Goal: Transaction & Acquisition: Purchase product/service

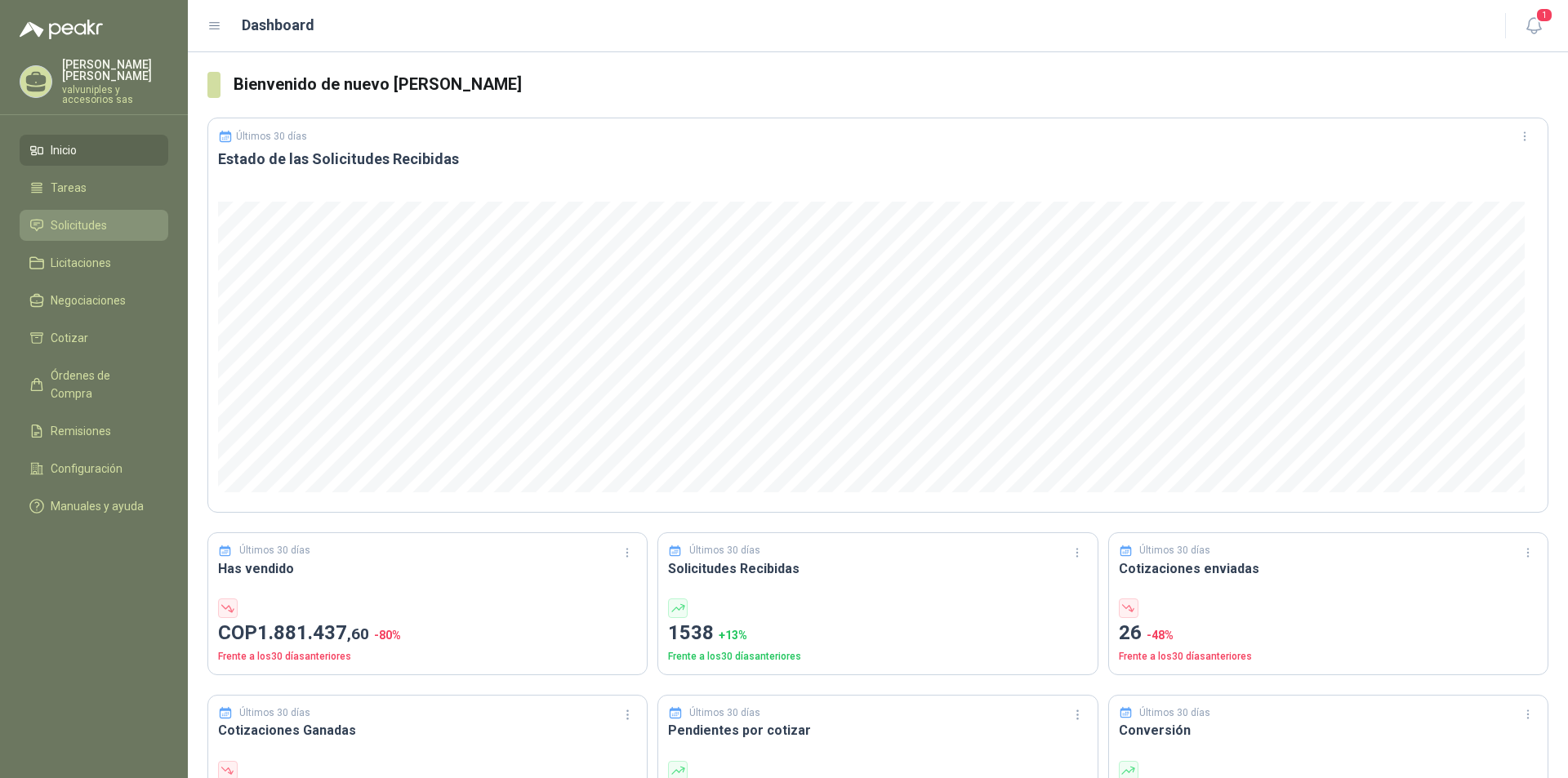
click at [79, 216] on span "Solicitudes" at bounding box center [78, 225] width 56 height 18
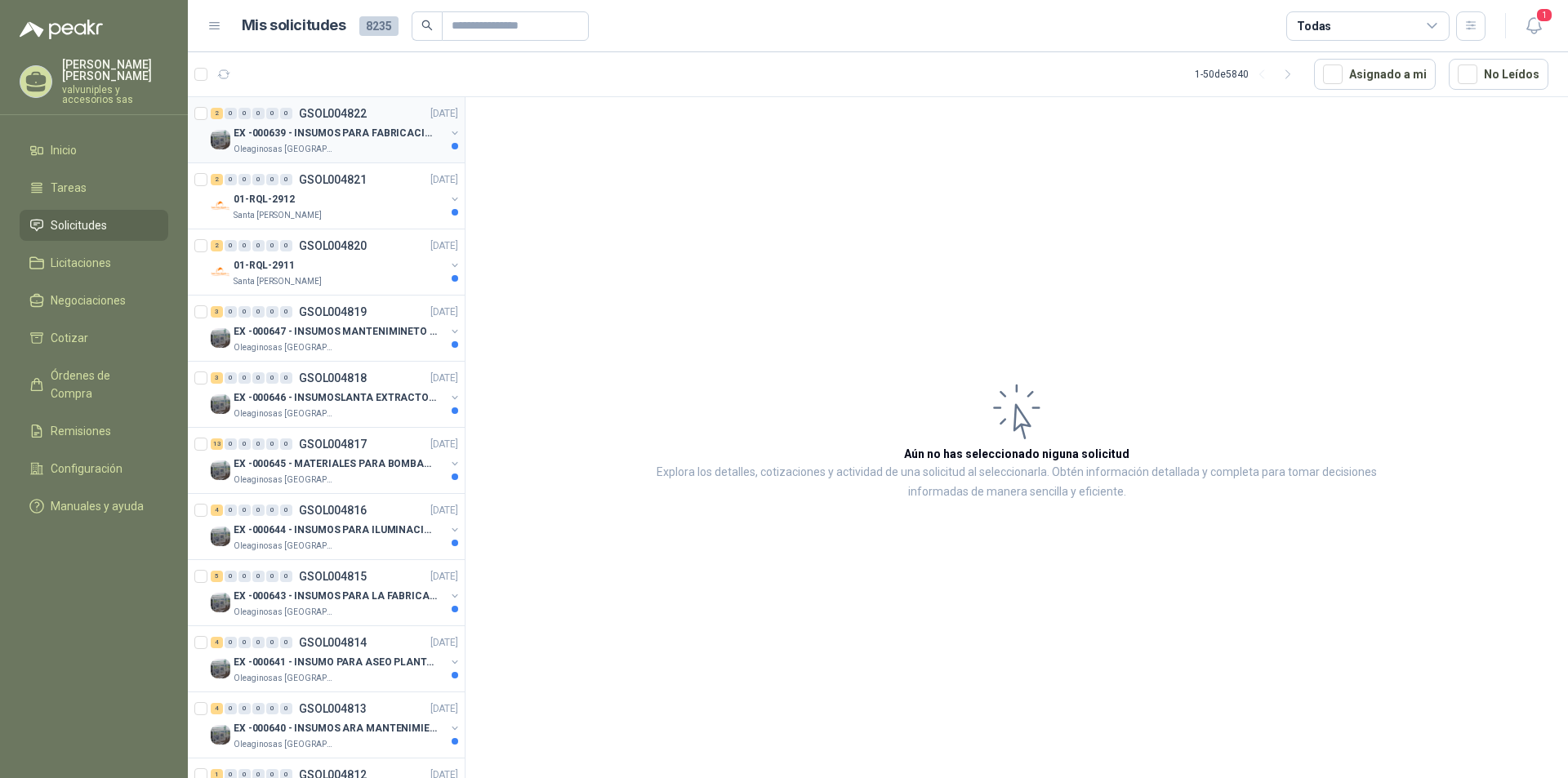
click at [316, 129] on p "EX -000639 - INSUMOS PARA FABRICACION DE MALLA TAM" at bounding box center [336, 134] width 204 height 16
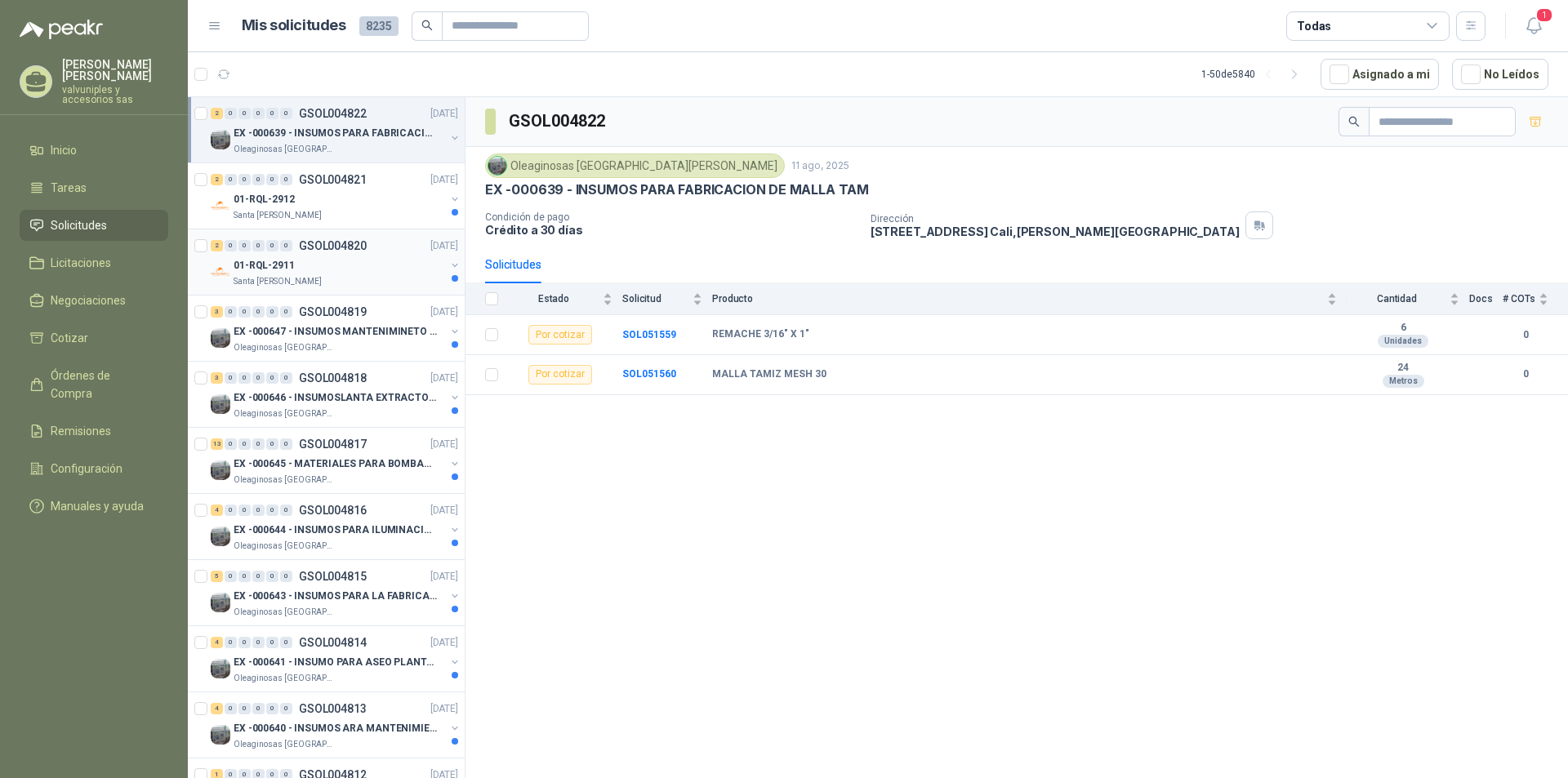
click at [317, 249] on p "GSOL004820" at bounding box center [332, 246] width 68 height 12
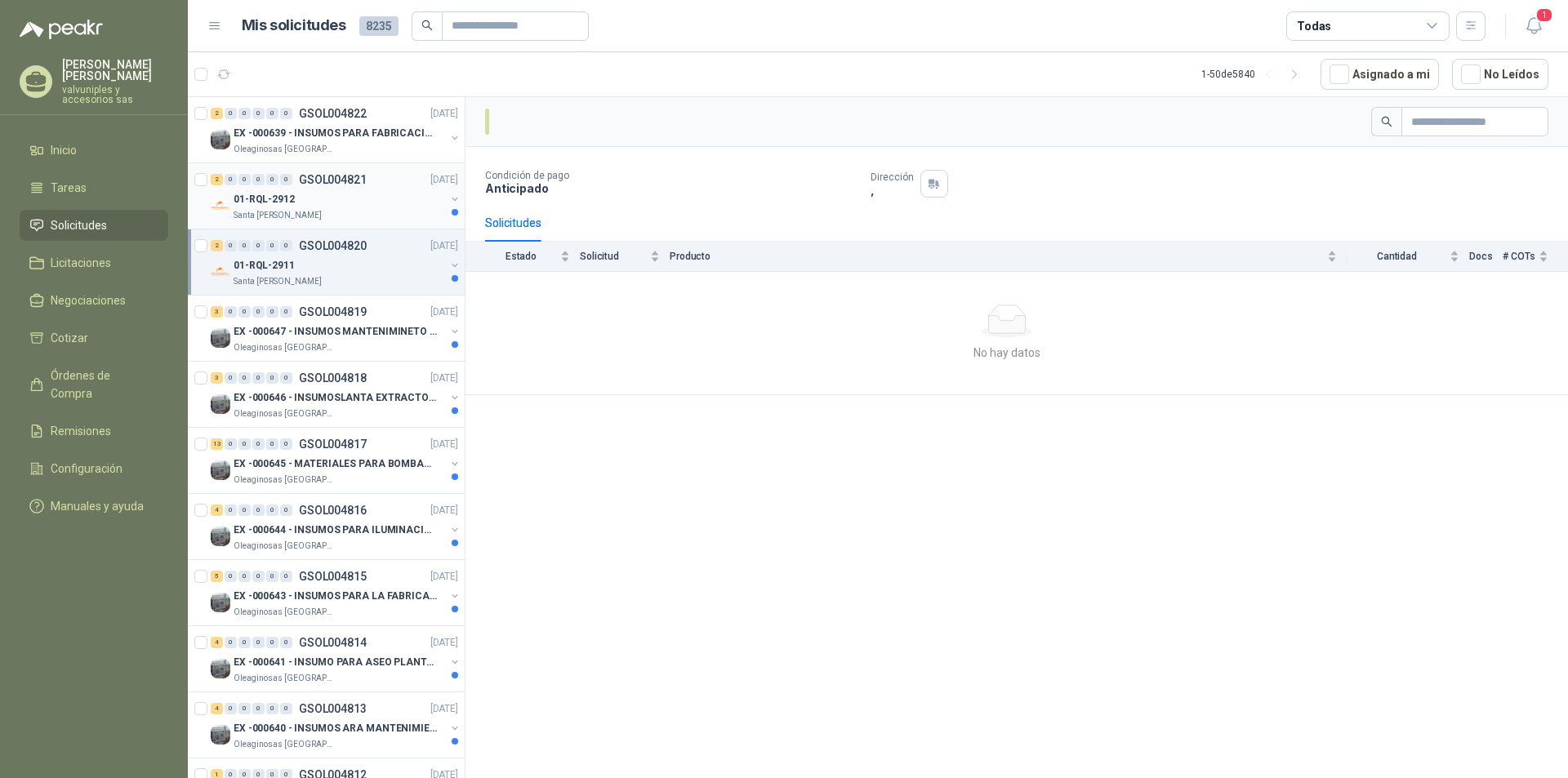
click at [279, 200] on p "01-RQL-2912" at bounding box center [264, 200] width 61 height 16
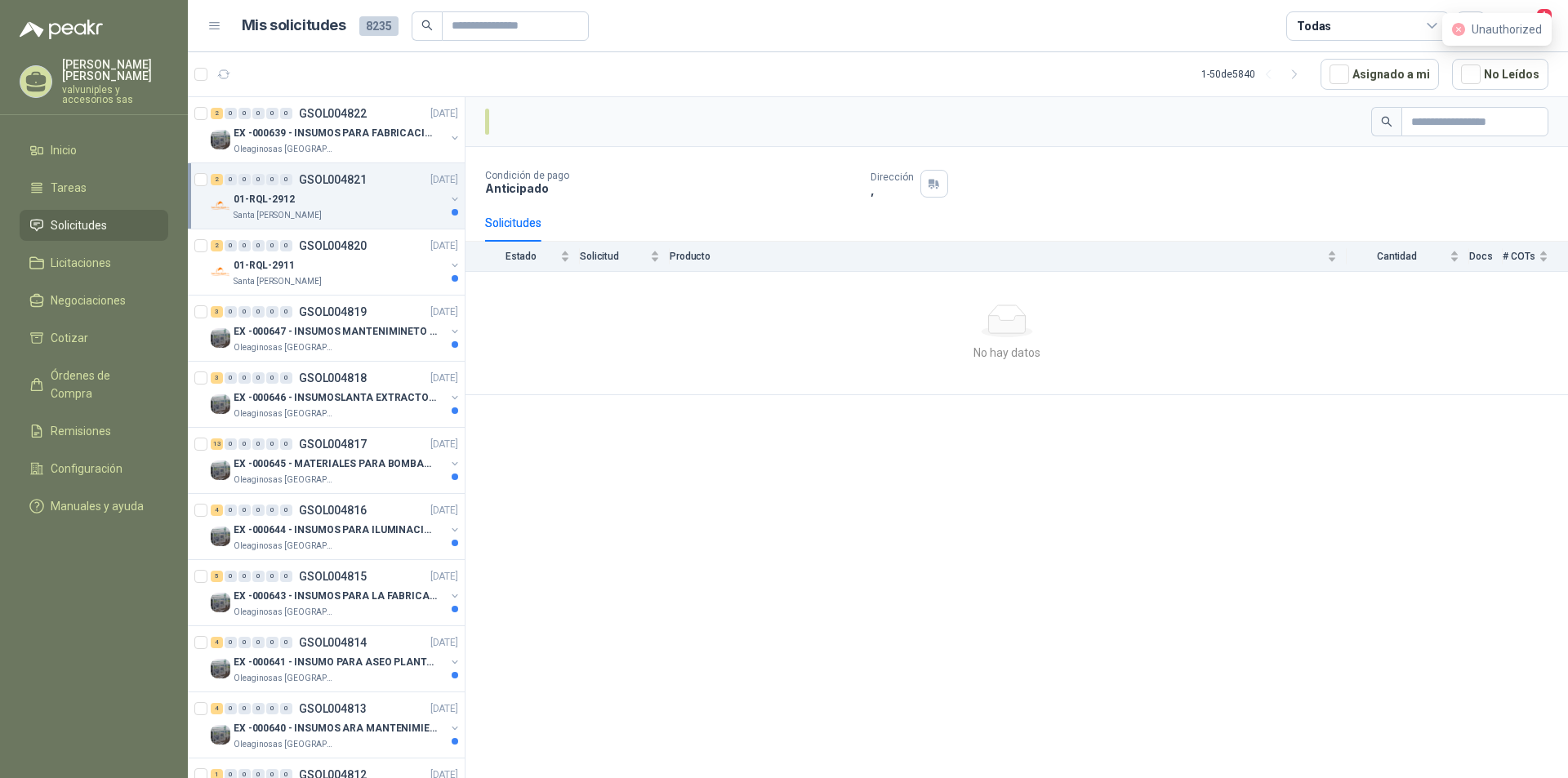
click at [341, 182] on p "GSOL004821" at bounding box center [332, 179] width 68 height 12
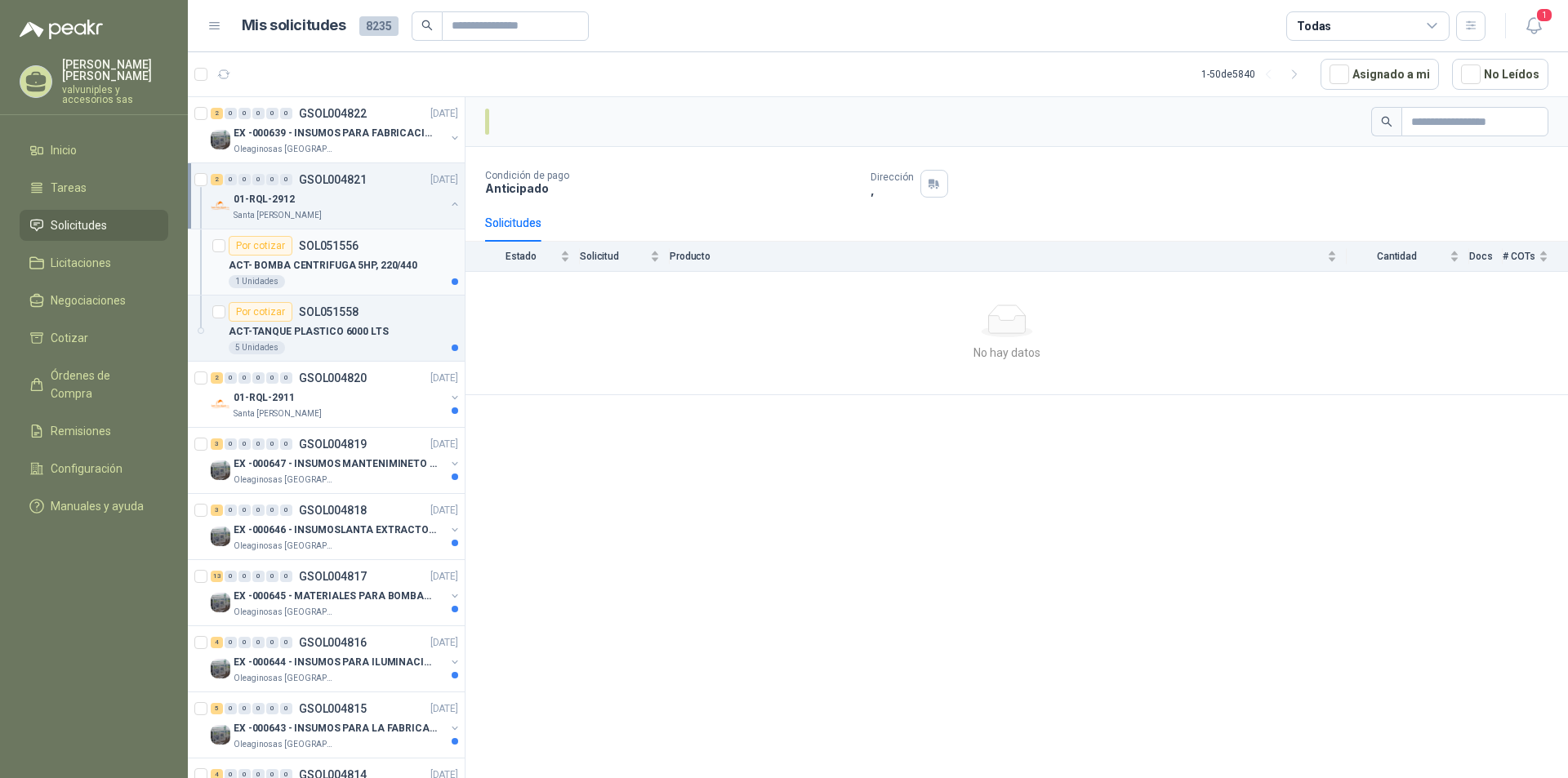
click at [328, 263] on p "ACT- BOMBA CENTRIFUGA 5HP, 220/440" at bounding box center [323, 265] width 189 height 16
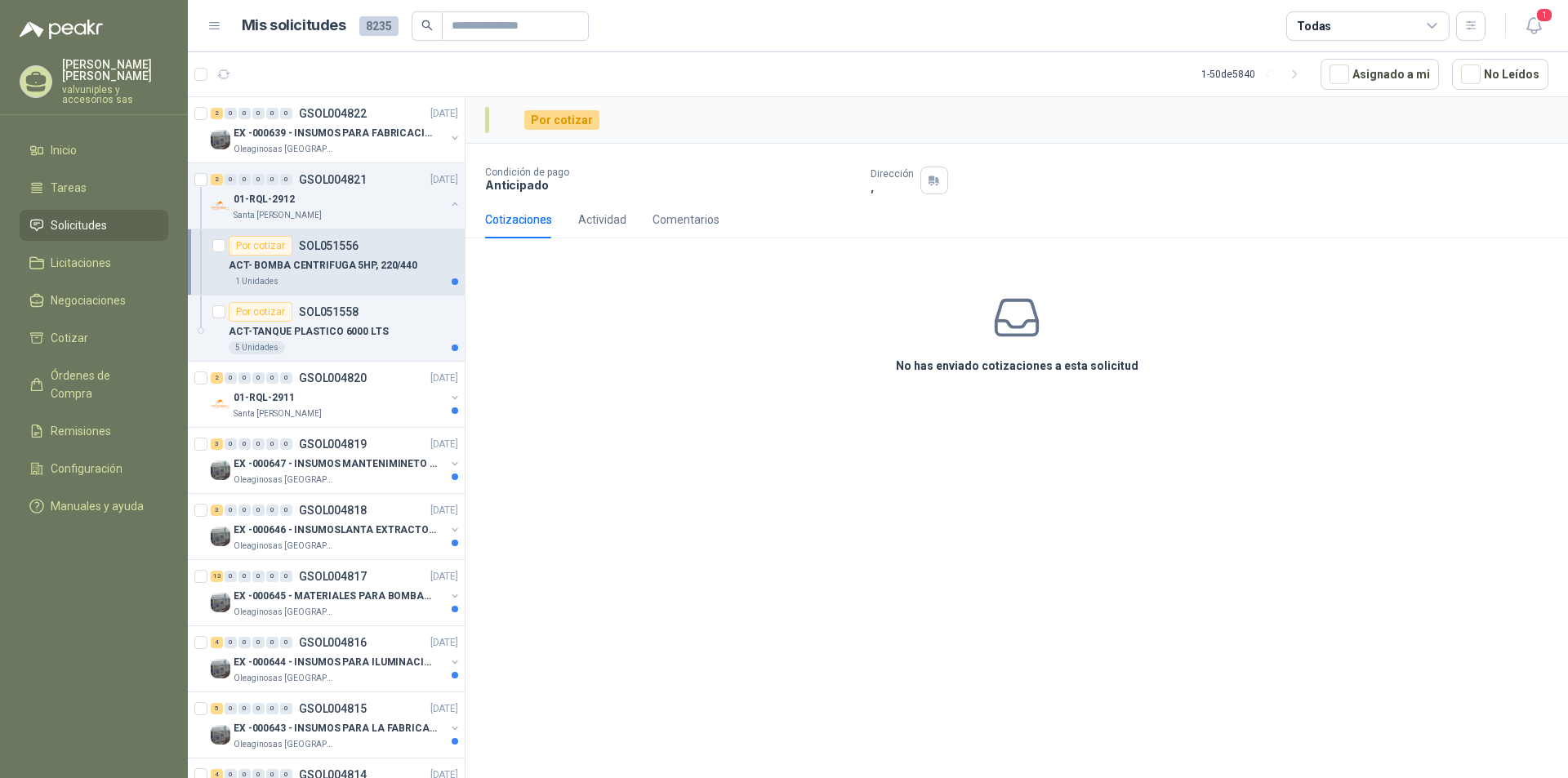
click at [657, 317] on div "No has enviado cotizaciones a esta solicitud" at bounding box center [1016, 333] width 1102 height 164
click at [308, 327] on p "ACT-TANQUE PLASTICO 6000 LTS" at bounding box center [309, 331] width 160 height 16
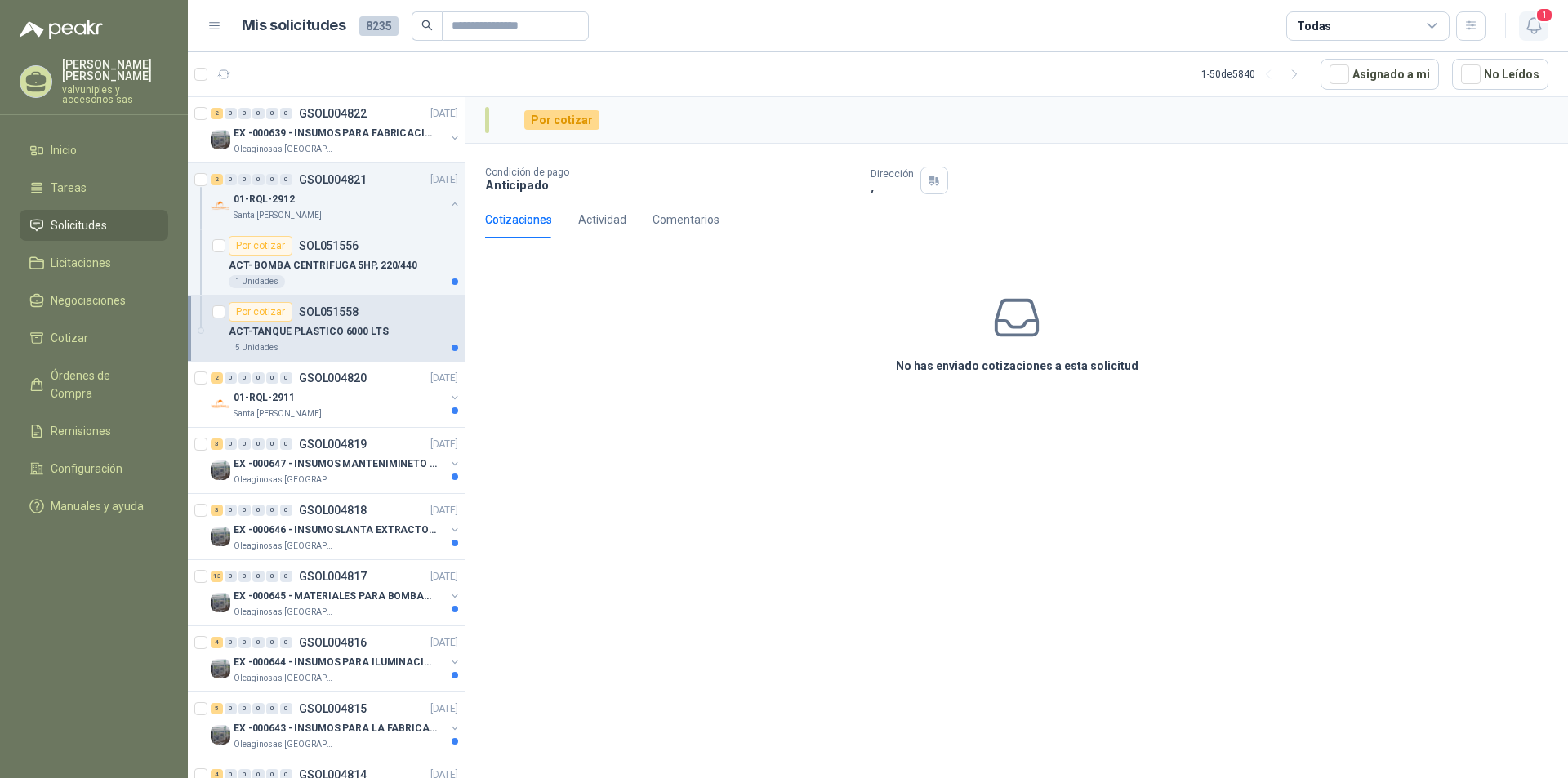
click at [1543, 21] on span "1" at bounding box center [1545, 15] width 18 height 16
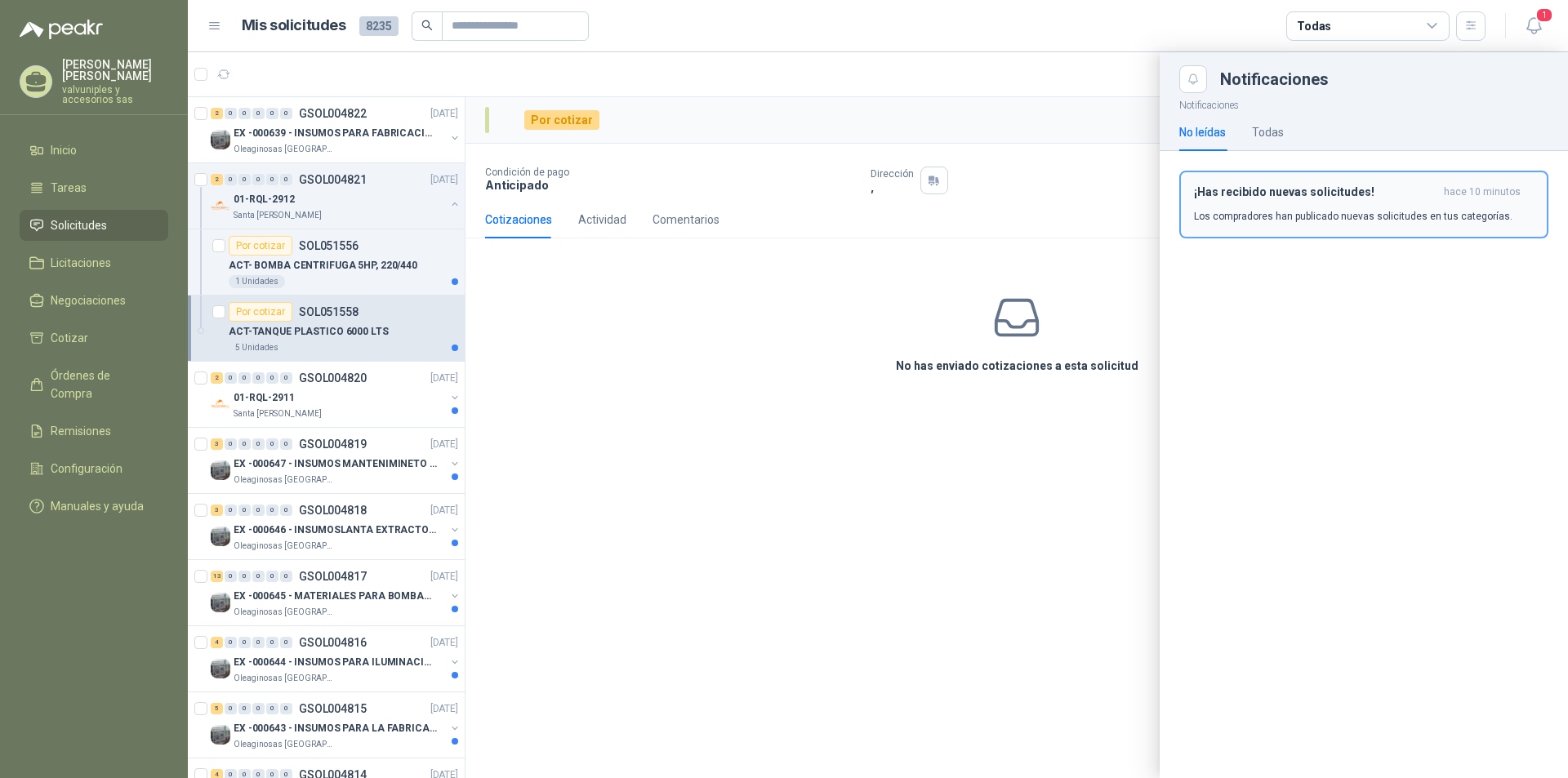
click at [1260, 197] on h3 "¡Has recibido nuevas solicitudes!" at bounding box center [1315, 192] width 243 height 14
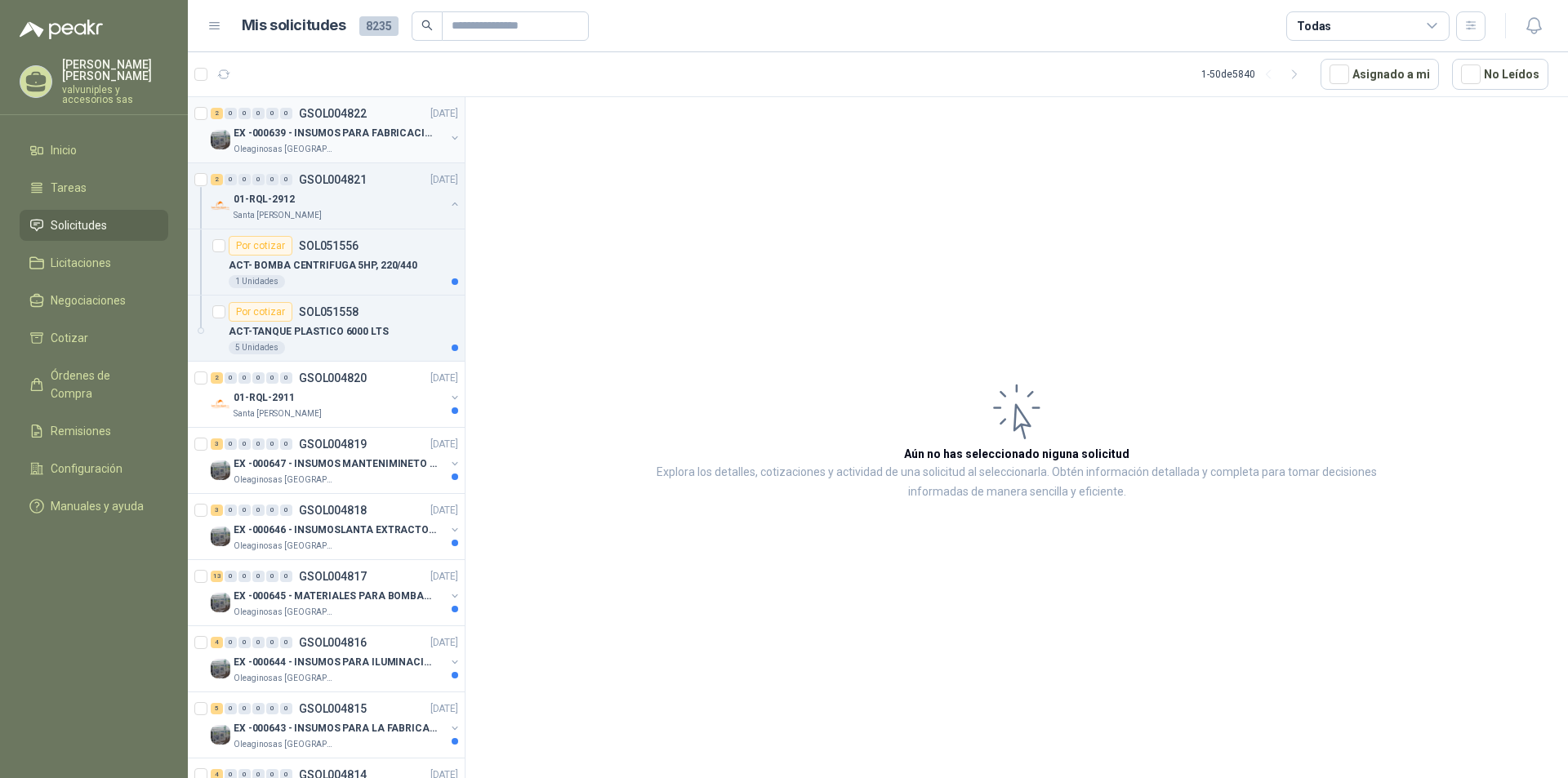
click at [322, 134] on p "EX -000639 - INSUMOS PARA FABRICACION DE MALLA TAM" at bounding box center [336, 134] width 204 height 16
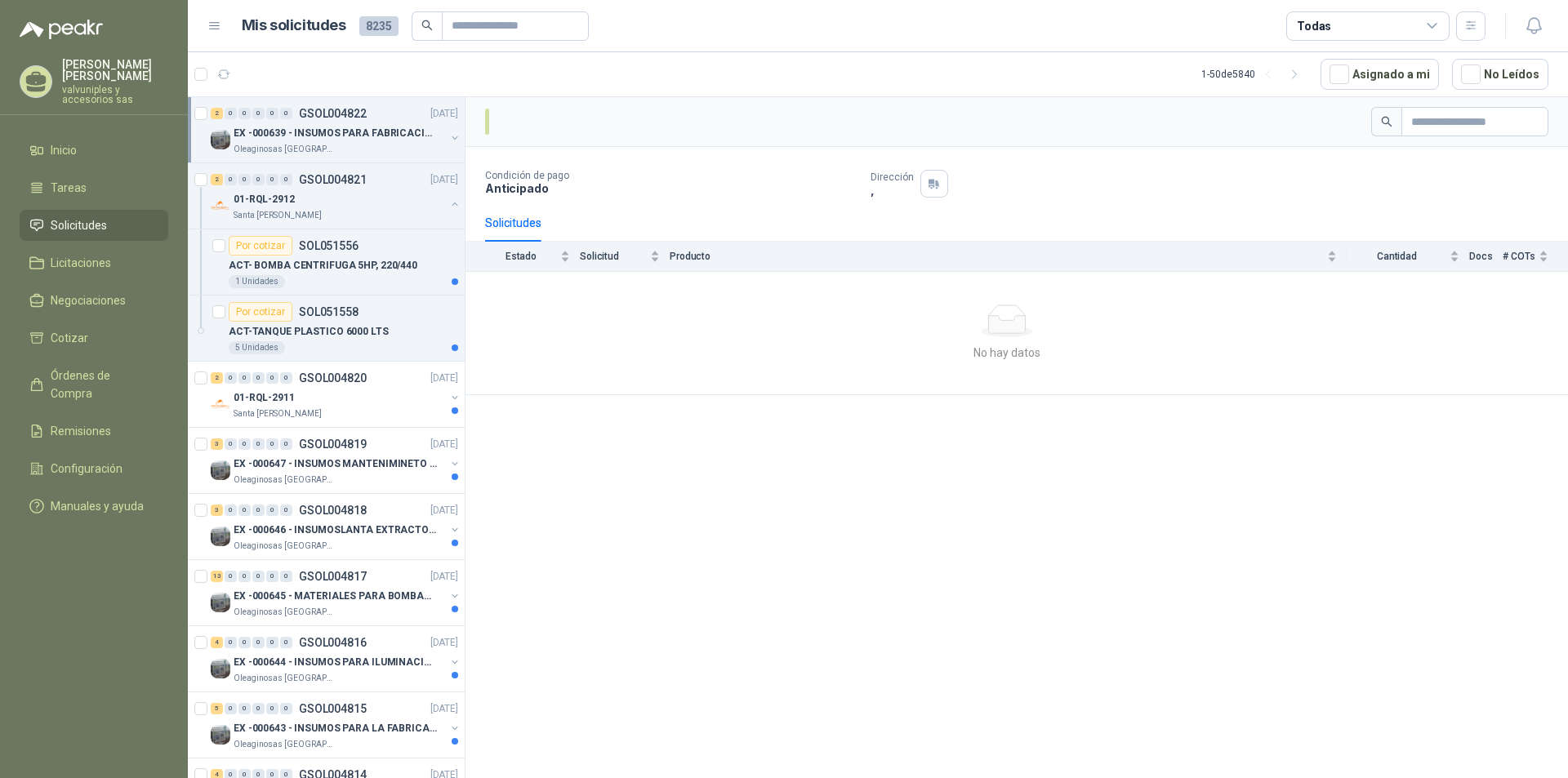
click at [280, 136] on p "EX -000639 - INSUMOS PARA FABRICACION DE MALLA TAM" at bounding box center [336, 134] width 204 height 16
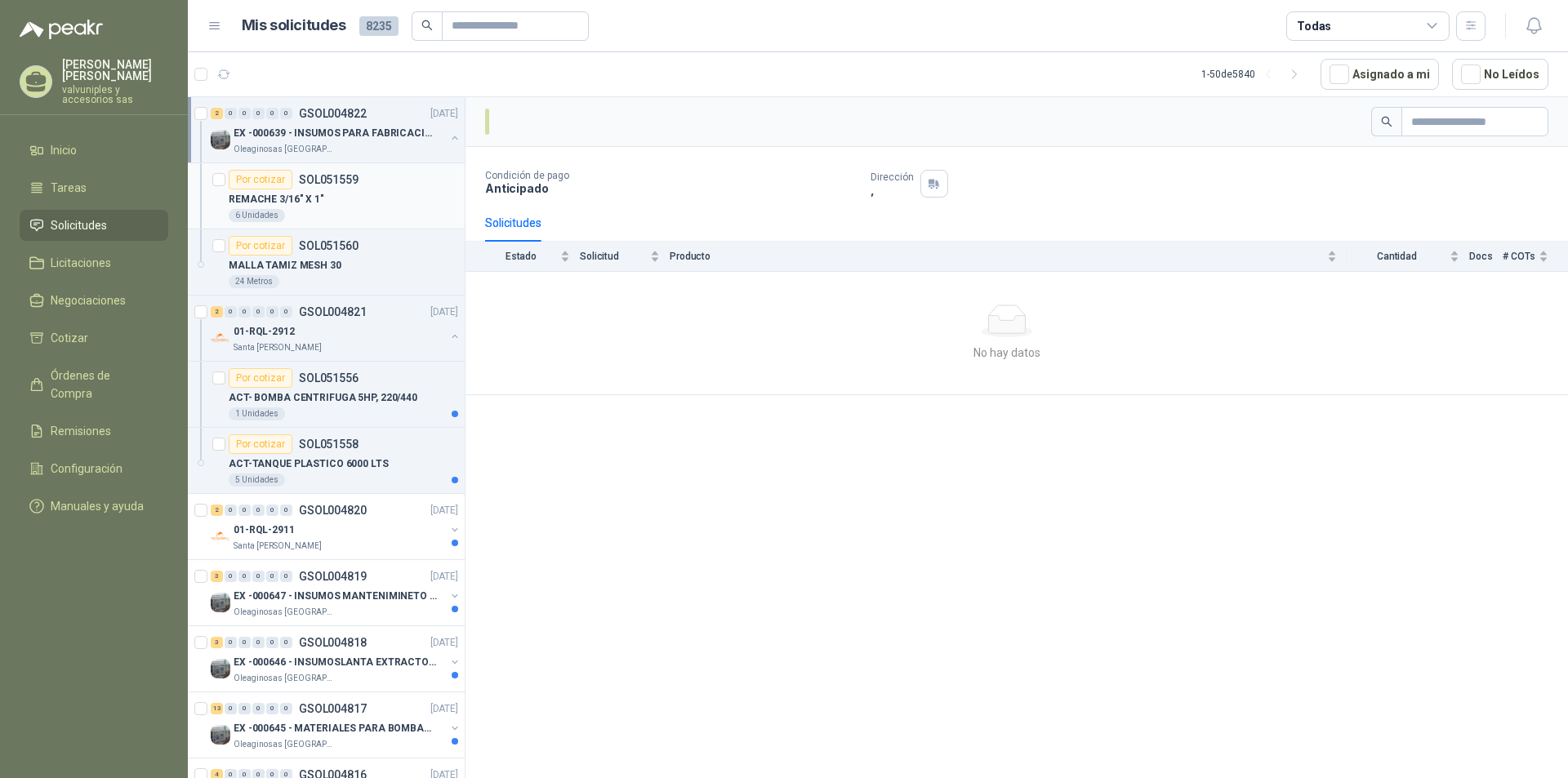
click at [275, 199] on p "REMACHE 3/16" X 1"" at bounding box center [276, 200] width 95 height 16
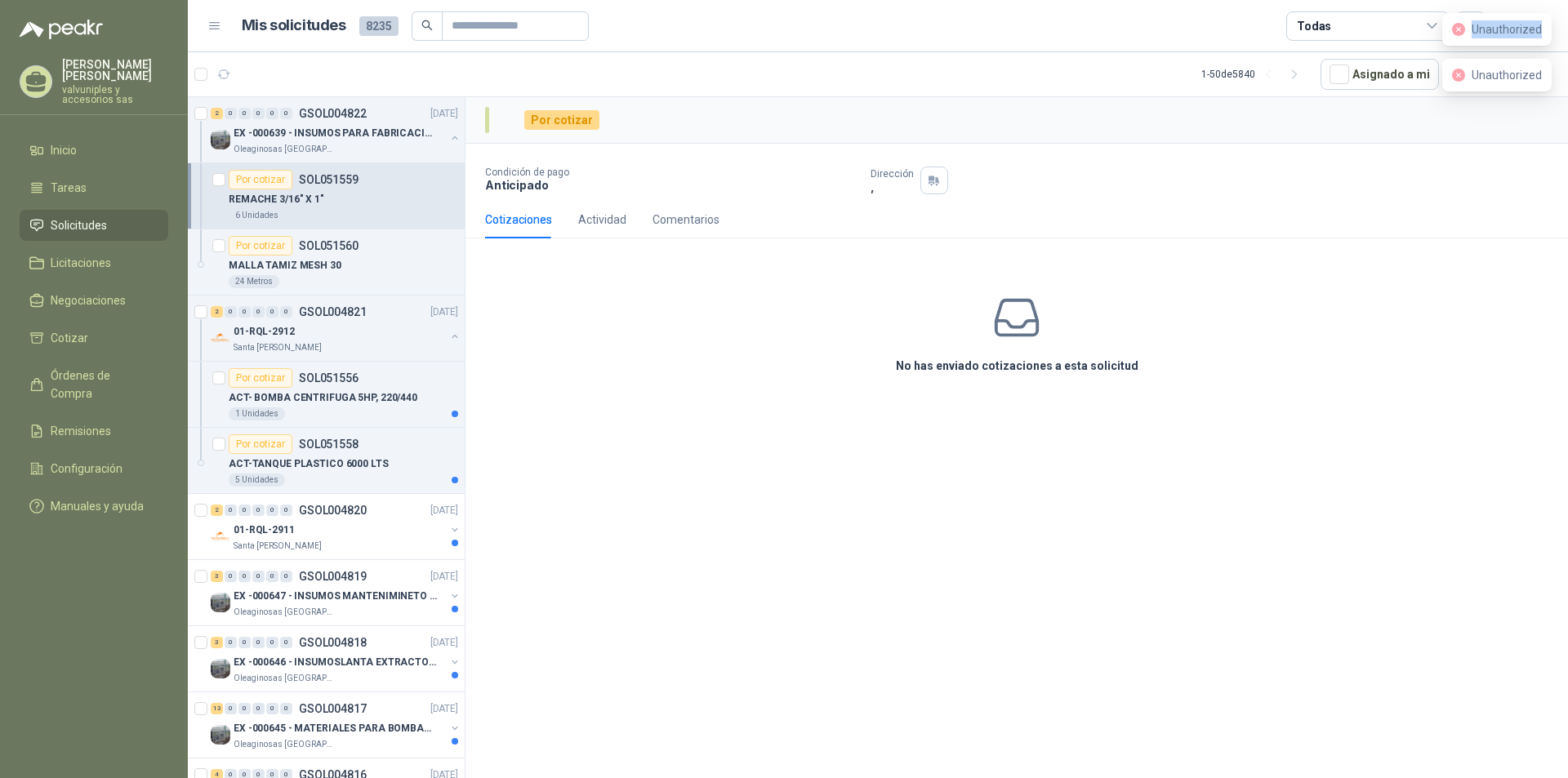
drag, startPoint x: 1474, startPoint y: 27, endPoint x: 1538, endPoint y: 32, distance: 64.2
click at [1539, 32] on span "Unauthorized" at bounding box center [1506, 29] width 70 height 13
copy span "Unauthorized"
click at [319, 134] on p "EX -000639 - INSUMOS PARA FABRICACION DE MALLA TAM" at bounding box center [336, 134] width 204 height 16
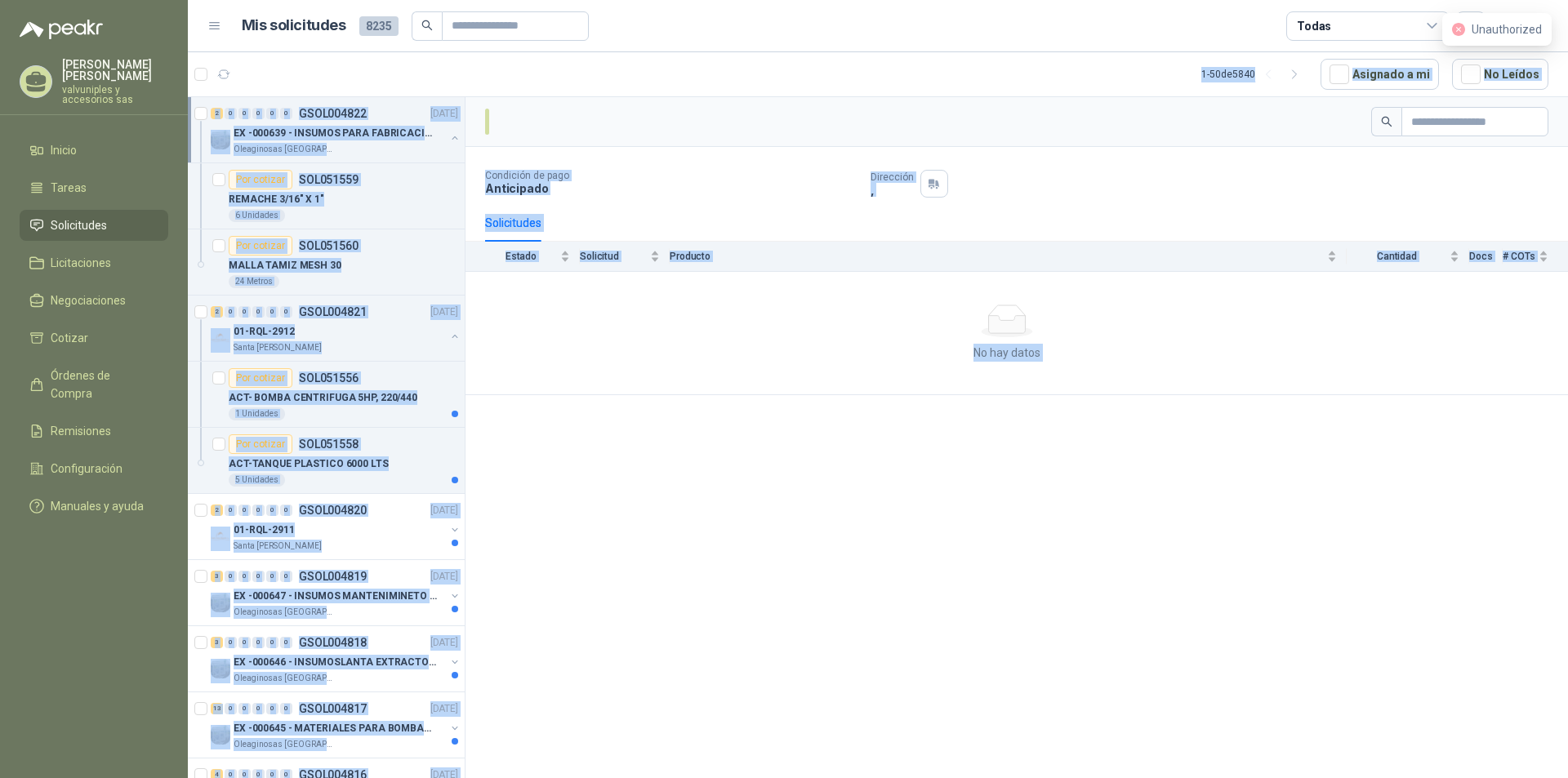
drag, startPoint x: 1471, startPoint y: 27, endPoint x: 1567, endPoint y: 31, distance: 96.1
click at [1567, 31] on body "[PERSON_NAME] valvuniples y accesorios sas Inicio Tareas Solicitudes Licitacion…" at bounding box center [784, 389] width 1568 height 778
click at [963, 119] on div at bounding box center [1016, 122] width 1102 height 50
drag, startPoint x: 930, startPoint y: 101, endPoint x: 984, endPoint y: 310, distance: 215.9
click at [930, 104] on div at bounding box center [1016, 122] width 1102 height 50
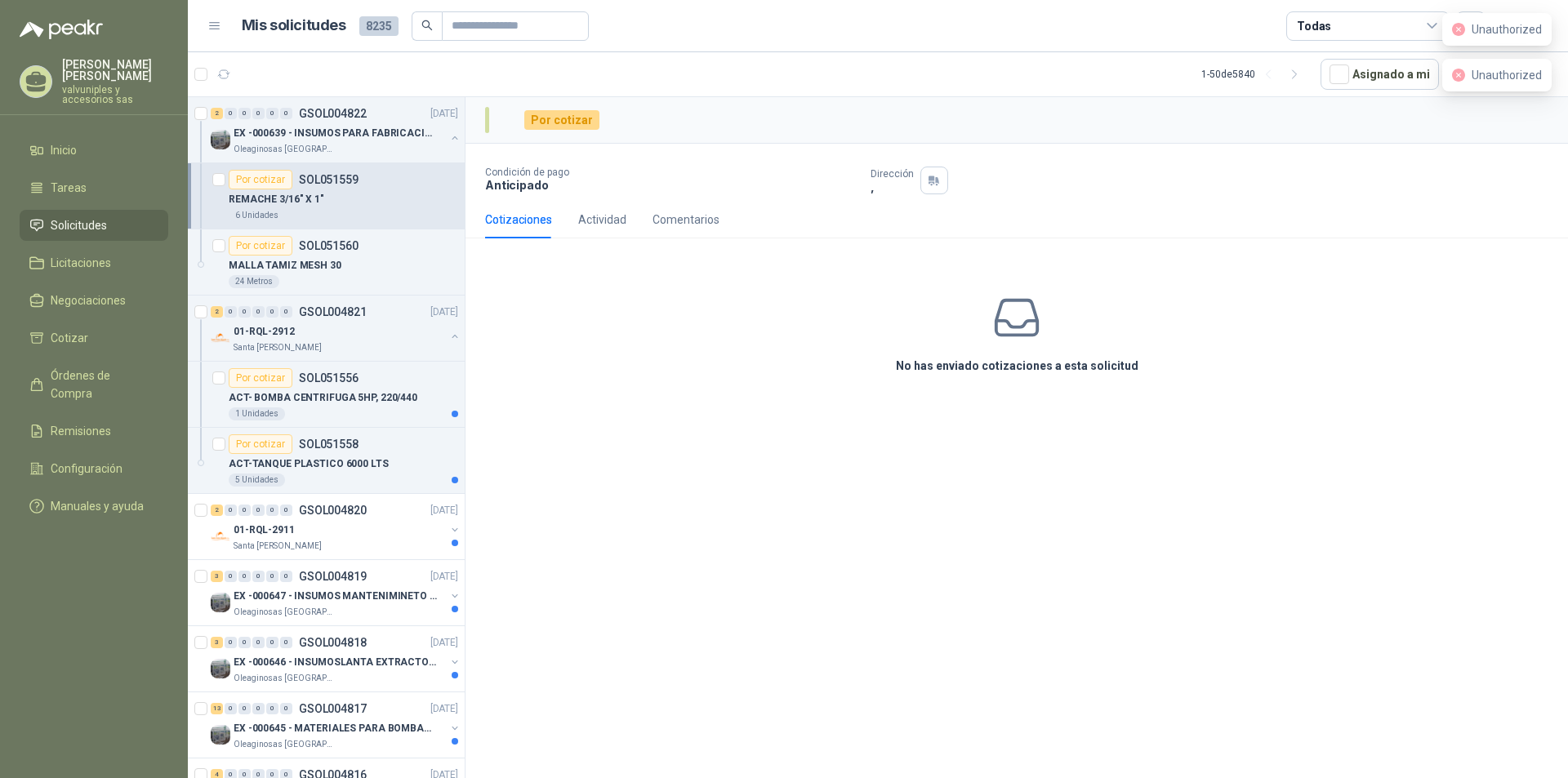
click at [1523, 27] on span "Unauthorized" at bounding box center [1506, 29] width 70 height 13
drag, startPoint x: 1541, startPoint y: 28, endPoint x: 1460, endPoint y: 302, distance: 285.7
click at [1468, 42] on div "Unauthorized" at bounding box center [1496, 29] width 109 height 33
copy span "Unauthorized"
click at [271, 130] on p "EX -000639 - INSUMOS PARA FABRICACION DE MALLA TAM" at bounding box center [336, 134] width 204 height 16
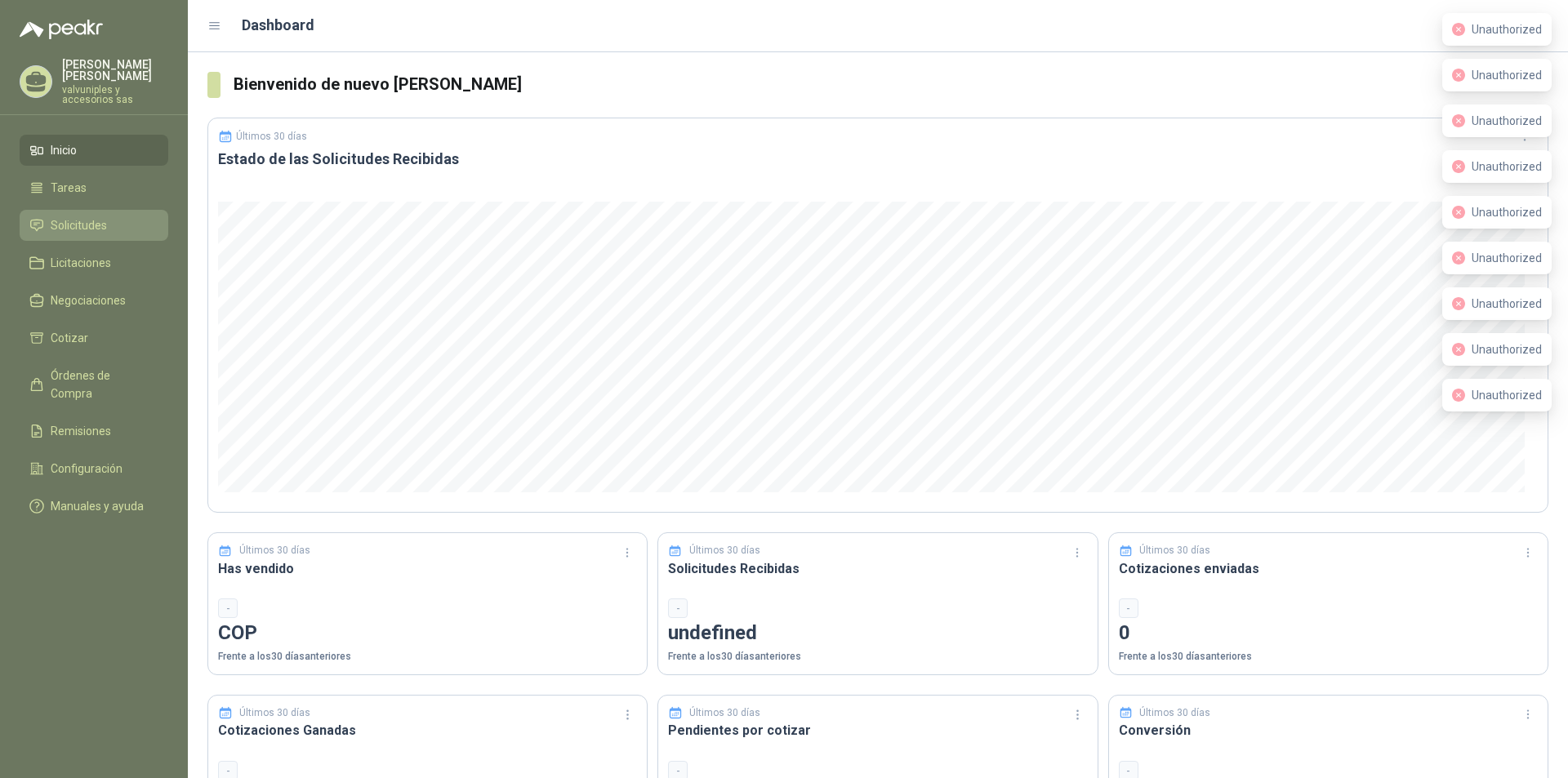
click at [94, 216] on span "Solicitudes" at bounding box center [78, 225] width 56 height 18
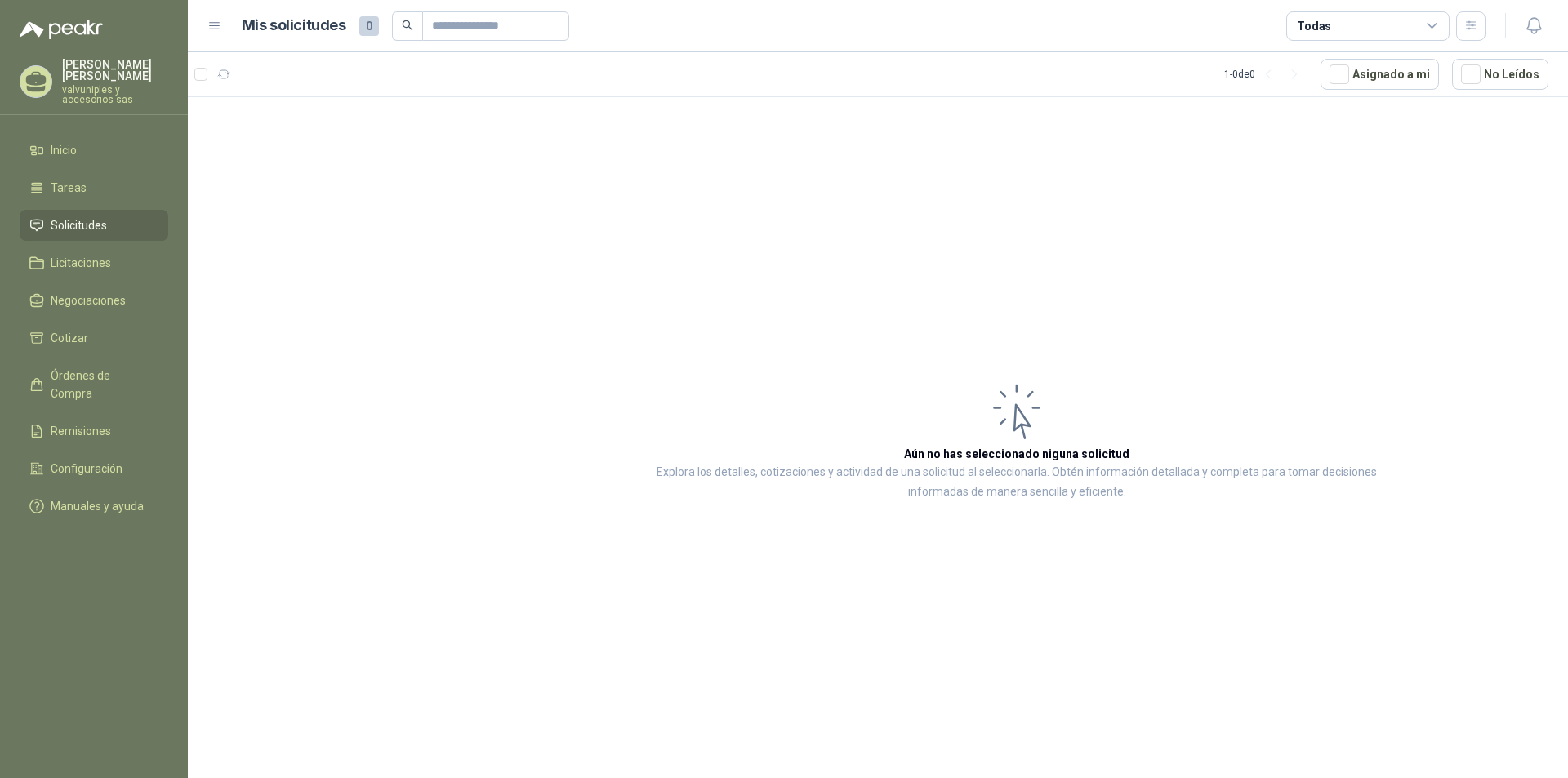
click at [72, 216] on span "Solicitudes" at bounding box center [78, 225] width 56 height 18
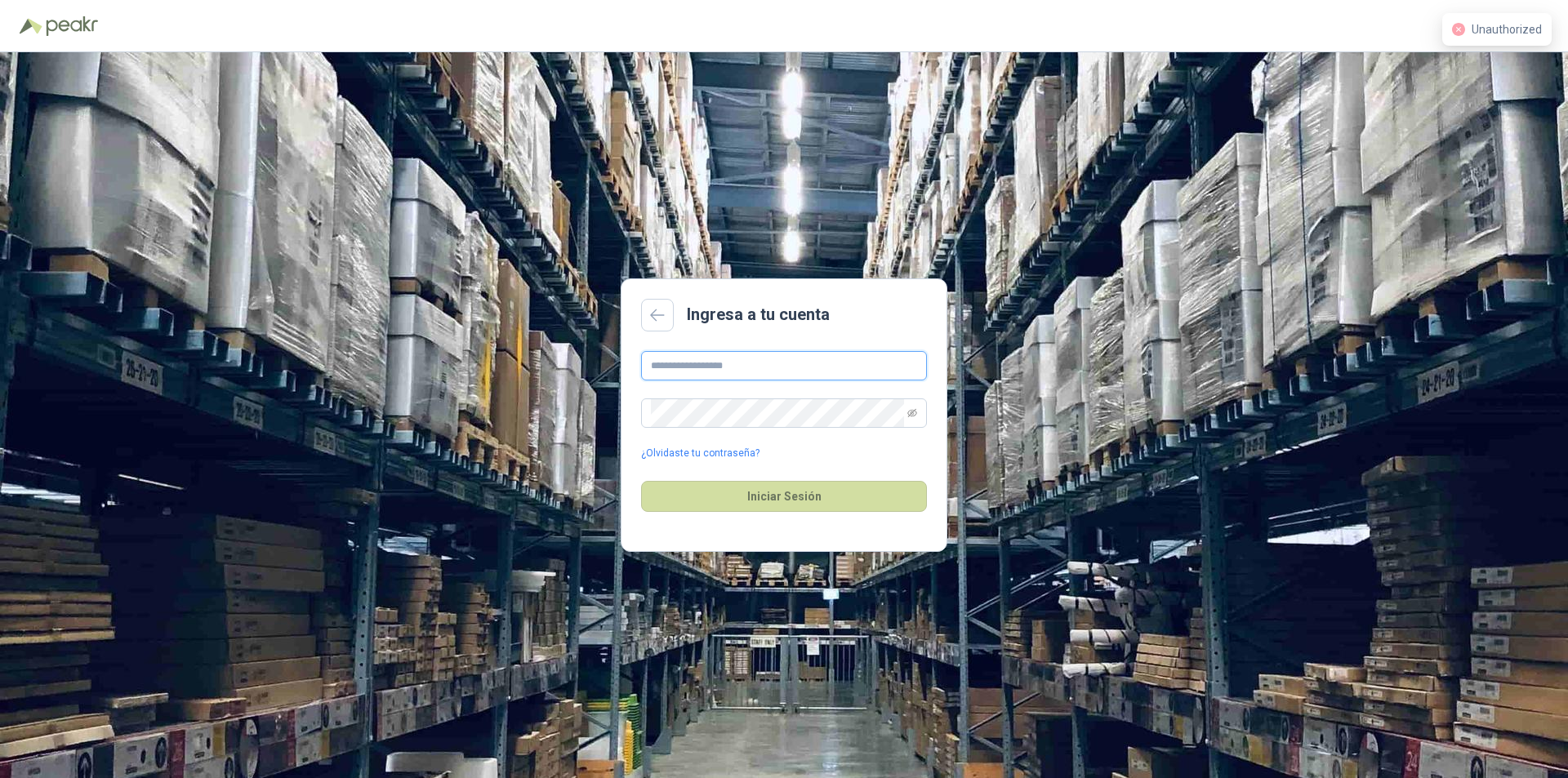
click at [751, 366] on input "text" at bounding box center [784, 366] width 286 height 29
type input "**********"
click at [767, 502] on button "Iniciar Sesión" at bounding box center [784, 496] width 286 height 31
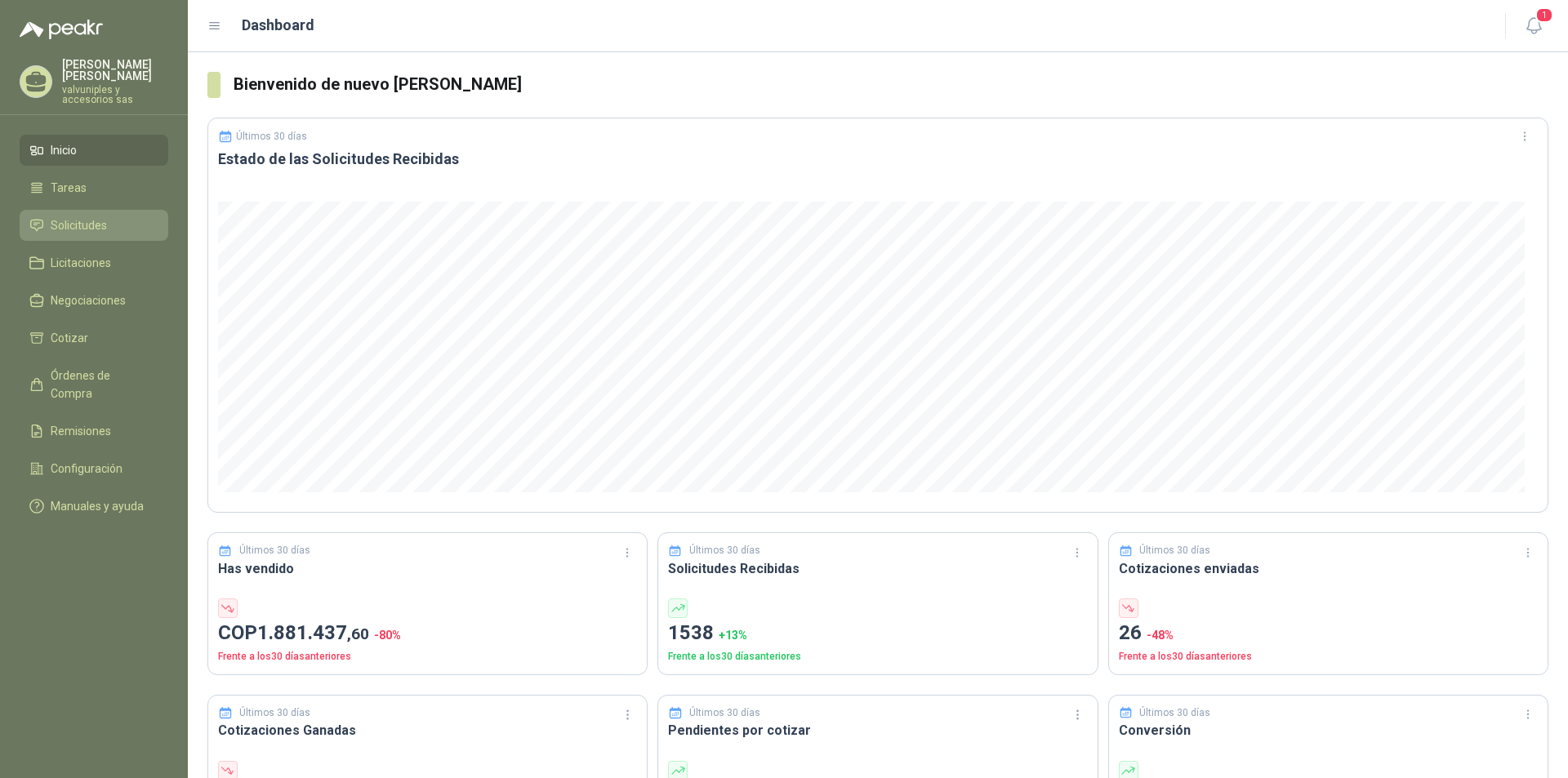
click at [69, 216] on span "Solicitudes" at bounding box center [78, 225] width 56 height 18
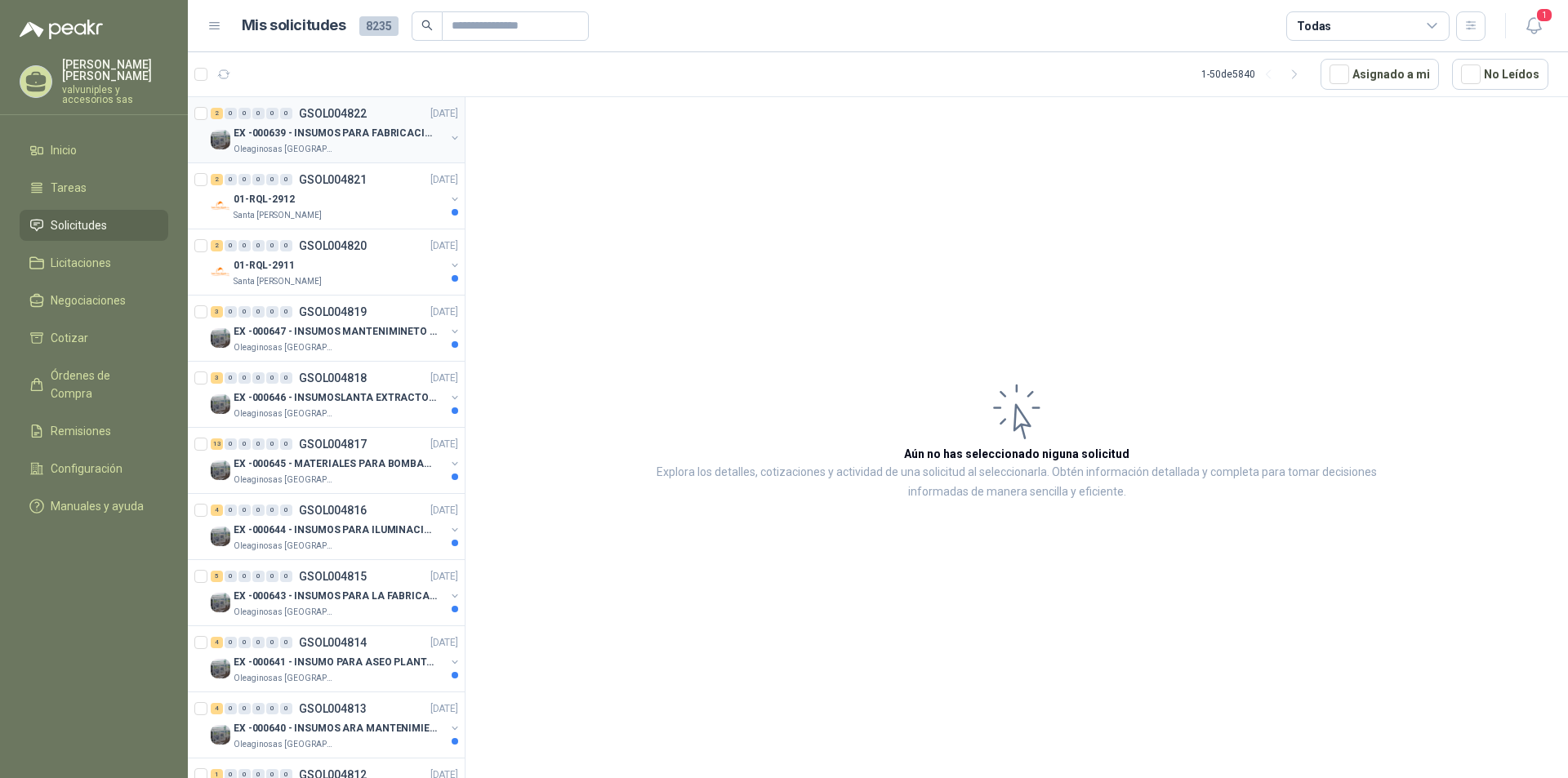
click at [310, 134] on p "EX -000639 - INSUMOS PARA FABRICACION DE MALLA TAM" at bounding box center [336, 134] width 204 height 16
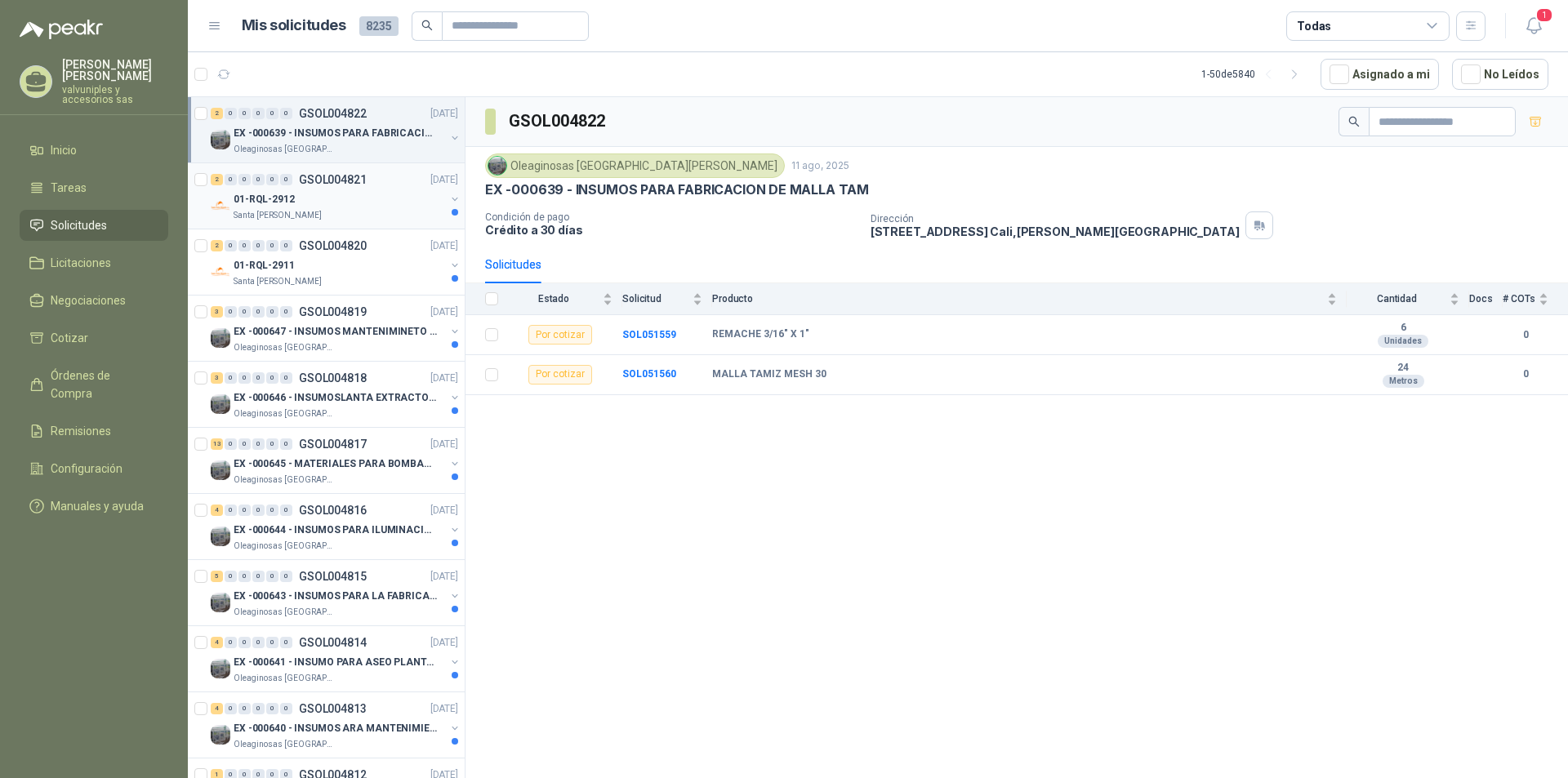
click at [266, 201] on p "01-RQL-2912" at bounding box center [264, 200] width 61 height 16
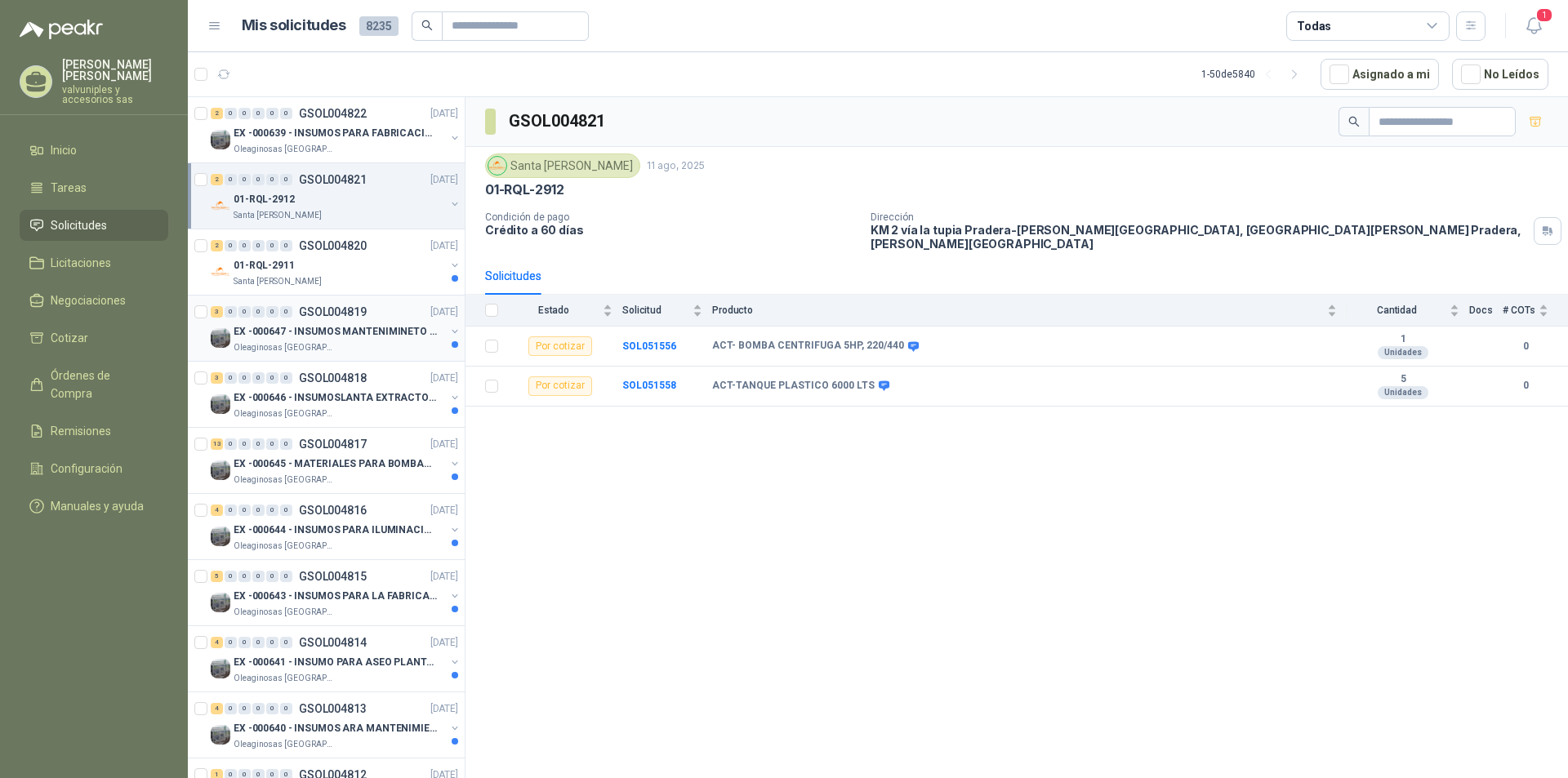
click at [311, 330] on p "EX -000647 - INSUMOS MANTENIMINETO MECANICO" at bounding box center [336, 331] width 204 height 16
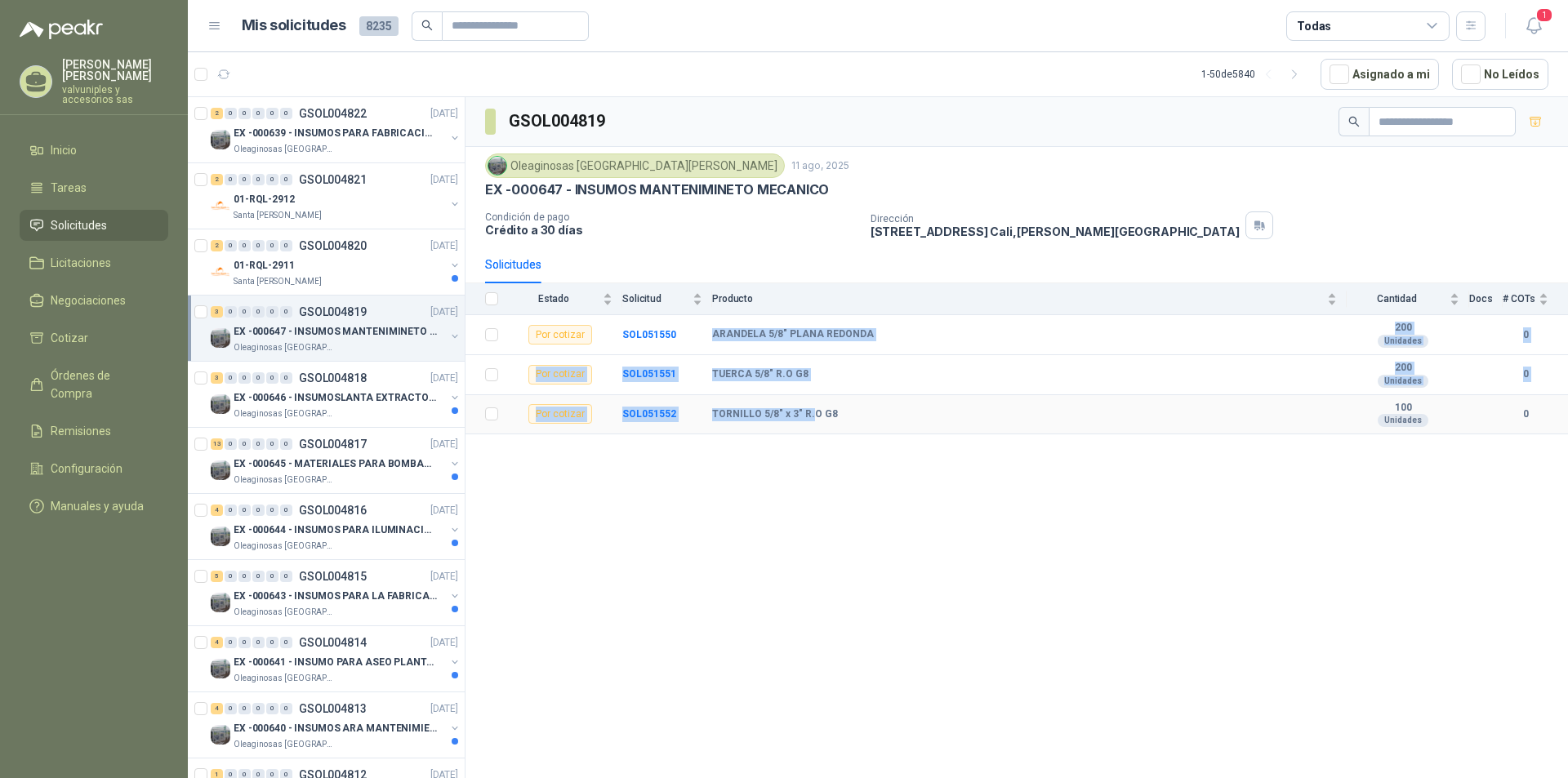
drag, startPoint x: 712, startPoint y: 333, endPoint x: 1021, endPoint y: 406, distance: 317.5
click at [881, 408] on tbody "Por cotizar SOL051550 ARANDELA 5/8" PLANA REDONDA 200 Unidades 0 Por cotizar SO…" at bounding box center [1016, 375] width 1102 height 119
click at [895, 333] on div "ARANDELA 5/8" PLANA REDONDA" at bounding box center [1024, 335] width 625 height 13
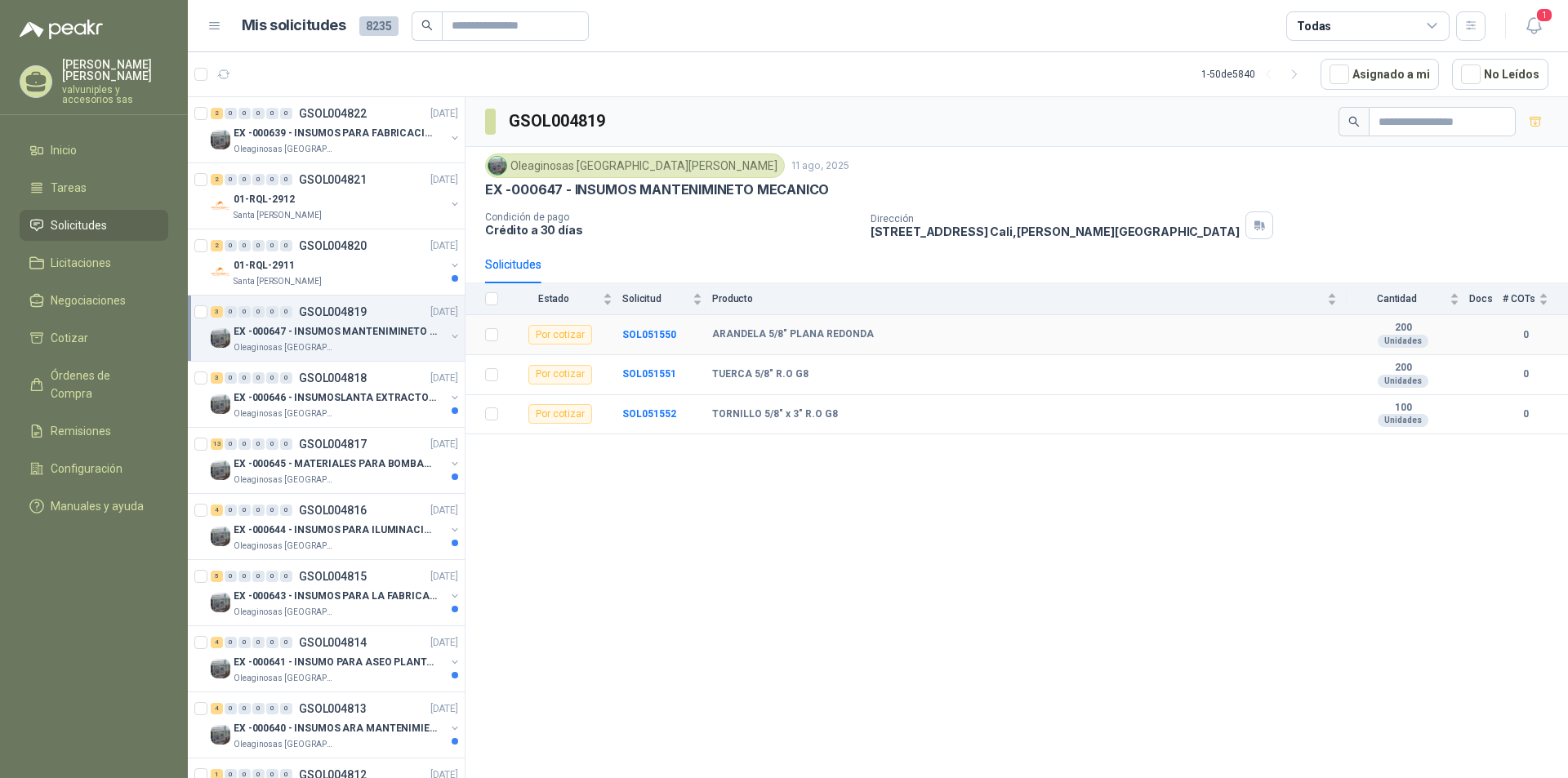
click at [883, 333] on div "ARANDELA 5/8" PLANA REDONDA" at bounding box center [1024, 335] width 625 height 13
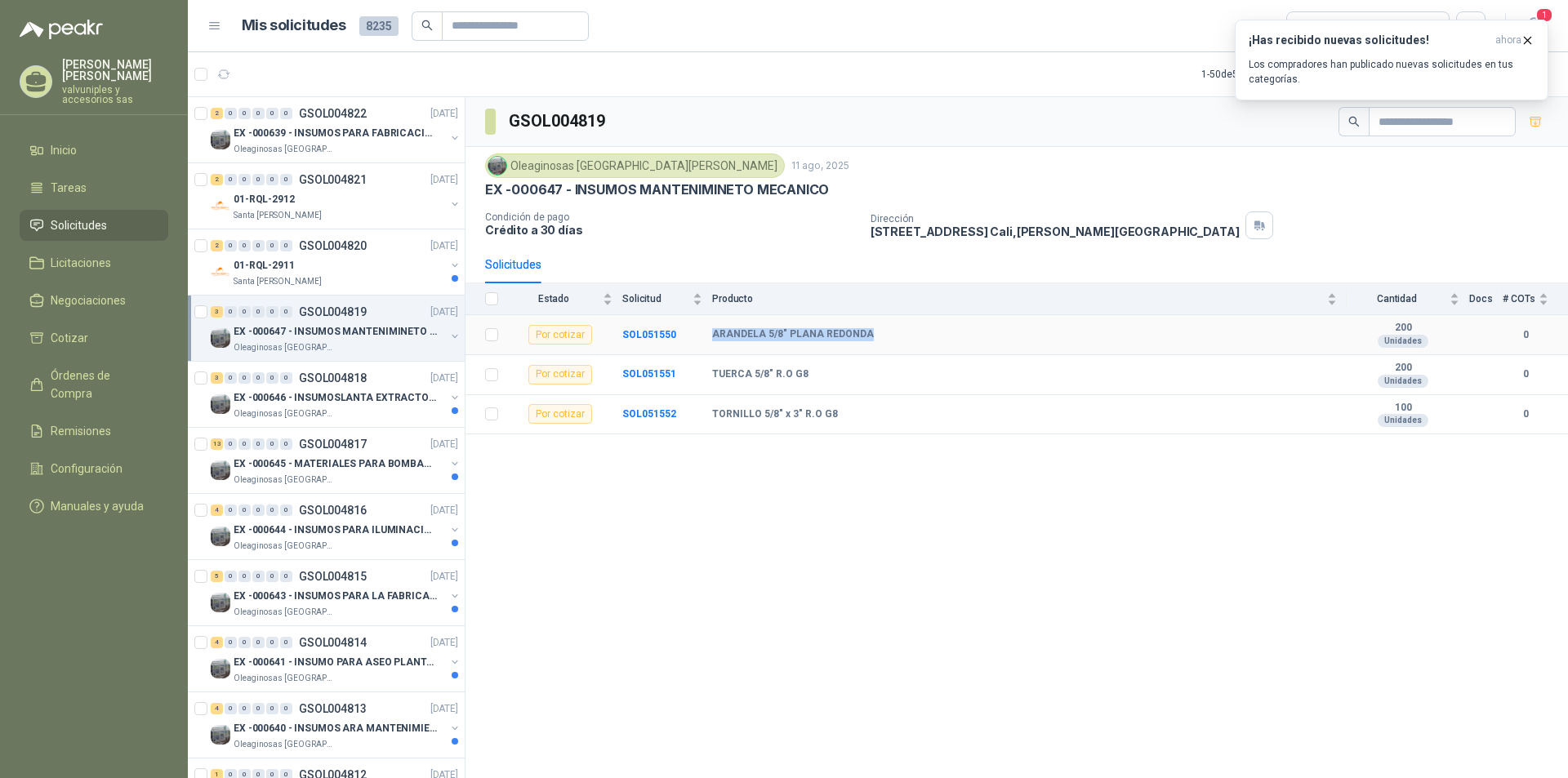
drag, startPoint x: 713, startPoint y: 331, endPoint x: 862, endPoint y: 334, distance: 149.0
click at [862, 334] on b "ARANDELA 5/8" PLANA REDONDA" at bounding box center [793, 335] width 162 height 13
copy b "ARANDELA 5/8" PLANA REDONDA"
drag, startPoint x: 713, startPoint y: 371, endPoint x: 806, endPoint y: 377, distance: 93.2
click at [804, 376] on div "TUERCA 5/8" R.O G8" at bounding box center [1024, 375] width 625 height 13
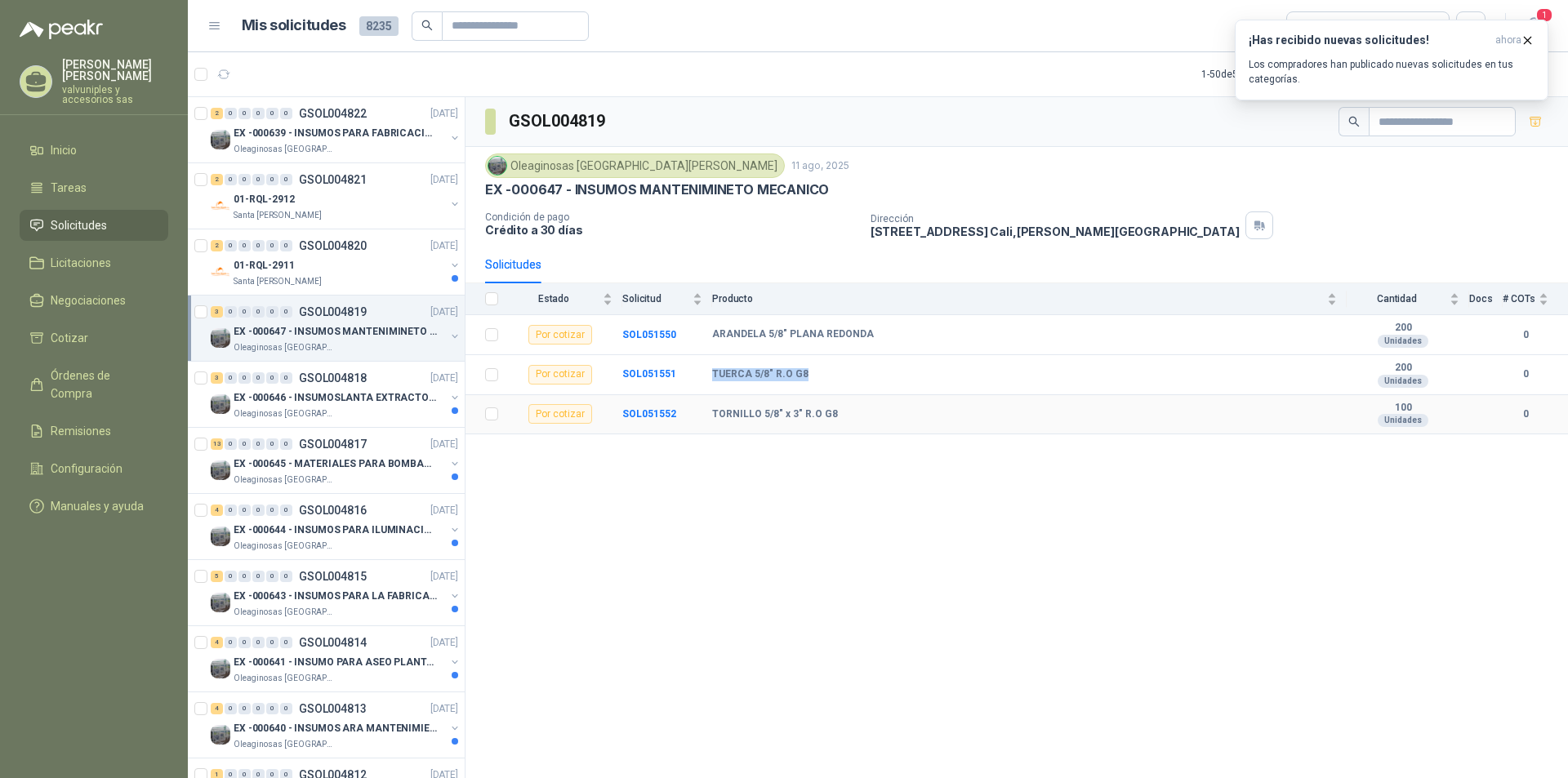
copy b "TUERCA 5/8" R.O G8"
drag, startPoint x: 769, startPoint y: 412, endPoint x: 948, endPoint y: 696, distance: 335.7
click at [855, 412] on div "TORNILLO 5/8" x 3" R.O G8" at bounding box center [1024, 415] width 625 height 13
copy b "ORNILLO 5/8" x 3" R.O G8"
drag, startPoint x: 510, startPoint y: 119, endPoint x: 840, endPoint y: 210, distance: 342.3
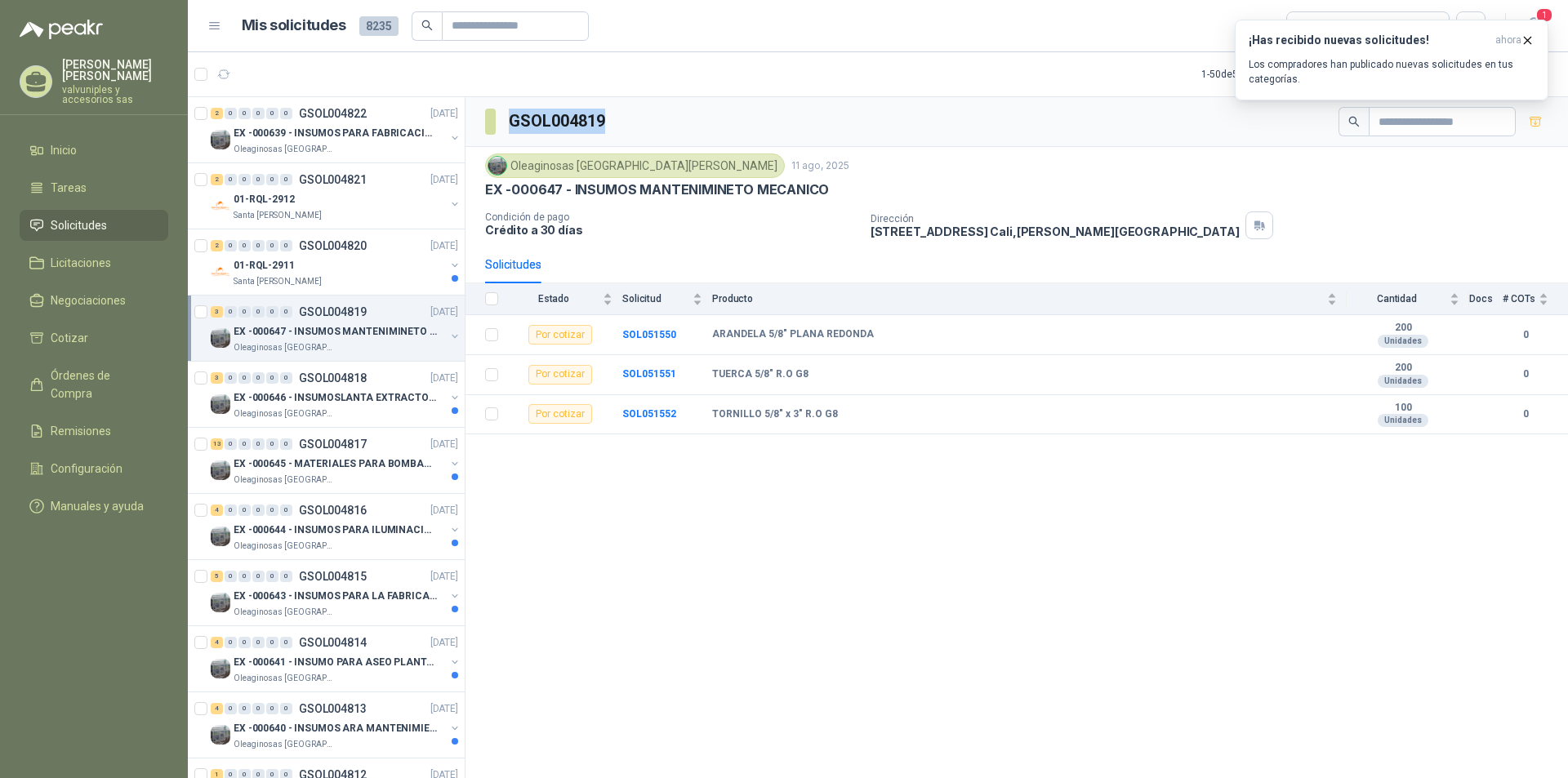
click at [623, 121] on div "GSOL004819" at bounding box center [1016, 122] width 1102 height 50
copy h3 "GSOL004819"
drag, startPoint x: 1529, startPoint y: 43, endPoint x: 1500, endPoint y: 45, distance: 29.1
click at [1525, 43] on icon "button" at bounding box center [1527, 40] width 14 height 14
click at [1540, 22] on span "1" at bounding box center [1545, 15] width 18 height 16
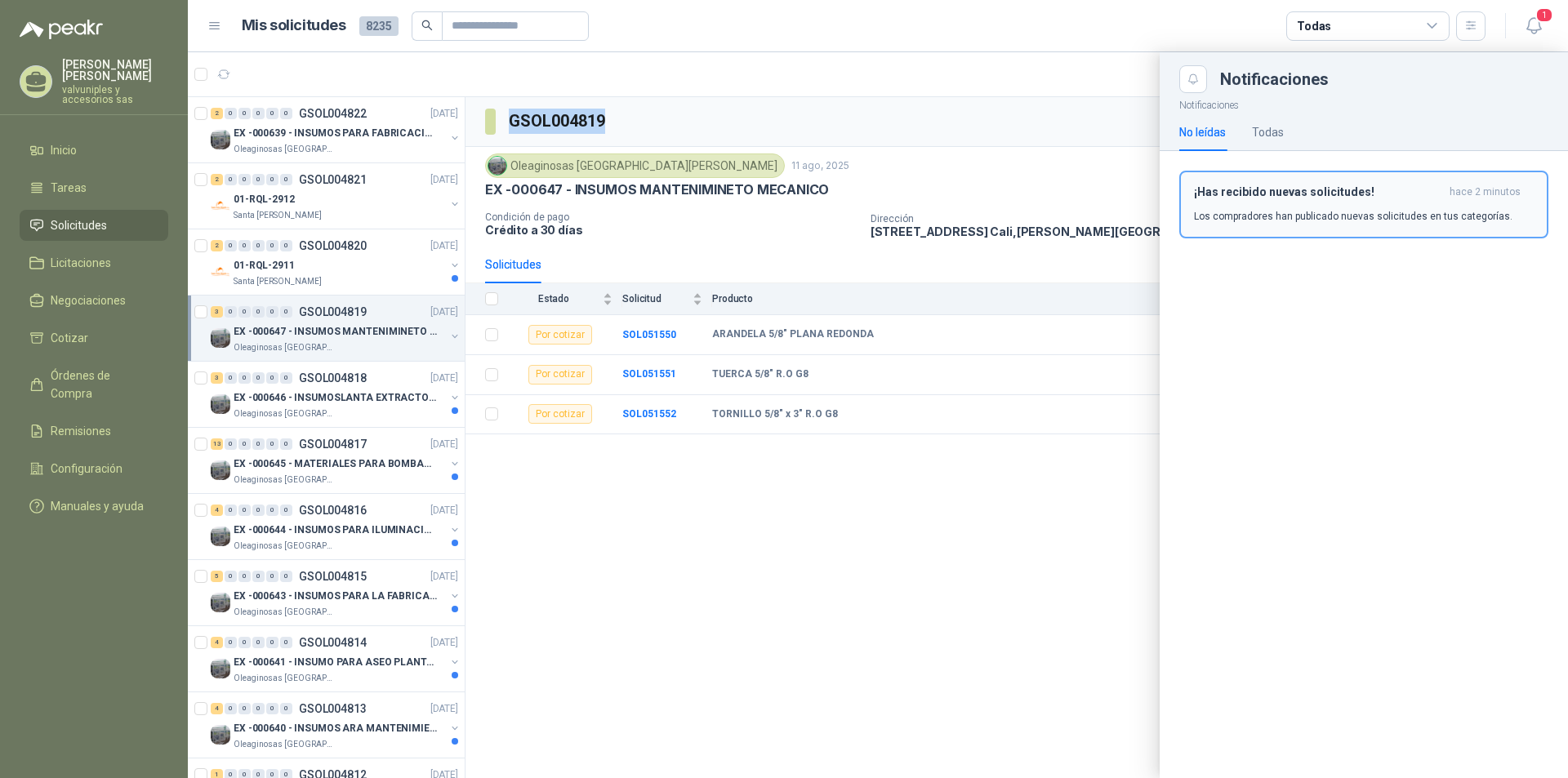
click at [1287, 200] on div "¡Has recibido nuevas solicitudes! hace 2 minutos Los compradores han publicado …" at bounding box center [1363, 205] width 340 height 38
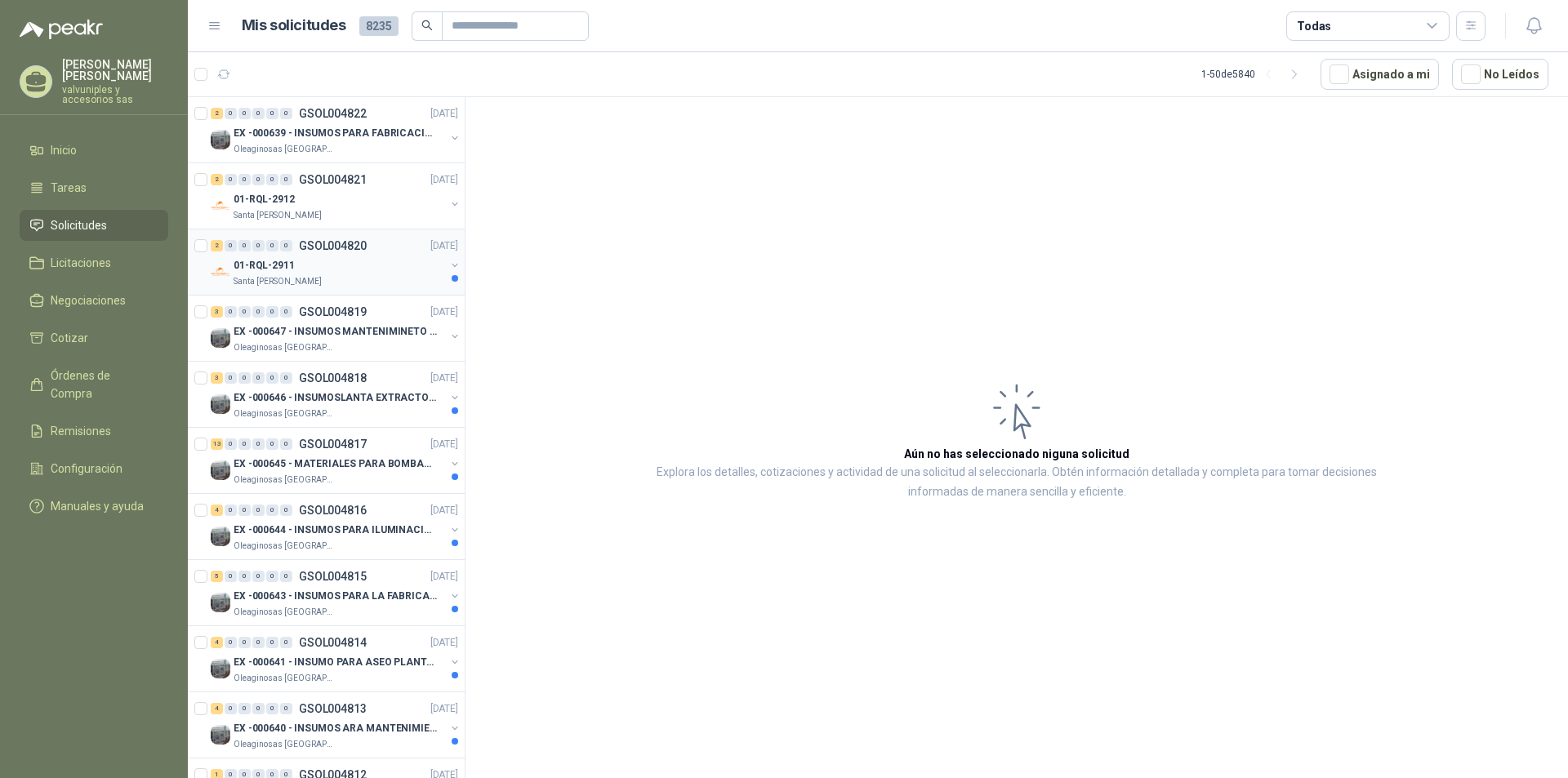
click at [260, 264] on p "01-RQL-2911" at bounding box center [264, 265] width 61 height 16
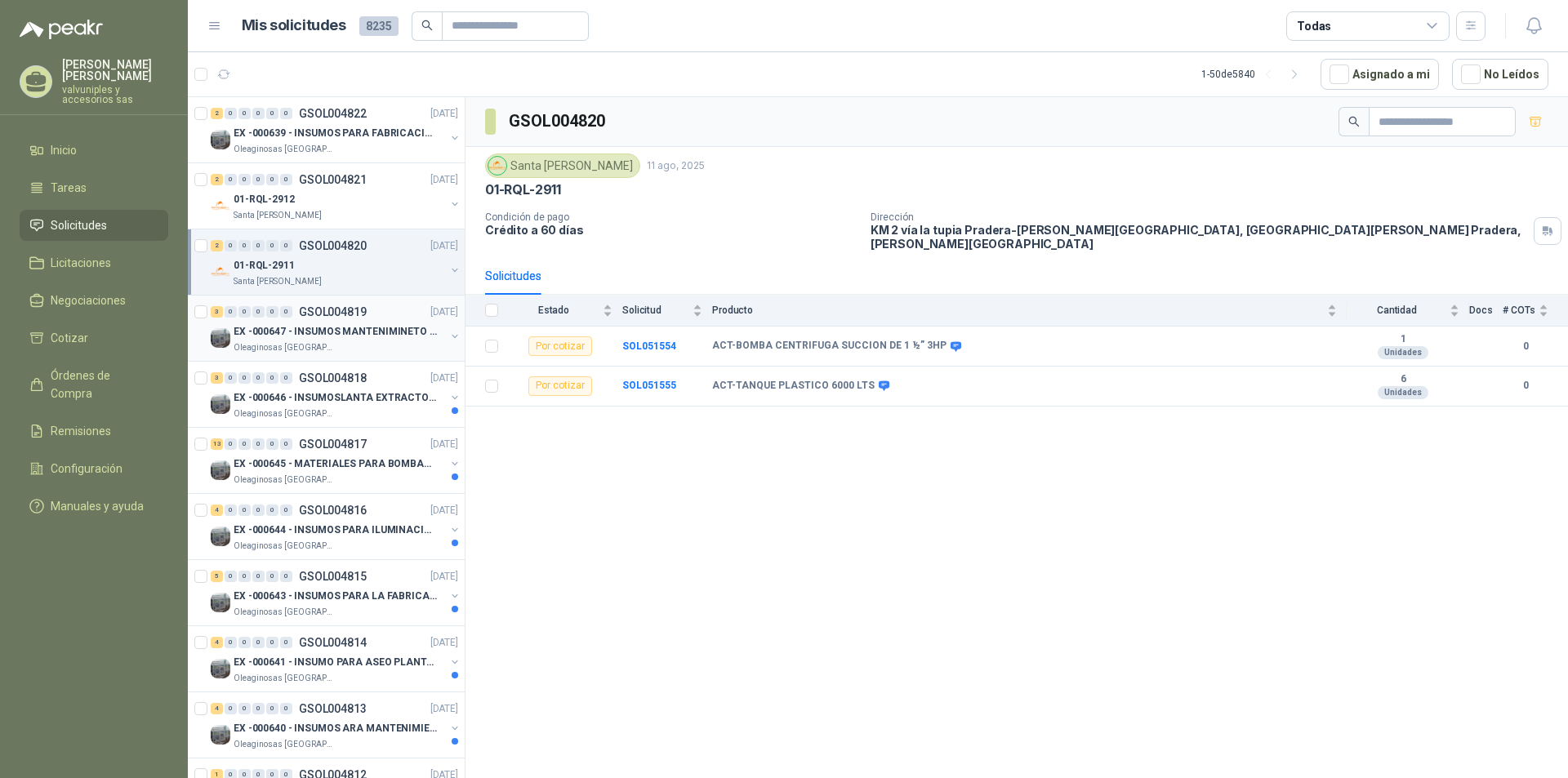
click at [296, 326] on p "EX -000647 - INSUMOS MANTENIMINETO MECANICO" at bounding box center [336, 331] width 204 height 16
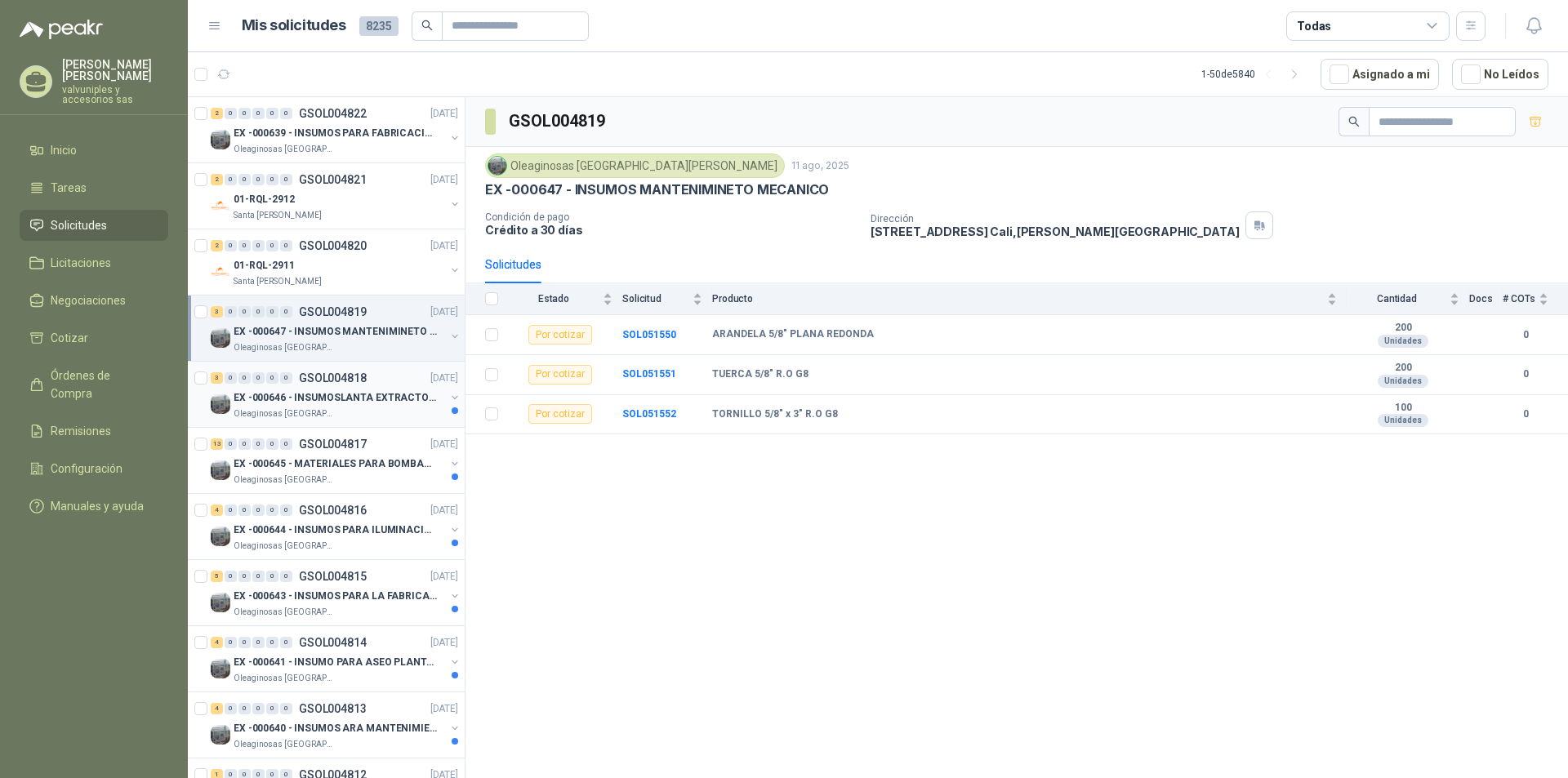
click at [291, 397] on p "EX -000646 - INSUMOSLANTA EXTRACTORA" at bounding box center [336, 397] width 204 height 16
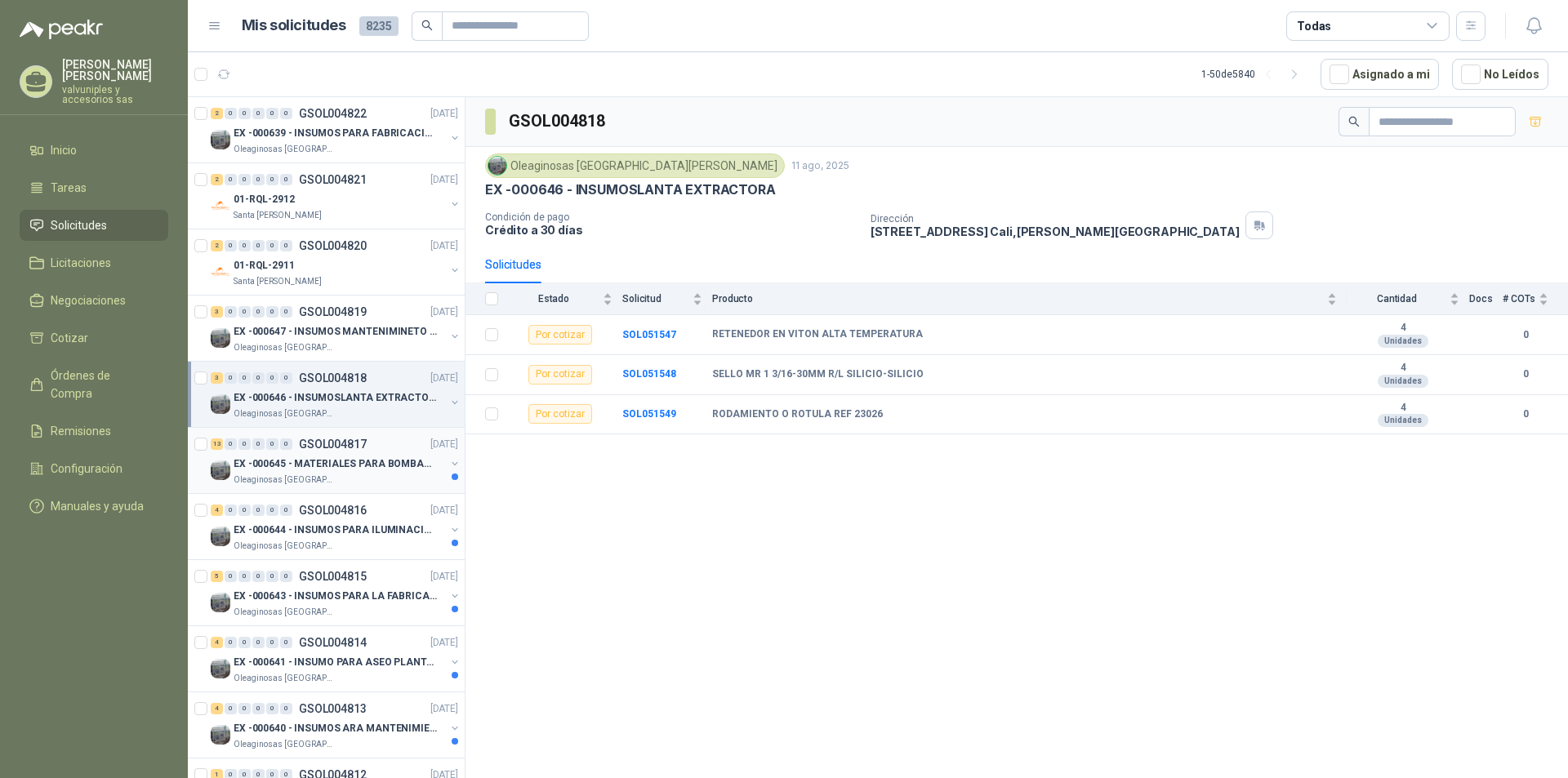
click at [285, 462] on p "EX -000645 - MATERIALES PARA BOMBAS STANDBY PLANTA" at bounding box center [336, 464] width 204 height 16
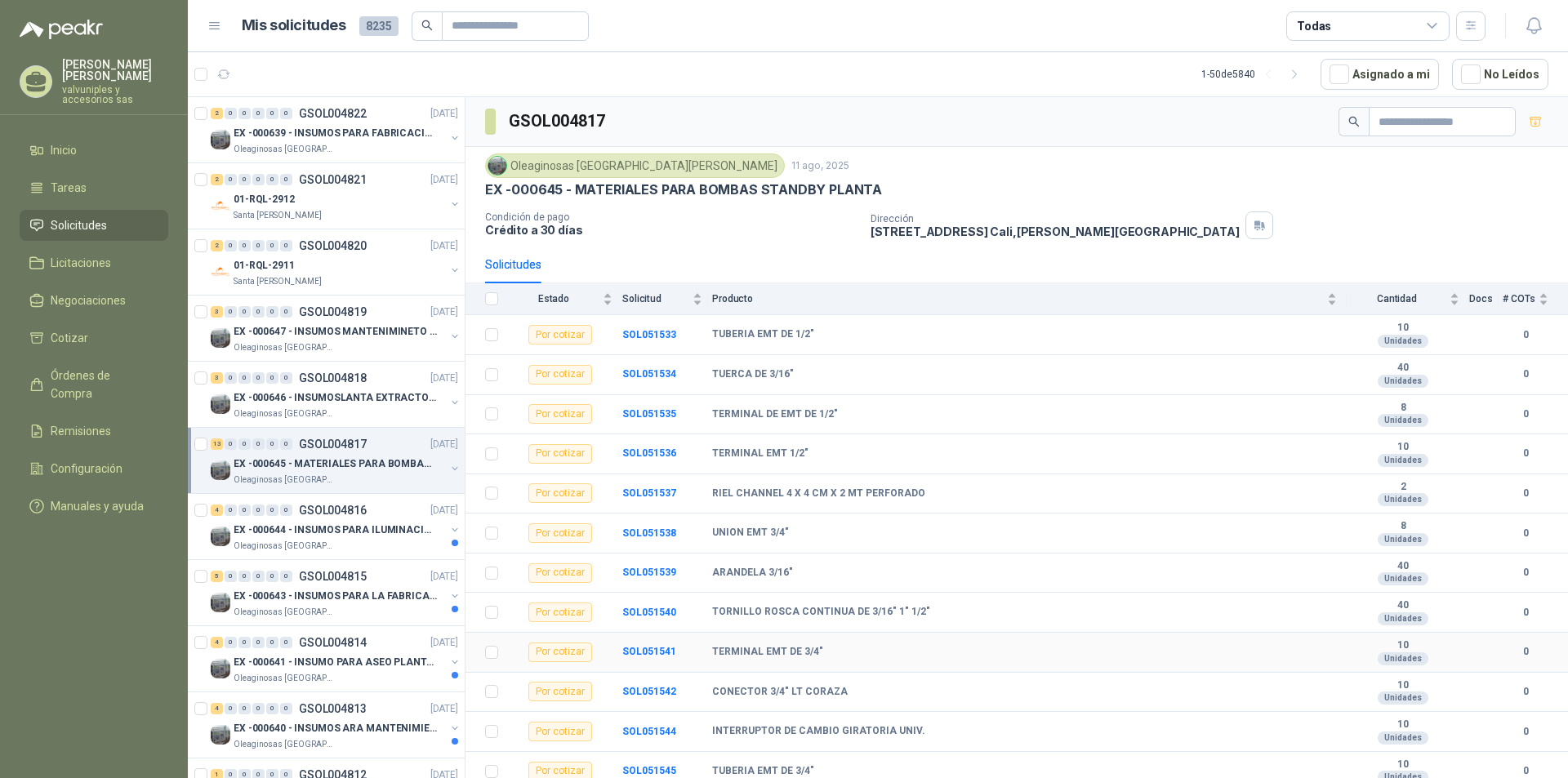
scroll to position [48, 0]
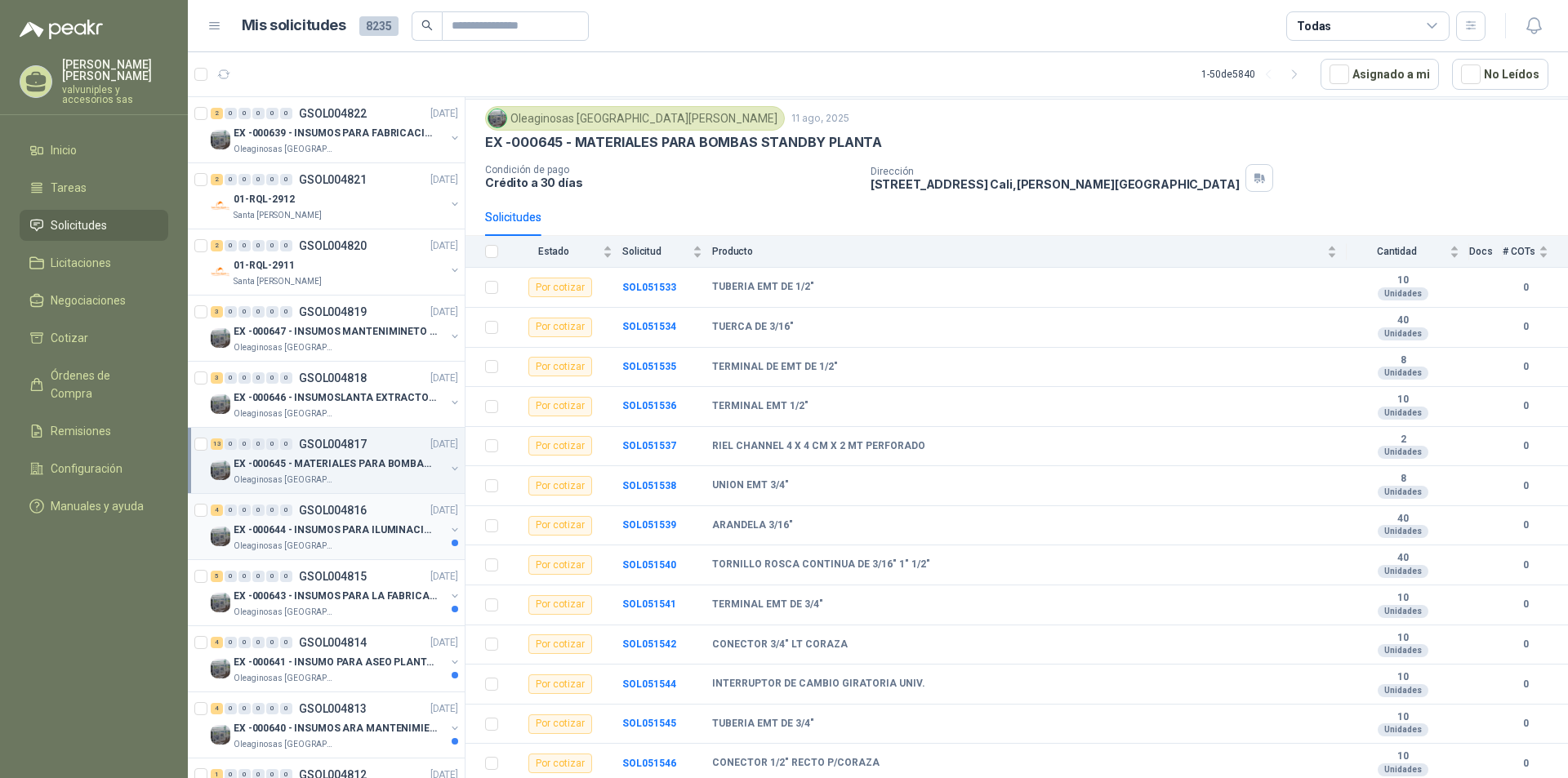
click at [279, 535] on p "EX -000644 - INSUMOS PARA ILUMINACIONN ZONA DE CLA" at bounding box center [336, 530] width 204 height 16
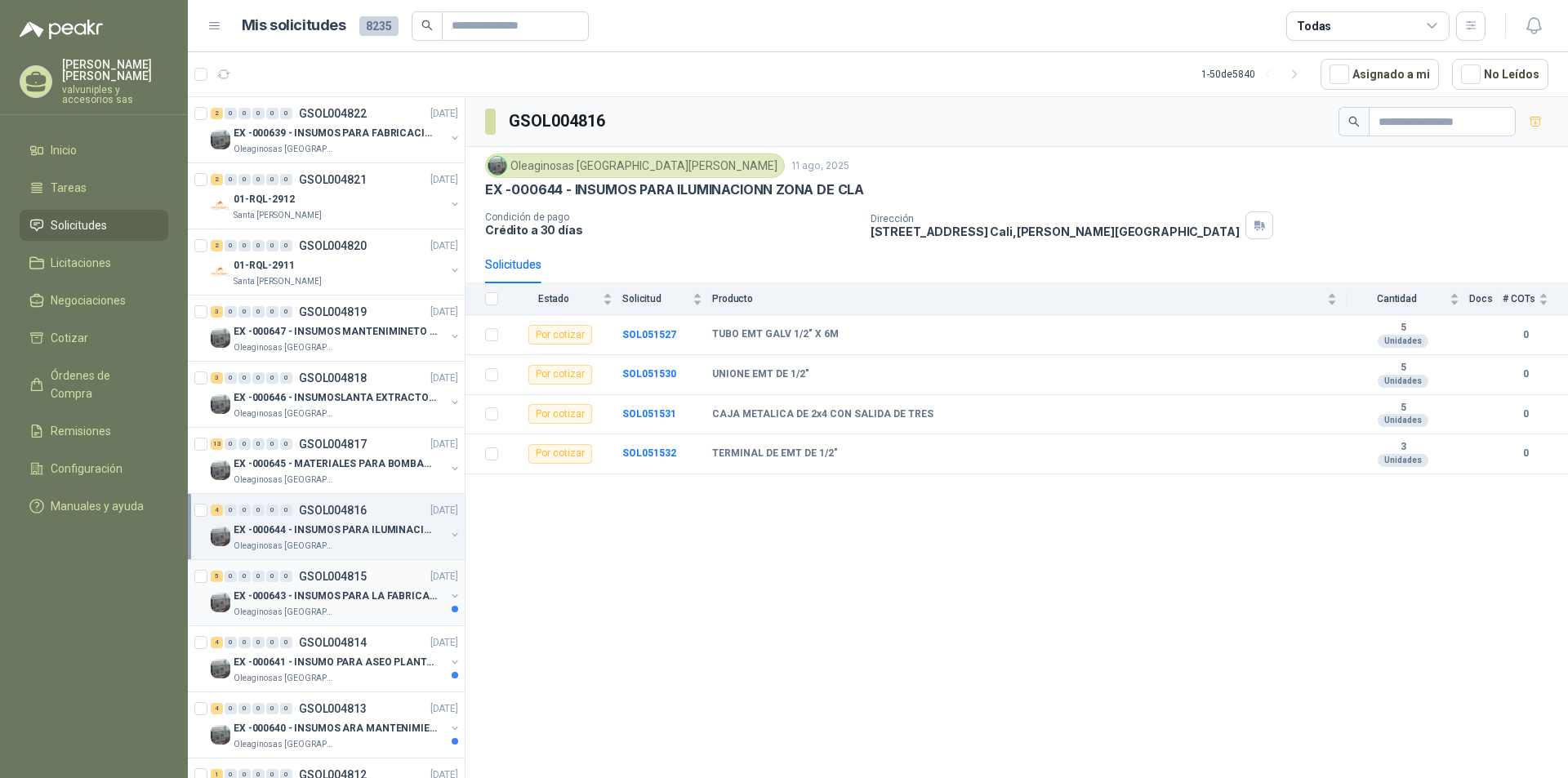
click at [315, 599] on p "EX -000643 - INSUMOS PARA LA FABRICACION DE PLATAF" at bounding box center [336, 596] width 204 height 16
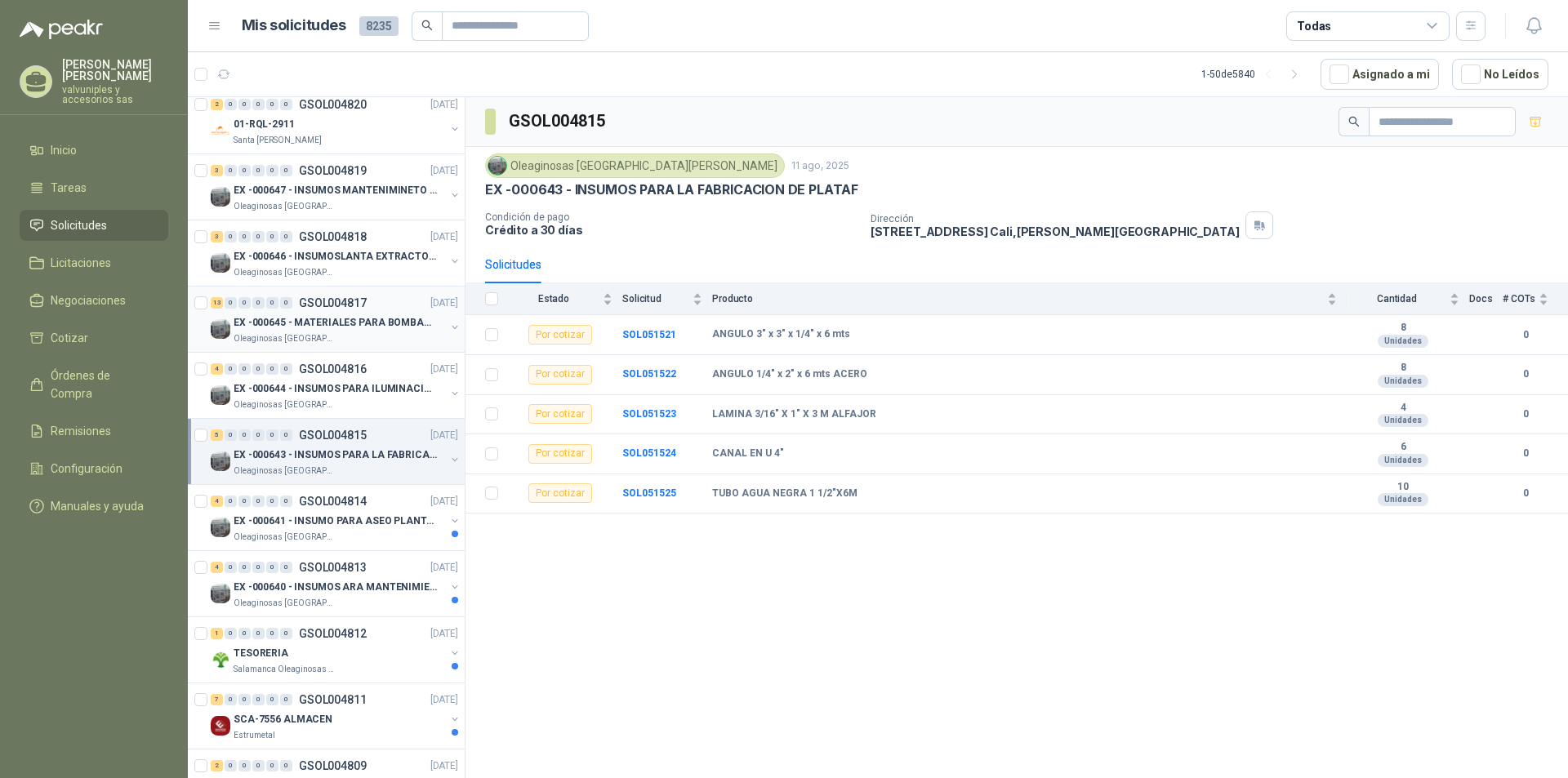
scroll to position [149, 0]
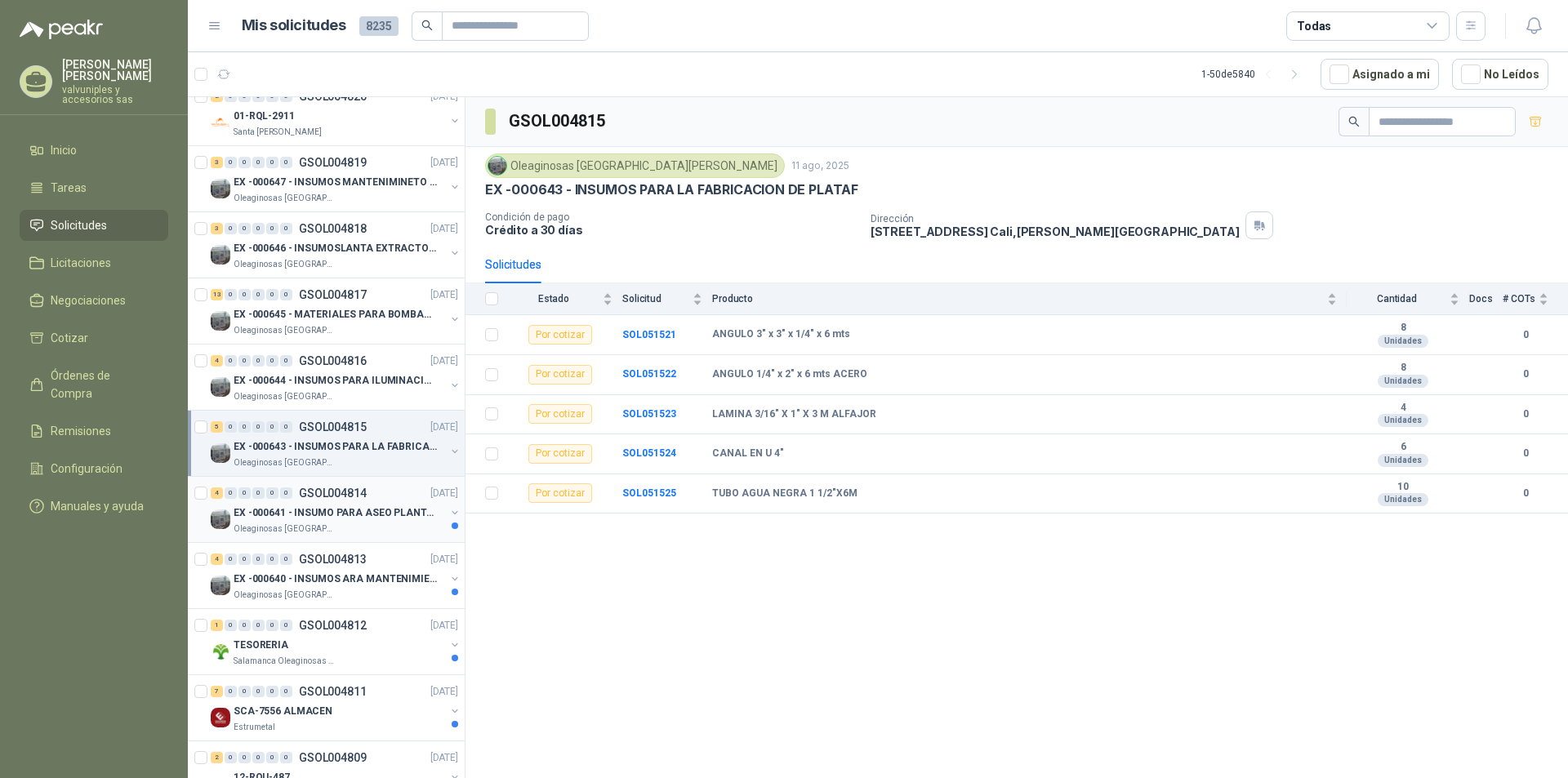
click at [296, 513] on p "EX -000641 - INSUMO PARA ASEO PLANTA EXTRACTORA" at bounding box center [336, 513] width 204 height 16
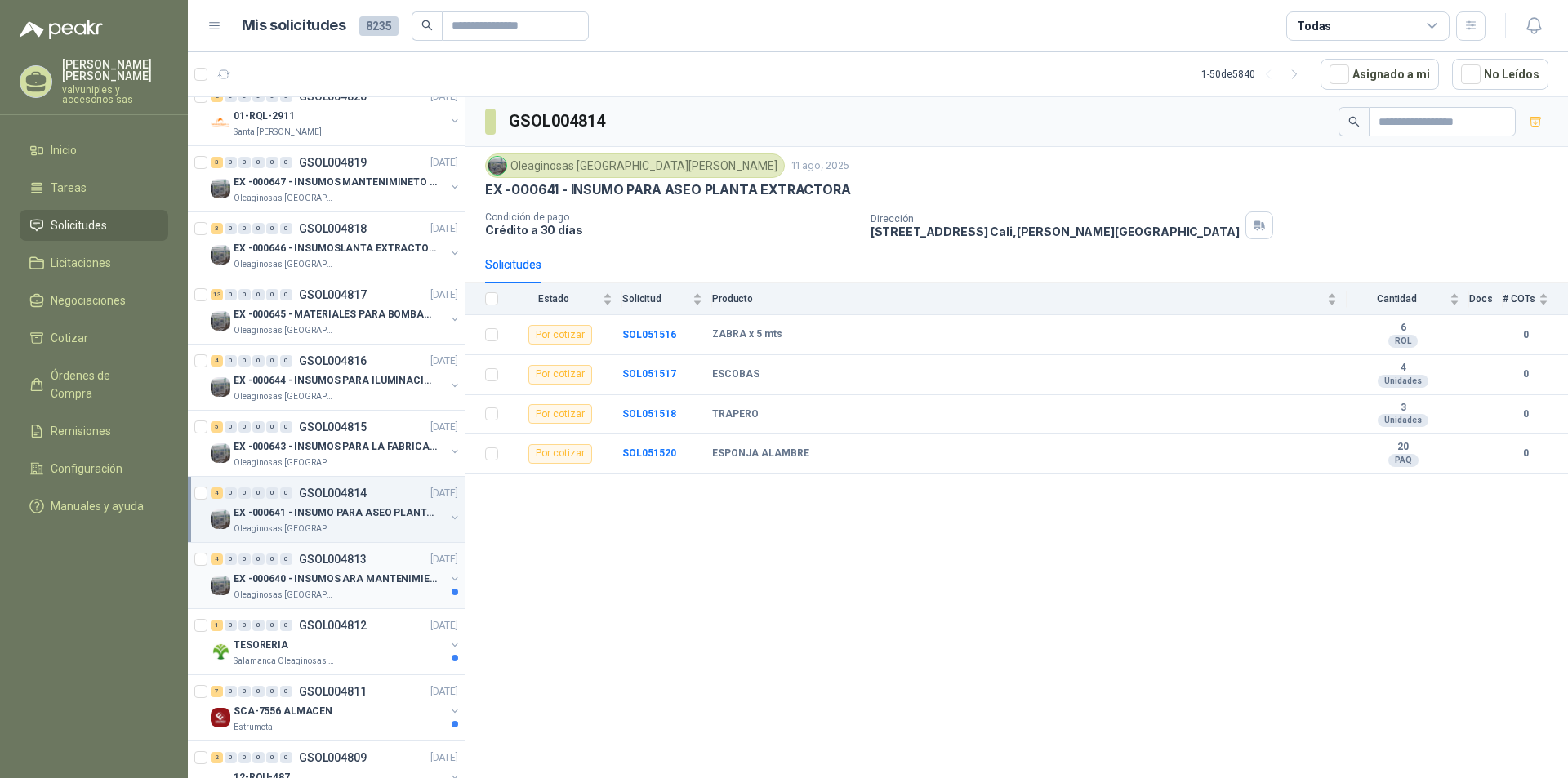
click at [283, 576] on p "EX -000640 - INSUMOS ARA MANTENIMIENTO MECANICO" at bounding box center [336, 579] width 204 height 16
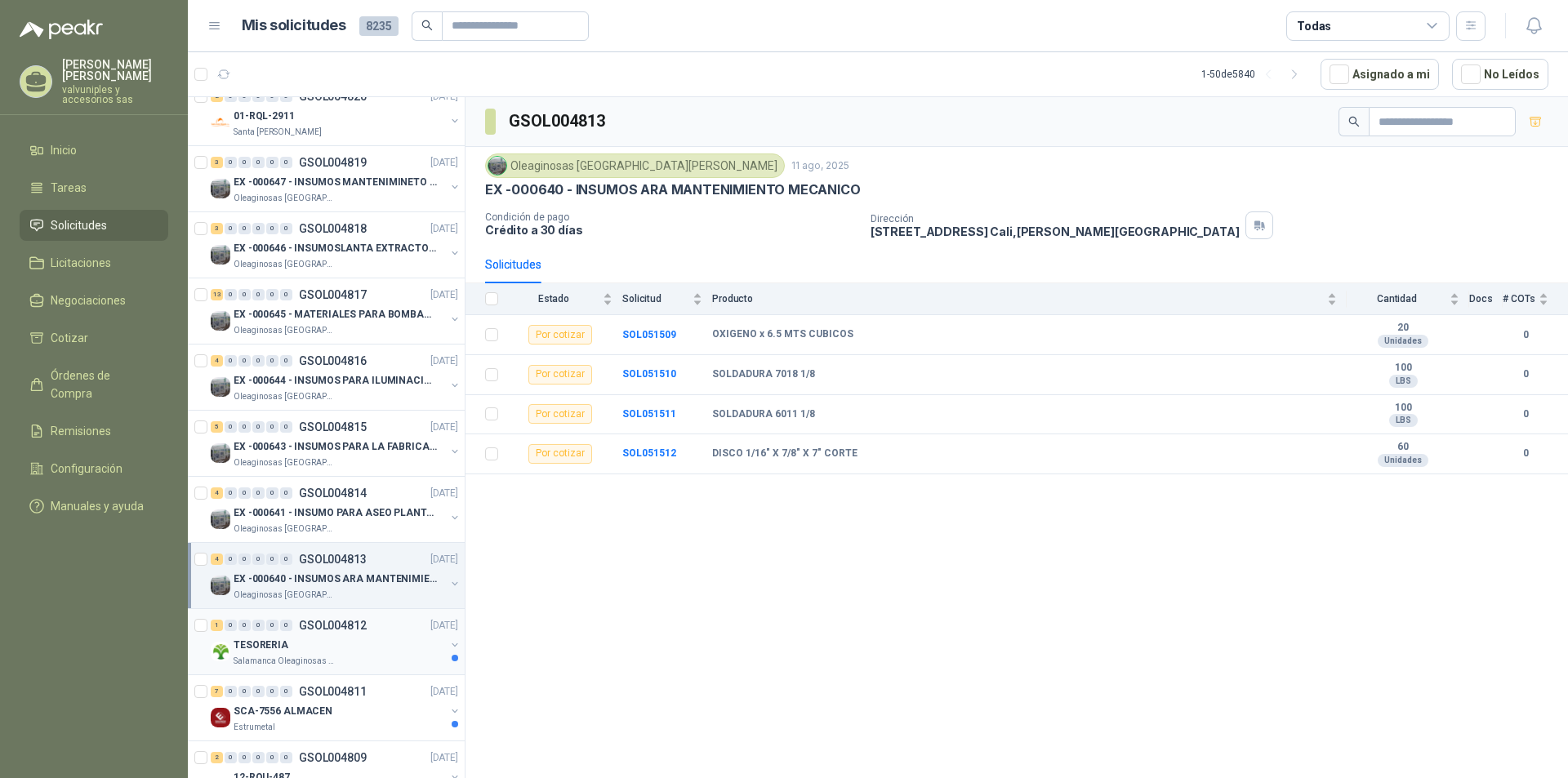
click at [279, 646] on p "TESORERIA" at bounding box center [261, 645] width 55 height 16
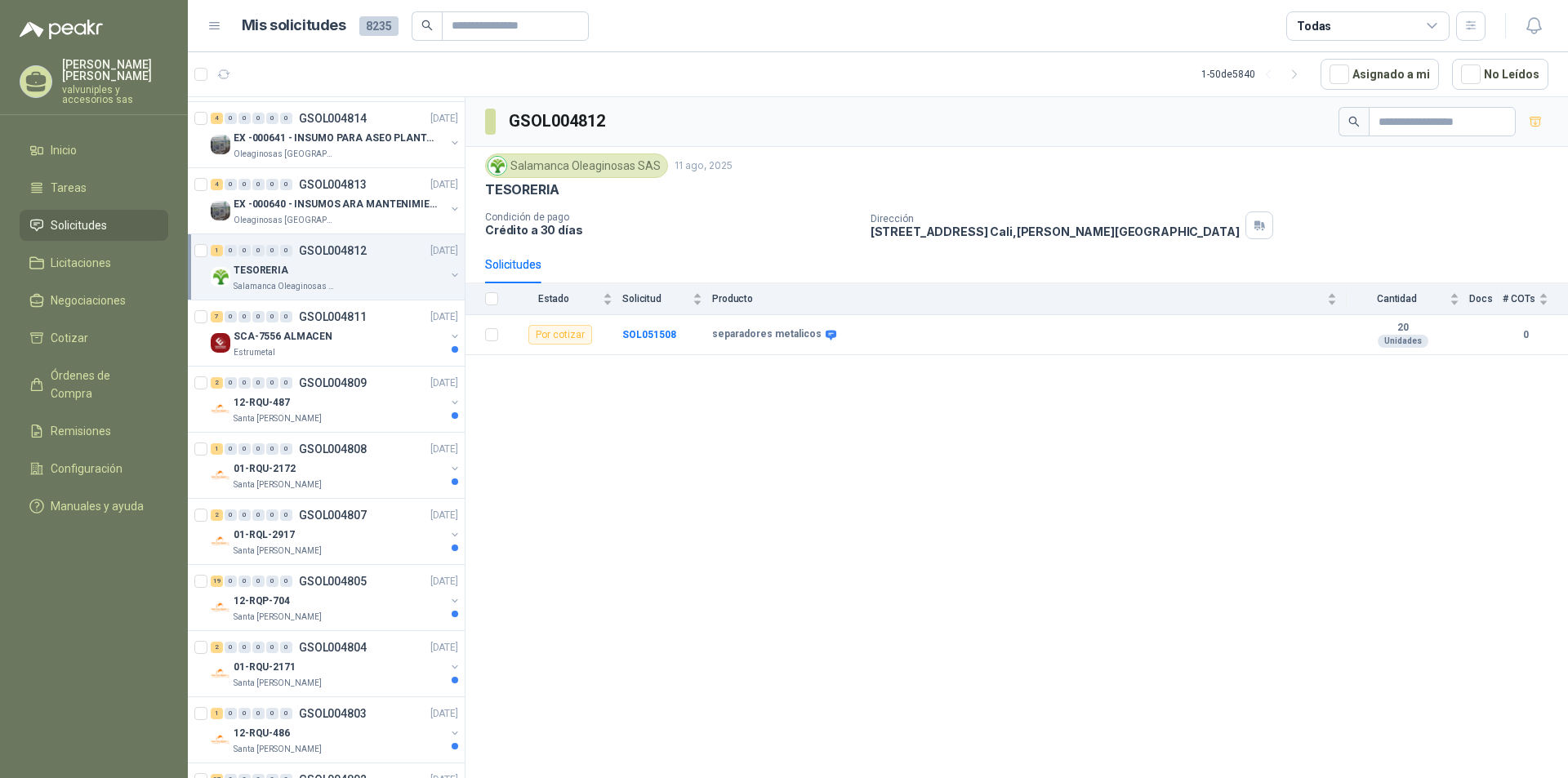
scroll to position [533, 0]
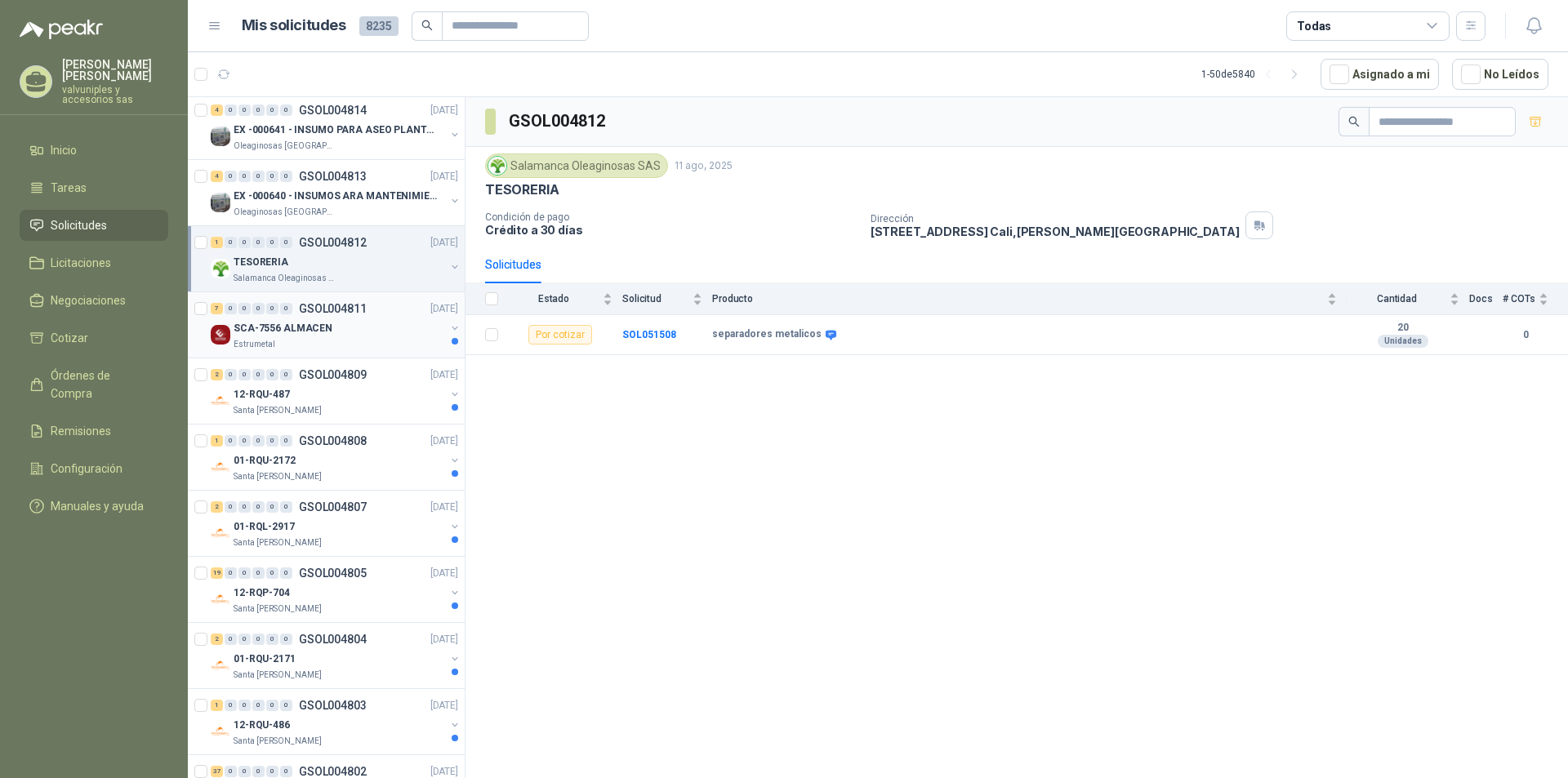
click at [272, 328] on p "SCA-7556 ALMACEN" at bounding box center [283, 328] width 99 height 16
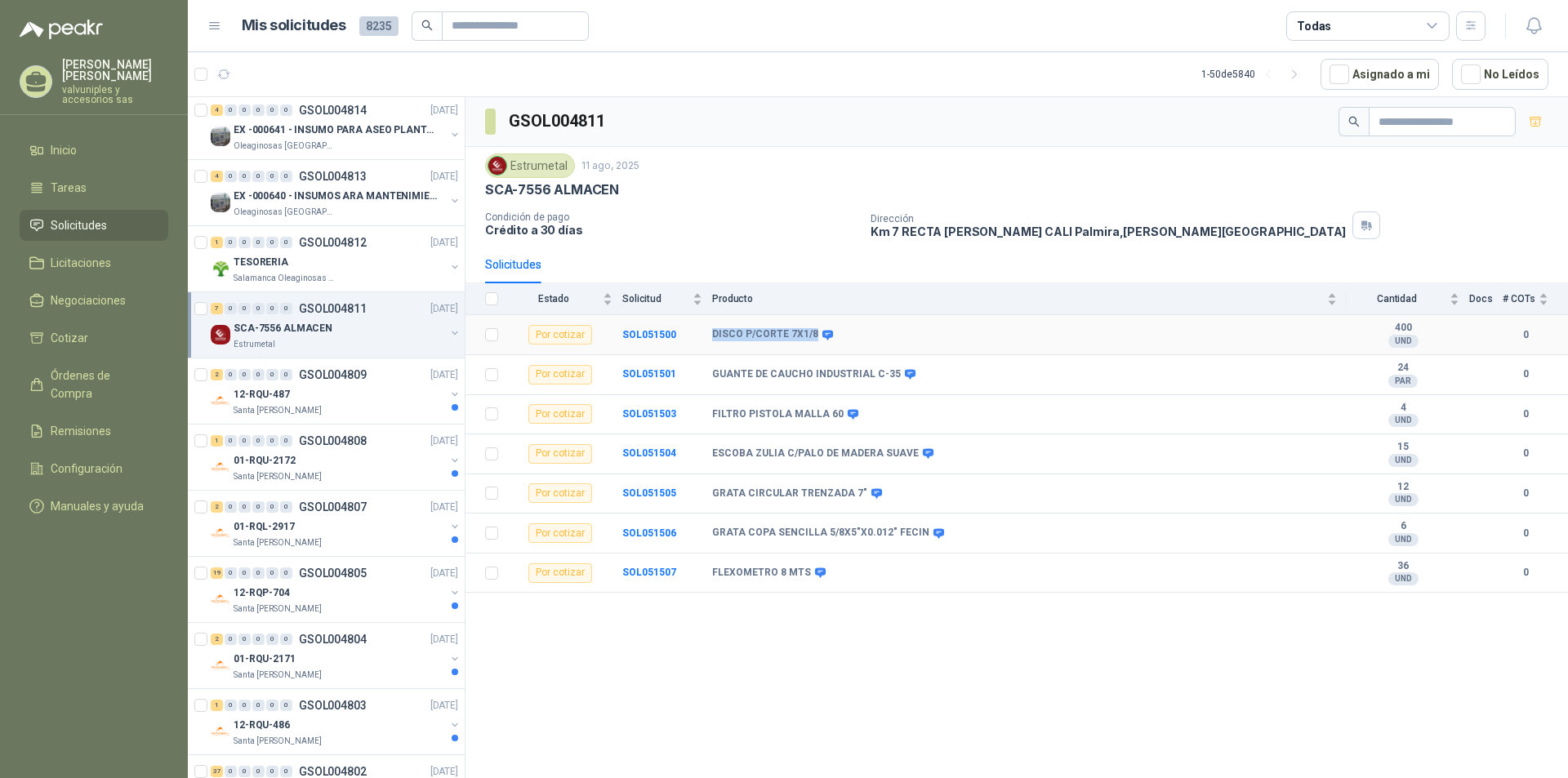
drag, startPoint x: 712, startPoint y: 334, endPoint x: 811, endPoint y: 334, distance: 99.0
click at [811, 334] on b "DISCO P/CORTE 7X1/8" at bounding box center [765, 335] width 106 height 13
copy b "DISCO P/CORTE 7X1/8"
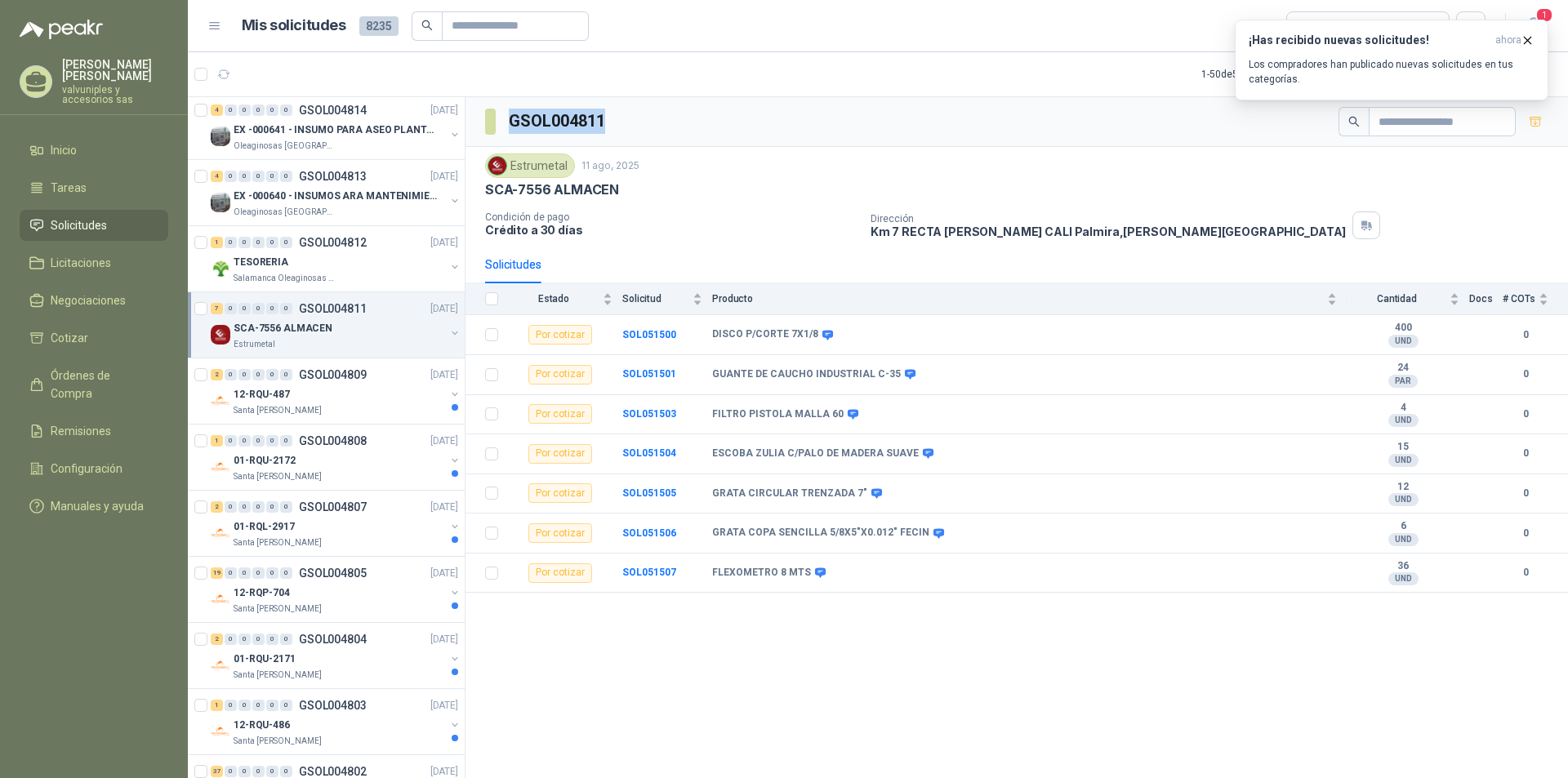
drag, startPoint x: 509, startPoint y: 119, endPoint x: 604, endPoint y: 119, distance: 95.0
click at [604, 119] on h3 "GSOL004811" at bounding box center [558, 121] width 99 height 25
copy h3 "GSOL004811"
click at [1526, 37] on icon "button" at bounding box center [1527, 40] width 14 height 14
click at [281, 399] on p "12-RQU-487" at bounding box center [261, 395] width 56 height 16
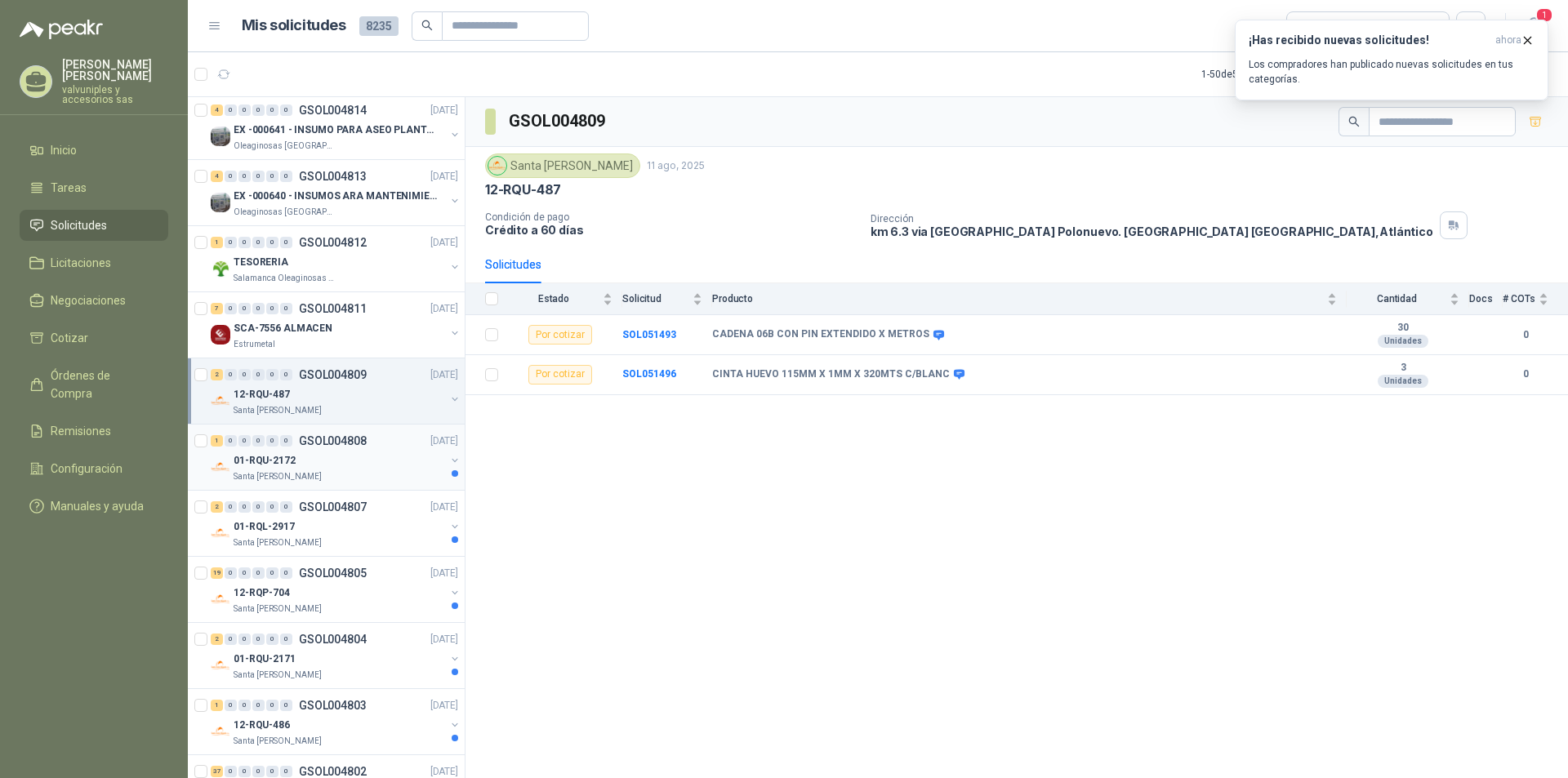
click at [276, 462] on p "01-RQU-2172" at bounding box center [265, 461] width 62 height 16
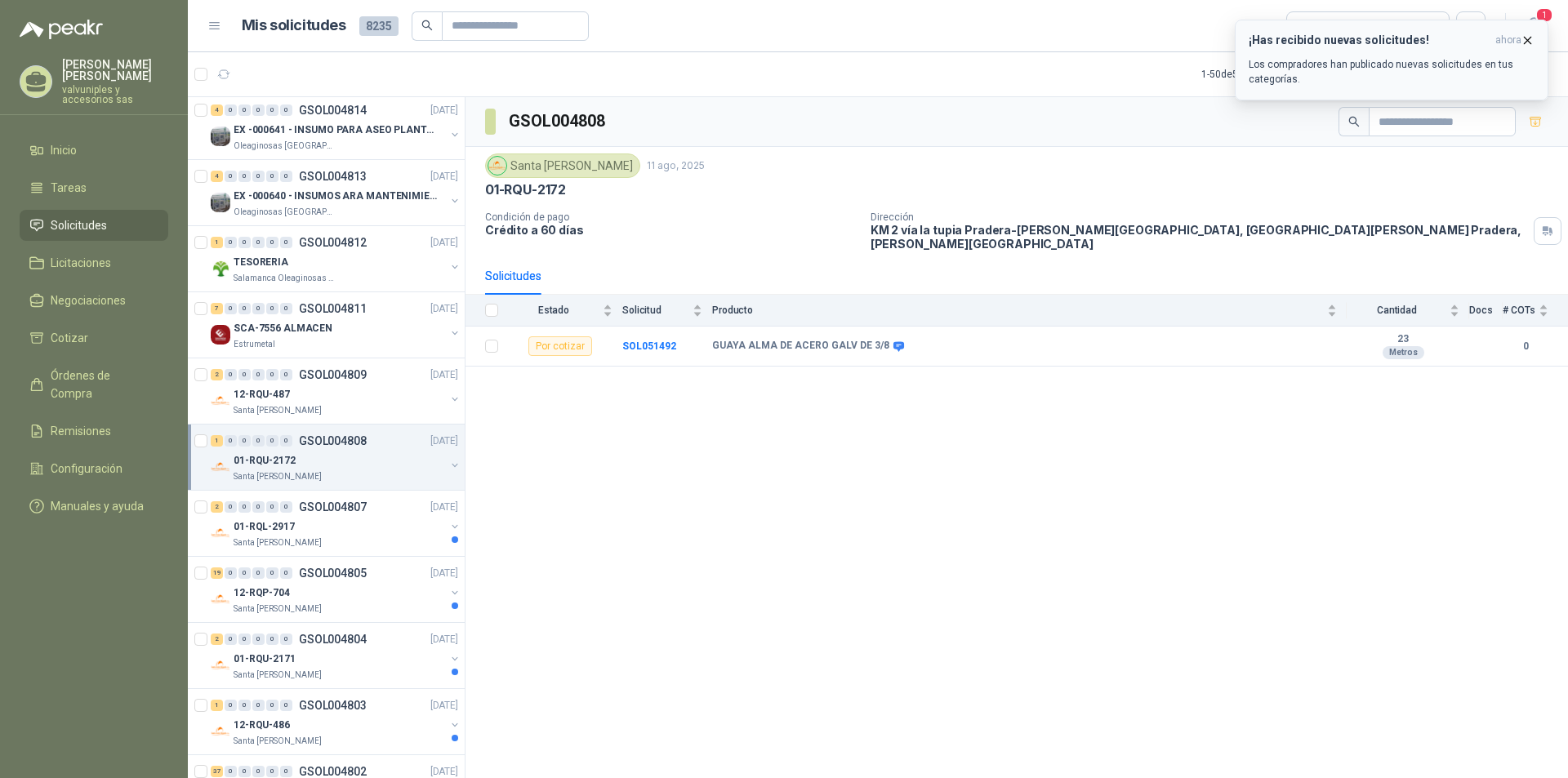
click at [1528, 41] on icon "button" at bounding box center [1528, 40] width 7 height 7
click at [1531, 37] on icon "button" at bounding box center [1528, 40] width 7 height 7
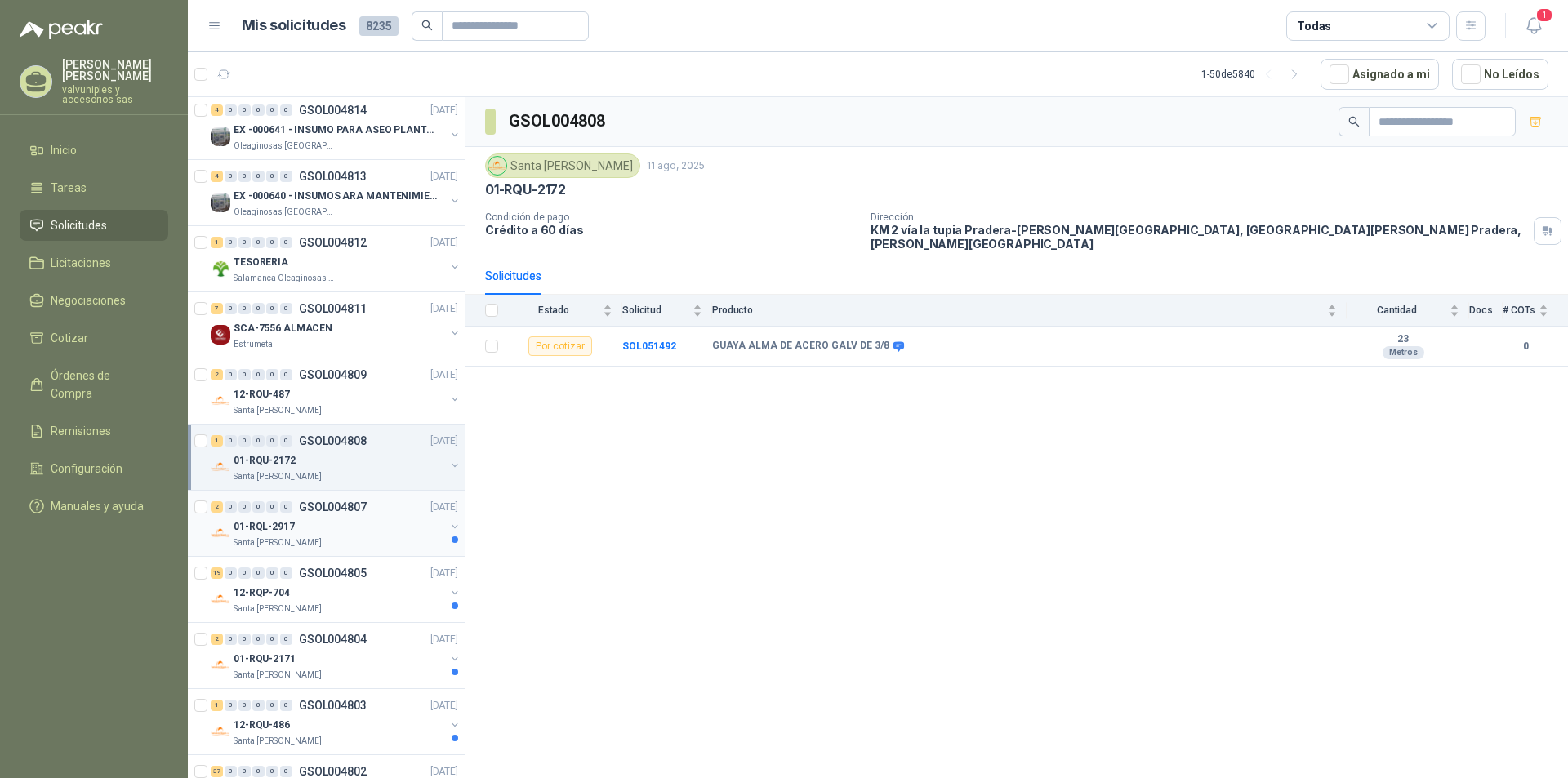
click at [279, 531] on p "01-RQL-2917" at bounding box center [264, 527] width 61 height 16
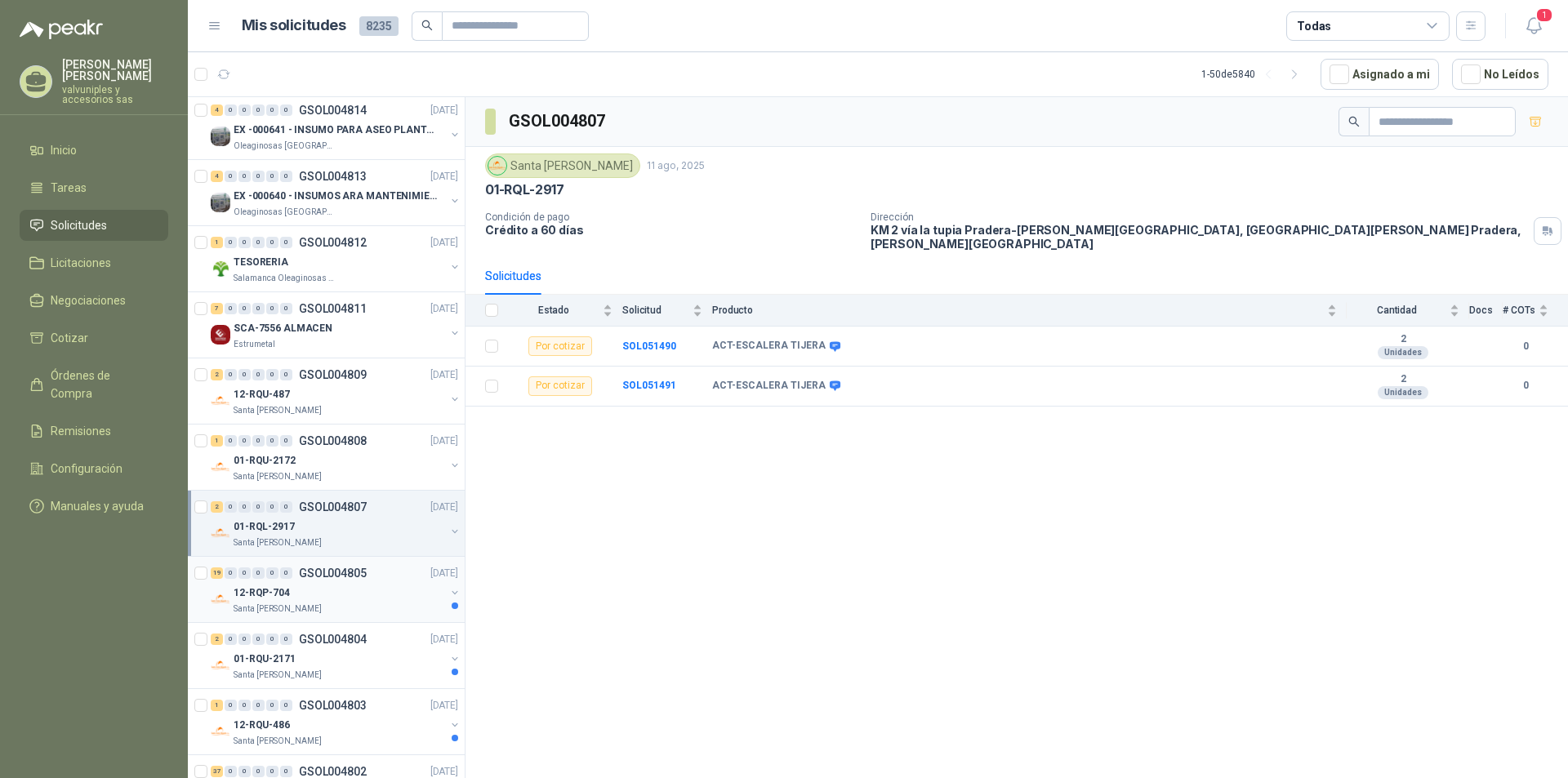
click at [279, 595] on p "12-RQP-704" at bounding box center [261, 593] width 56 height 16
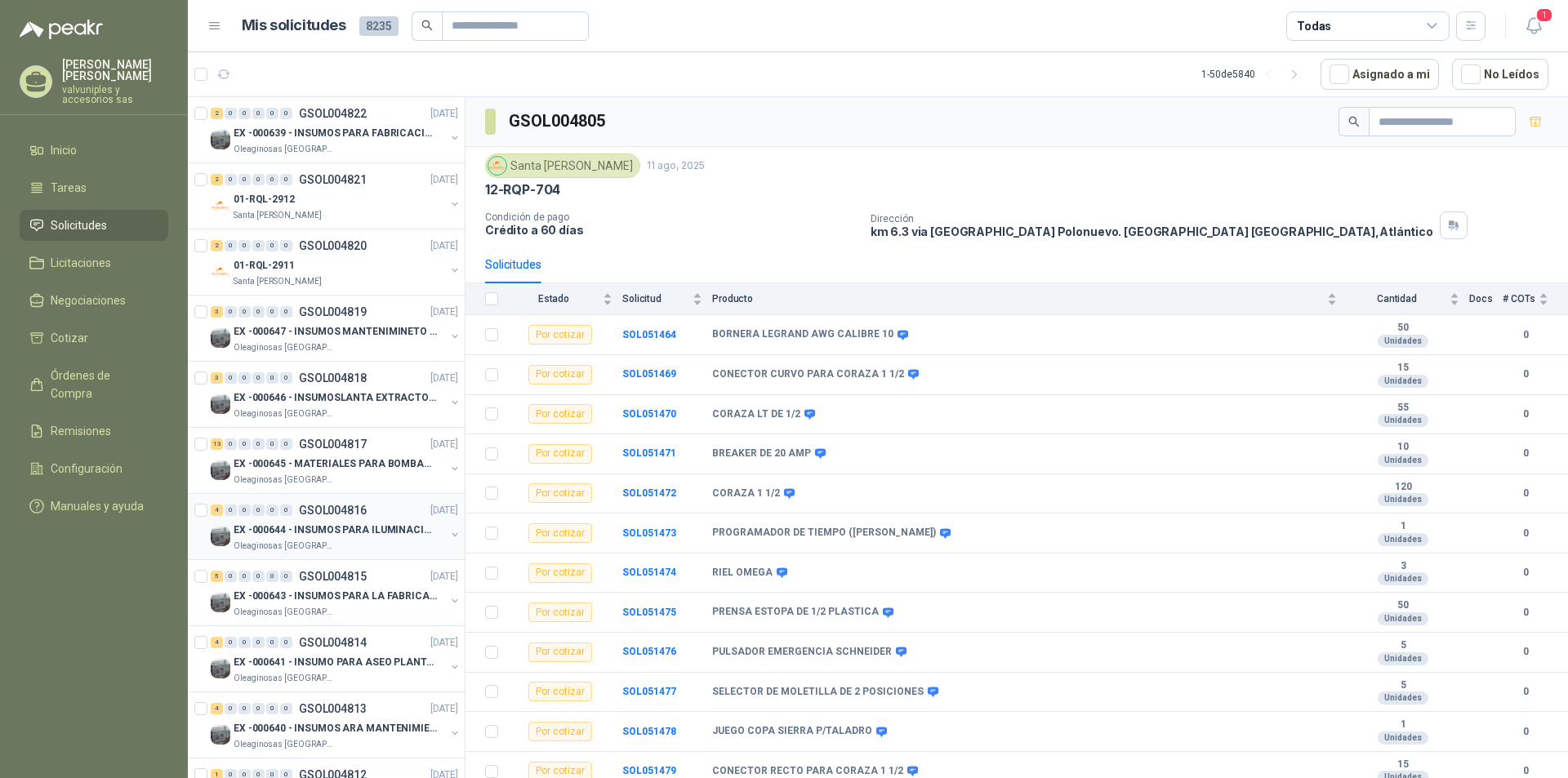
scroll to position [245, 0]
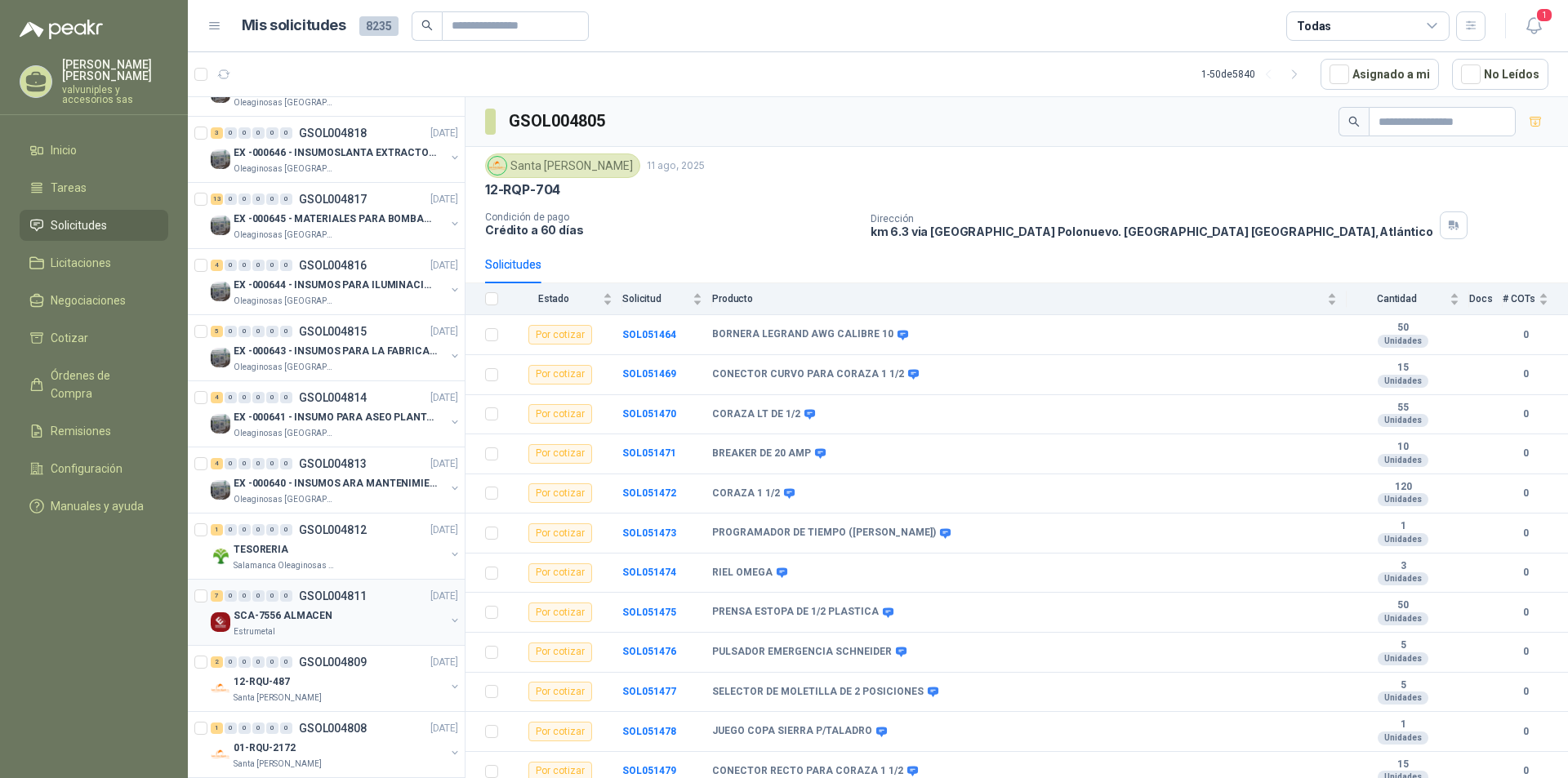
click at [321, 602] on p "GSOL004811" at bounding box center [332, 596] width 68 height 12
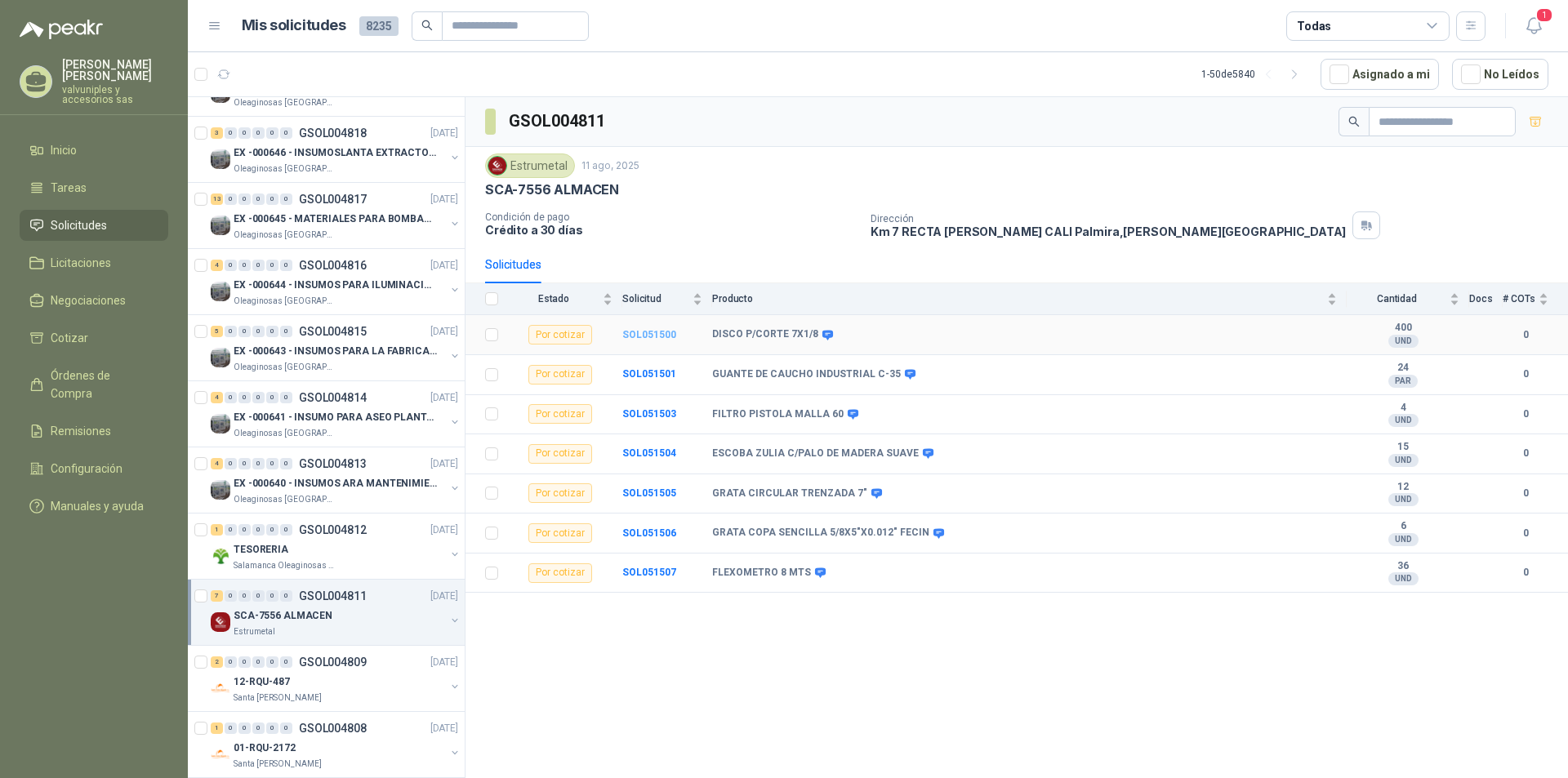
click at [657, 336] on b "SOL051500" at bounding box center [649, 335] width 54 height 12
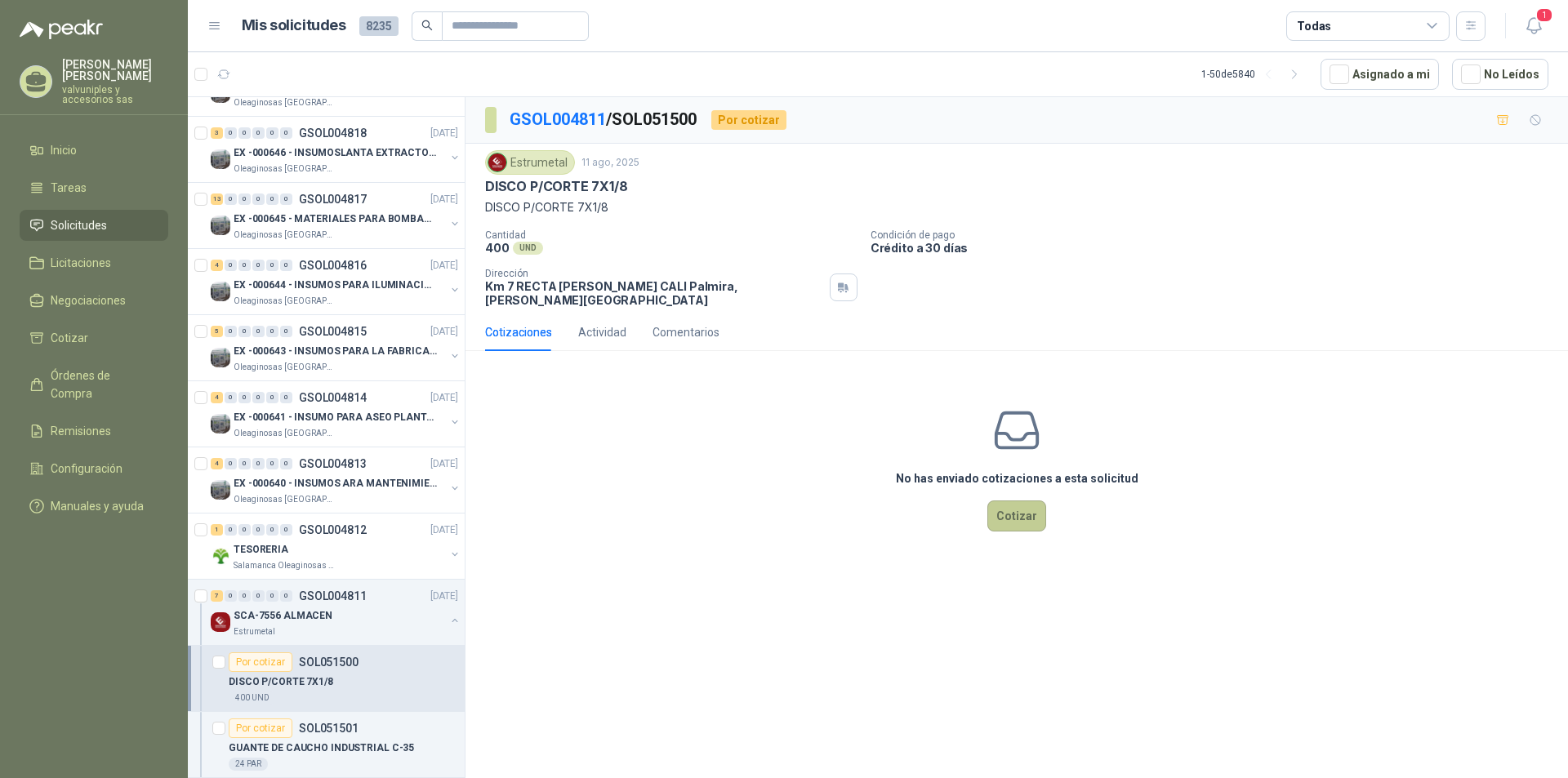
click at [1021, 502] on button "Cotizar" at bounding box center [1016, 516] width 58 height 31
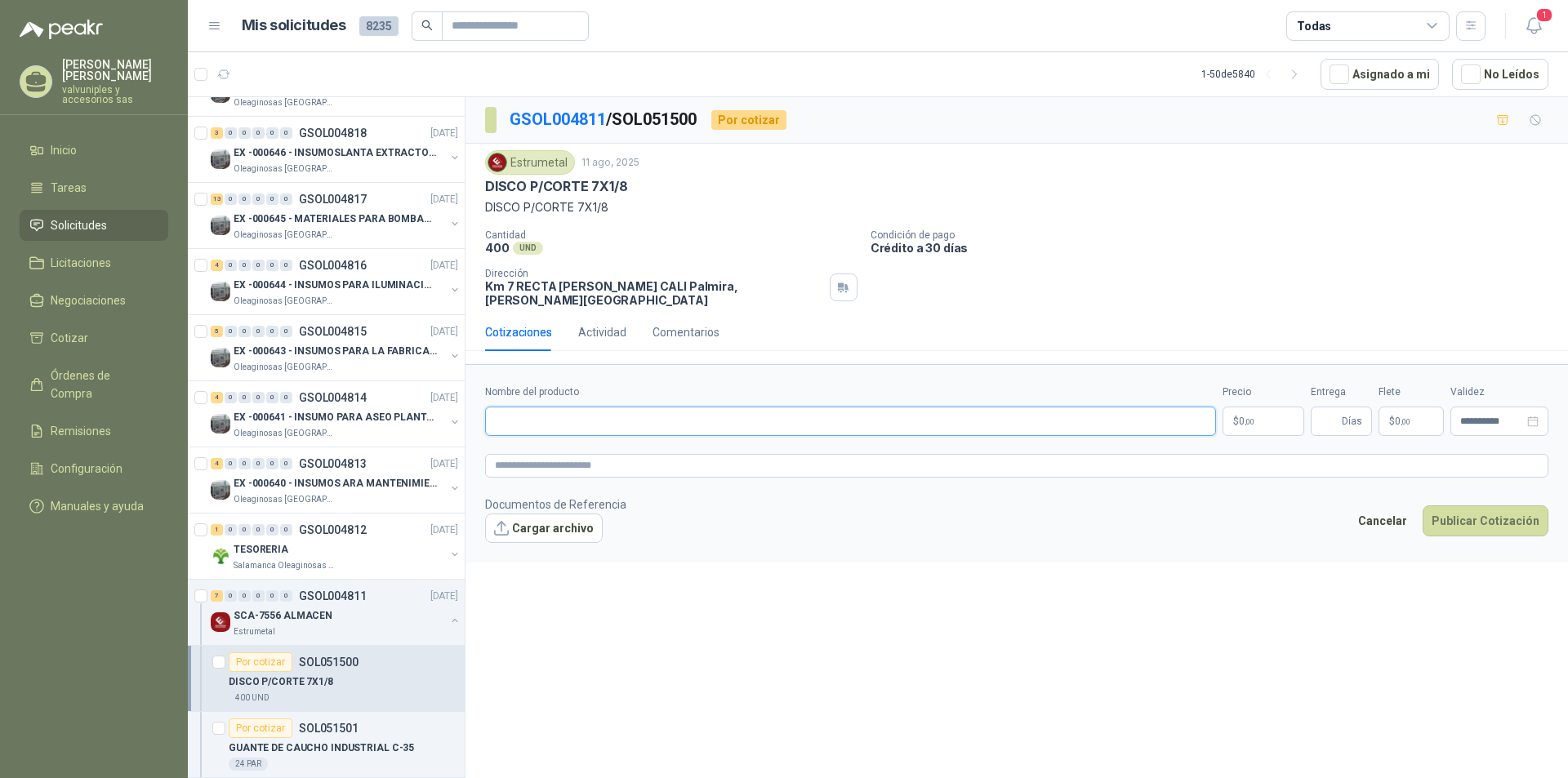
click at [589, 417] on input "Nombre del producto" at bounding box center [850, 421] width 731 height 29
paste input "**********"
drag, startPoint x: 527, startPoint y: 409, endPoint x: 561, endPoint y: 427, distance: 38.5
click at [528, 409] on input "**********" at bounding box center [850, 421] width 731 height 29
drag, startPoint x: 656, startPoint y: 410, endPoint x: 904, endPoint y: 430, distance: 248.8
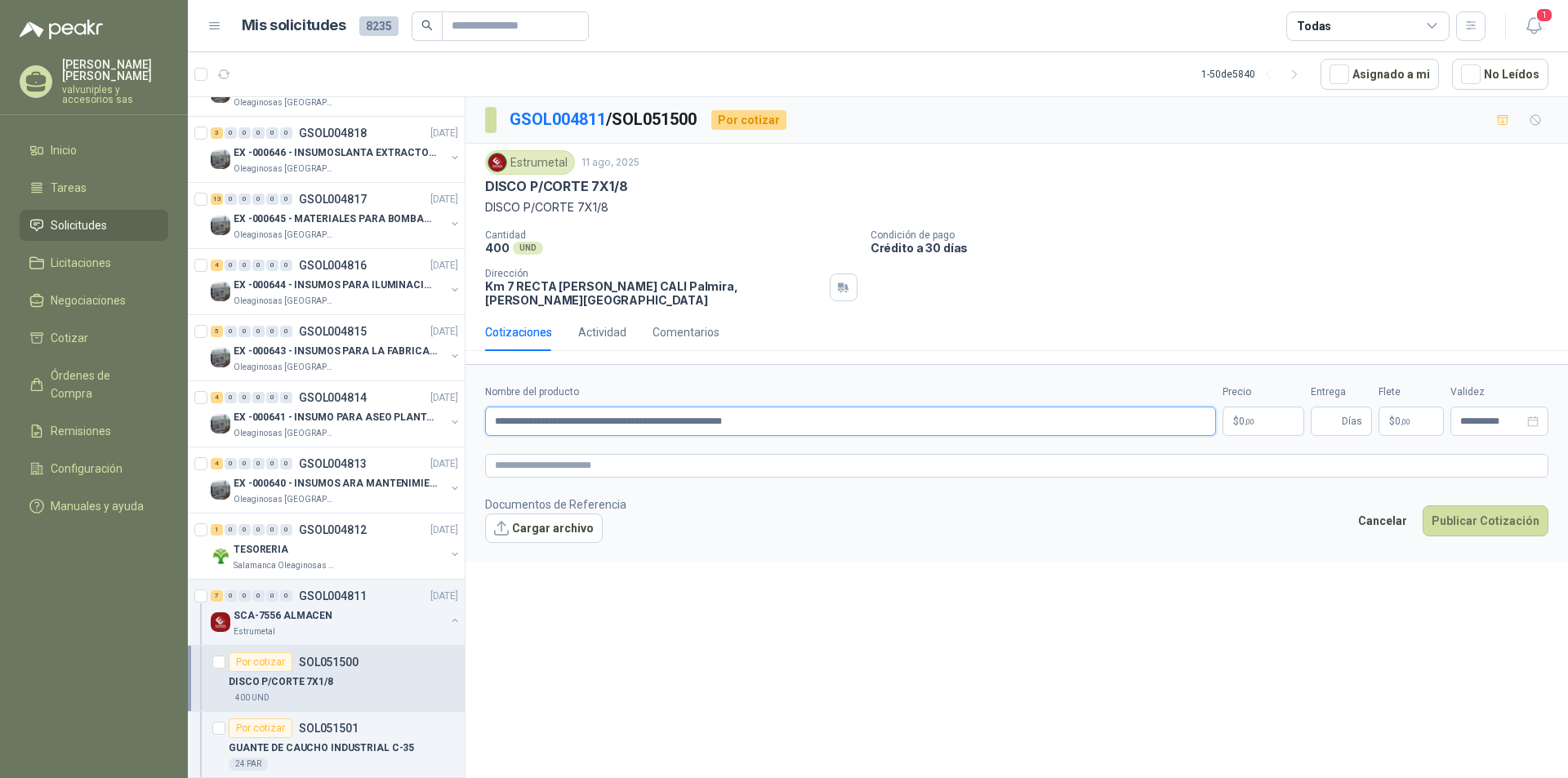
click at [854, 411] on input "**********" at bounding box center [850, 421] width 731 height 29
type input "**********"
click at [1250, 407] on body "TARQUINO GARCIA valvuniples y accesorios sas Inicio Tareas Solicitudes Licitaci…" at bounding box center [784, 389] width 1568 height 778
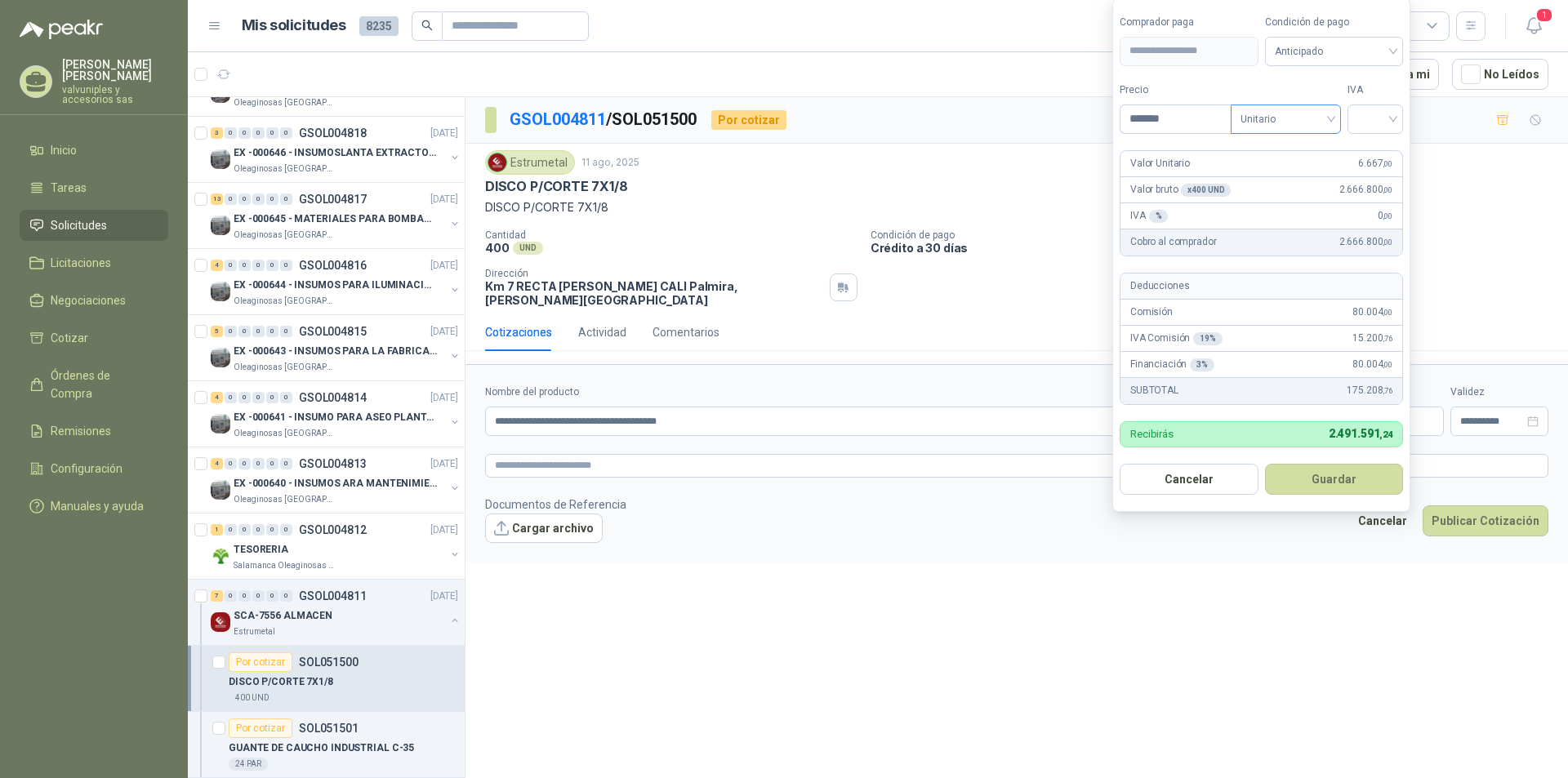
click at [1331, 119] on span "Unitario" at bounding box center [1286, 119] width 91 height 24
type input "*******"
click at [1282, 154] on div "Unitario" at bounding box center [1288, 153] width 84 height 18
click at [1393, 116] on input "search" at bounding box center [1374, 117] width 36 height 24
click at [1379, 149] on div "19%" at bounding box center [1378, 153] width 30 height 18
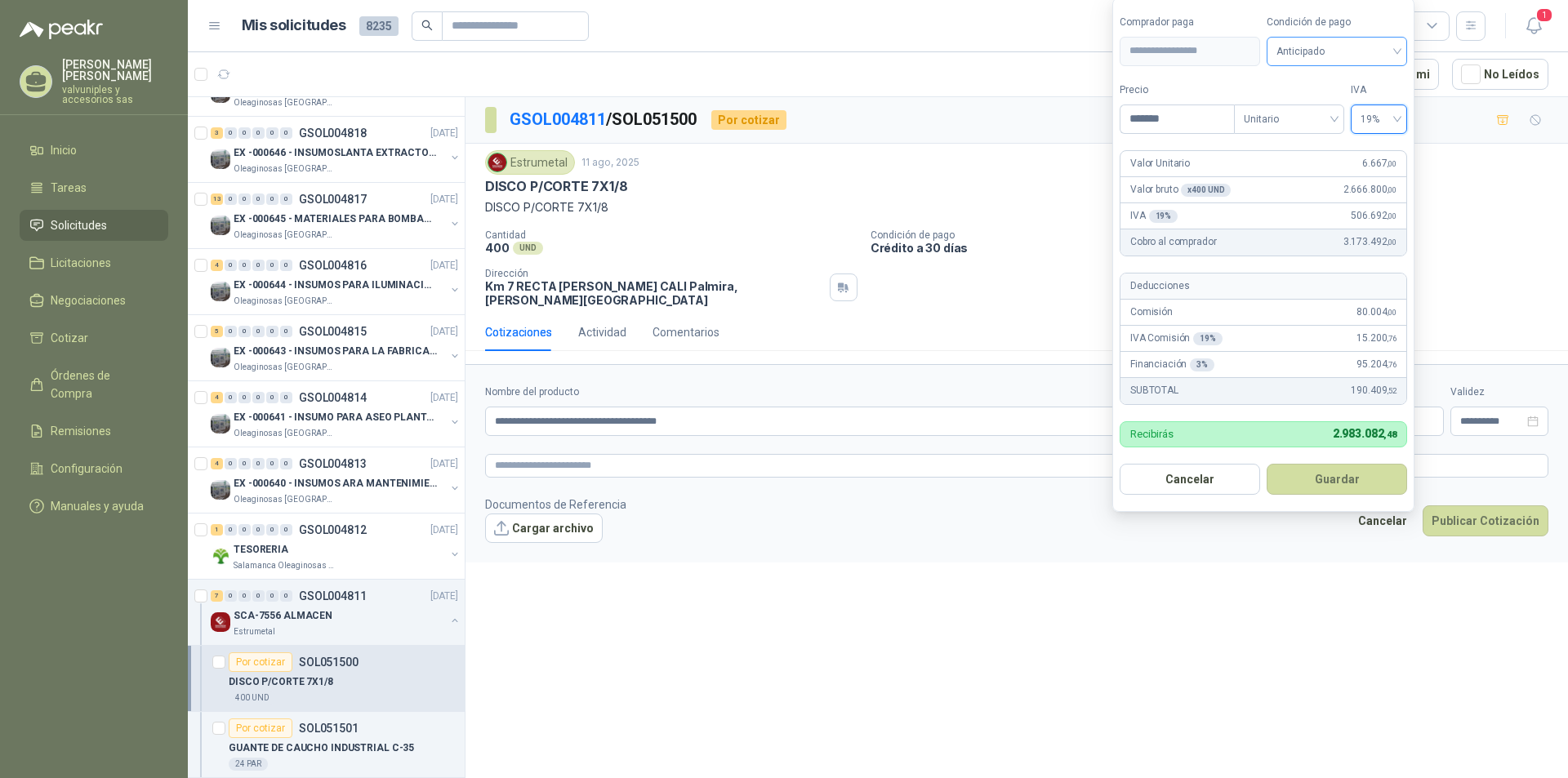
click at [1396, 53] on span "Anticipado" at bounding box center [1337, 51] width 121 height 24
click at [1336, 108] on div "Crédito a 30 días" at bounding box center [1337, 111] width 114 height 18
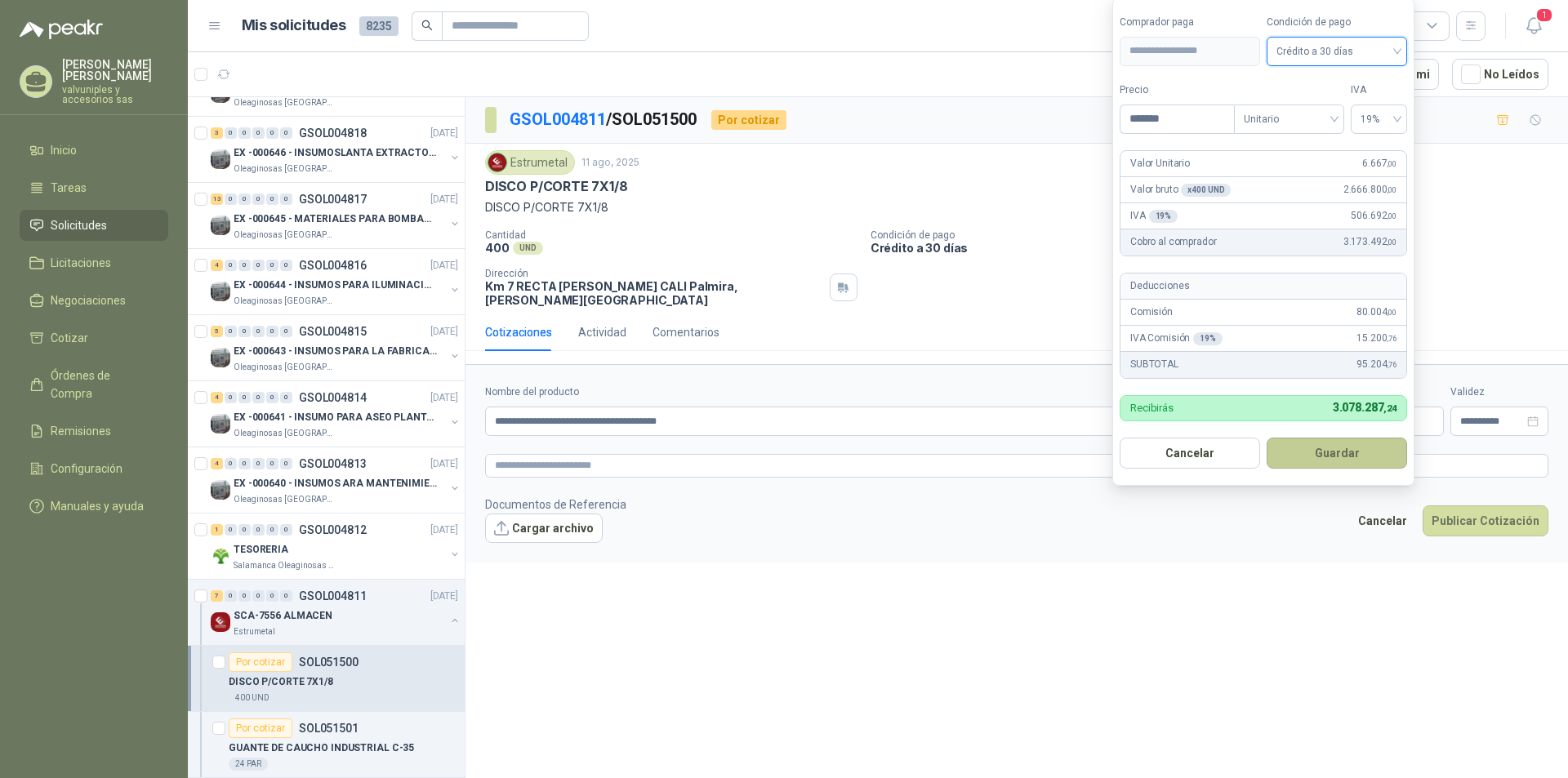
click at [1323, 457] on button "Guardar" at bounding box center [1337, 452] width 140 height 31
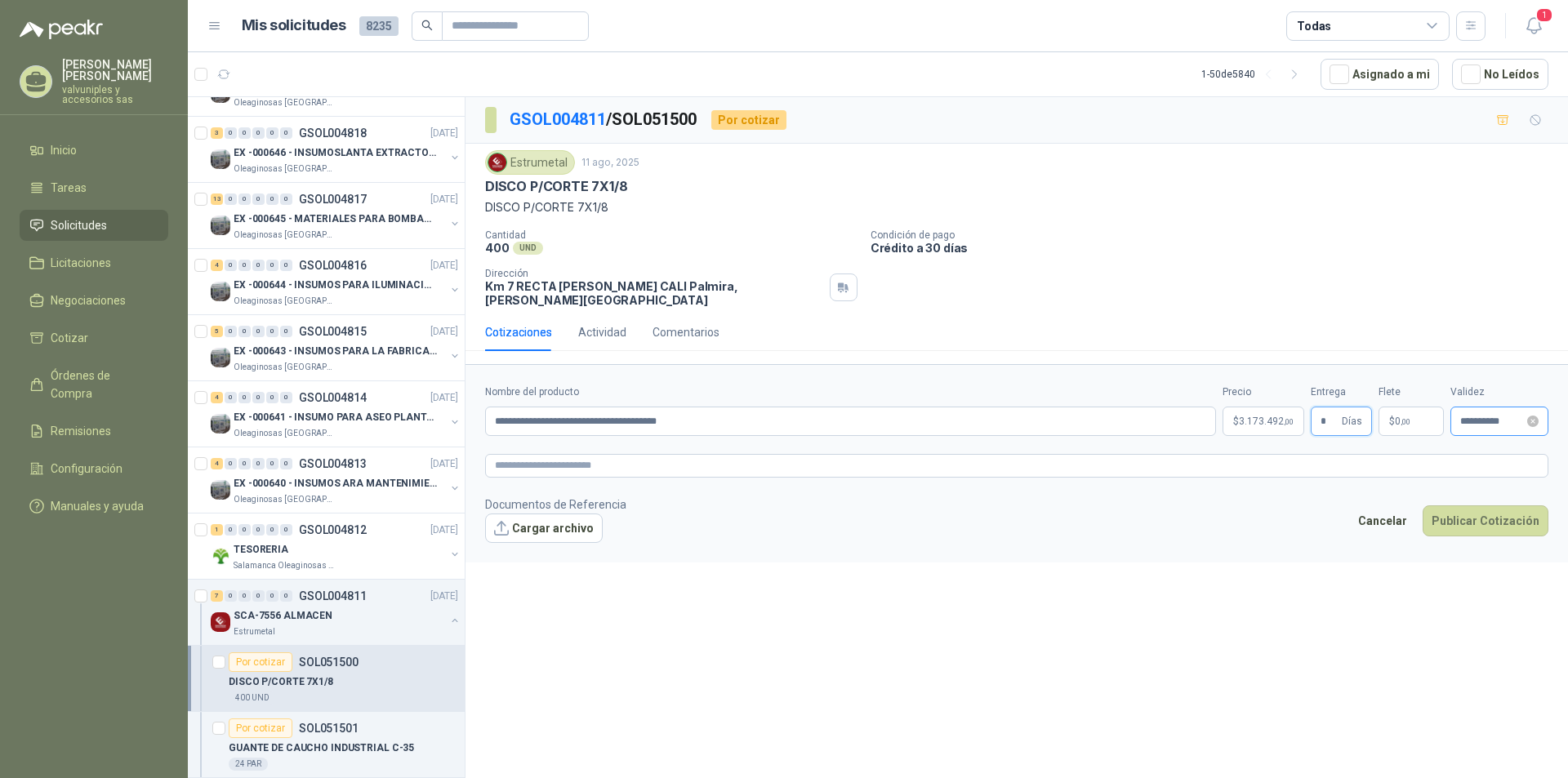
type input "*"
click at [1495, 417] on input "**********" at bounding box center [1492, 422] width 63 height 11
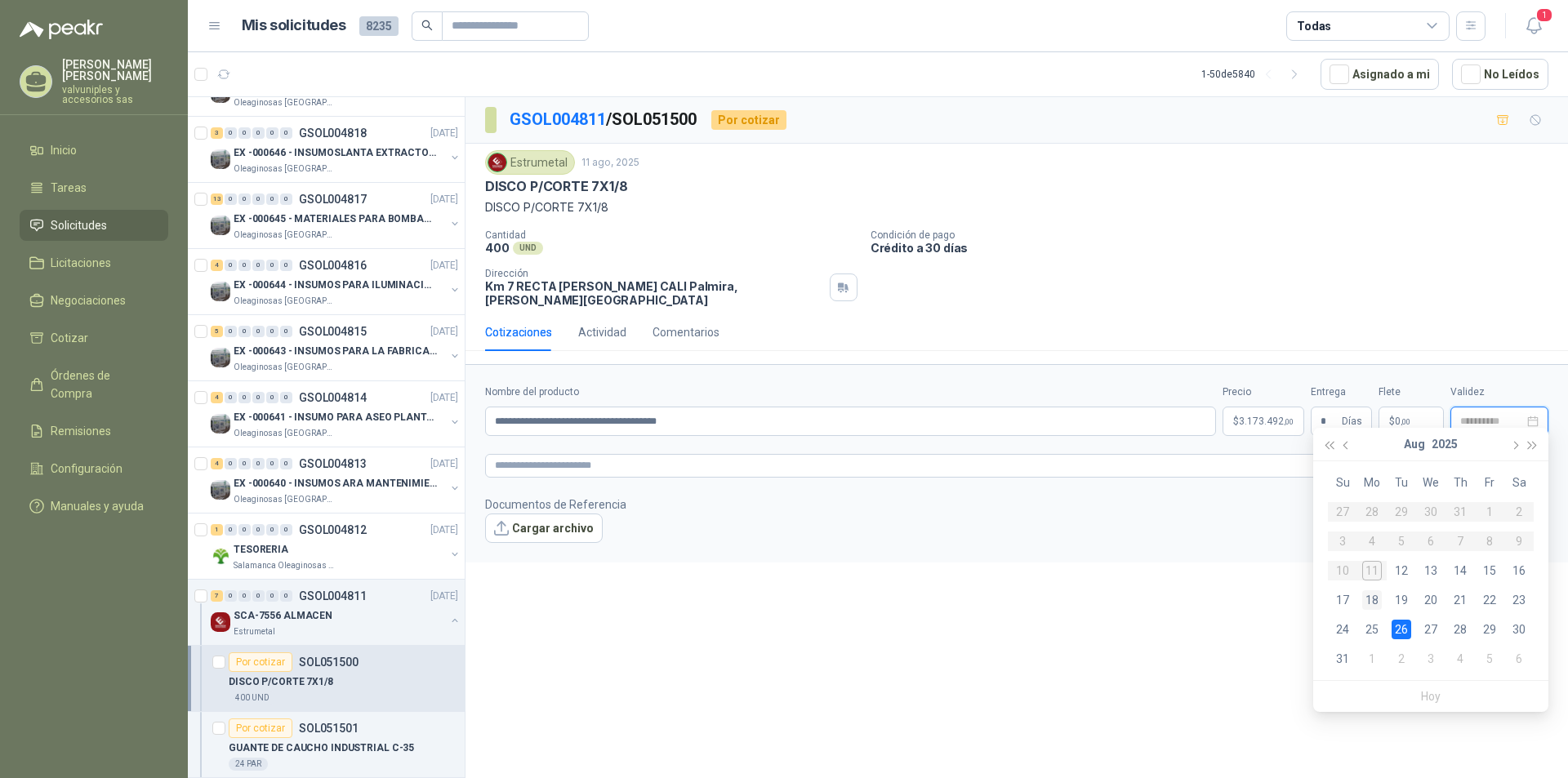
type input "**********"
click at [1373, 601] on div "18" at bounding box center [1371, 599] width 19 height 19
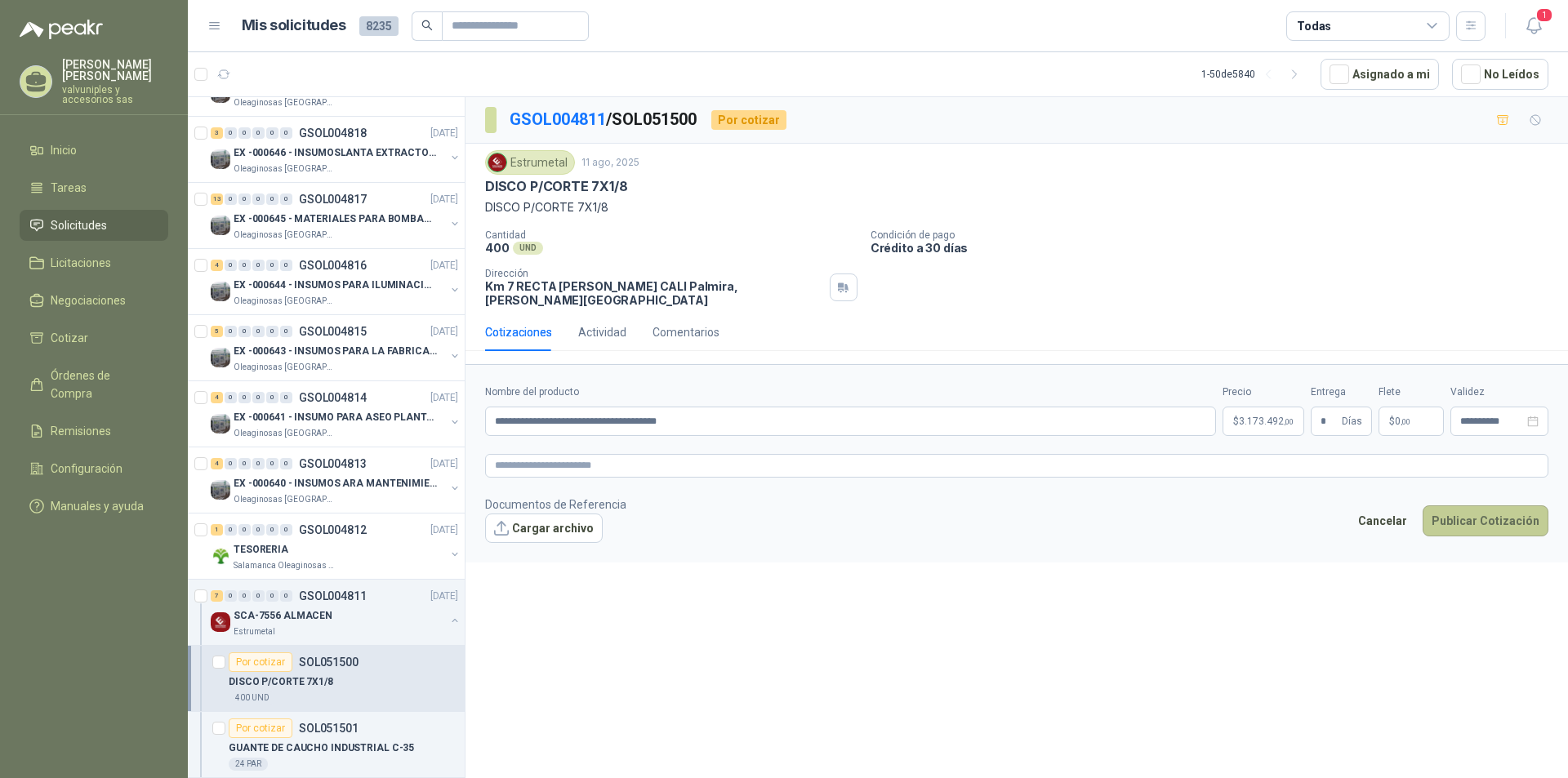
click at [1464, 511] on button "Publicar Cotización" at bounding box center [1485, 520] width 126 height 31
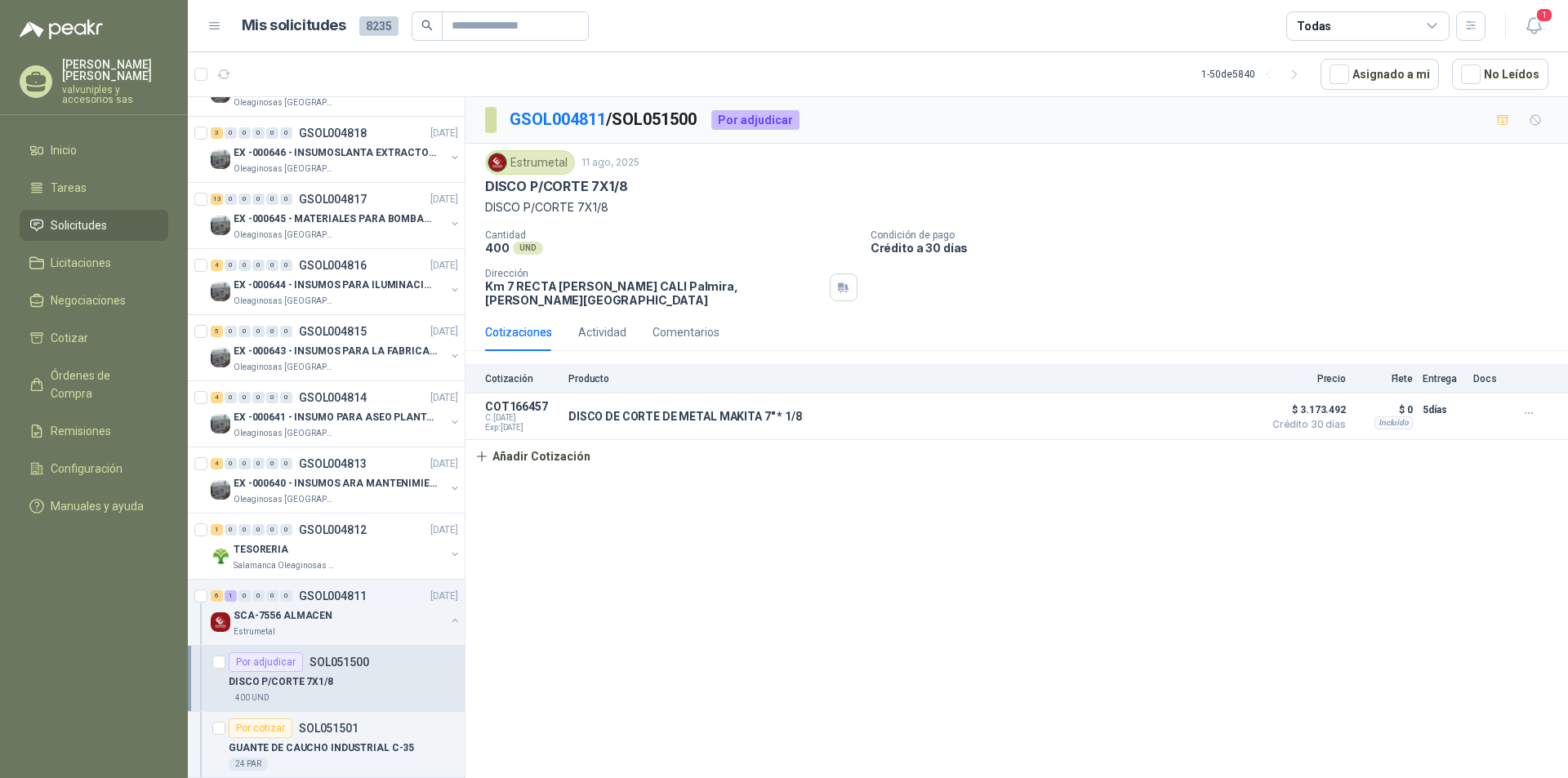
scroll to position [408, 0]
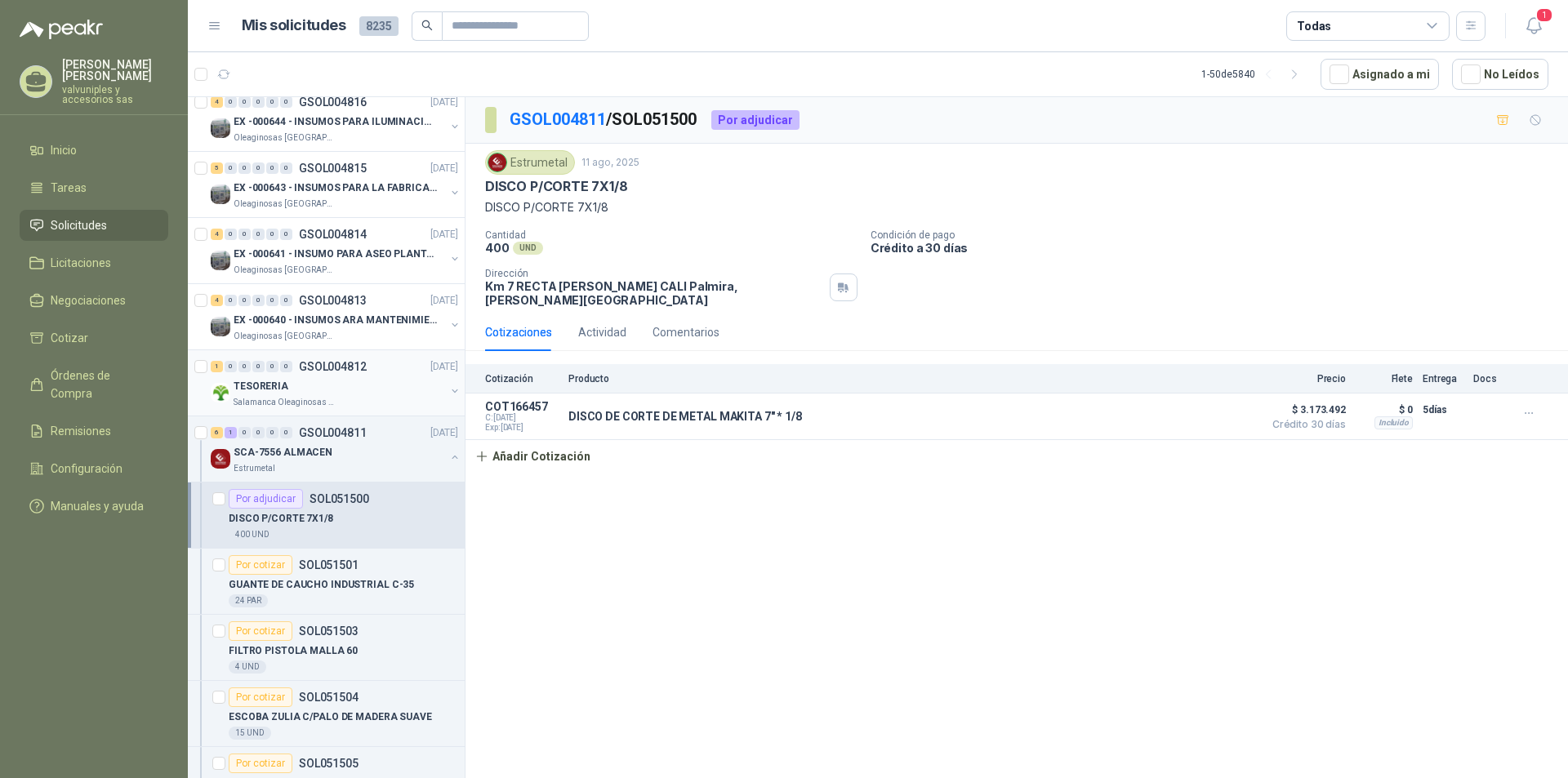
click at [271, 387] on p "TESORERIA" at bounding box center [261, 386] width 55 height 16
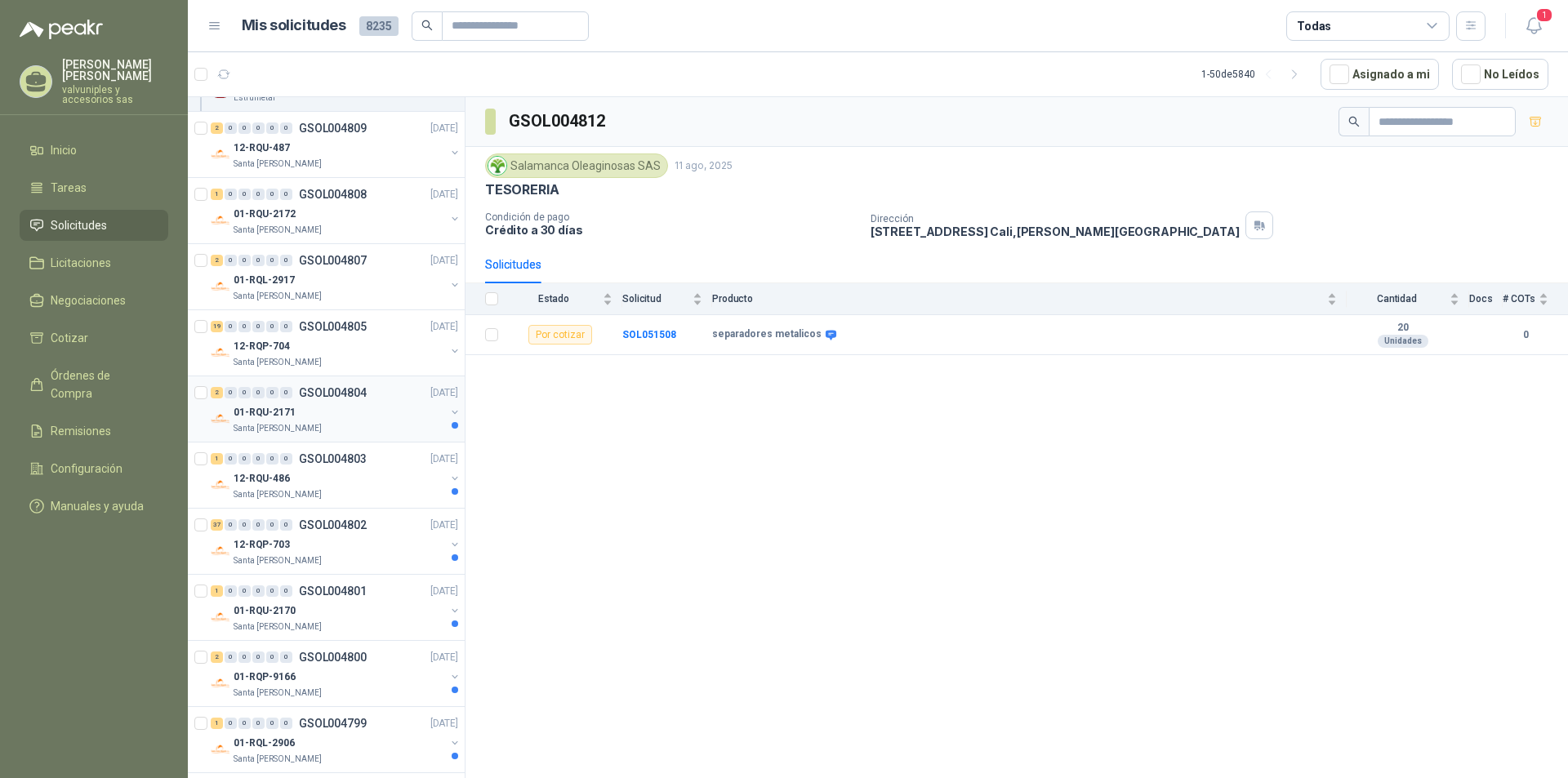
scroll to position [1233, 0]
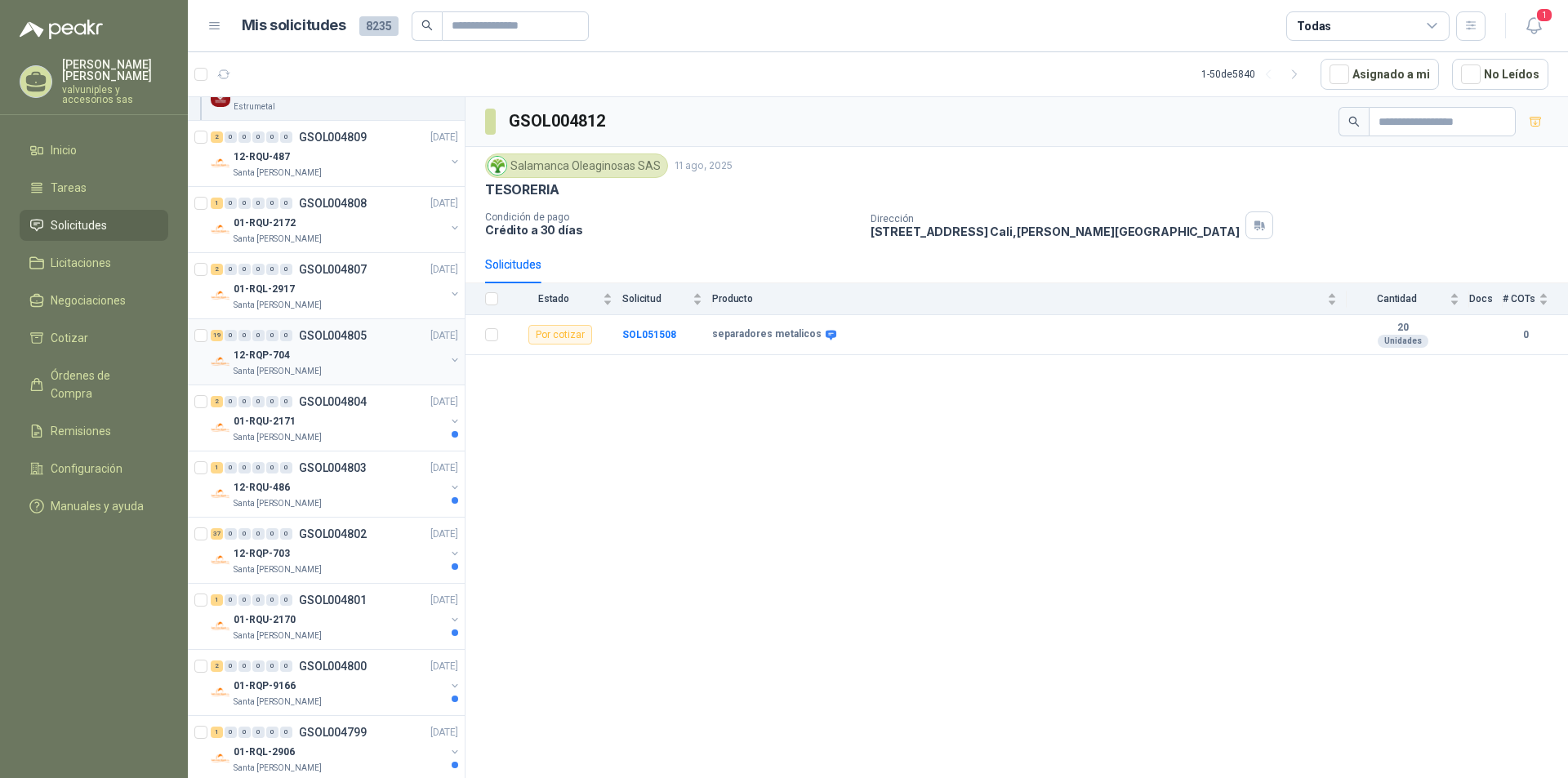
click at [253, 355] on p "12-RQP-704" at bounding box center [261, 356] width 56 height 16
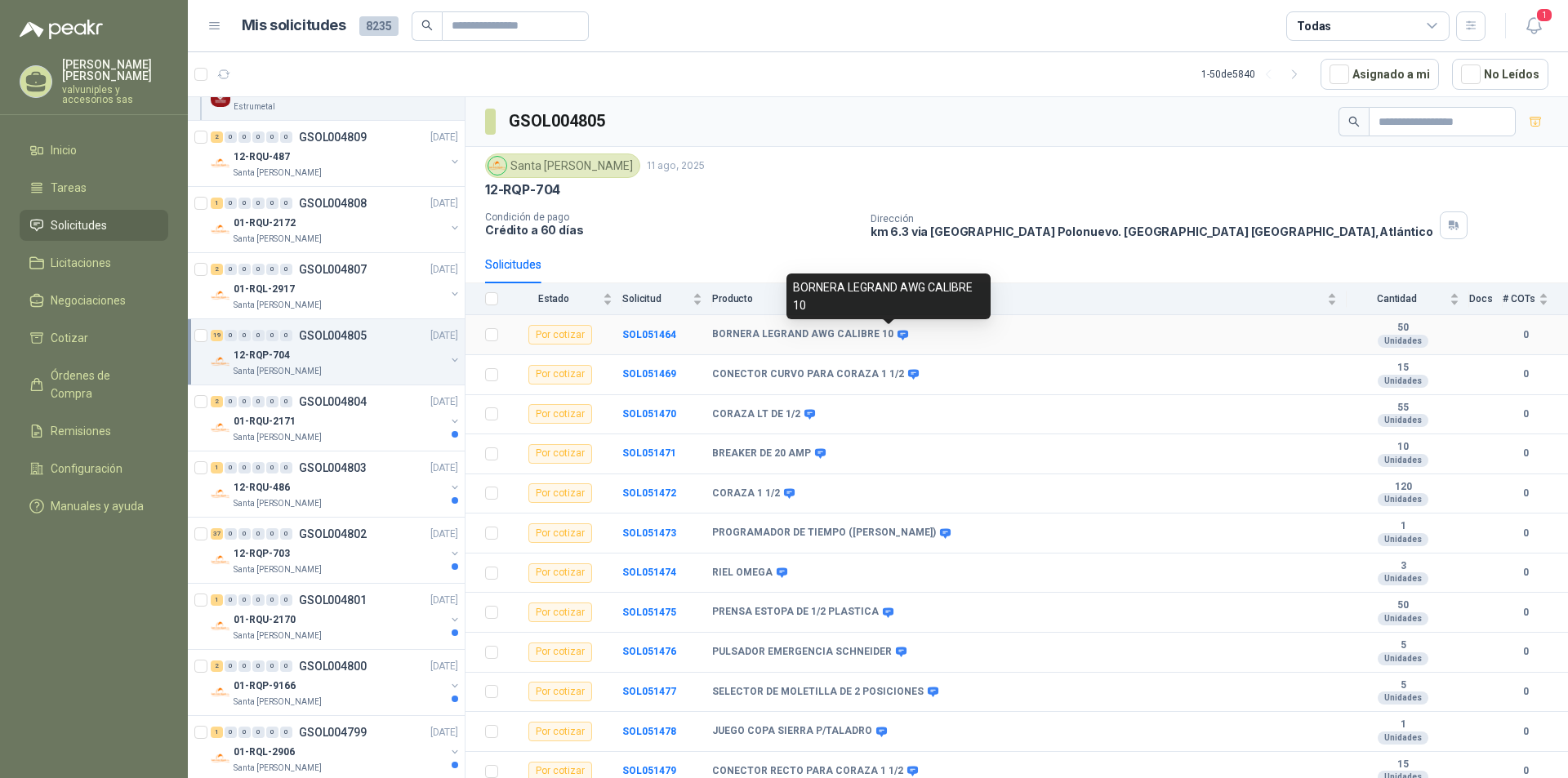
click at [898, 336] on icon at bounding box center [903, 335] width 11 height 10
click at [898, 335] on icon at bounding box center [903, 335] width 11 height 10
drag, startPoint x: 792, startPoint y: 287, endPoint x: 910, endPoint y: 301, distance: 118.8
click at [910, 301] on div "BORNERA LEGRAND AWG CALIBRE 10" at bounding box center [888, 296] width 205 height 46
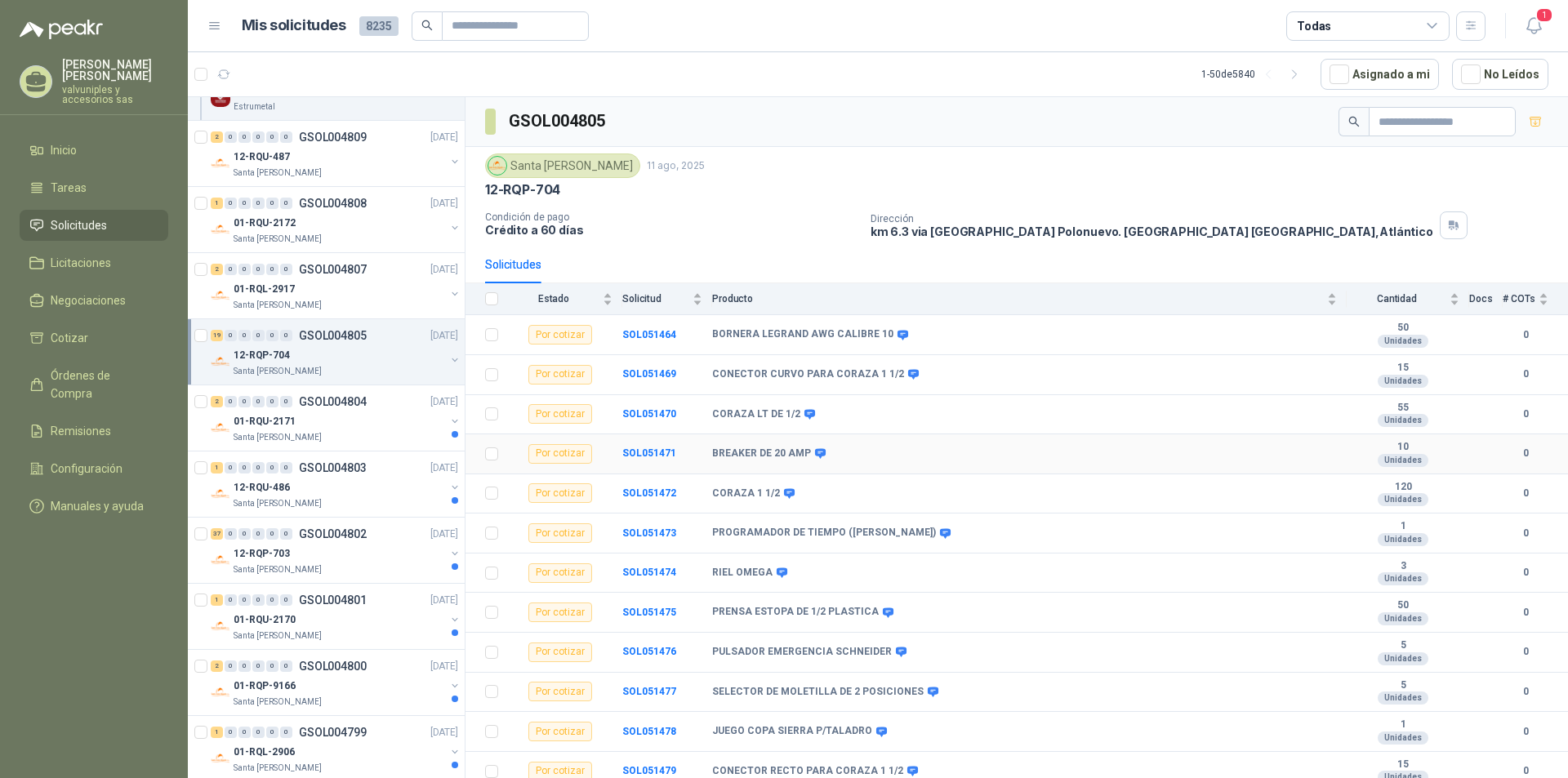
click at [1070, 437] on td "BREAKER DE 20 AMP" at bounding box center [1029, 454] width 635 height 40
click at [266, 426] on p "01-RQU-2171" at bounding box center [265, 422] width 62 height 16
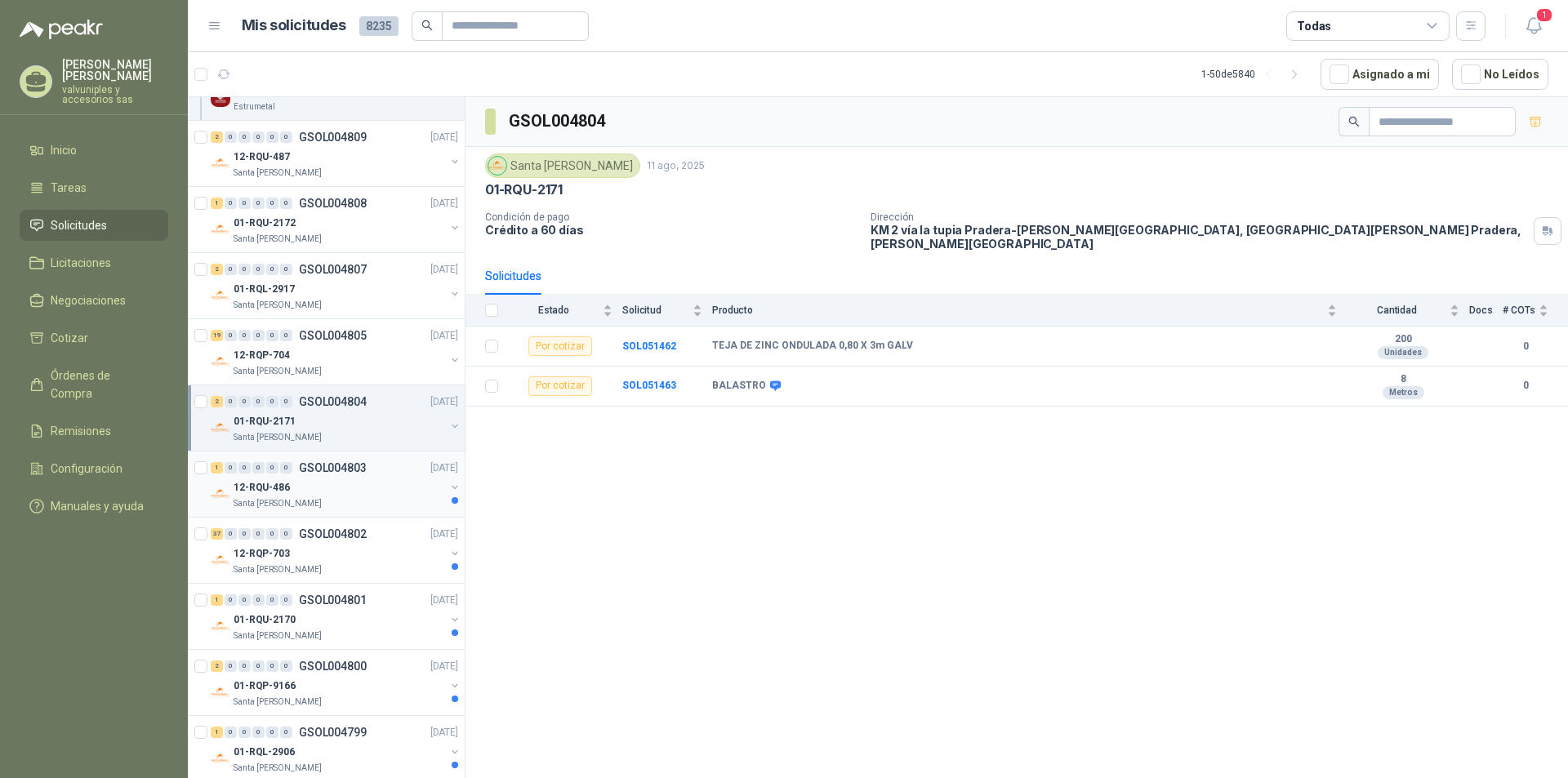
click at [244, 493] on p "12-RQU-486" at bounding box center [261, 488] width 56 height 16
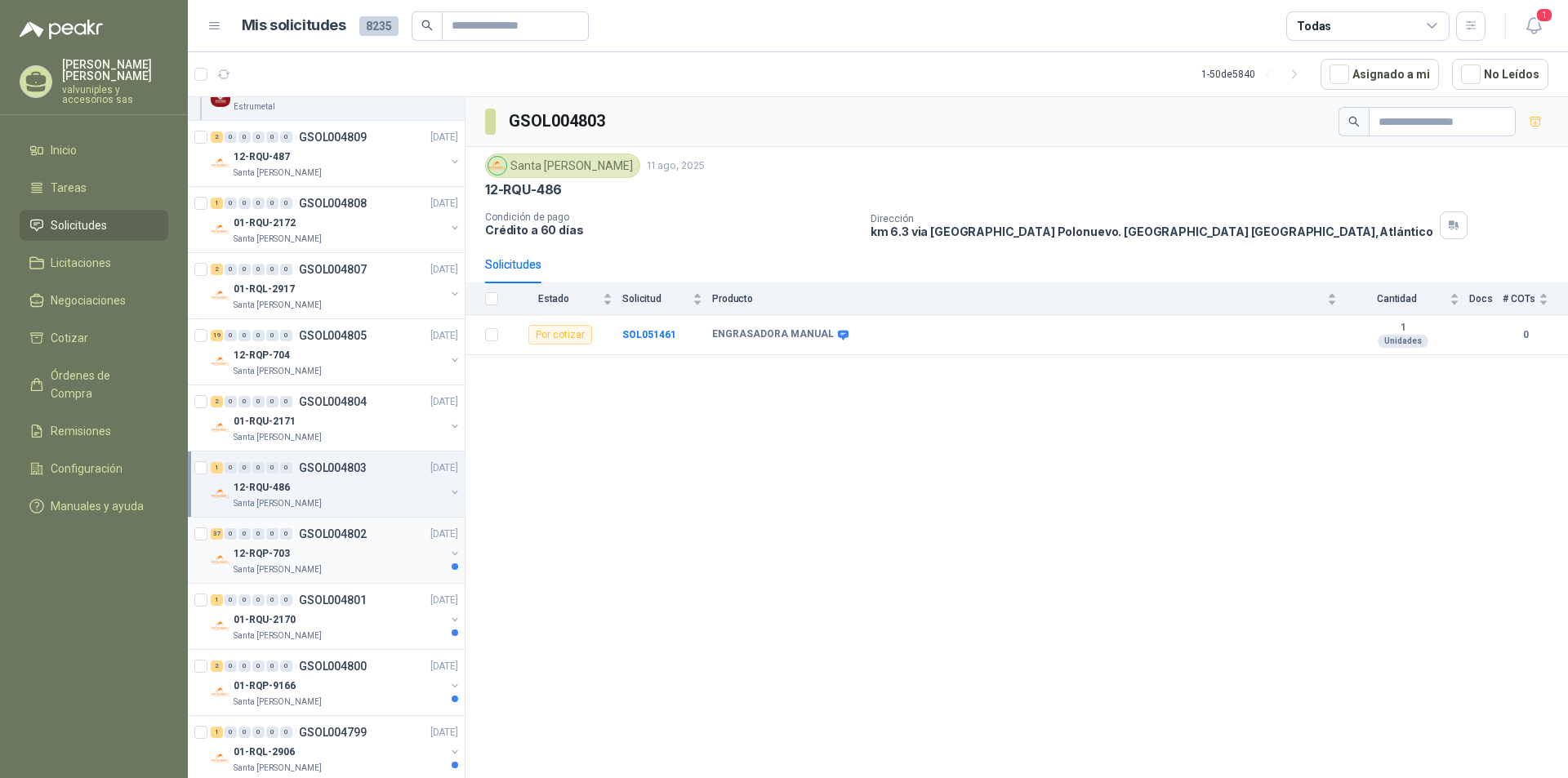
click at [263, 553] on p "12-RQP-703" at bounding box center [261, 553] width 56 height 16
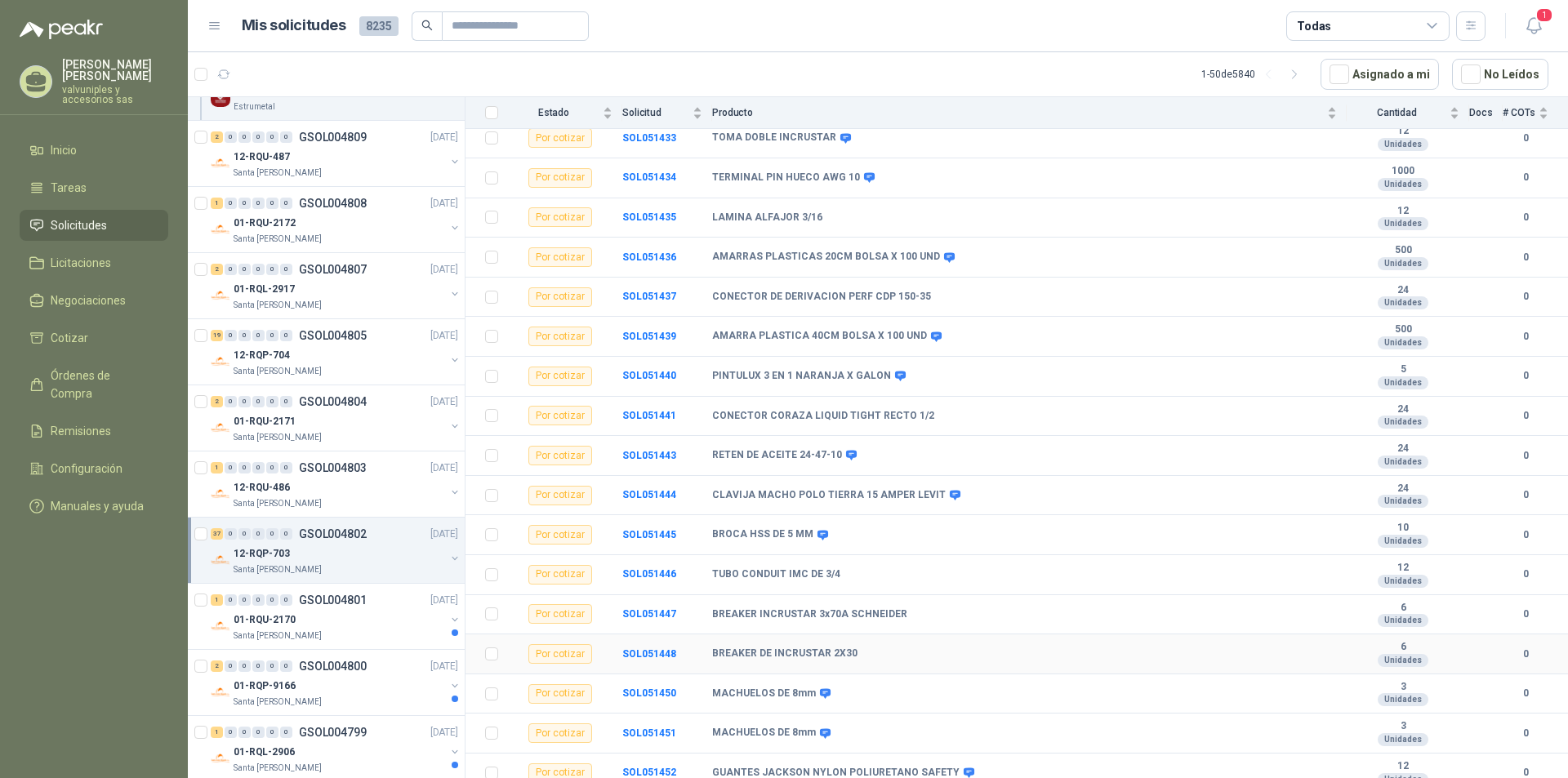
scroll to position [591, 0]
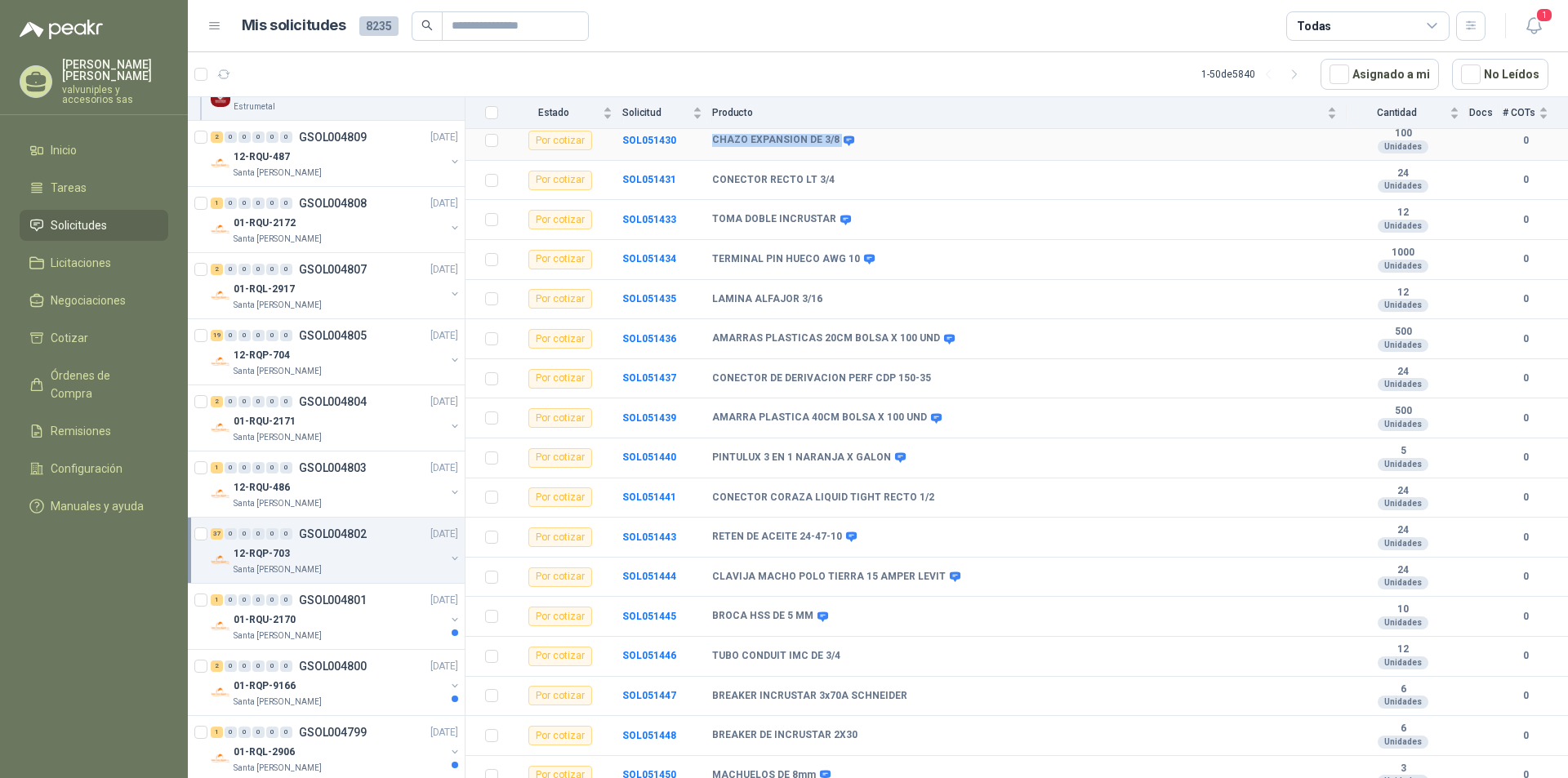
drag, startPoint x: 713, startPoint y: 139, endPoint x: 833, endPoint y: 148, distance: 120.3
click at [833, 140] on div "CHAZO EXPANSION DE 3/8" at bounding box center [781, 140] width 139 height 13
copy div "CHAZO EXPANSION DE 3/8"
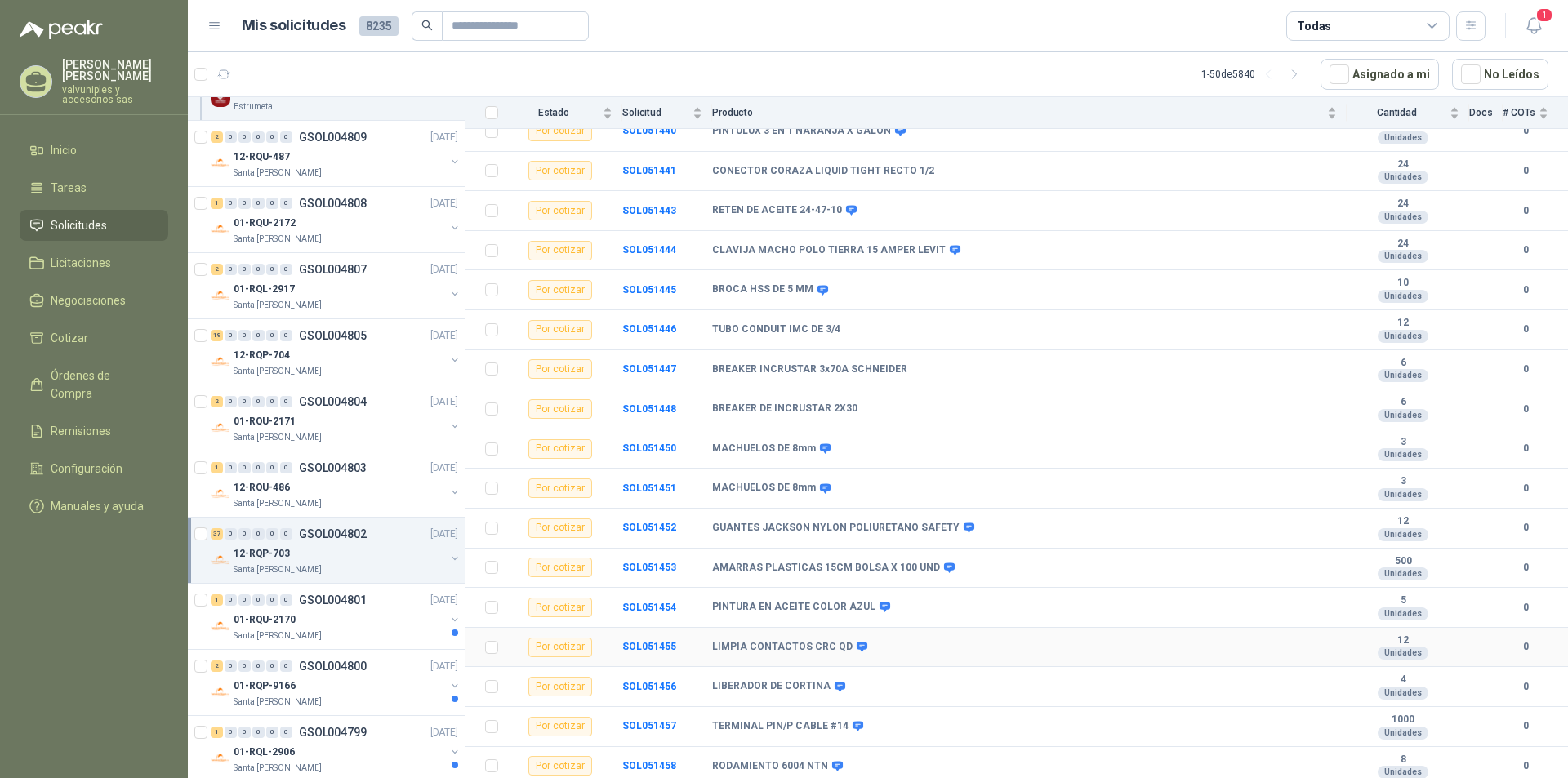
scroll to position [999, 0]
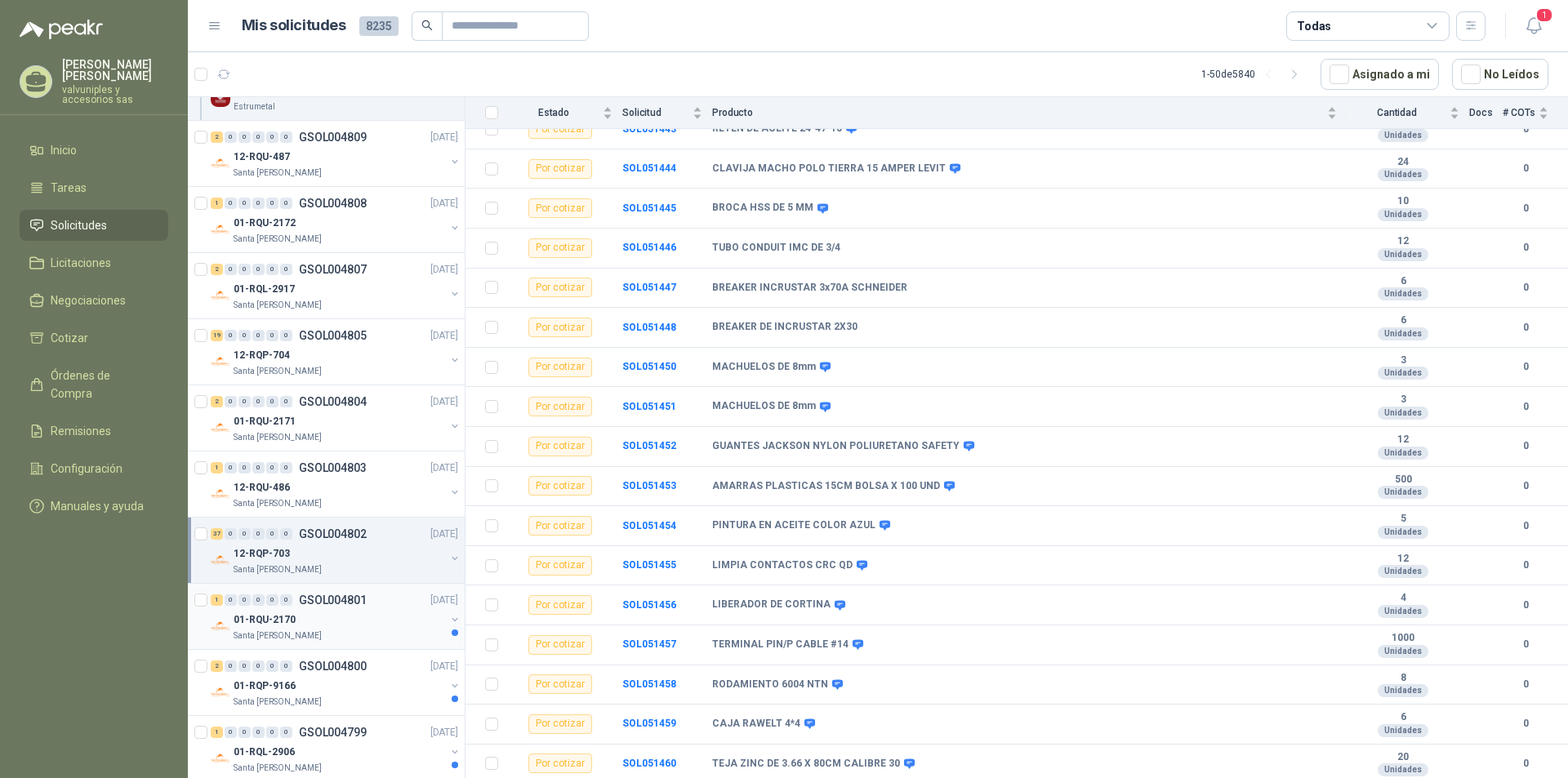
click at [246, 623] on p "01-RQU-2170" at bounding box center [265, 620] width 62 height 16
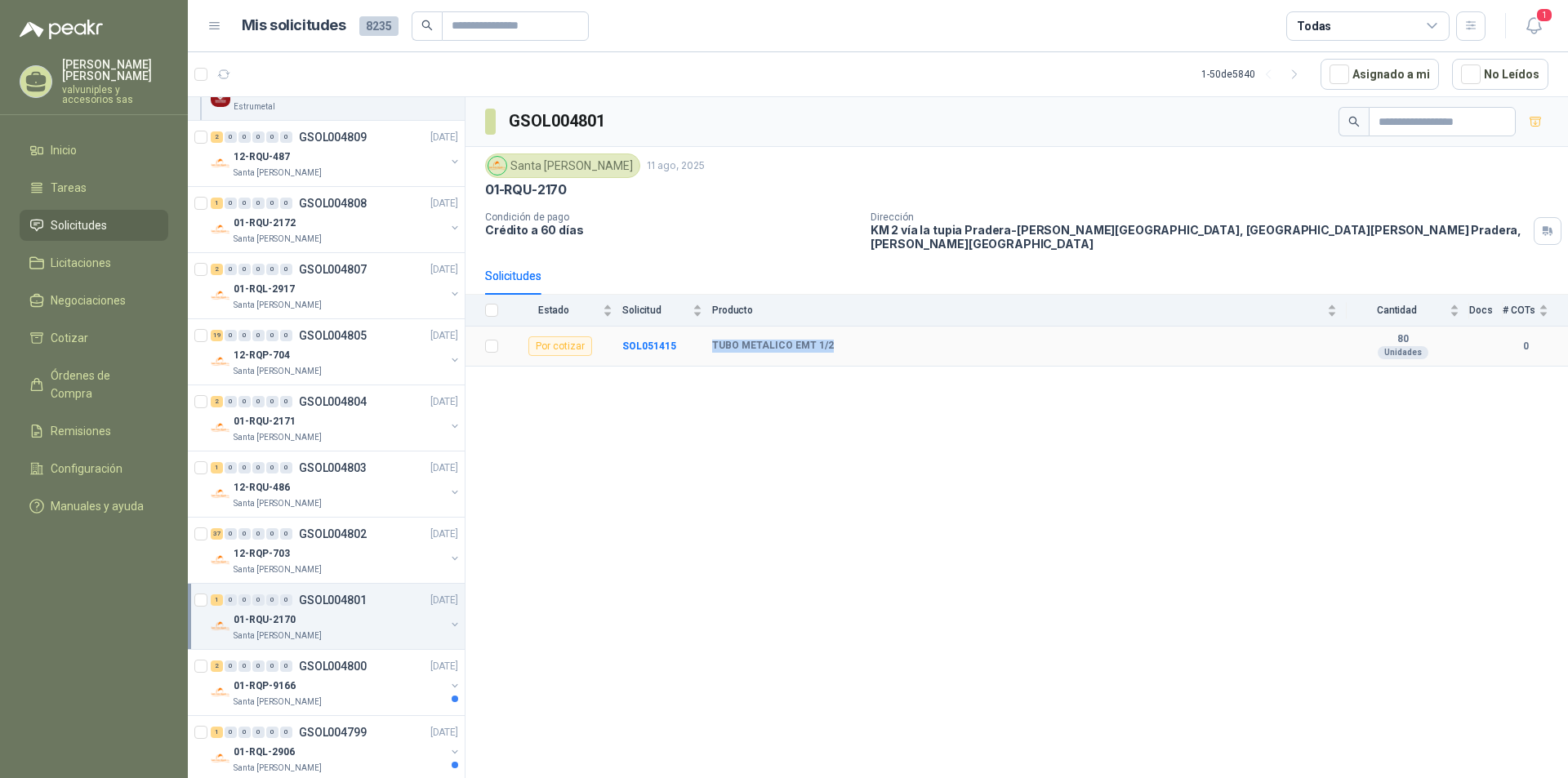
drag, startPoint x: 714, startPoint y: 334, endPoint x: 964, endPoint y: 381, distance: 254.4
click at [835, 340] on div "TUBO METALICO EMT 1/2" at bounding box center [1024, 346] width 625 height 13
copy b "TUBO METALICO EMT 1/2"
drag, startPoint x: 508, startPoint y: 119, endPoint x: 604, endPoint y: 120, distance: 96.0
click at [604, 120] on h3 "GSOL004801" at bounding box center [558, 121] width 99 height 25
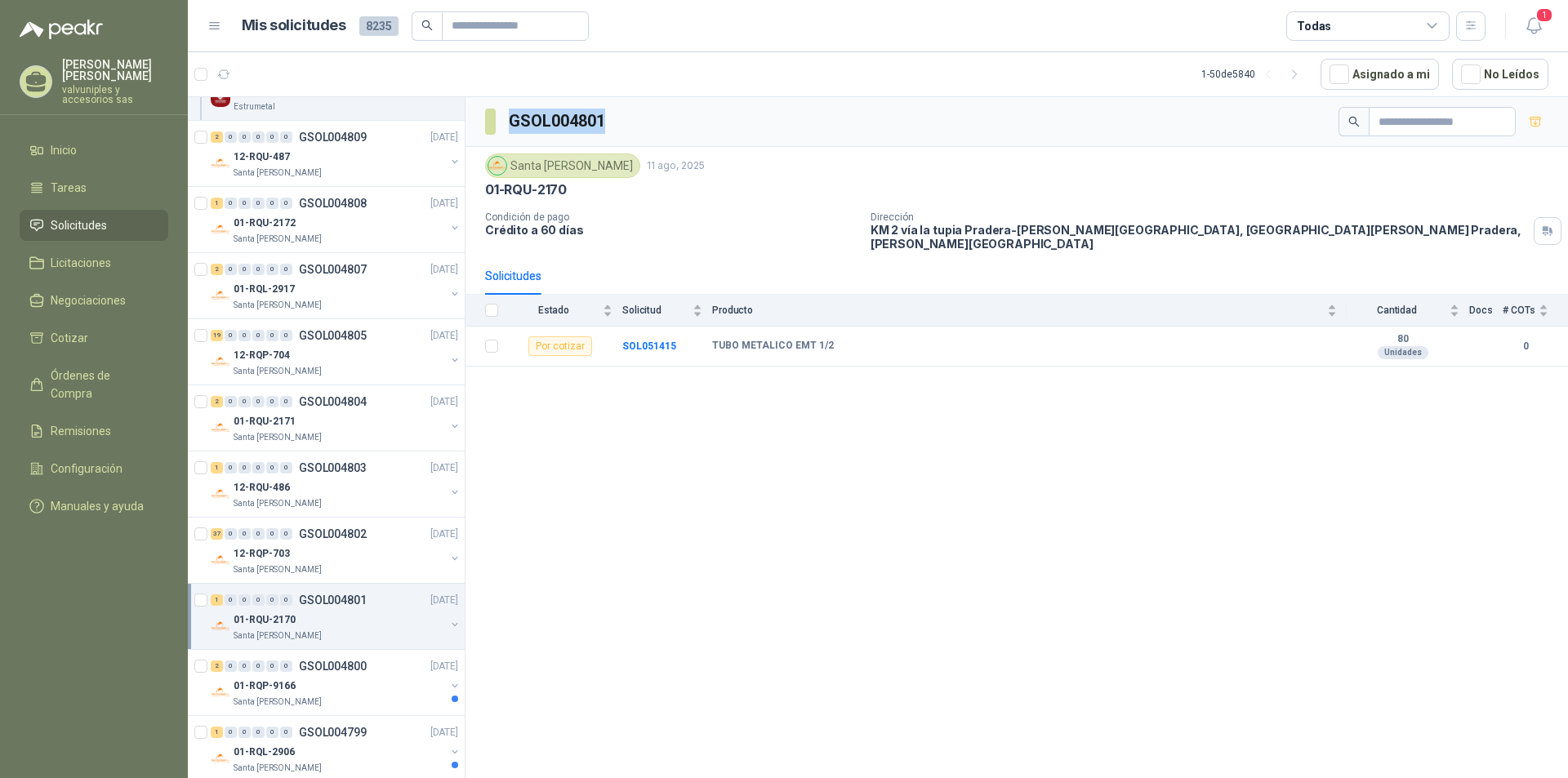
copy h3 "GSOL004801"
drag, startPoint x: 712, startPoint y: 332, endPoint x: 821, endPoint y: 333, distance: 109.0
click at [821, 340] on b "TUBO METALICO EMT 1/2" at bounding box center [773, 346] width 122 height 13
click at [804, 412] on div "GSOL004801 Santa Anita Napoles 11 ago, 2025 01-RQU-2170 Condición de pago Crédi…" at bounding box center [1016, 440] width 1102 height 687
click at [286, 685] on p "01-RQP-9166" at bounding box center [265, 686] width 62 height 16
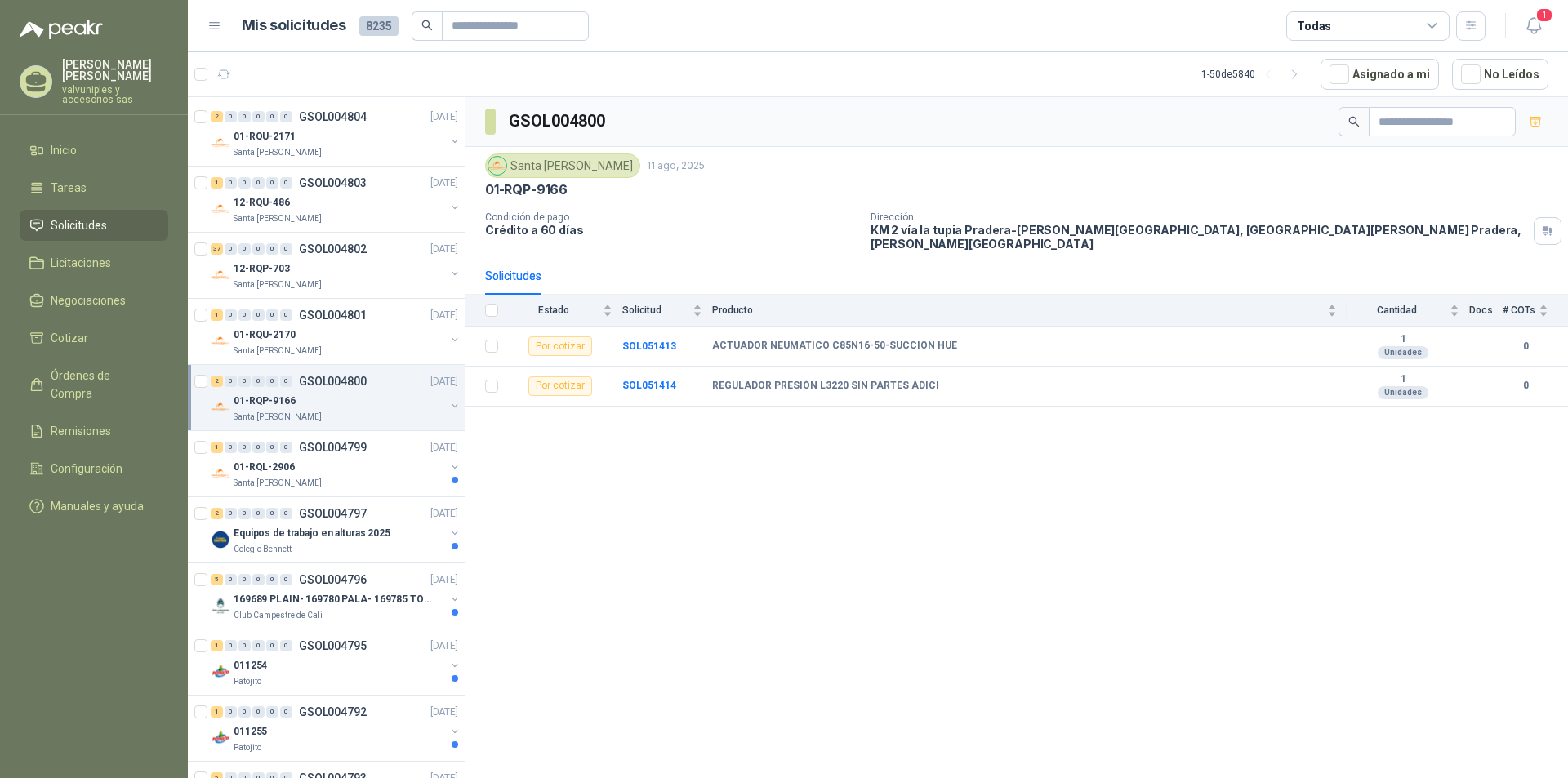
scroll to position [1554, 0]
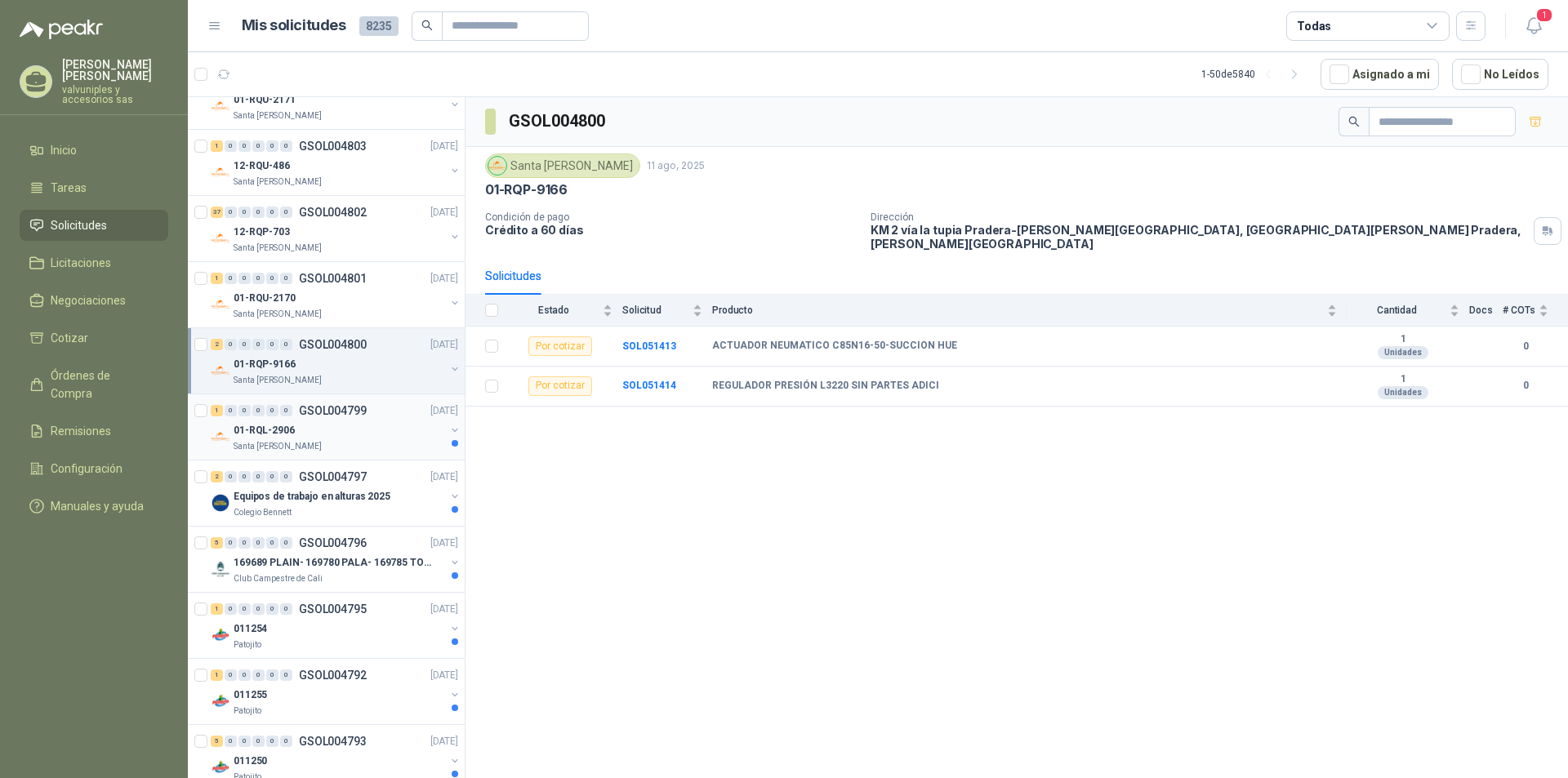
click at [257, 433] on p "01-RQL-2906" at bounding box center [264, 431] width 61 height 16
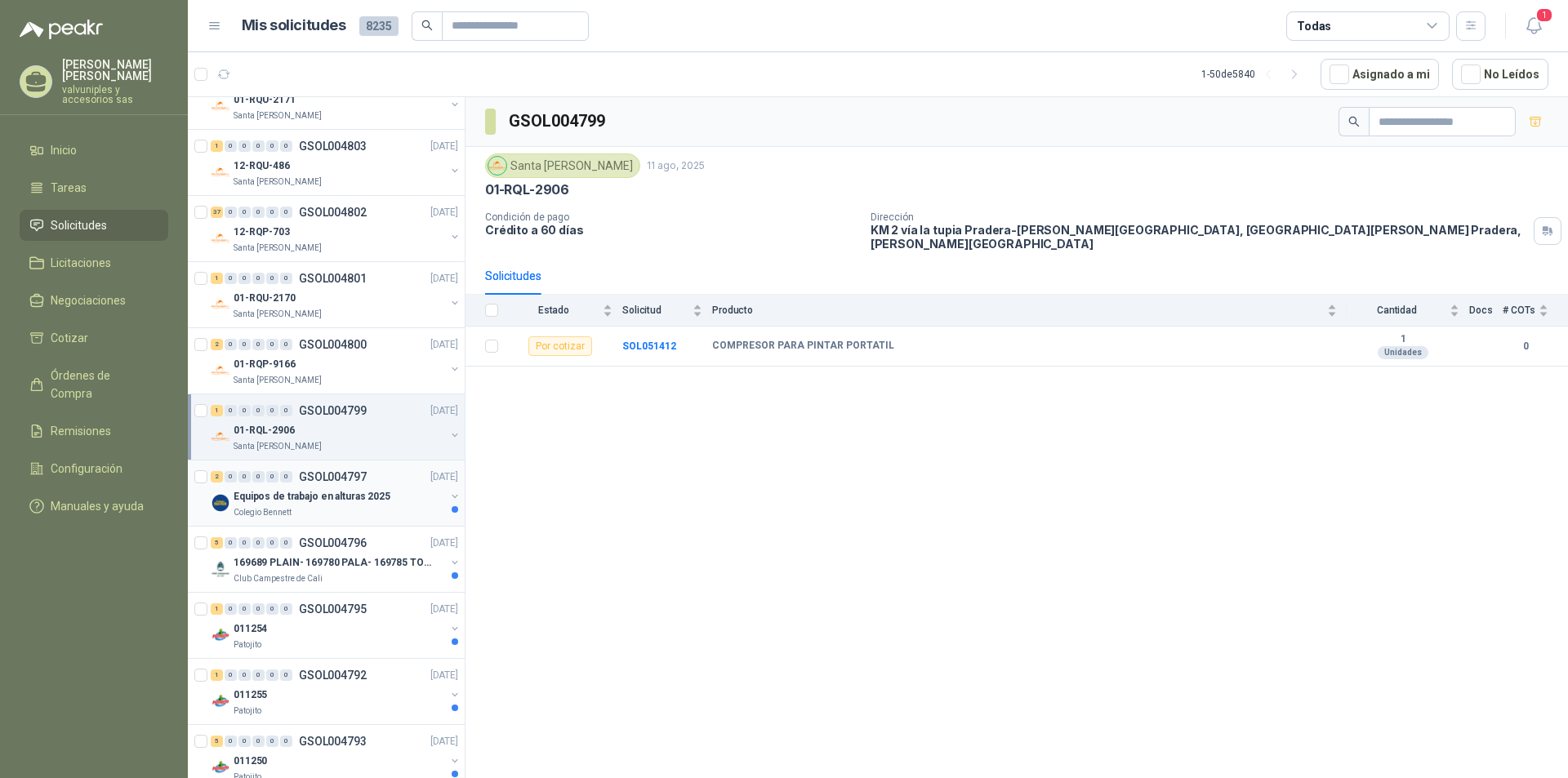
click at [295, 500] on p "Equipos de trabajo en alturas 2025" at bounding box center [312, 497] width 157 height 16
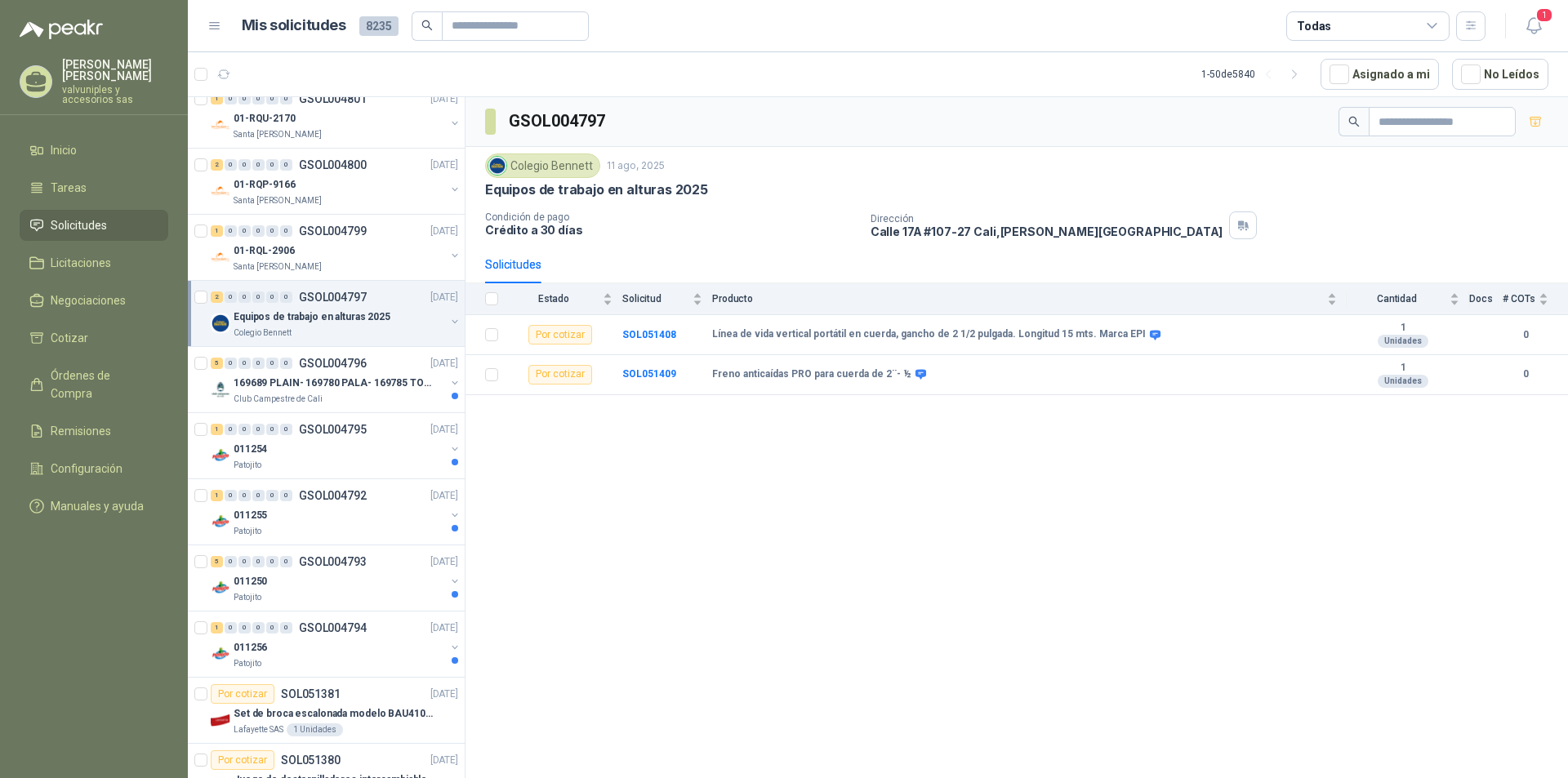
scroll to position [1739, 0]
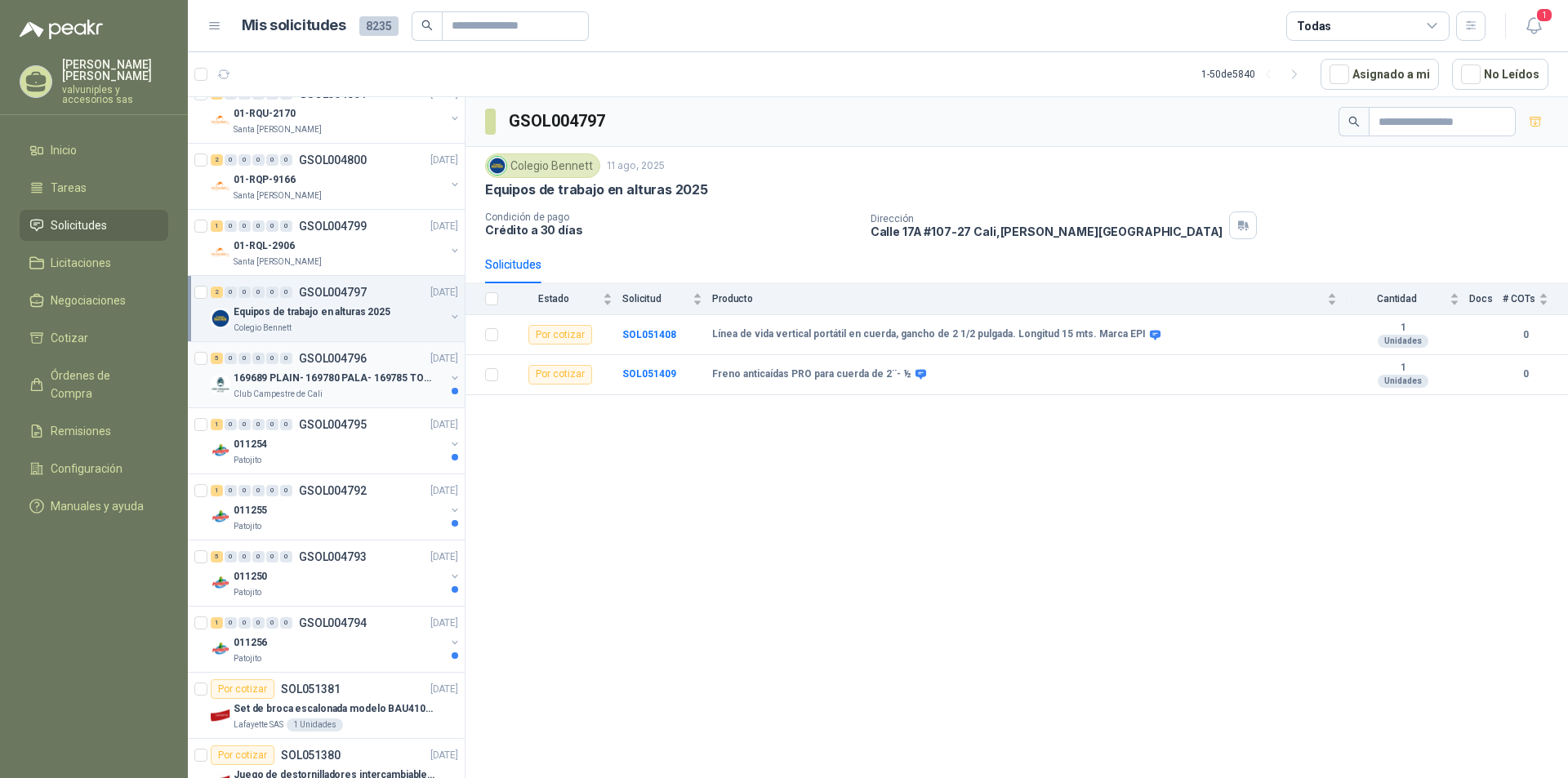
click at [302, 381] on p "169689 PLAIN- 169780 PALA- 169785 TORNILL 169796 C" at bounding box center [336, 378] width 204 height 16
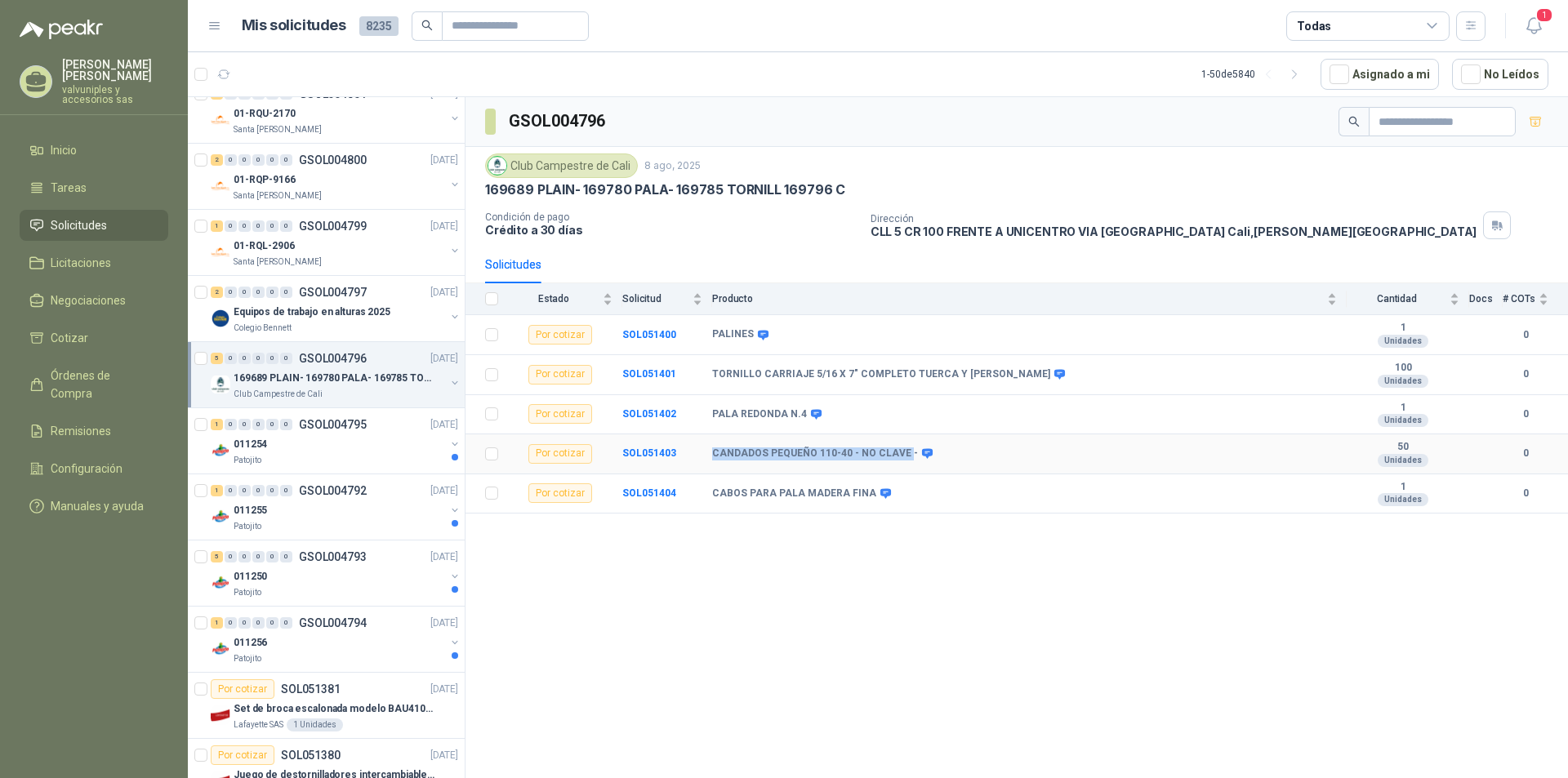
drag, startPoint x: 712, startPoint y: 449, endPoint x: 903, endPoint y: 452, distance: 191.0
click at [903, 452] on b "CANDADOS PEQUEÑO 110-40 - NO CLAVE -" at bounding box center [815, 454] width 205 height 13
copy b "CANDADOS PEQUEÑO 110-40 - NO CLAVE"
click at [824, 612] on div "GSOL004796 Club Campestre de Cali 8 ago, 2025 169689 PLAIN- 169780 PALA- 169785…" at bounding box center [1016, 440] width 1102 height 687
drag, startPoint x: 713, startPoint y: 336, endPoint x: 748, endPoint y: 336, distance: 35.0
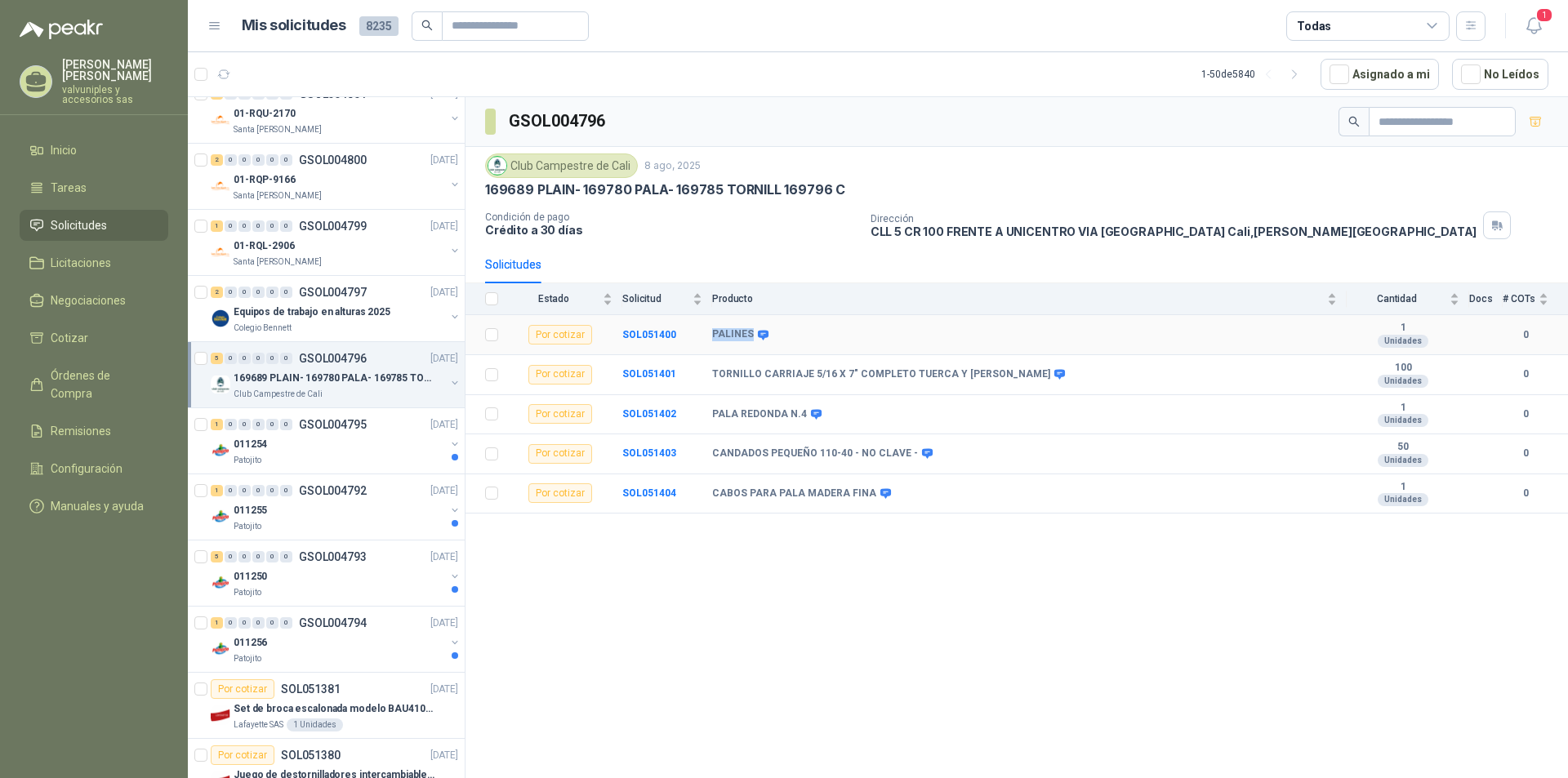
click at [748, 336] on b "PALINES" at bounding box center [733, 335] width 42 height 13
drag, startPoint x: 712, startPoint y: 415, endPoint x: 799, endPoint y: 407, distance: 87.4
click at [799, 408] on b "PALA REDONDA N.4" at bounding box center [759, 415] width 94 height 13
drag, startPoint x: 711, startPoint y: 454, endPoint x: 902, endPoint y: 457, distance: 191.0
click at [902, 457] on tr "Por cotizar SOL051403 CANDADOS PEQUEÑO 110-40 - NO CLAVE - 50 Unidades 0" at bounding box center [1016, 454] width 1102 height 40
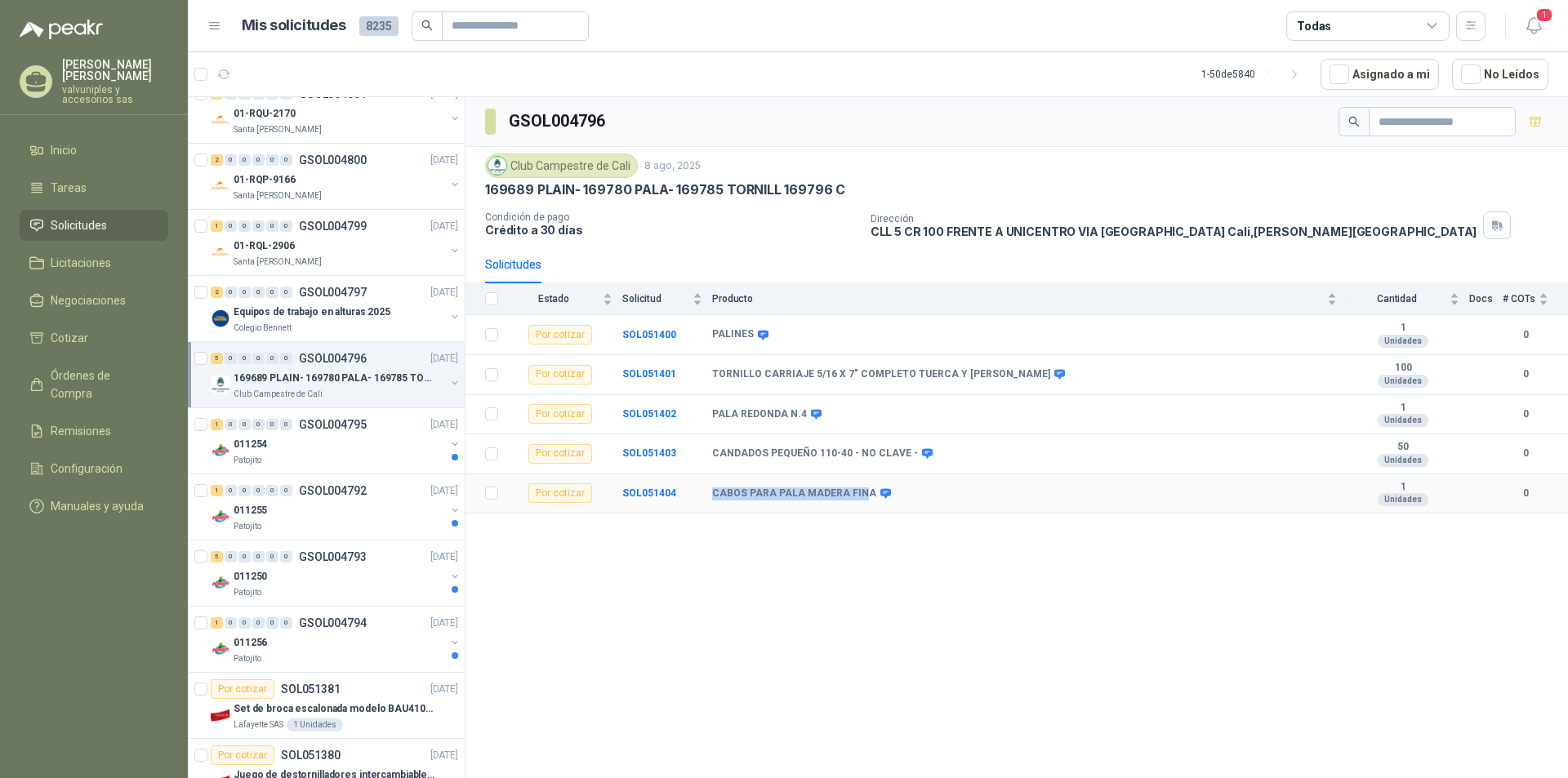
drag, startPoint x: 713, startPoint y: 496, endPoint x: 860, endPoint y: 510, distance: 147.7
click at [860, 508] on td "CABOS PARA PALA MADERA FINA" at bounding box center [1029, 494] width 635 height 40
drag, startPoint x: 714, startPoint y: 374, endPoint x: 995, endPoint y: 362, distance: 281.3
click at [995, 362] on td "TORNILLO CARRIAJE 5/16 X 7" COMPLETO TUERCA Y ARANDELA" at bounding box center [1029, 375] width 635 height 40
click at [260, 448] on p "011254" at bounding box center [250, 444] width 33 height 16
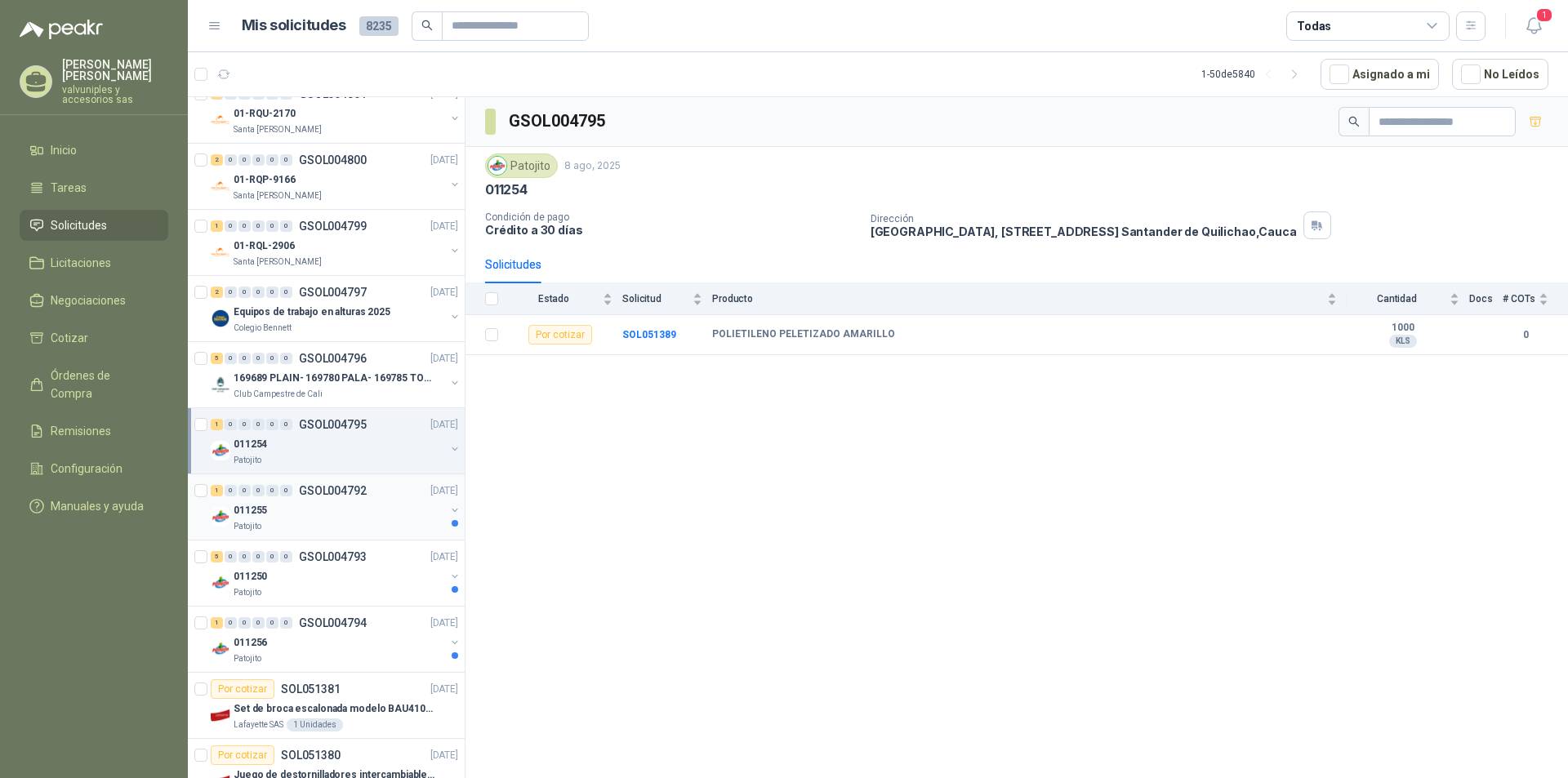
click at [244, 516] on p "011255" at bounding box center [250, 510] width 33 height 16
click at [254, 576] on p "011250" at bounding box center [250, 577] width 33 height 16
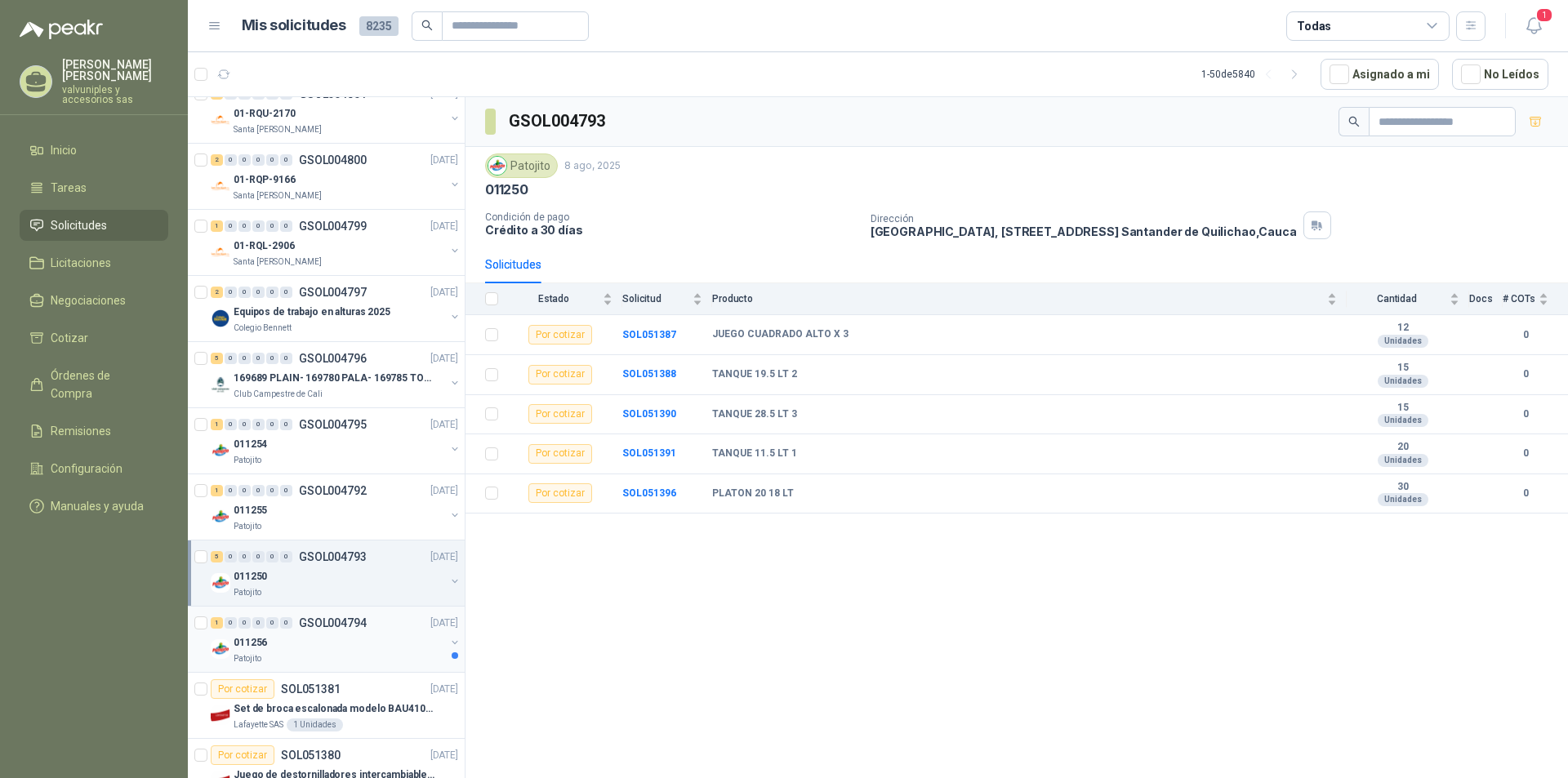
click at [250, 642] on p "011256" at bounding box center [250, 643] width 33 height 16
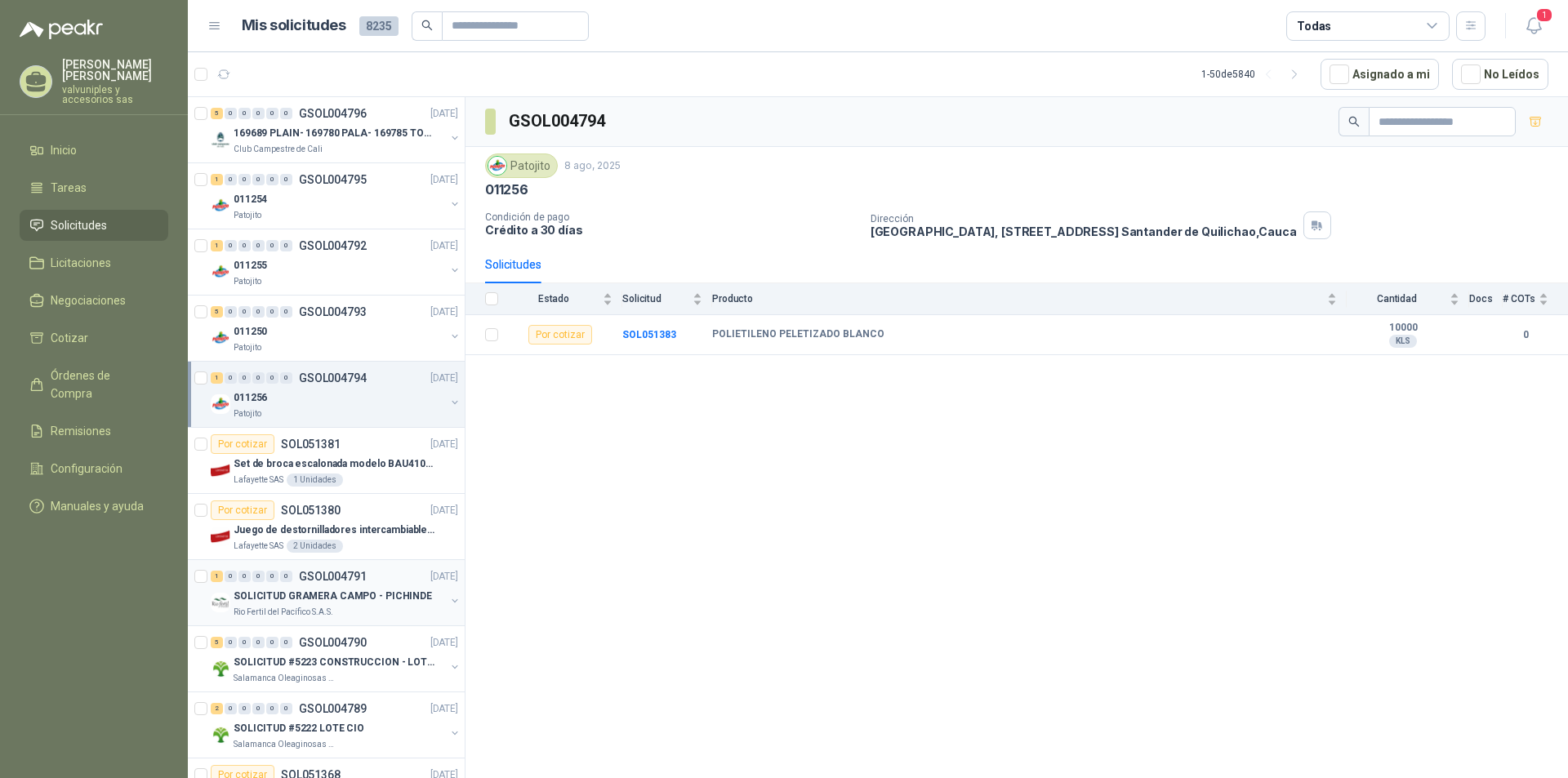
scroll to position [2065, 0]
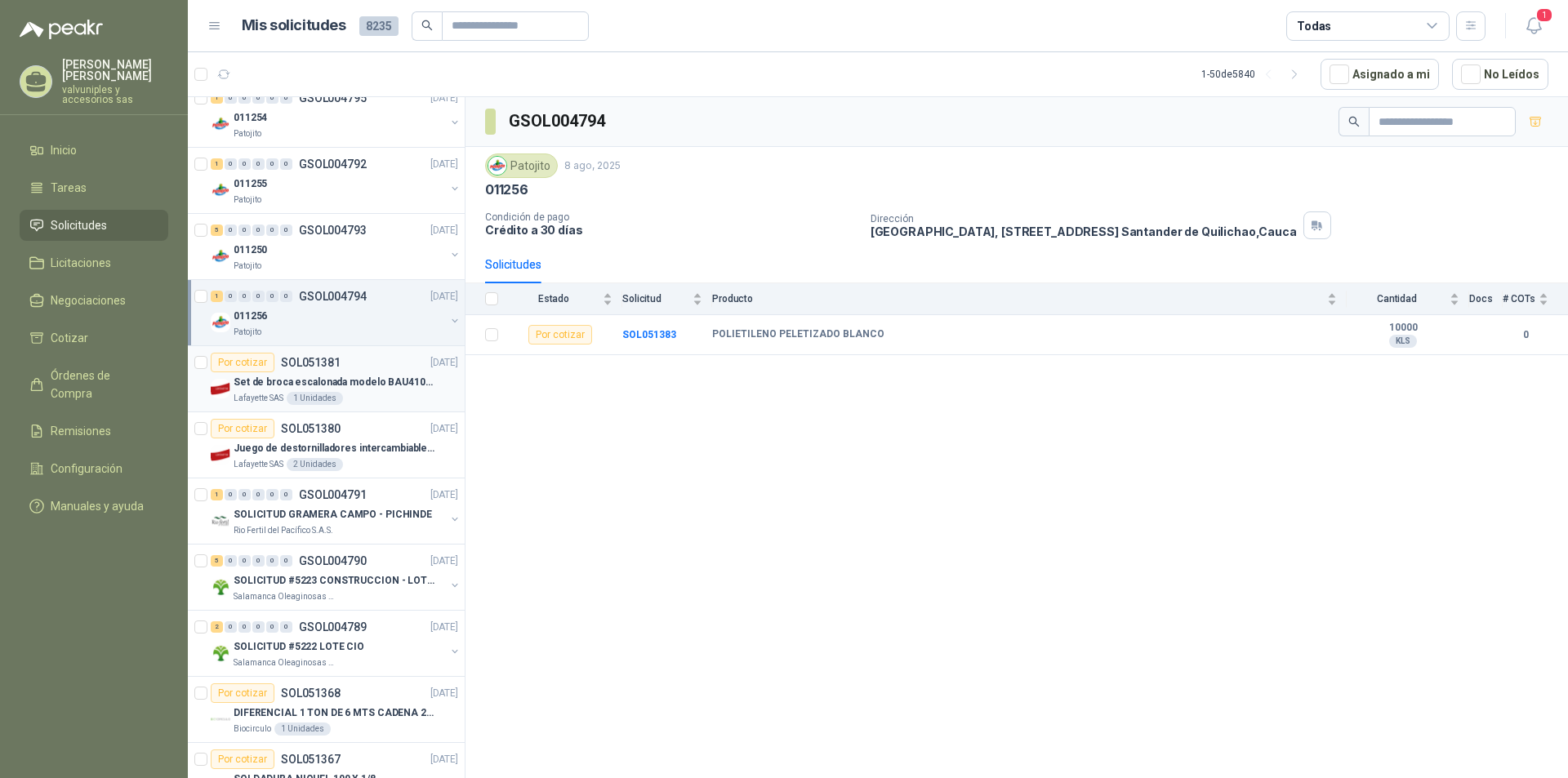
click at [281, 381] on p "Set de broca escalonada modelo BAU410119" at bounding box center [336, 382] width 204 height 16
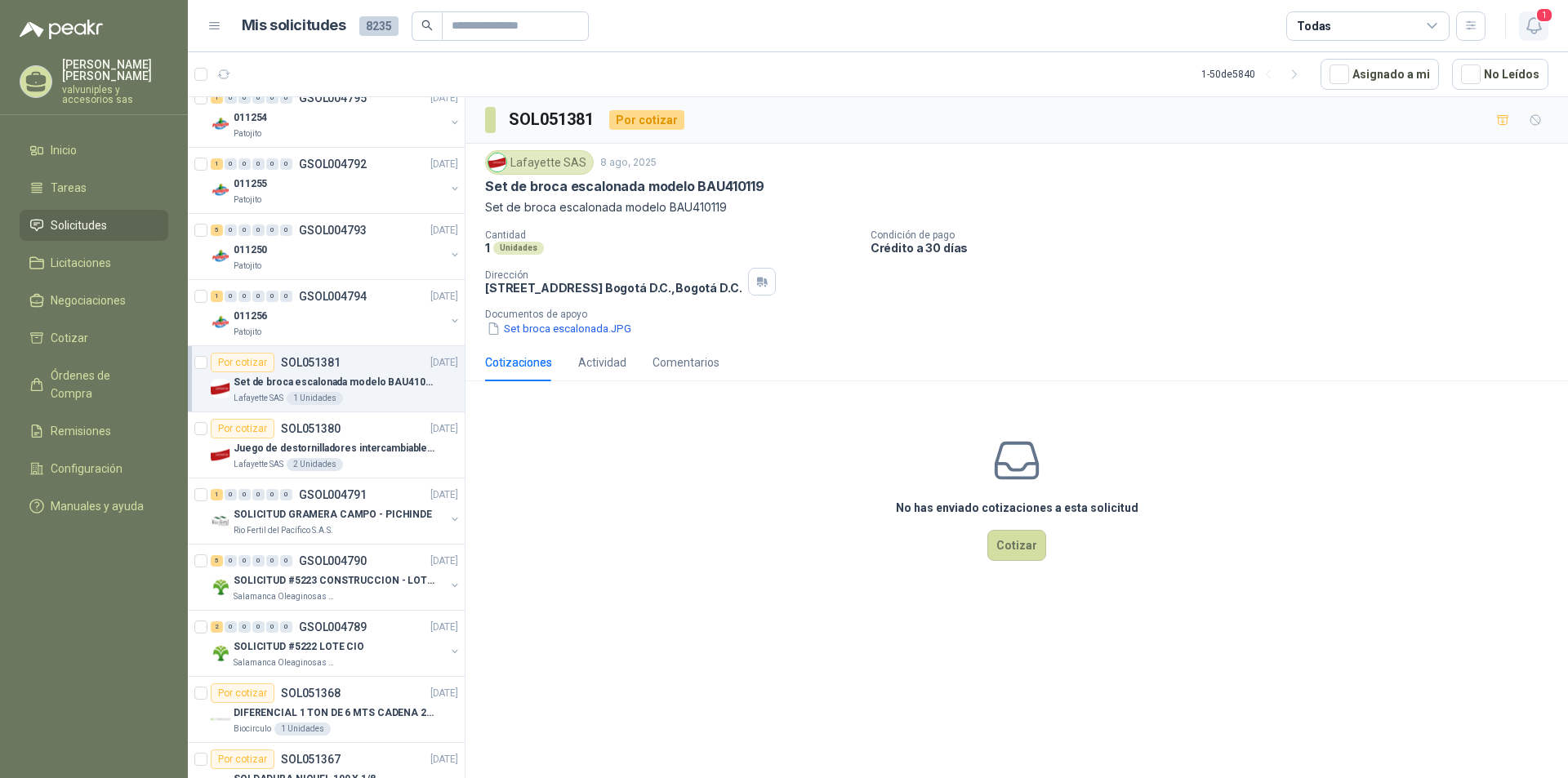
click at [1539, 15] on span "1" at bounding box center [1545, 15] width 18 height 16
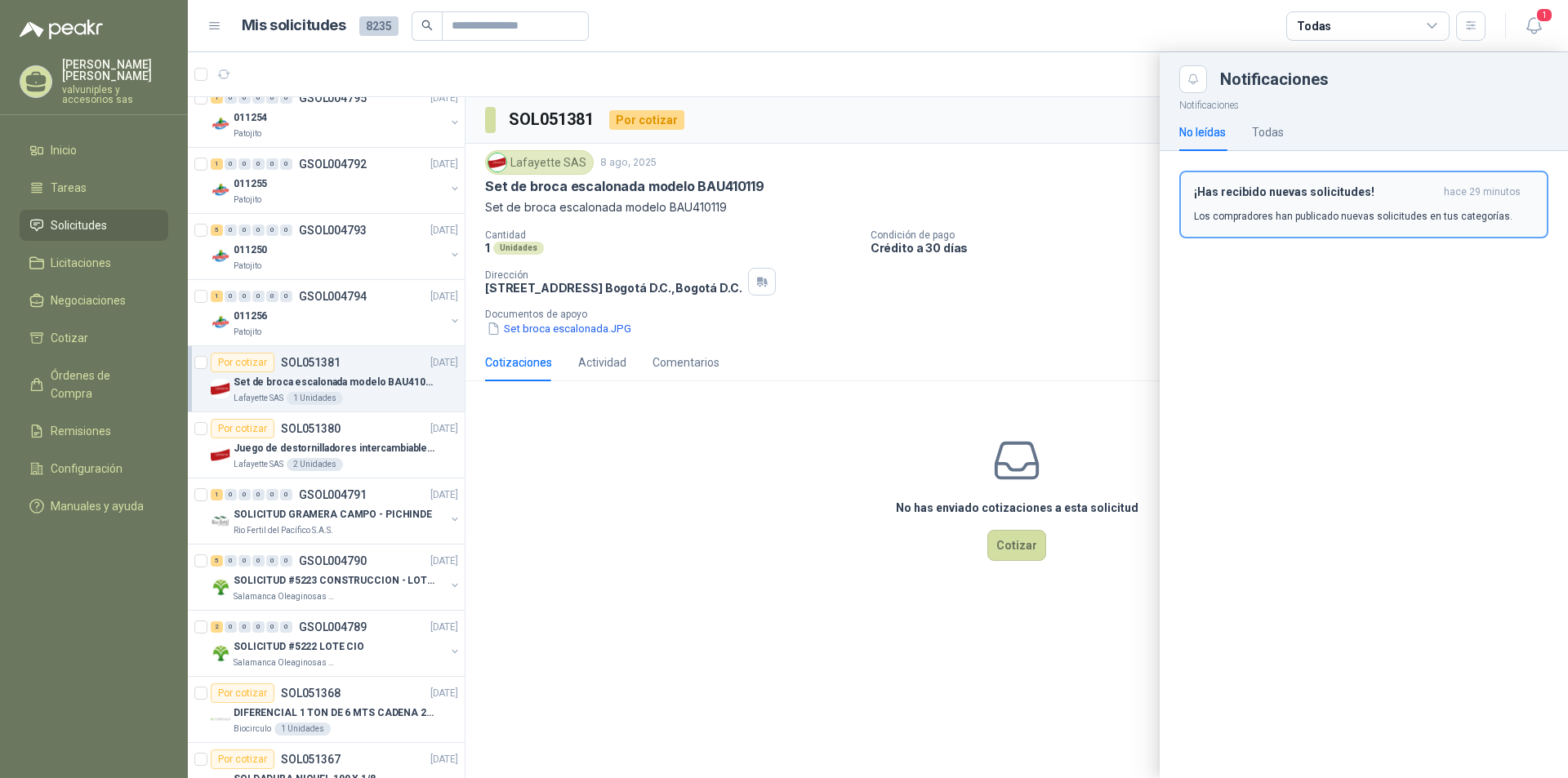
click at [1283, 198] on h3 "¡Has recibido nuevas solicitudes!" at bounding box center [1315, 192] width 243 height 14
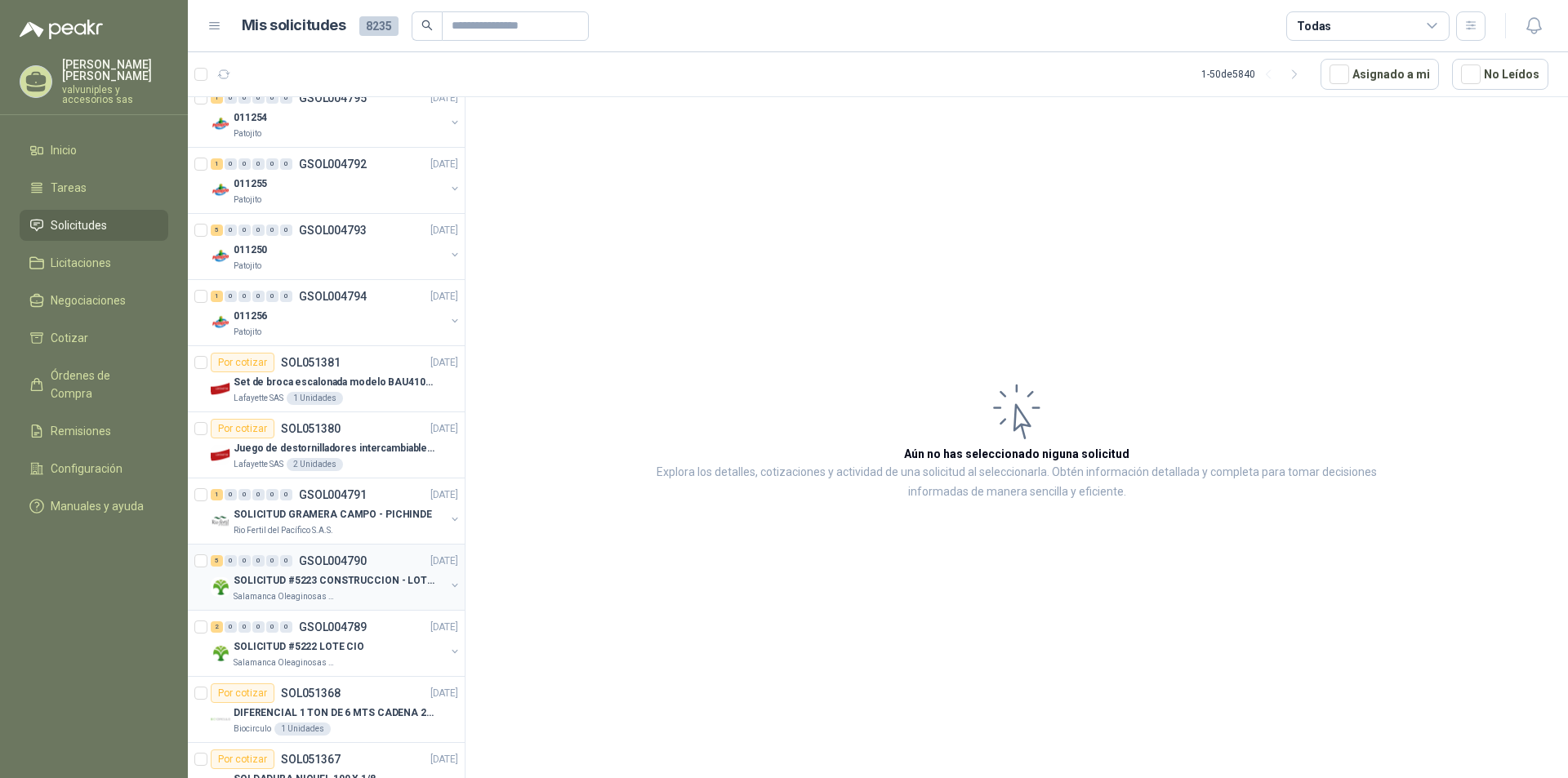
click at [256, 576] on p "SOLICITUD #5223 CONSTRUCCION - LOTE CIO" at bounding box center [336, 581] width 204 height 16
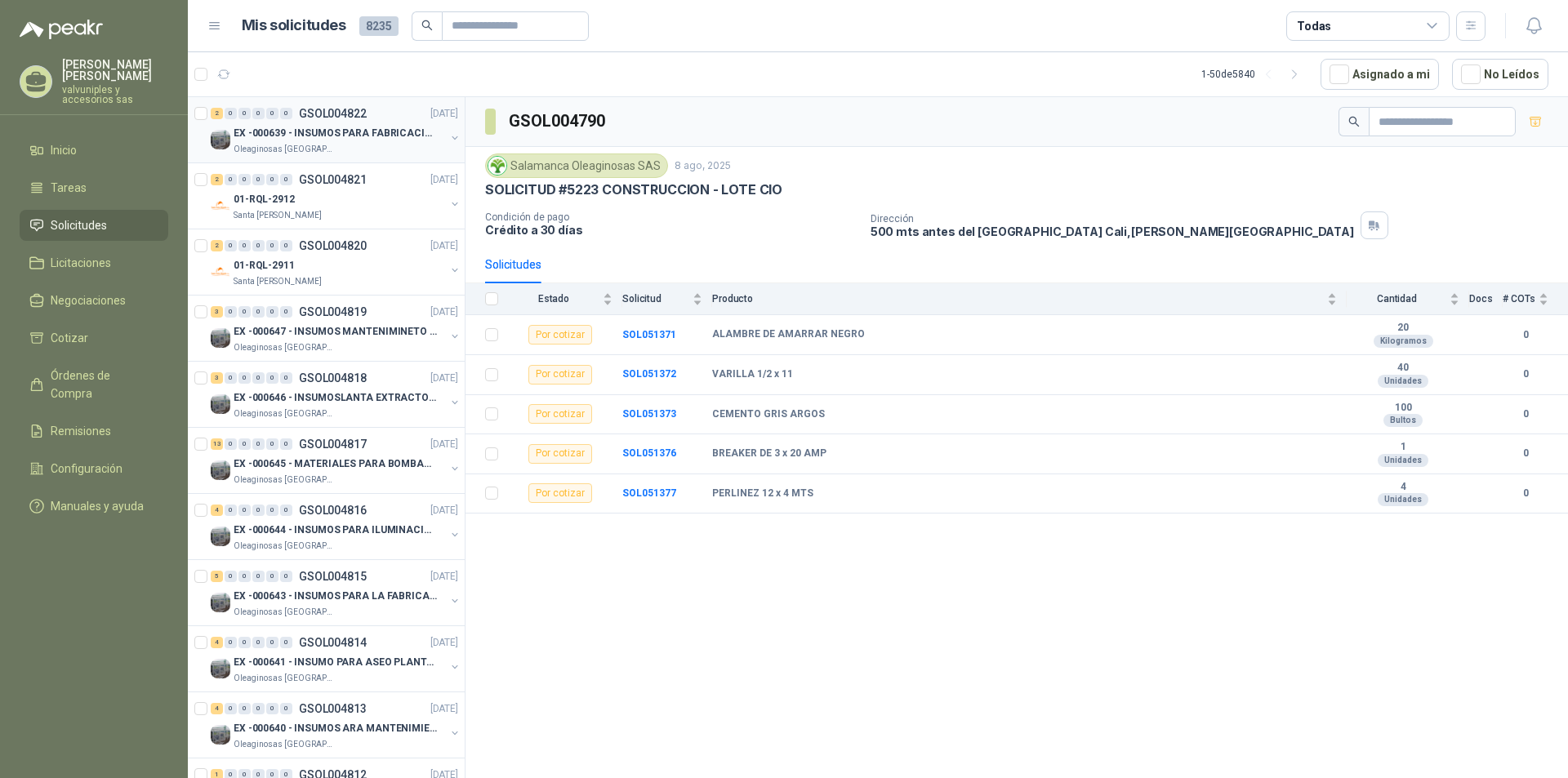
click at [346, 135] on p "EX -000639 - INSUMOS PARA FABRICACION DE MALLA TAM" at bounding box center [336, 134] width 204 height 16
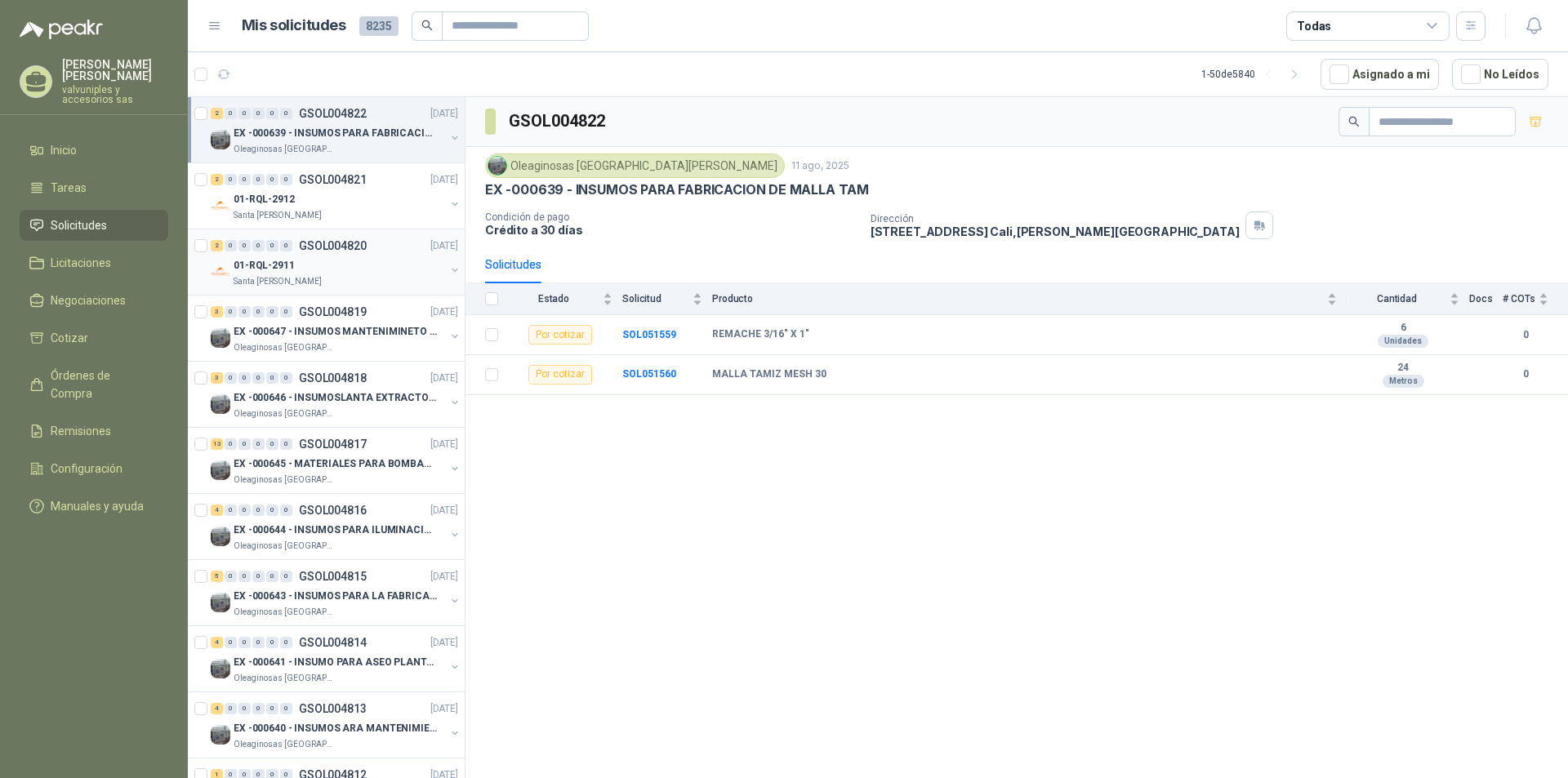
click at [243, 258] on p "01-RQL-2911" at bounding box center [264, 265] width 61 height 16
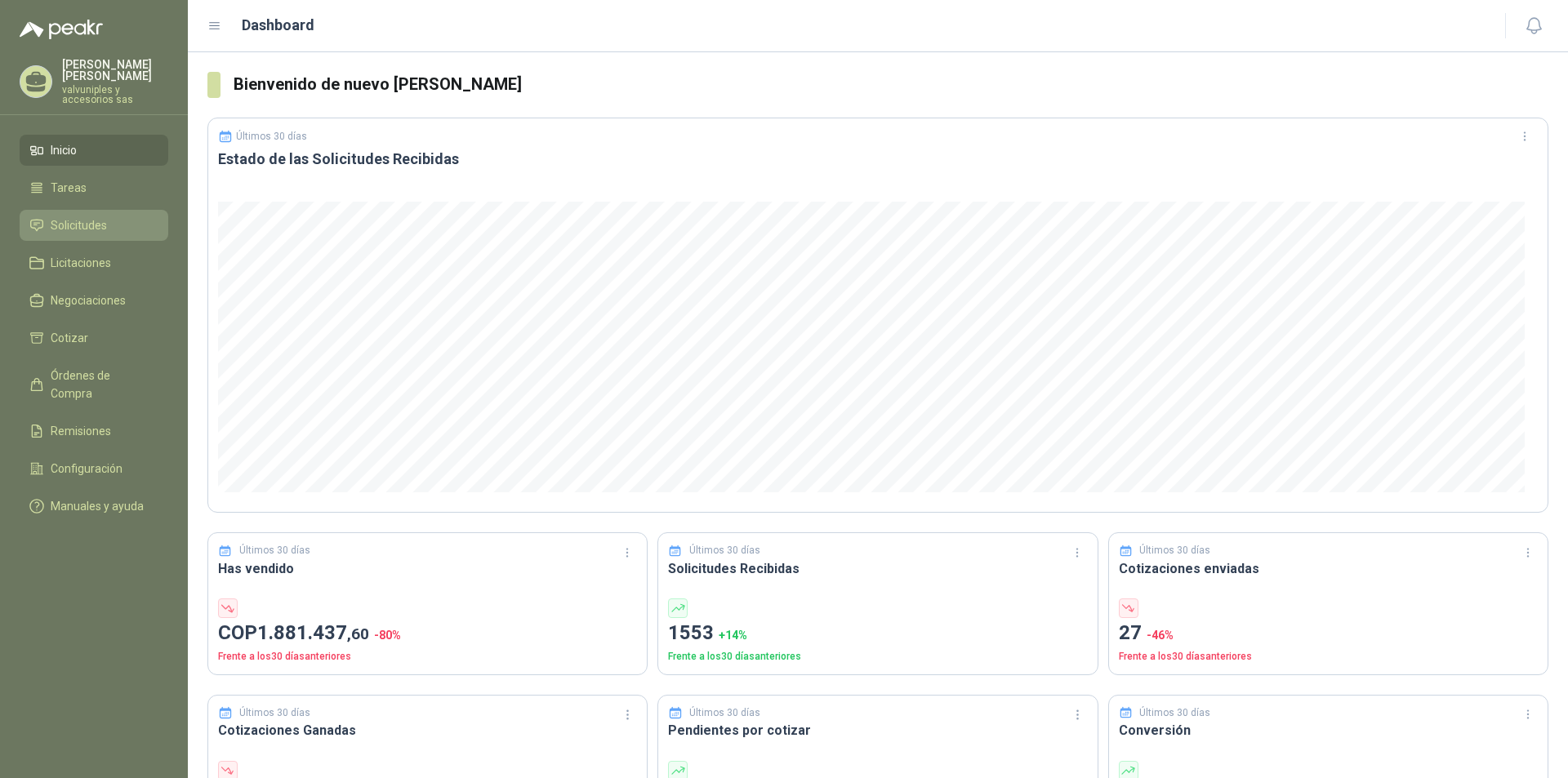
click at [104, 217] on span "Solicitudes" at bounding box center [78, 225] width 56 height 18
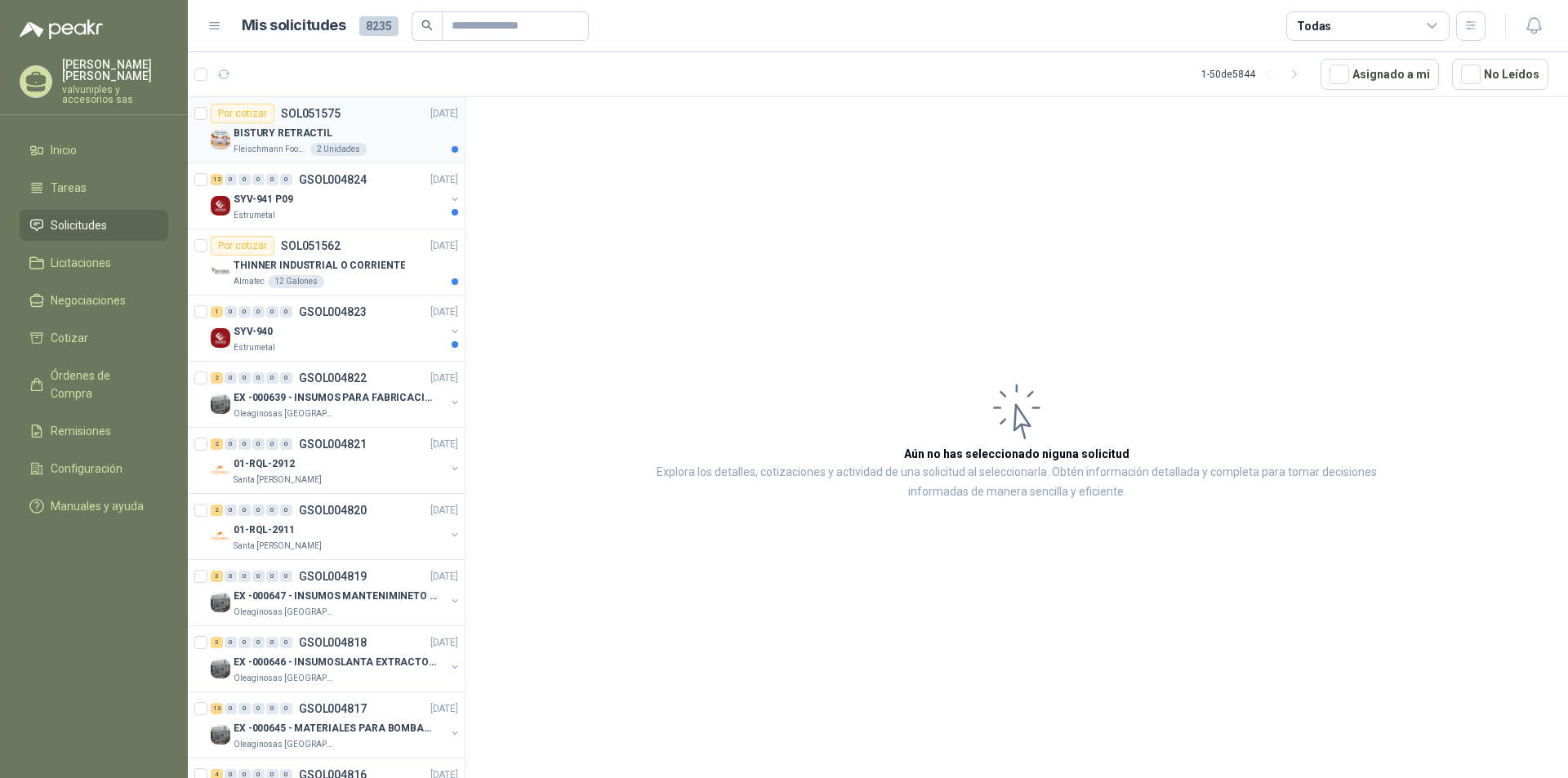
click at [271, 130] on p "BISTURY RETRACTIL" at bounding box center [283, 134] width 99 height 16
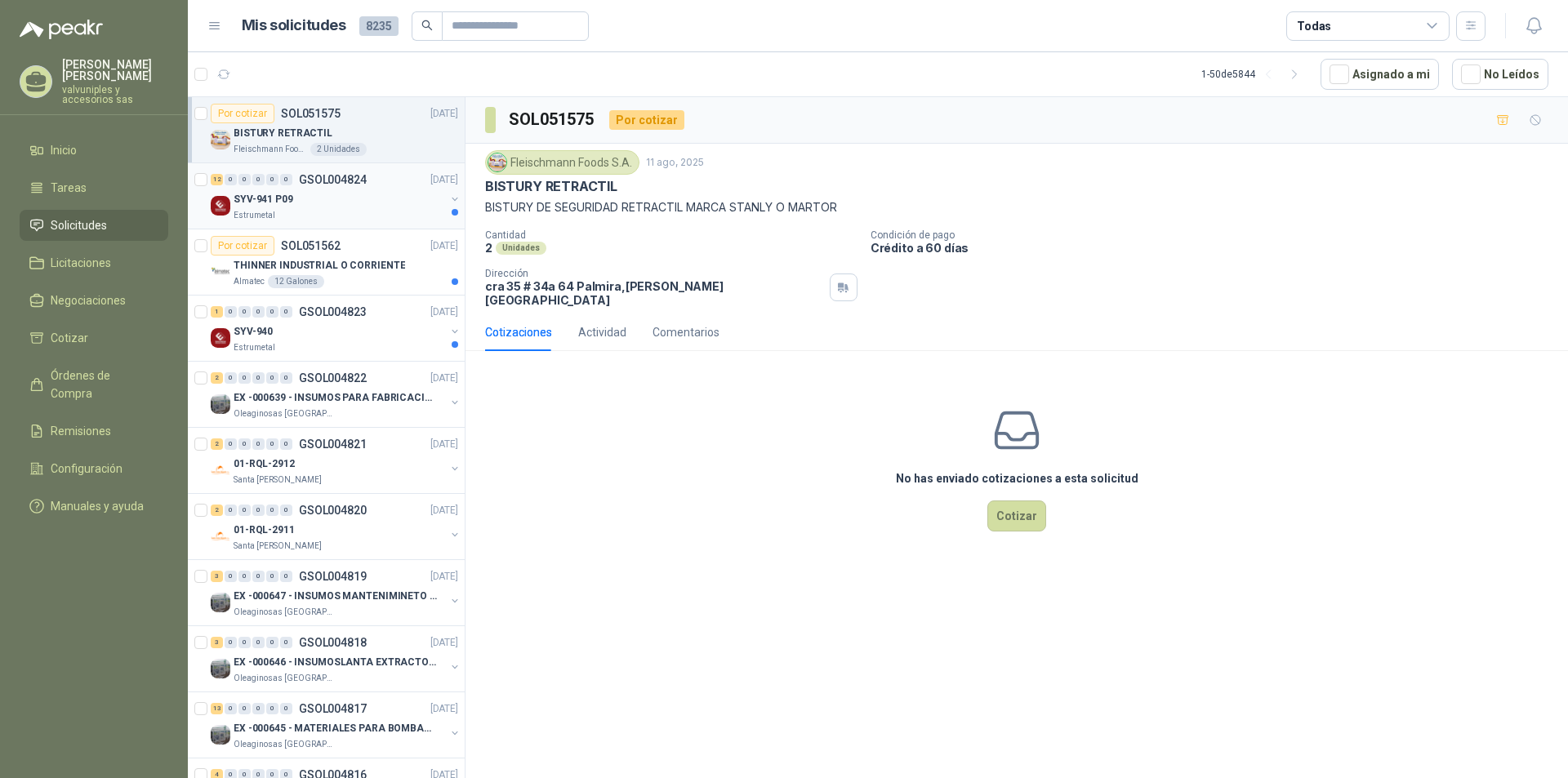
click at [278, 200] on p "SYV-941 P09" at bounding box center [263, 200] width 59 height 16
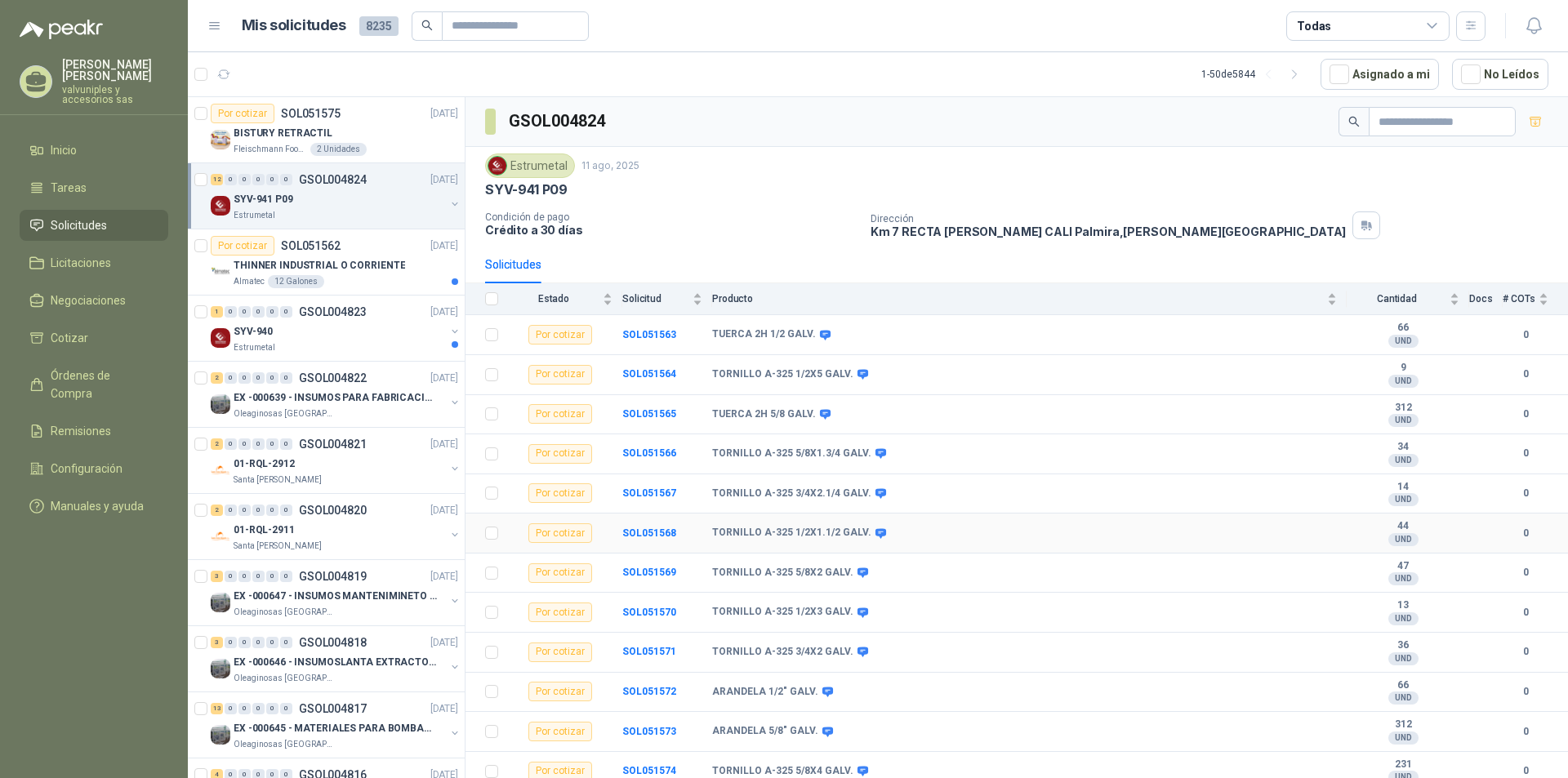
scroll to position [8, 0]
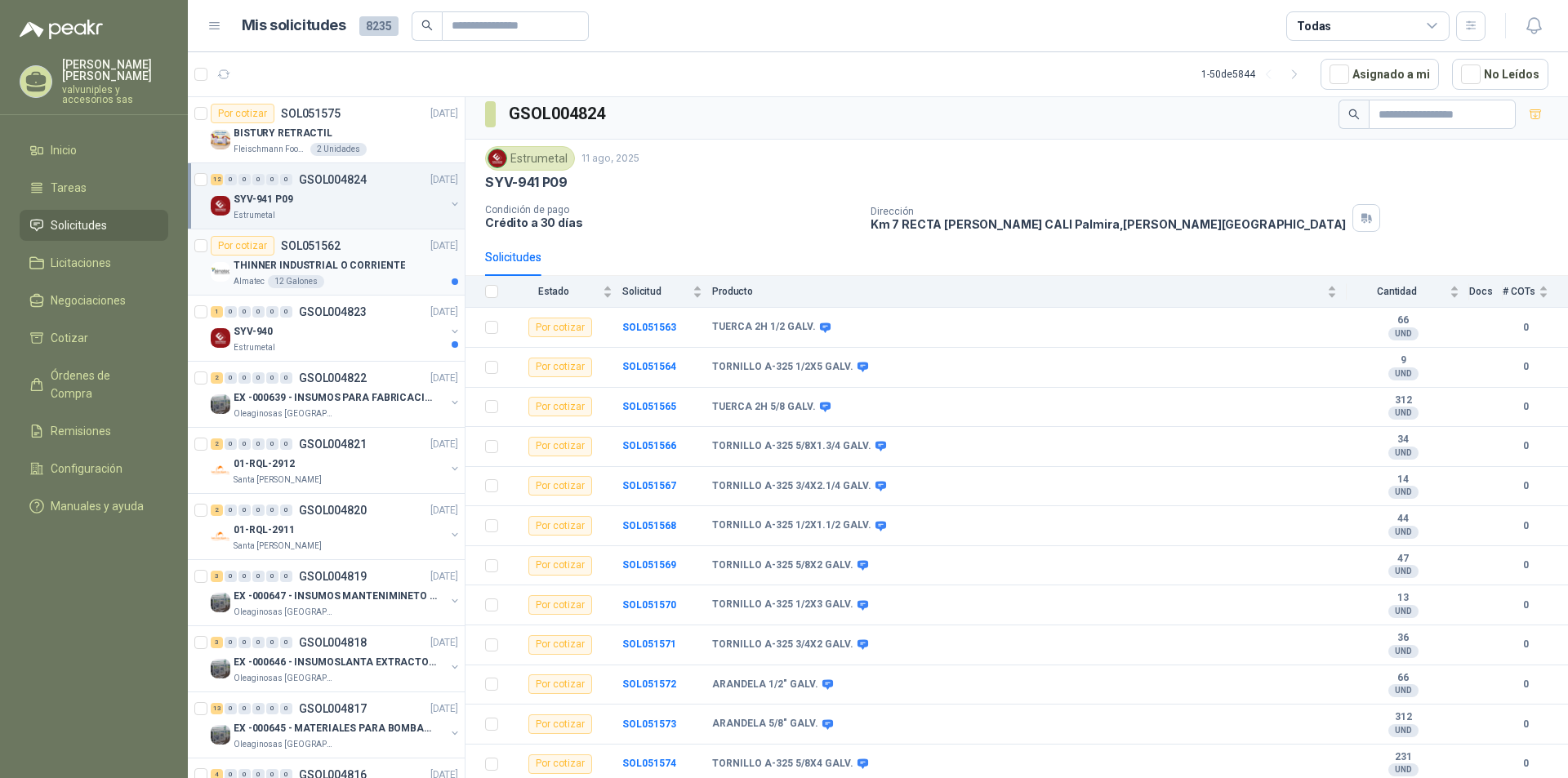
click at [269, 268] on p "THINNER INDUSTRIAL O CORRIENTE" at bounding box center [319, 265] width 171 height 16
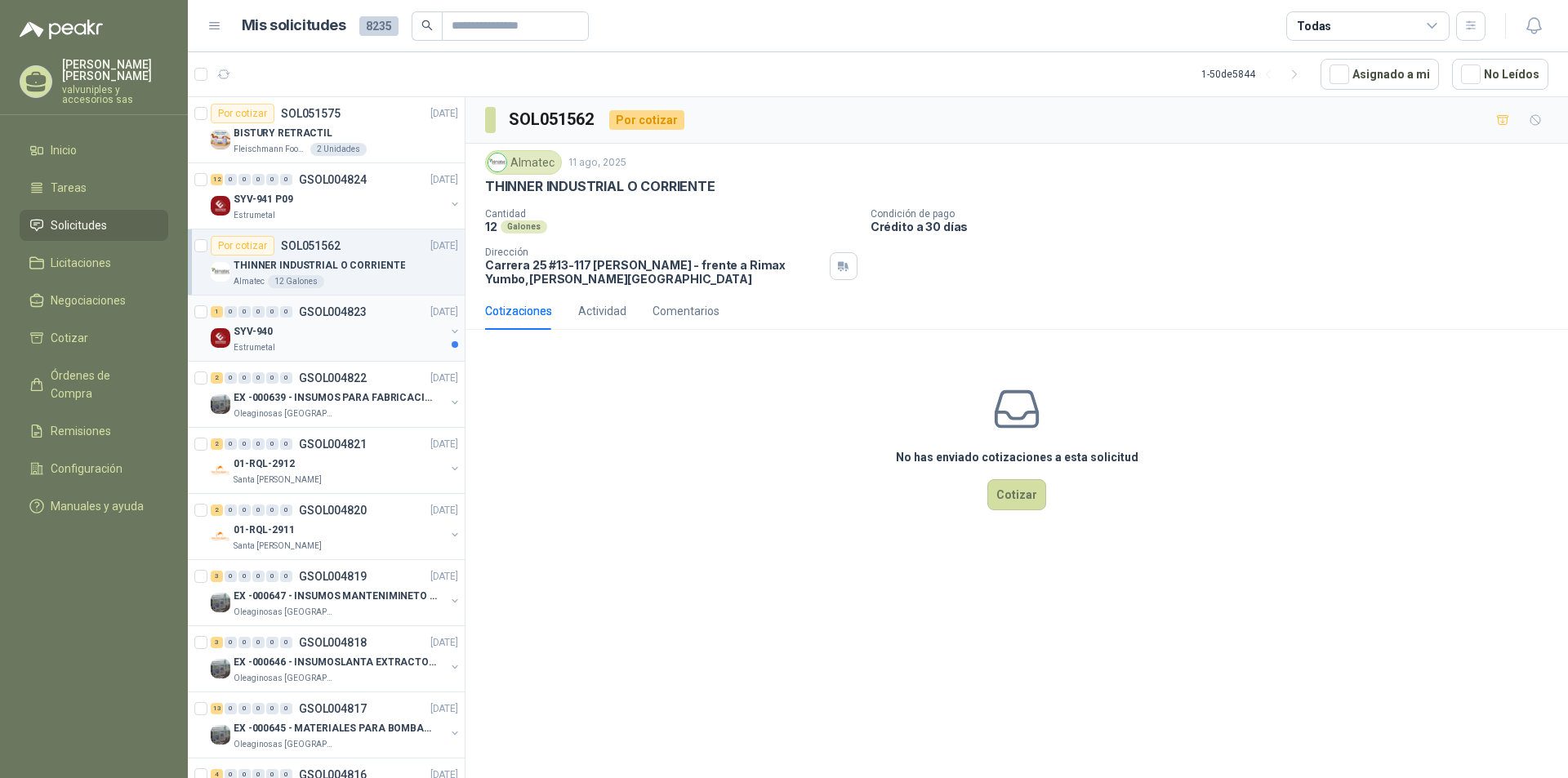
click at [266, 331] on p "SYV-940" at bounding box center [253, 331] width 39 height 16
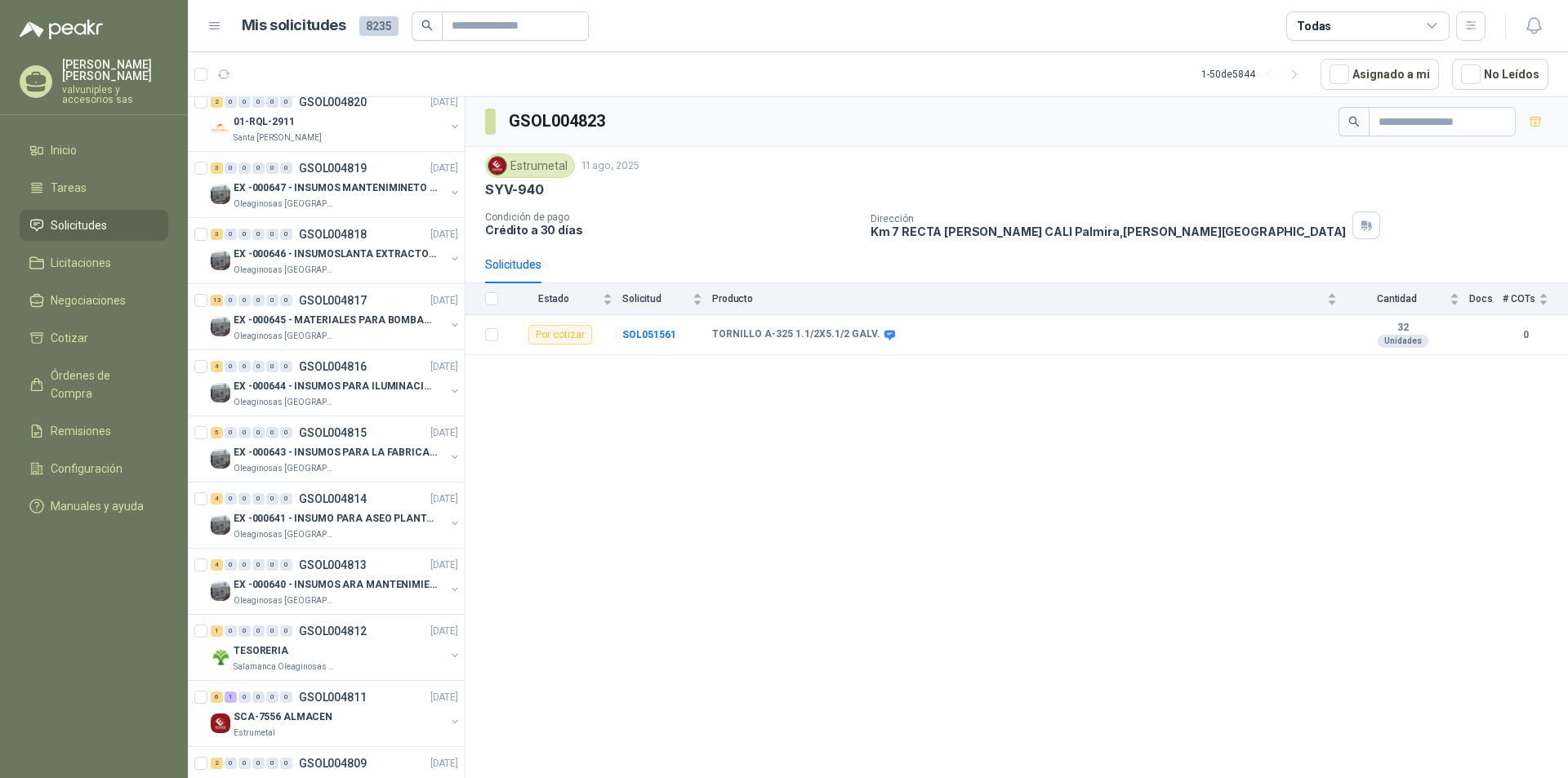
scroll to position [735, 0]
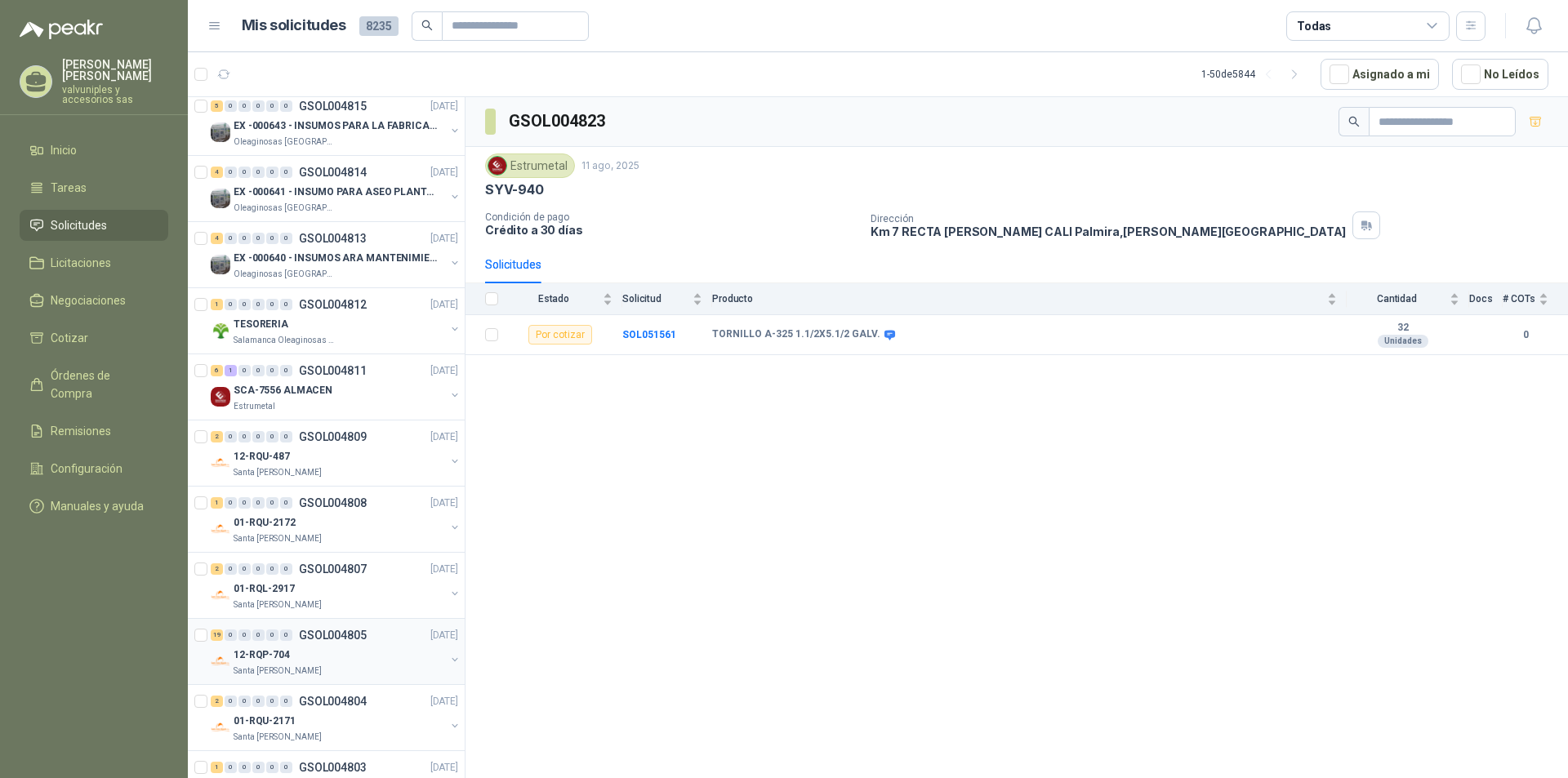
click at [276, 639] on div "0" at bounding box center [272, 635] width 13 height 12
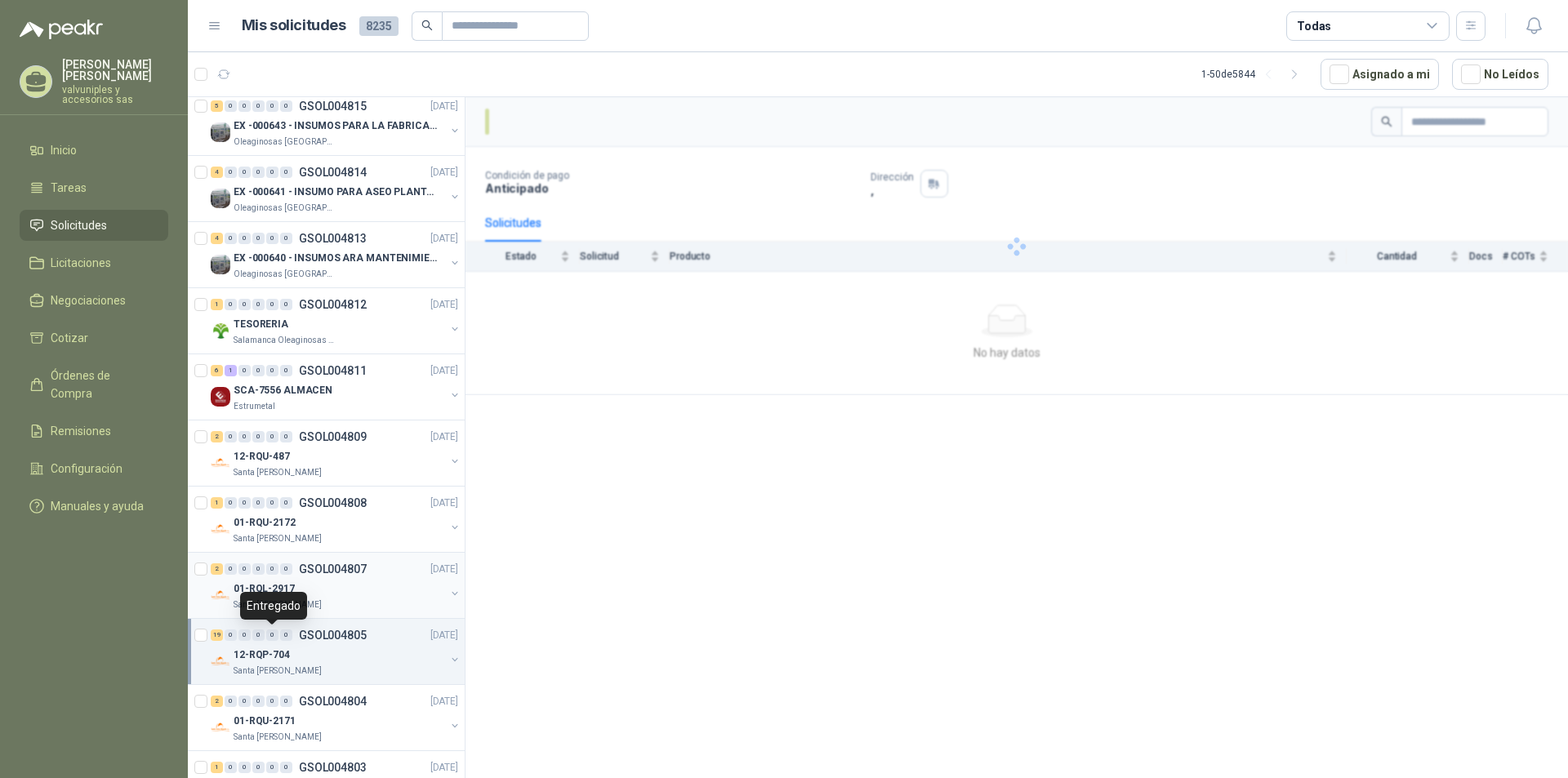
click at [277, 589] on p "01-RQL-2917" at bounding box center [264, 589] width 61 height 16
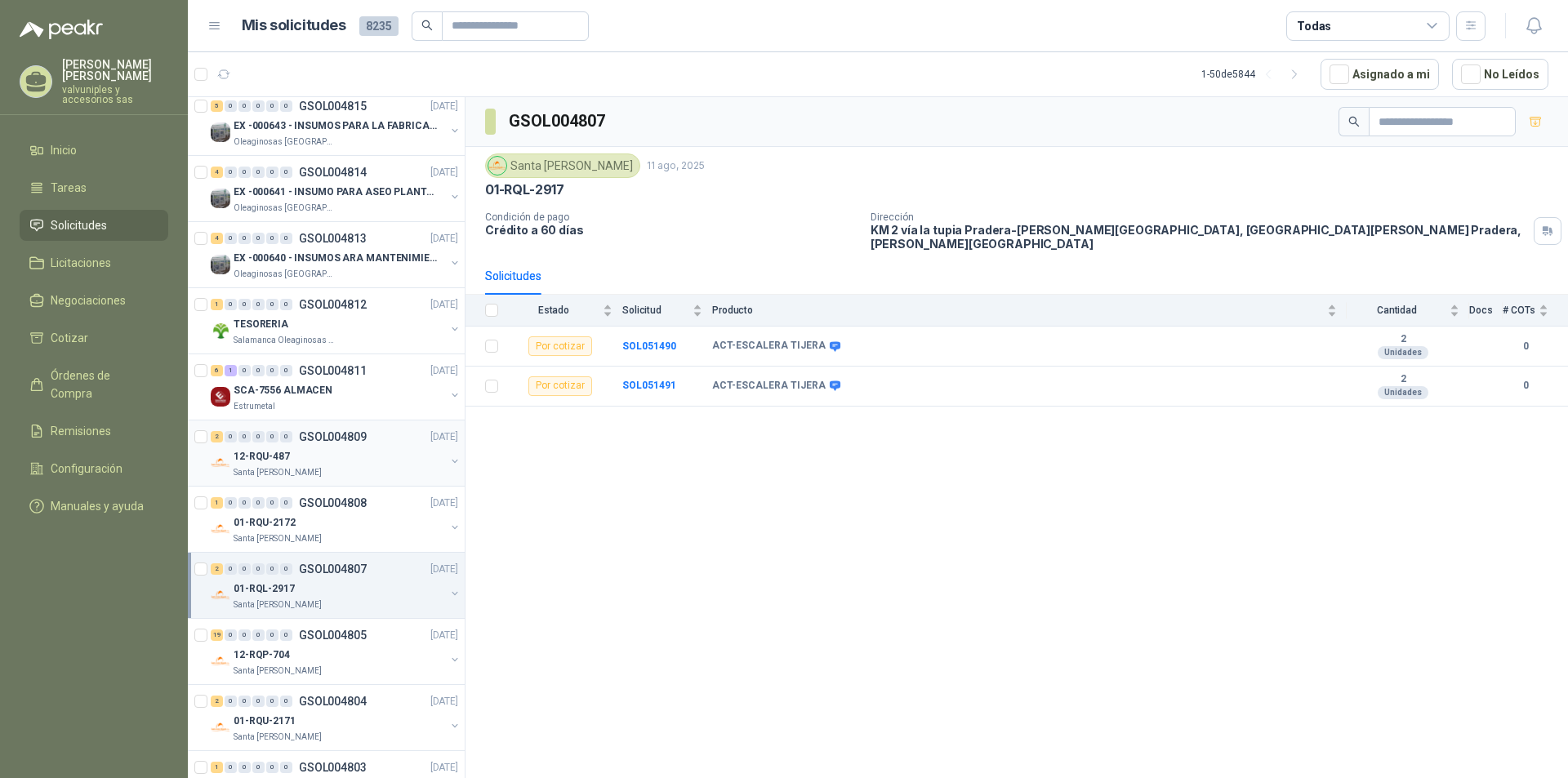
click at [278, 464] on p "12-RQU-487" at bounding box center [261, 457] width 56 height 16
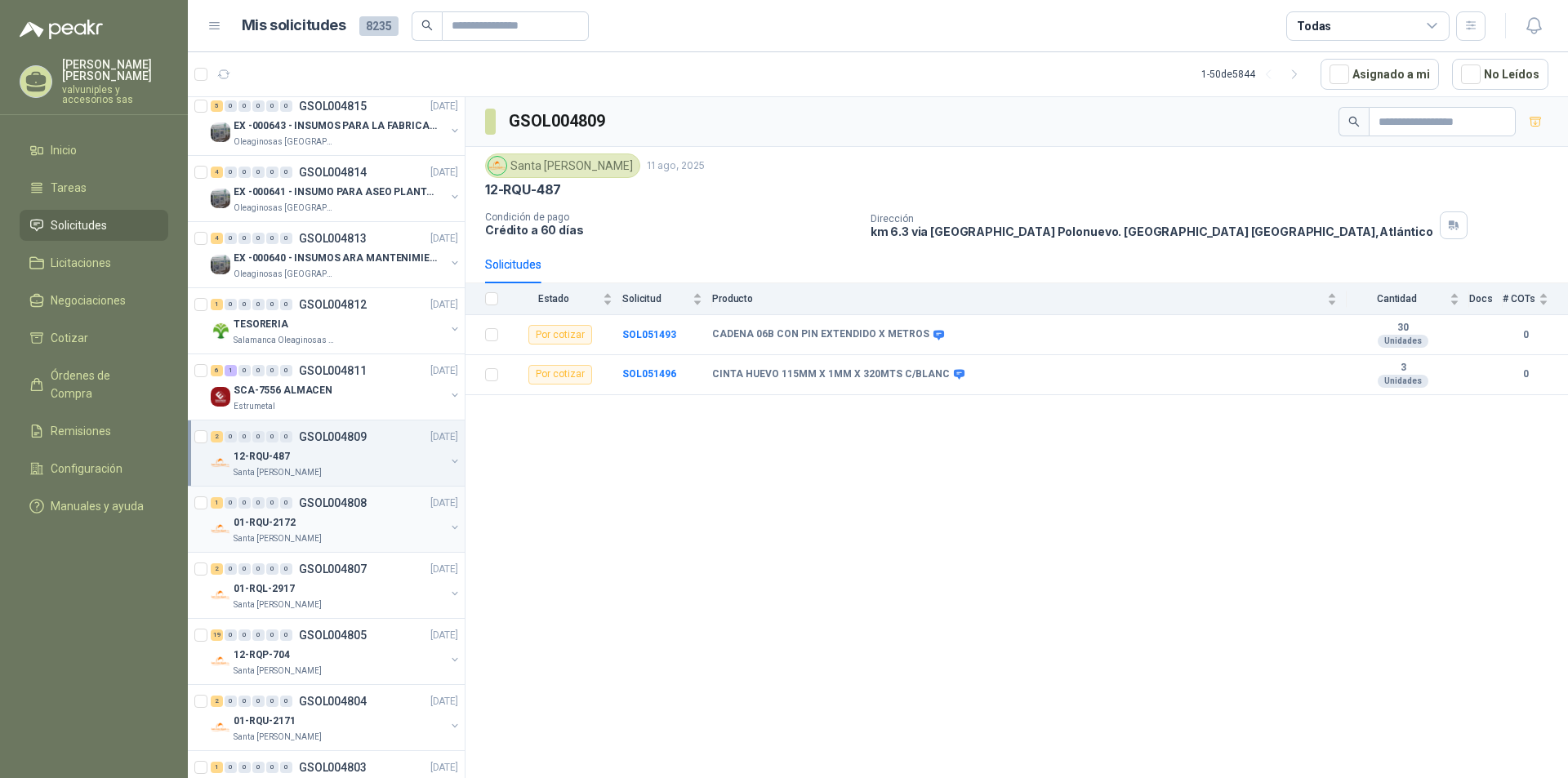
click at [256, 531] on div "01-RQU-2172" at bounding box center [339, 522] width 211 height 19
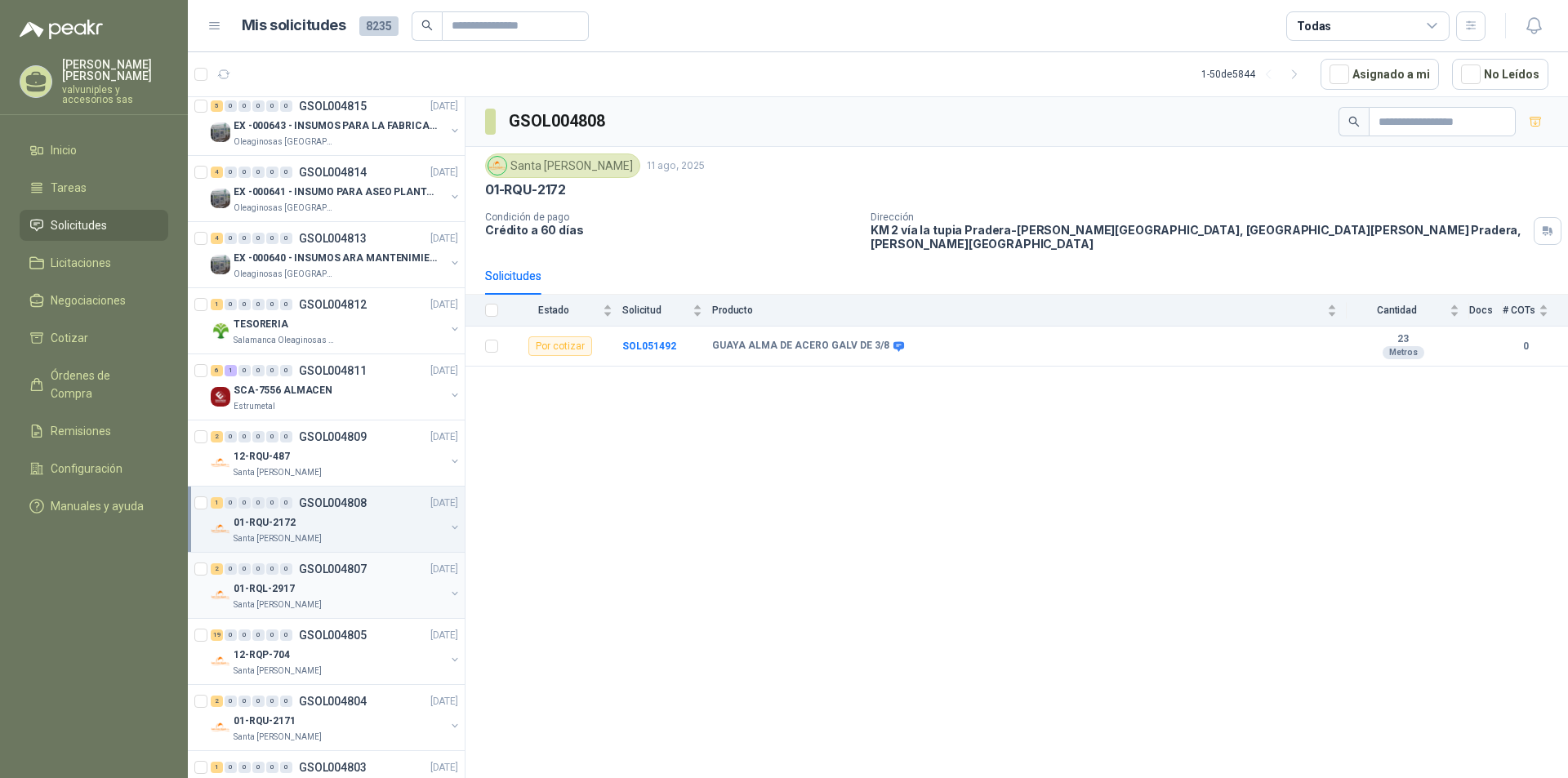
click at [243, 586] on p "01-RQL-2917" at bounding box center [264, 589] width 61 height 16
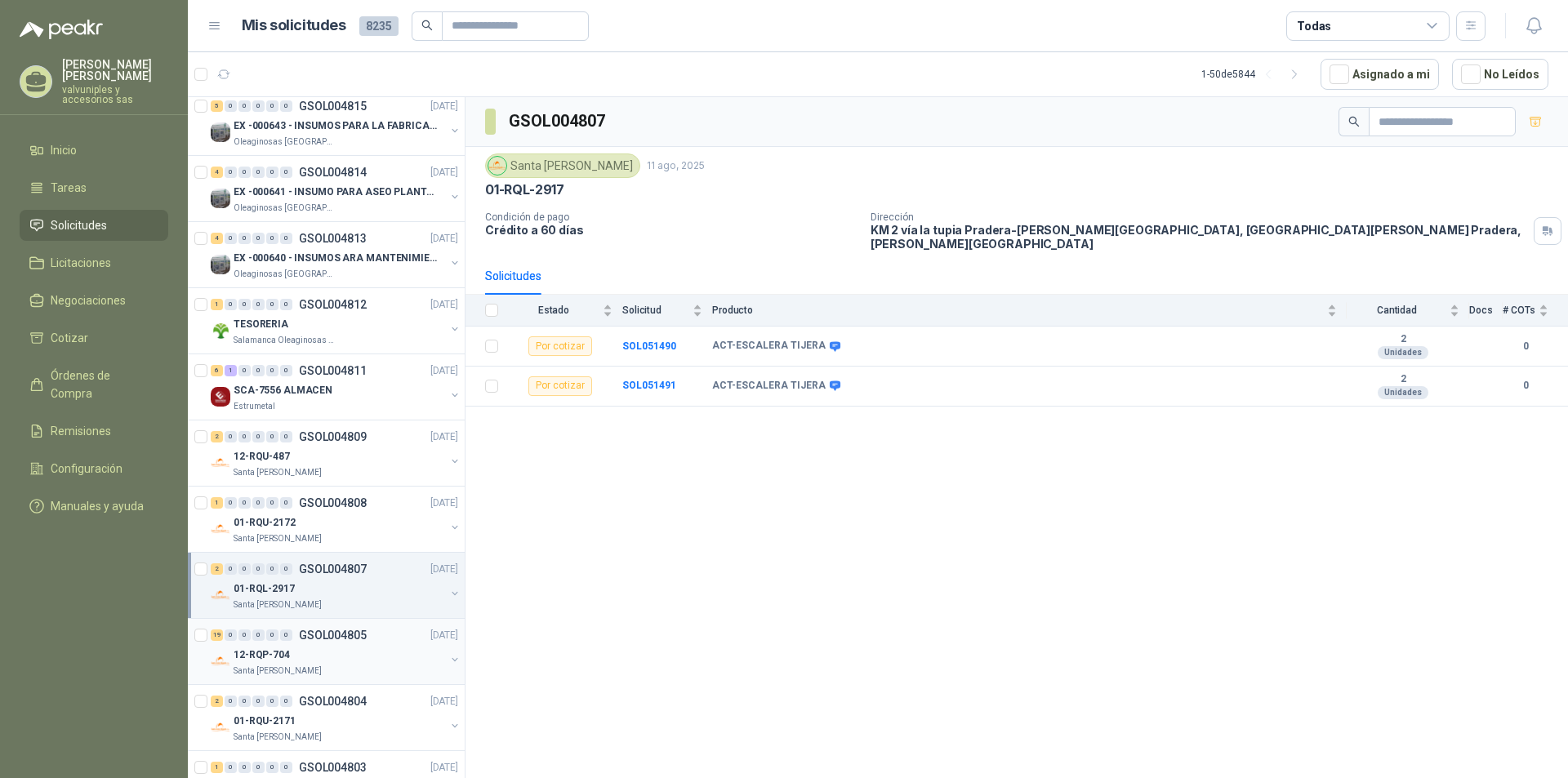
click at [256, 653] on p "12-RQP-704" at bounding box center [261, 655] width 56 height 16
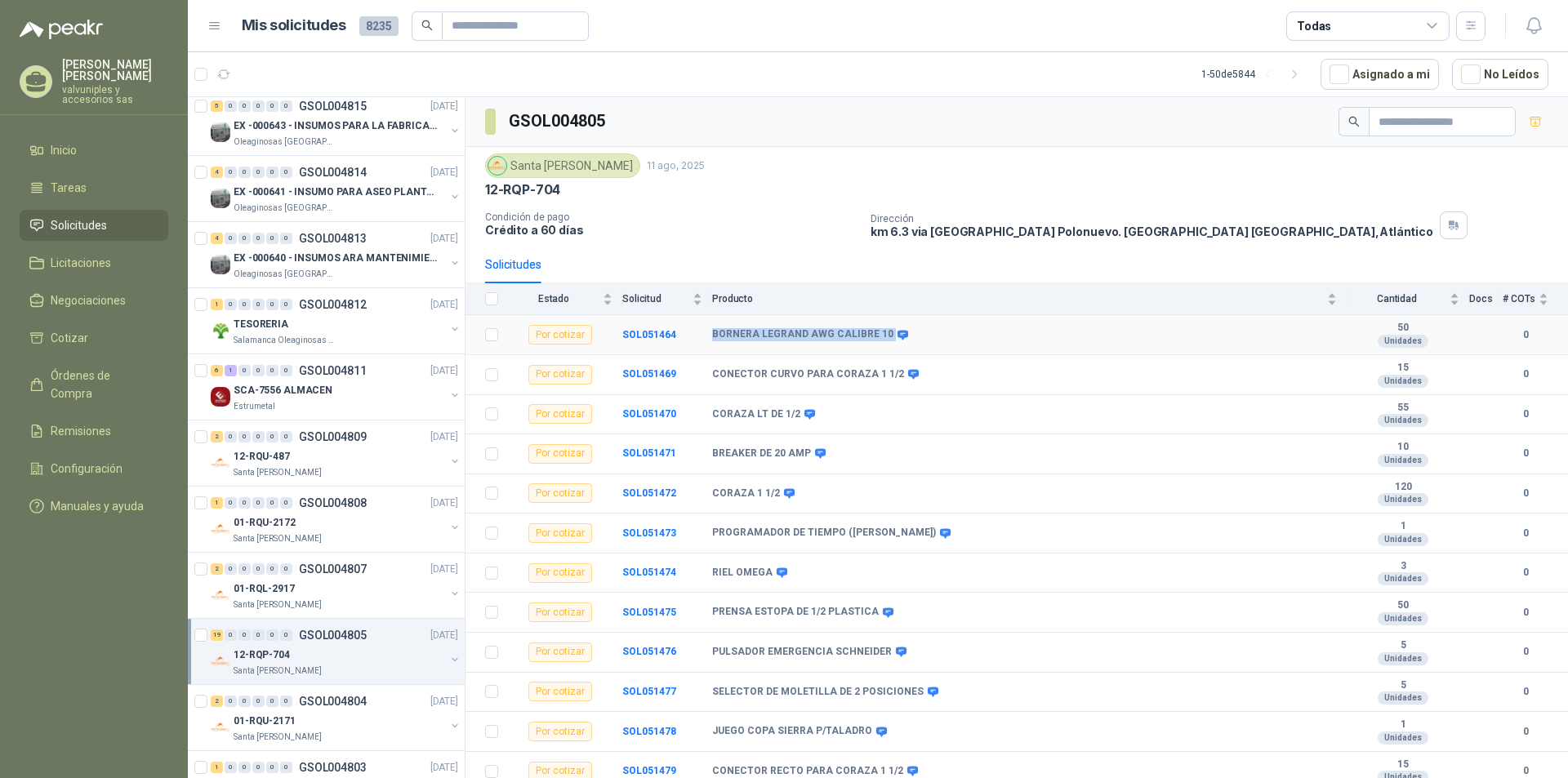
drag, startPoint x: 711, startPoint y: 333, endPoint x: 883, endPoint y: 333, distance: 172.0
click at [883, 333] on tr "Por cotizar SOL051464 BORNERA LEGRAND AWG CALIBRE 10 50 Unidades 0" at bounding box center [1016, 336] width 1102 height 40
copy tr "BORNERA LEGRAND AWG CALIBRE 10"
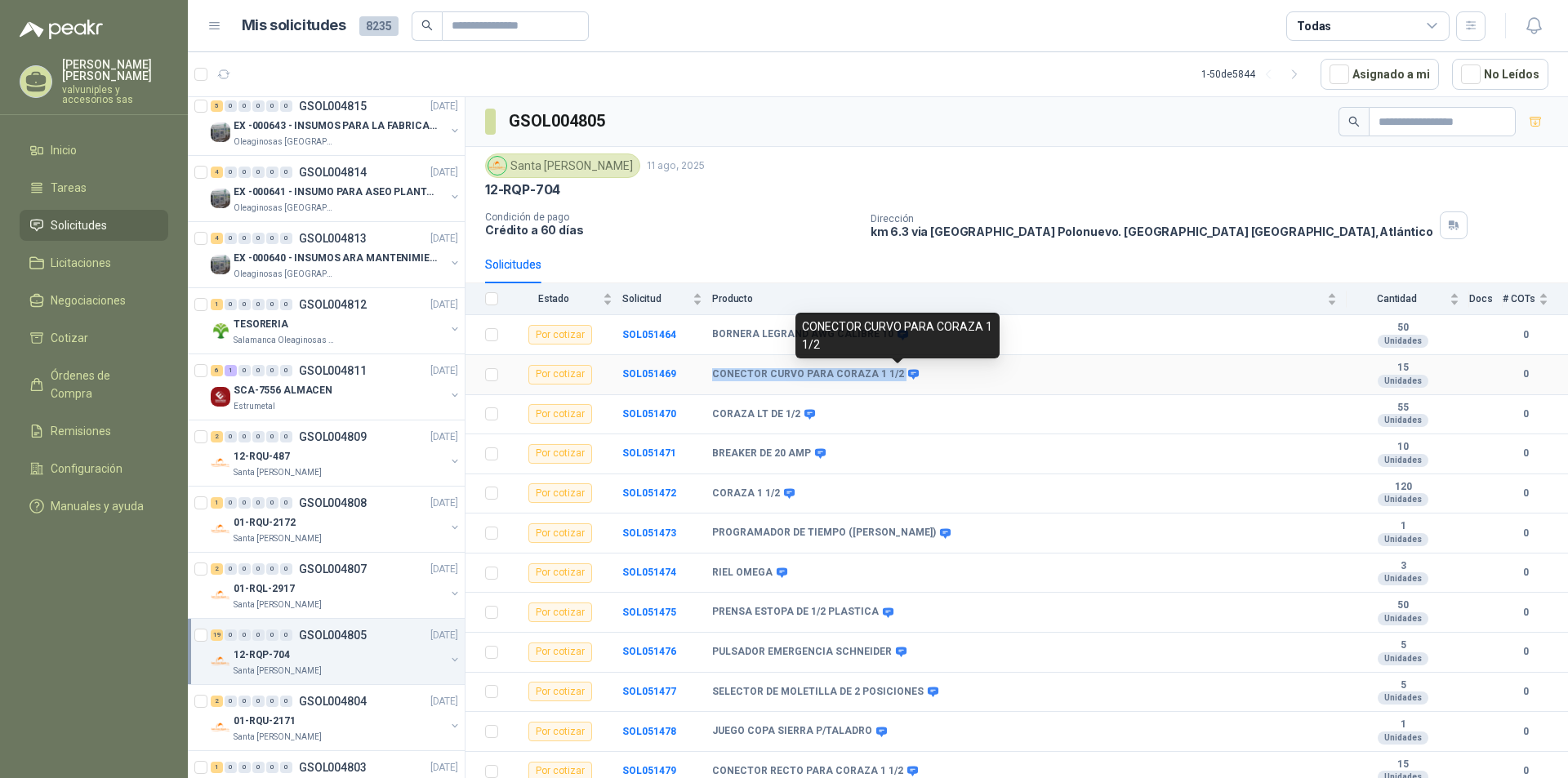
drag, startPoint x: 710, startPoint y: 371, endPoint x: 893, endPoint y: 376, distance: 183.1
click at [893, 376] on tr "Por cotizar SOL051469 CONECTOR CURVO PARA CORAZA 1 1/2 15 Unidades 0" at bounding box center [1016, 375] width 1102 height 40
copy tr "CONECTOR CURVO PARA CORAZA 1 1/2"
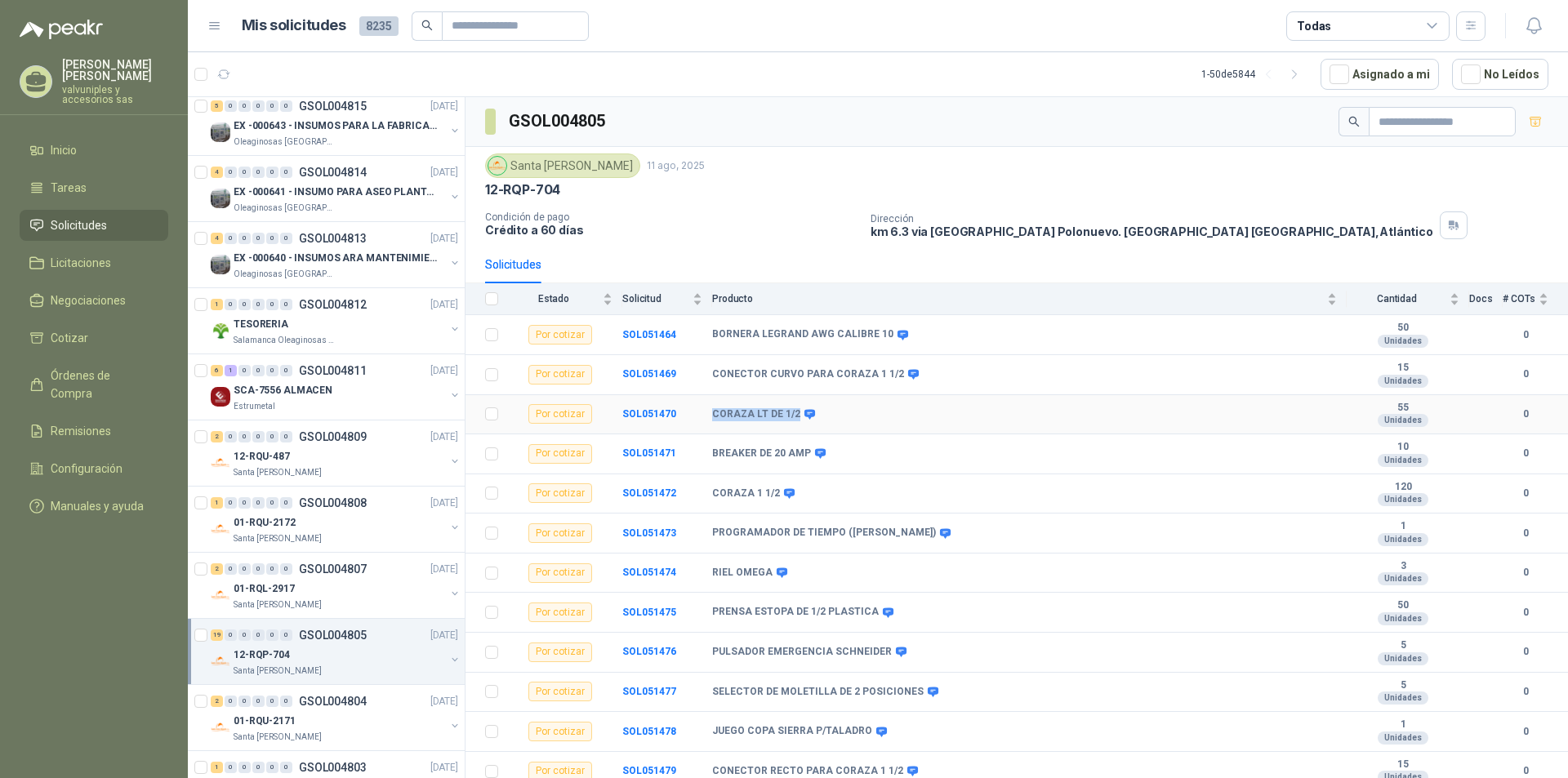
drag, startPoint x: 712, startPoint y: 416, endPoint x: 794, endPoint y: 416, distance: 82.0
click at [794, 416] on b "CORAZA LT DE 1/2" at bounding box center [756, 415] width 89 height 13
copy b "CORAZA LT DE 1/2"
drag, startPoint x: 712, startPoint y: 453, endPoint x: 803, endPoint y: 458, distance: 91.1
click at [803, 458] on b "BREAKER DE 20 AMP" at bounding box center [761, 454] width 99 height 13
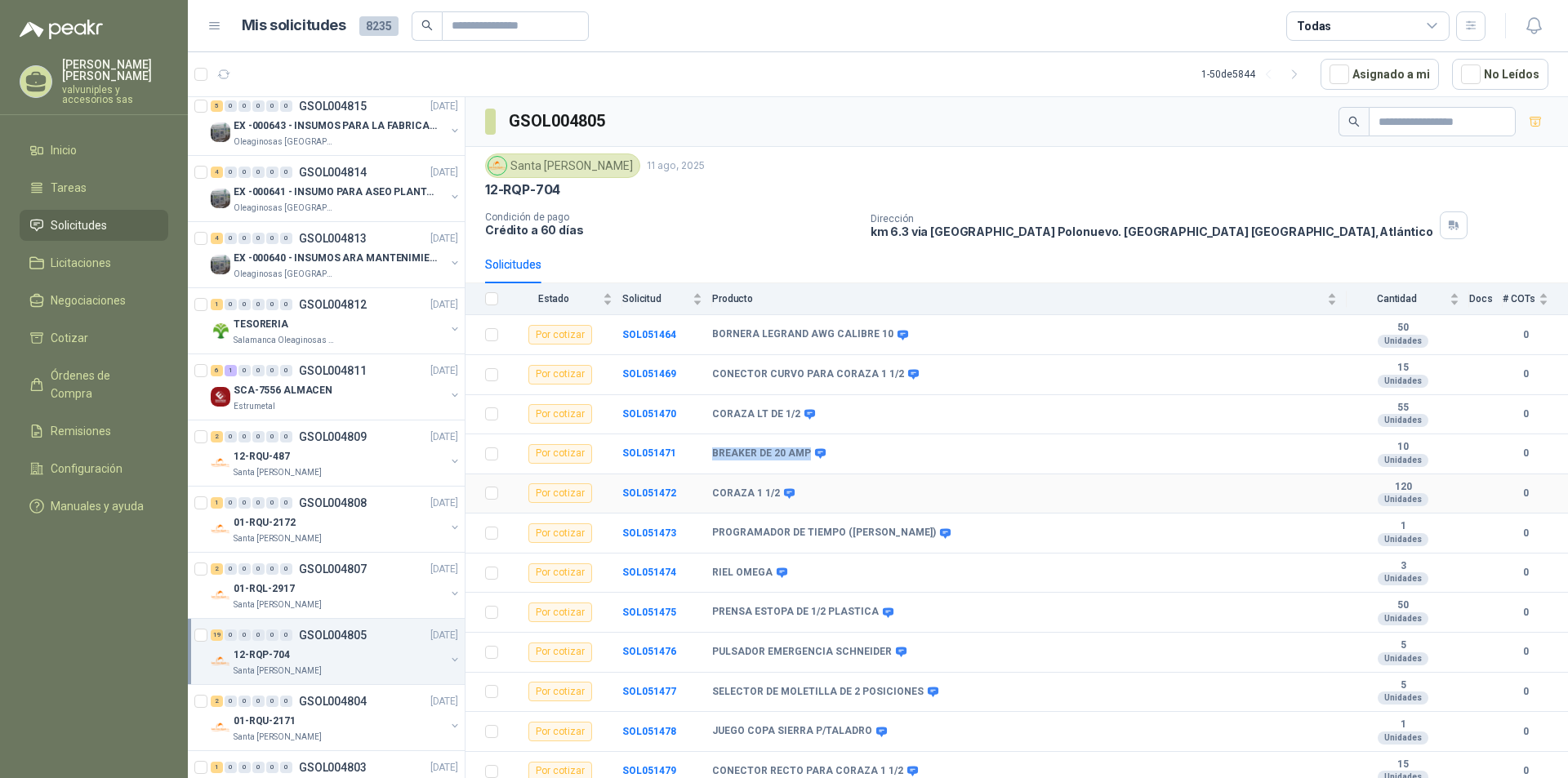
copy b "BREAKER DE 20 AMP"
drag, startPoint x: 712, startPoint y: 489, endPoint x: 782, endPoint y: 593, distance: 125.4
click at [773, 491] on b "CORAZA 1 1/2" at bounding box center [746, 494] width 68 height 13
copy b "CORAZA 1 1/2"
drag, startPoint x: 714, startPoint y: 534, endPoint x: 1006, endPoint y: 630, distance: 307.4
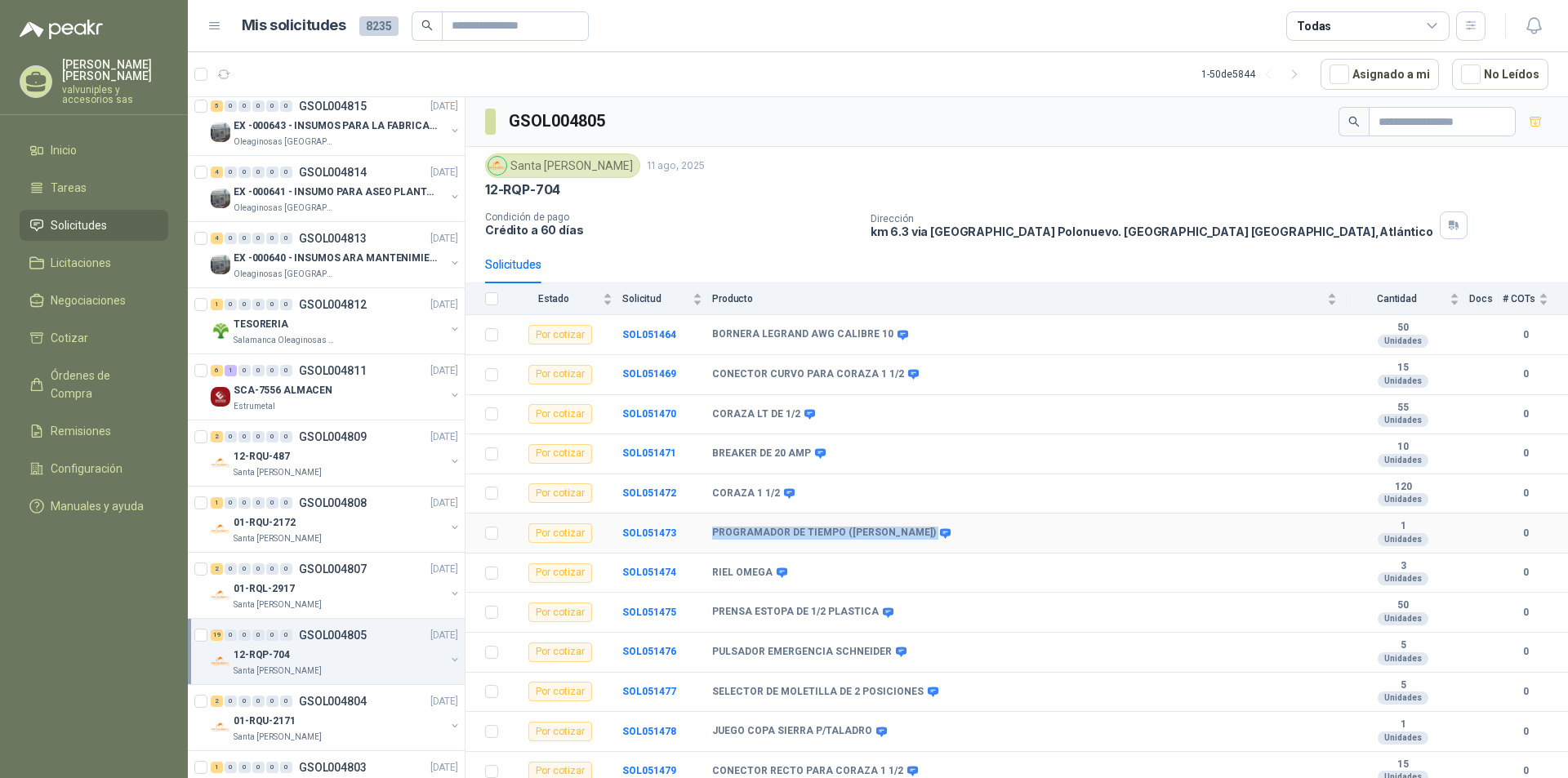
click at [902, 536] on div "PROGRAMADOR DE TIEMPO (SCHNEIDER)" at bounding box center [830, 533] width 236 height 13
copy div "PROGRAMADOR DE TIEMPO (SCHNEIDER)"
drag, startPoint x: 713, startPoint y: 574, endPoint x: 780, endPoint y: 575, distance: 67.0
click at [780, 575] on div "RIEL OMEGA" at bounding box center [748, 573] width 73 height 13
copy div "RIEL OMEGA"
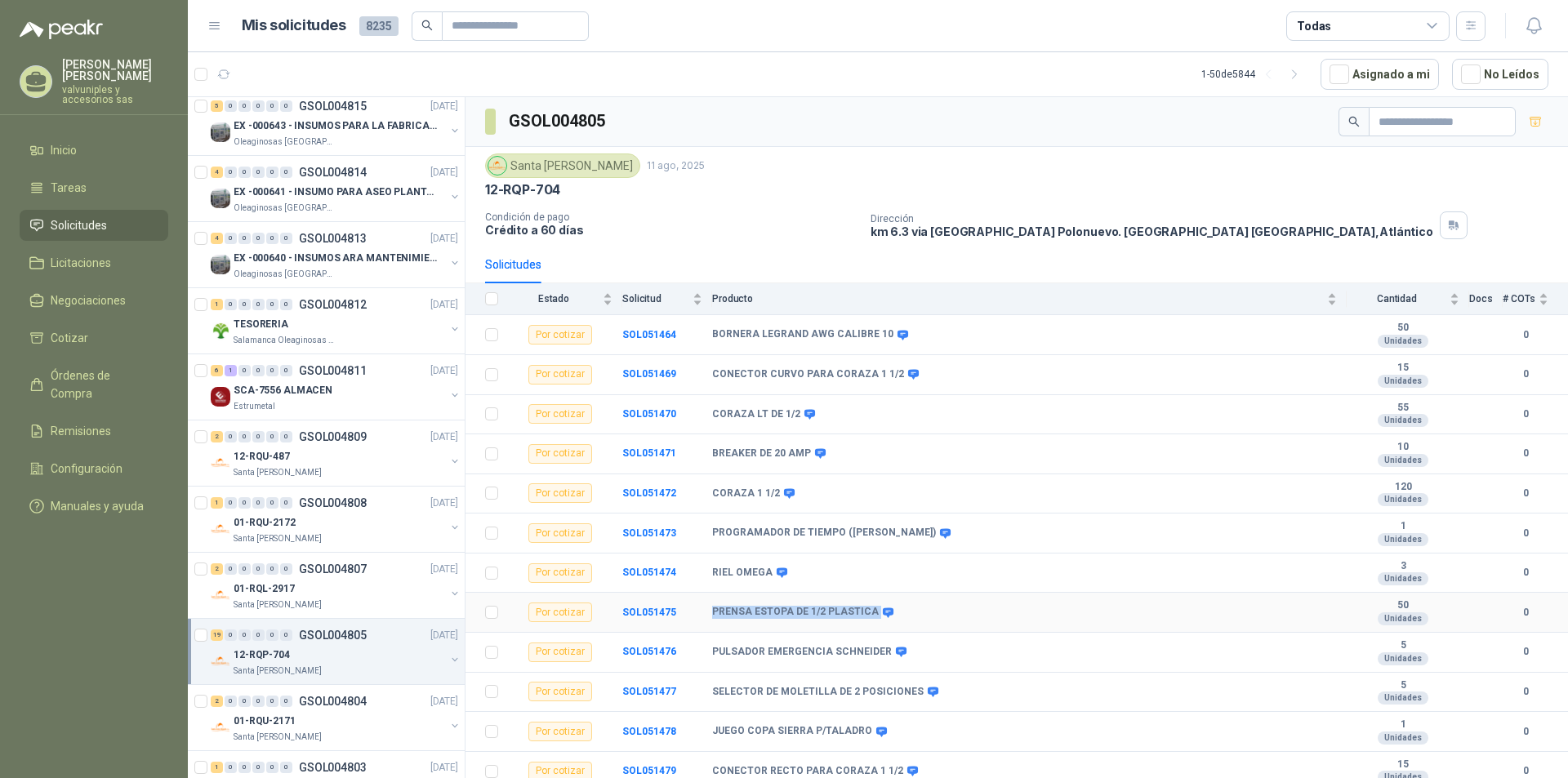
drag, startPoint x: 711, startPoint y: 611, endPoint x: 856, endPoint y: 659, distance: 152.7
click at [868, 617] on tr "Por cotizar SOL051475 PRENSA ESTOPA DE 1/2 PLASTICA 50 Unidades 0" at bounding box center [1016, 613] width 1102 height 40
copy tr "PRENSA ESTOPA DE 1/2 PLASTICA"
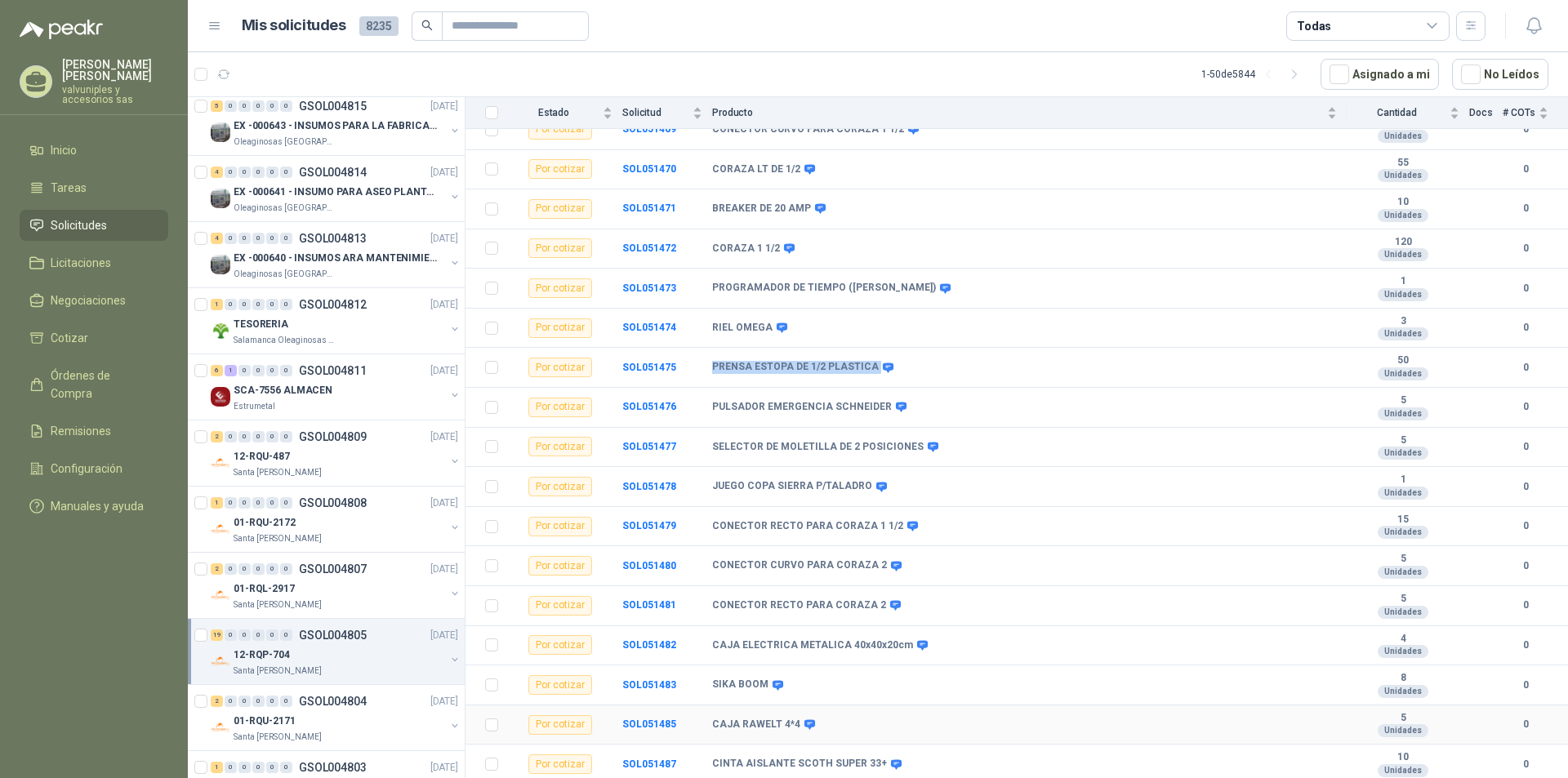
scroll to position [285, 0]
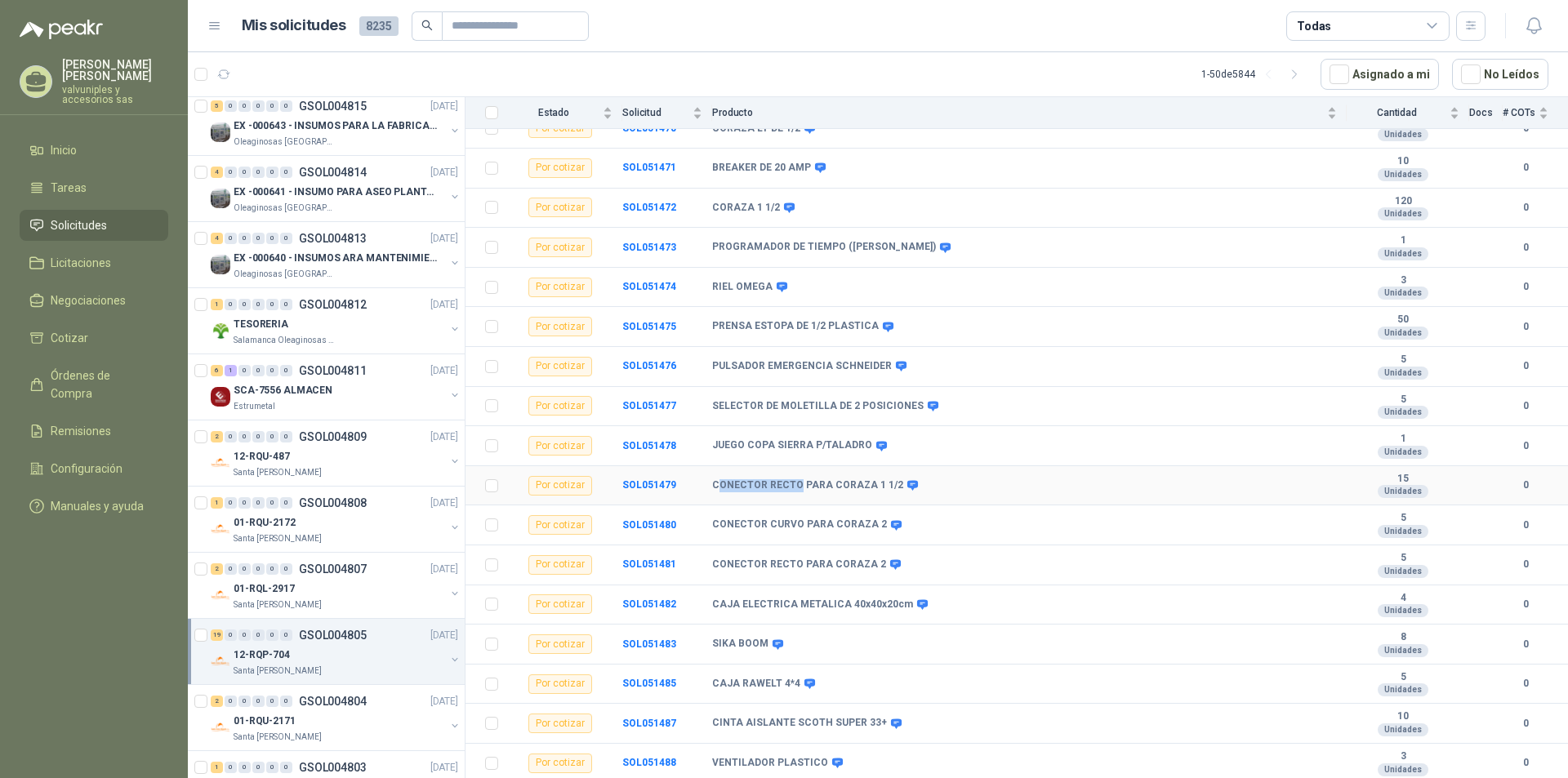
drag, startPoint x: 717, startPoint y: 484, endPoint x: 787, endPoint y: 502, distance: 72.3
click at [790, 502] on td "CONECTOR RECTO PARA CORAZA 1 1/2" at bounding box center [1029, 486] width 635 height 40
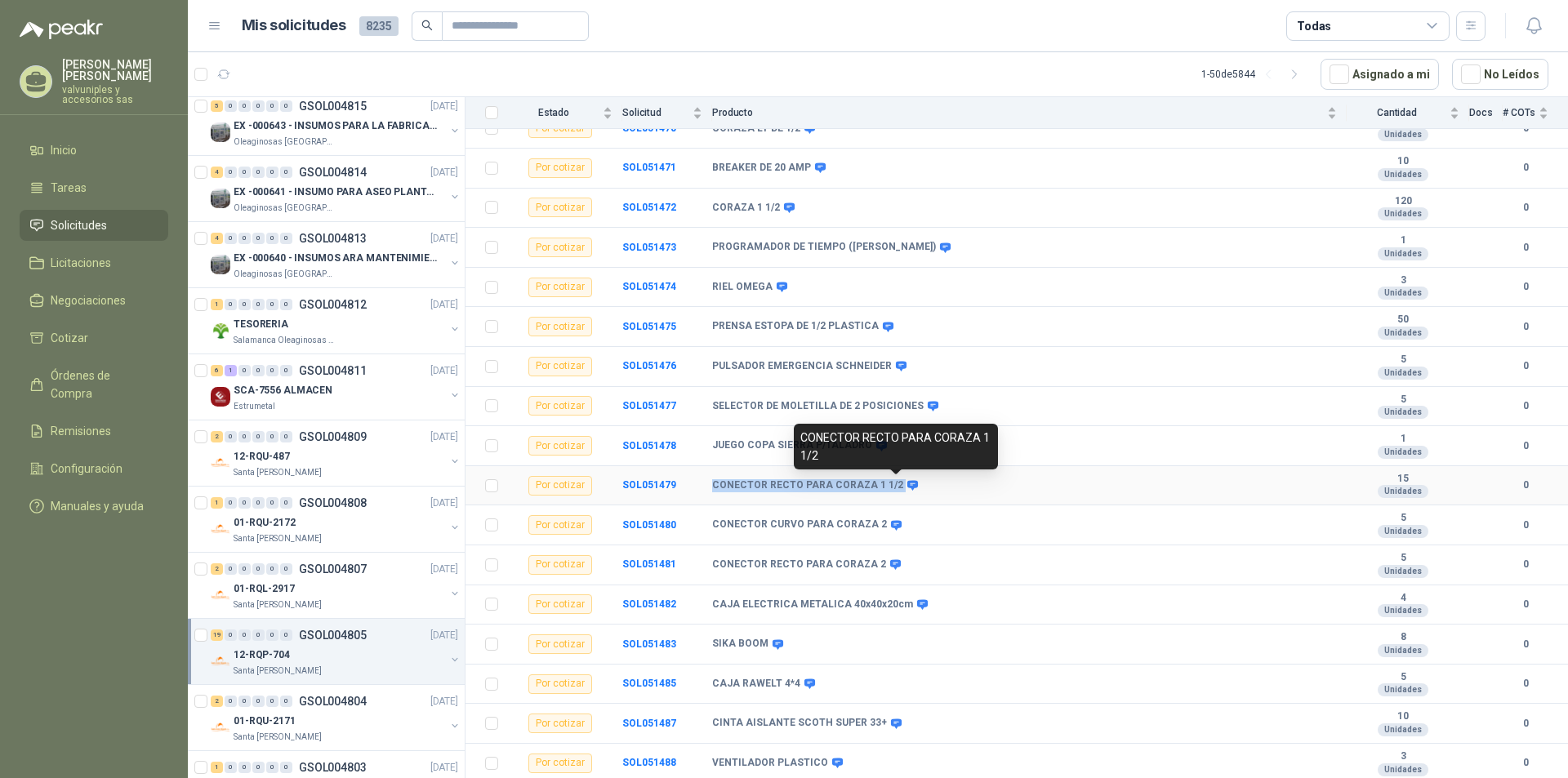
drag, startPoint x: 712, startPoint y: 485, endPoint x: 1171, endPoint y: 526, distance: 460.8
click at [1014, 489] on div "CONECTOR RECTO PARA CORAZA 1 1/2" at bounding box center [1024, 486] width 625 height 13
copy div "CONECTOR RECTO PARA CORAZA 1 1/2"
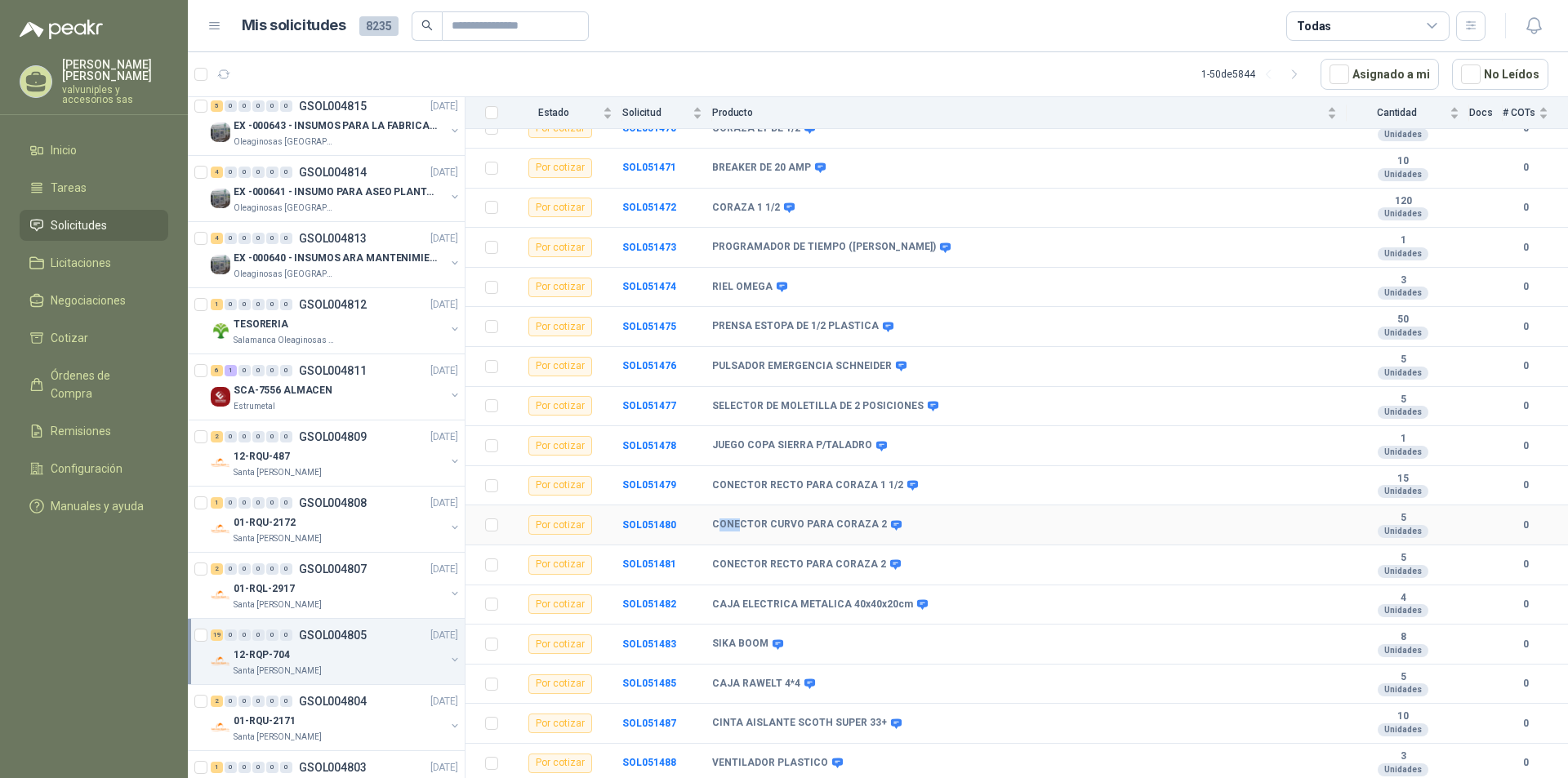
click at [731, 520] on b "CONECTOR CURVO PARA CORAZA 2" at bounding box center [799, 525] width 175 height 13
drag, startPoint x: 715, startPoint y: 520, endPoint x: 823, endPoint y: 720, distance: 227.3
click at [867, 533] on td "CONECTOR CURVO PARA CORAZA 2" at bounding box center [1029, 525] width 635 height 40
copy b "CONECTOR CURVO PARA CORAZA"
drag, startPoint x: 712, startPoint y: 563, endPoint x: 873, endPoint y: 566, distance: 161.0
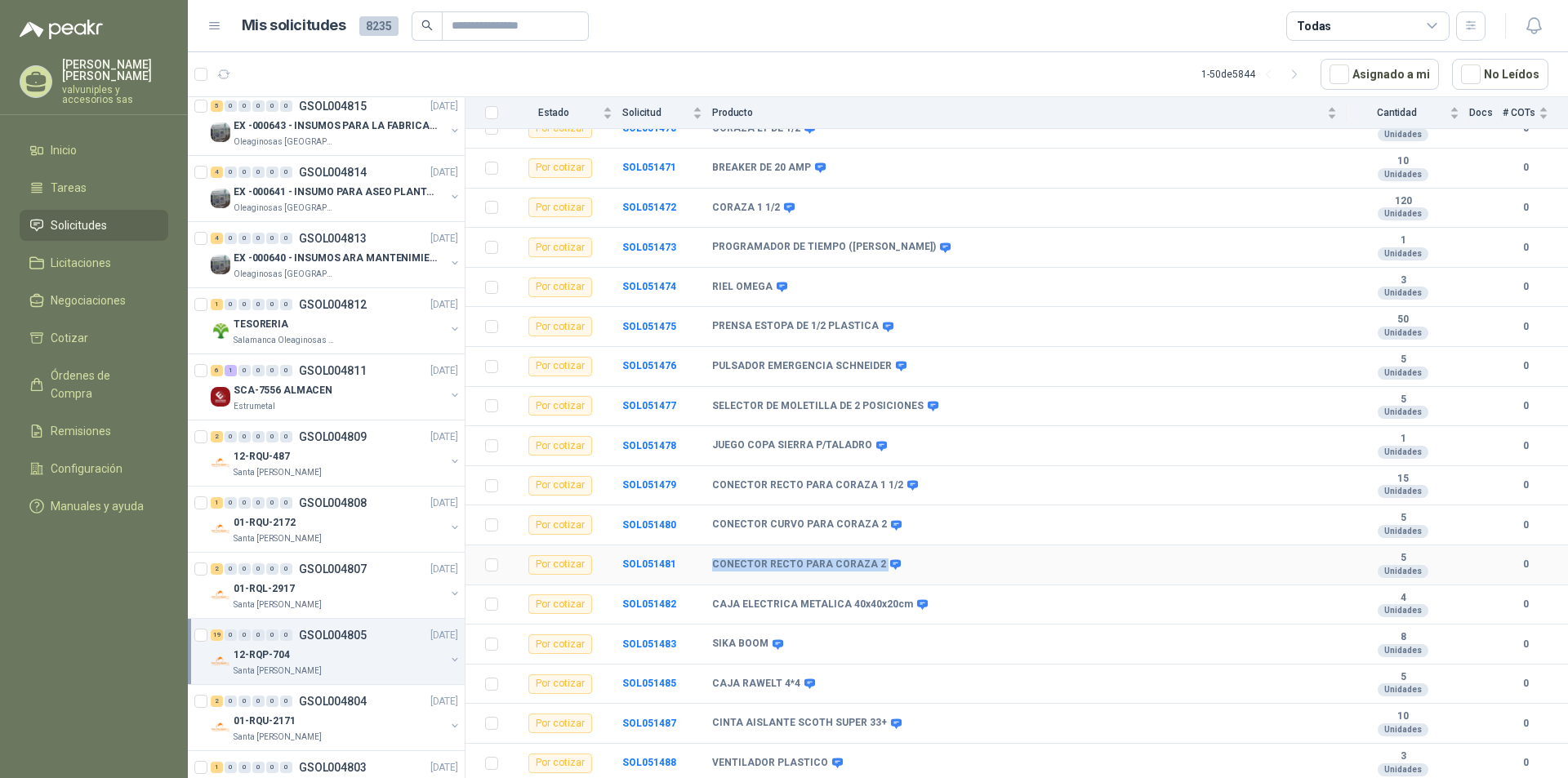
click at [873, 566] on div "CONECTOR RECTO PARA CORAZA 2" at bounding box center [805, 565] width 186 height 13
drag, startPoint x: 714, startPoint y: 601, endPoint x: 899, endPoint y: 602, distance: 185.0
click at [899, 602] on b "CAJA ELECTRICA METALICA 40x40x20cm" at bounding box center [812, 605] width 201 height 13
drag, startPoint x: 713, startPoint y: 720, endPoint x: 873, endPoint y: 729, distance: 160.3
click at [873, 729] on b "CINTA AISLANTE SCOTH SUPER 33+" at bounding box center [799, 724] width 175 height 13
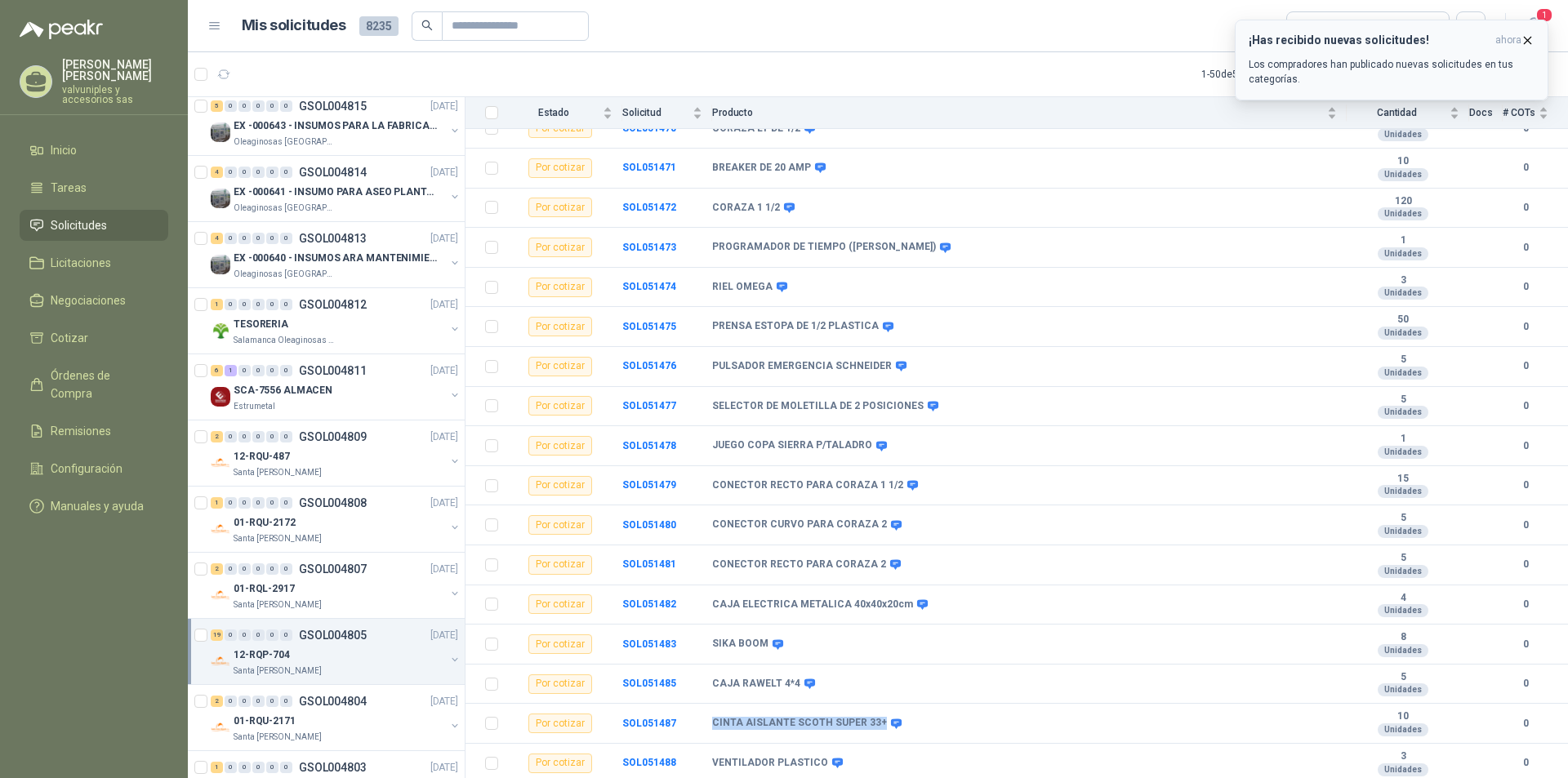
click at [1315, 36] on h3 "¡Has recibido nuevas solicitudes!" at bounding box center [1368, 40] width 240 height 14
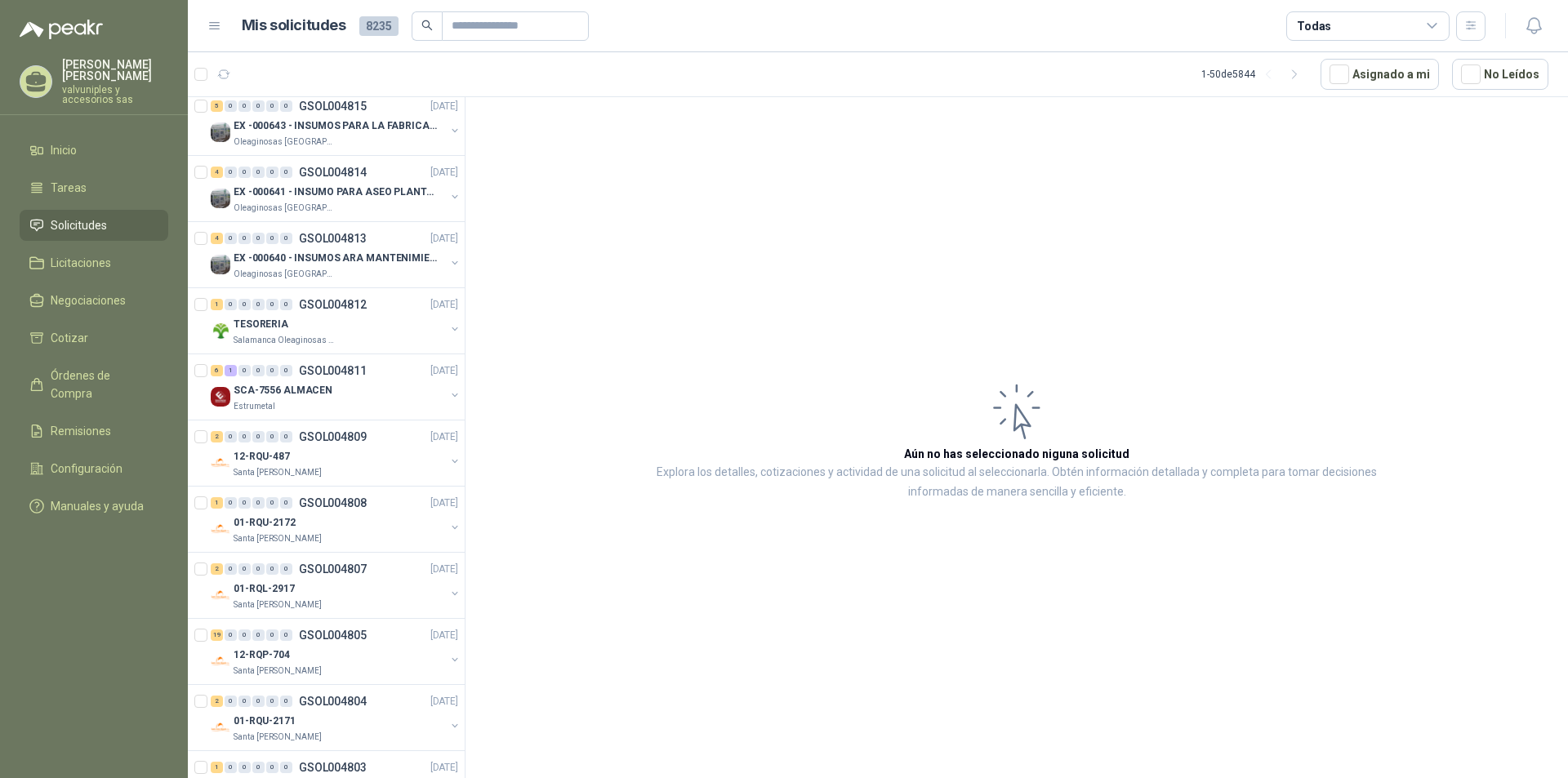
scroll to position [735, 2]
drag, startPoint x: 451, startPoint y: 313, endPoint x: 467, endPoint y: 119, distance: 194.7
click at [467, 119] on div "Por cotizar SOL051575 11/08/25 BISTURY RETRACTIL Fleischmann Foods S.A. 2 Unida…" at bounding box center [878, 439] width 1380 height 687
click at [557, 277] on article "Aún no has seleccionado niguna solicitud Explora los detalles, cotizaciones y a…" at bounding box center [1016, 440] width 1102 height 687
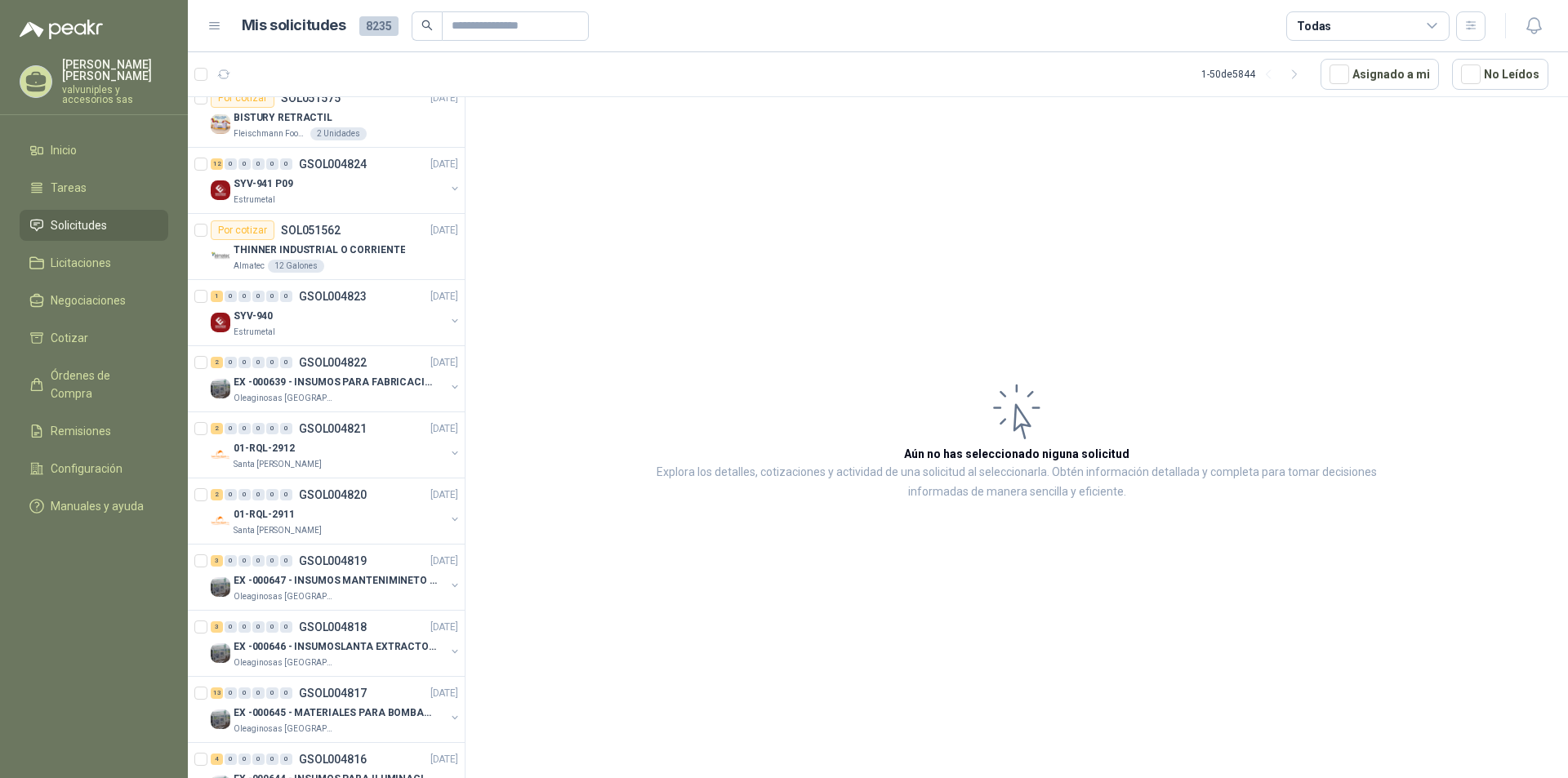
scroll to position [0, 2]
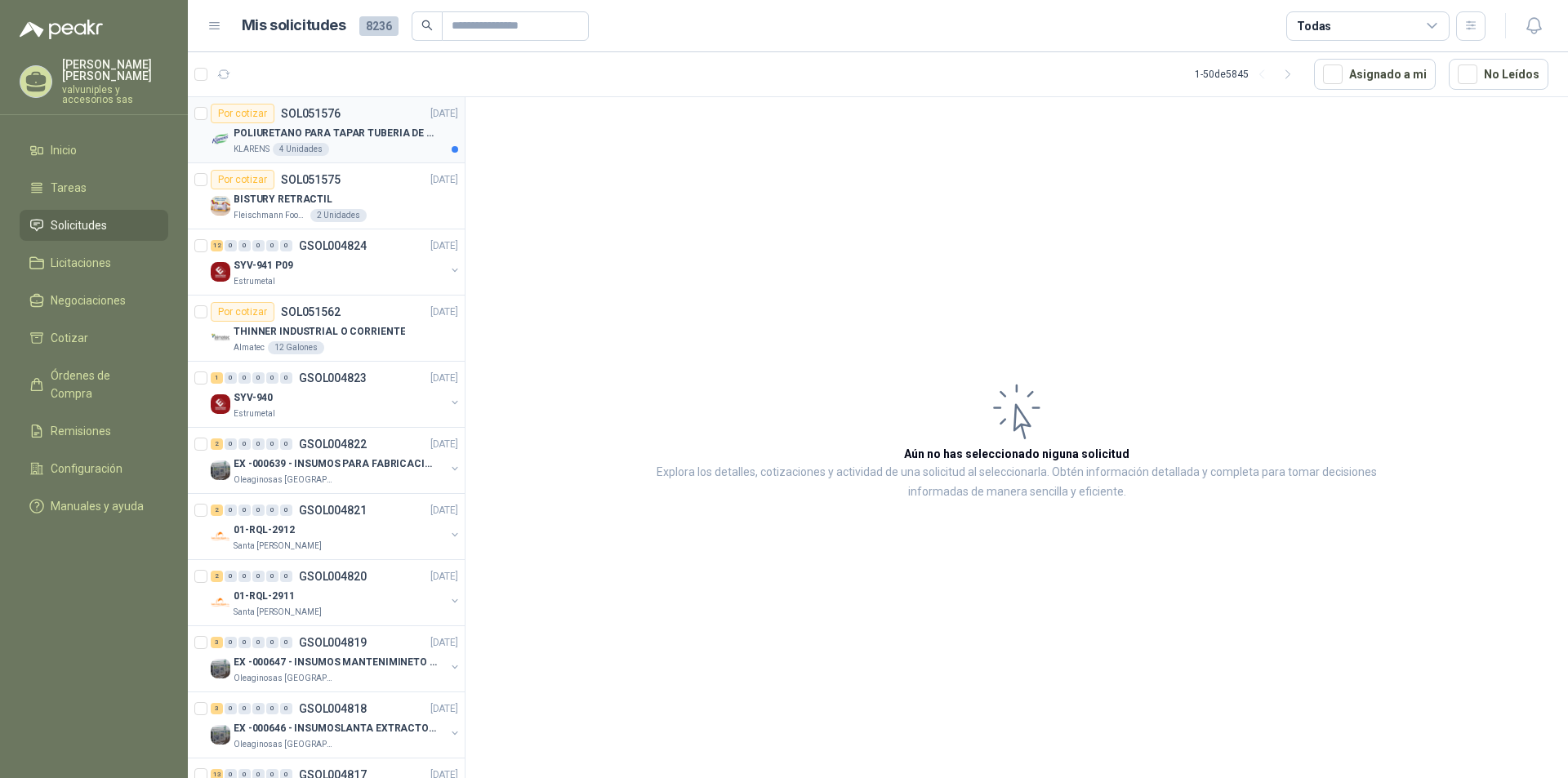
click at [335, 128] on p "POLIURETANO PARA TAPAR TUBERIA DE SENSORES DE NIVEL DEL BANCO DE HIELO" at bounding box center [336, 134] width 204 height 16
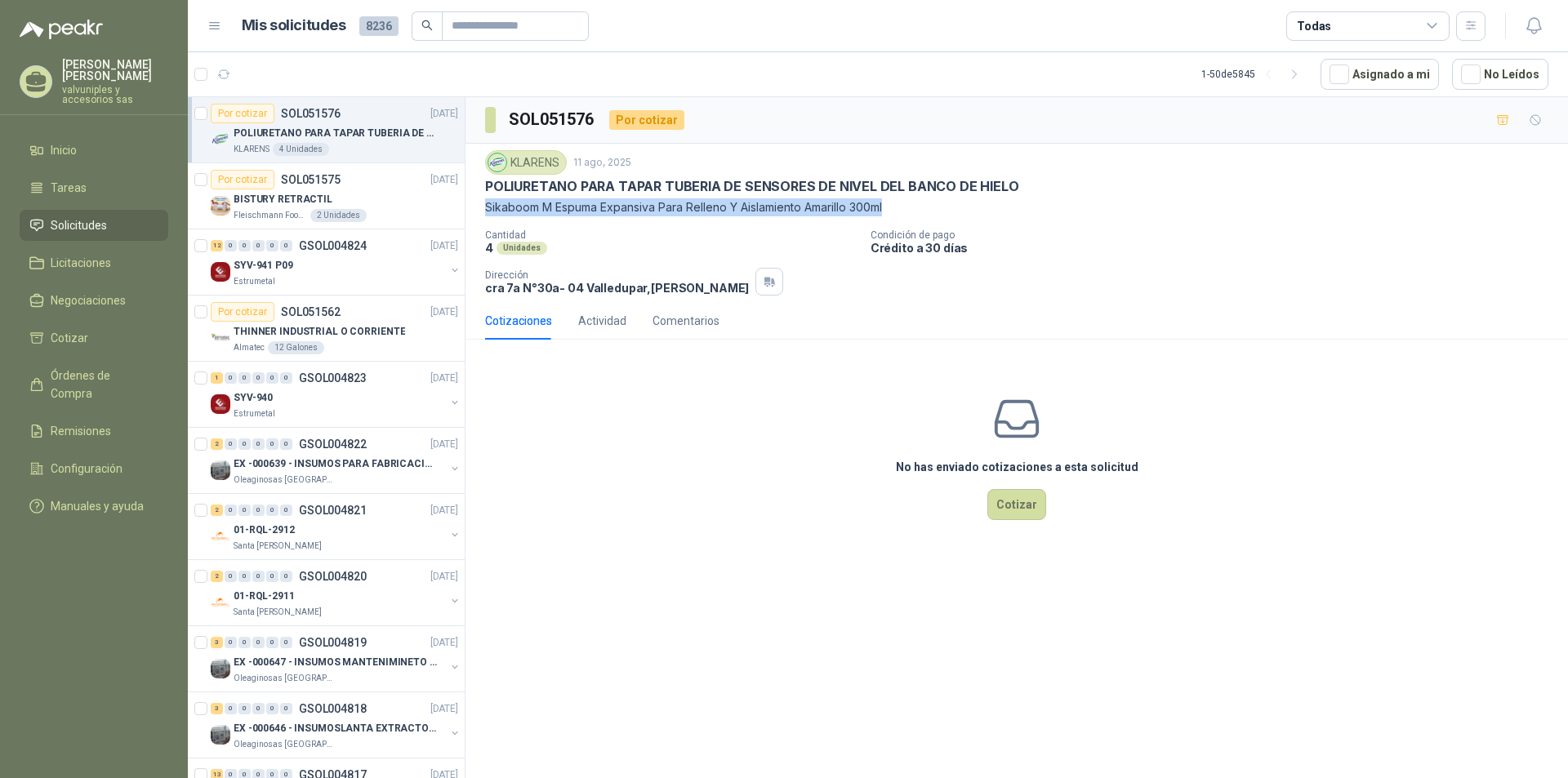
drag, startPoint x: 486, startPoint y: 206, endPoint x: 544, endPoint y: 772, distance: 569.0
click at [903, 214] on p "Sikaboom M Espuma Expansiva Para Relleno Y Aislamiento Amarillo 300ml" at bounding box center [1016, 208] width 1063 height 18
copy p "Sikaboom M Espuma Expansiva Para Relleno Y Aislamiento Amarillo 300ml"
drag, startPoint x: 705, startPoint y: 262, endPoint x: 602, endPoint y: 233, distance: 107.0
click at [677, 247] on div "Cantidad 4 Unidades Condición de pago Crédito a 30 días Dirección cra 7a N°30a-…" at bounding box center [1016, 262] width 1063 height 66
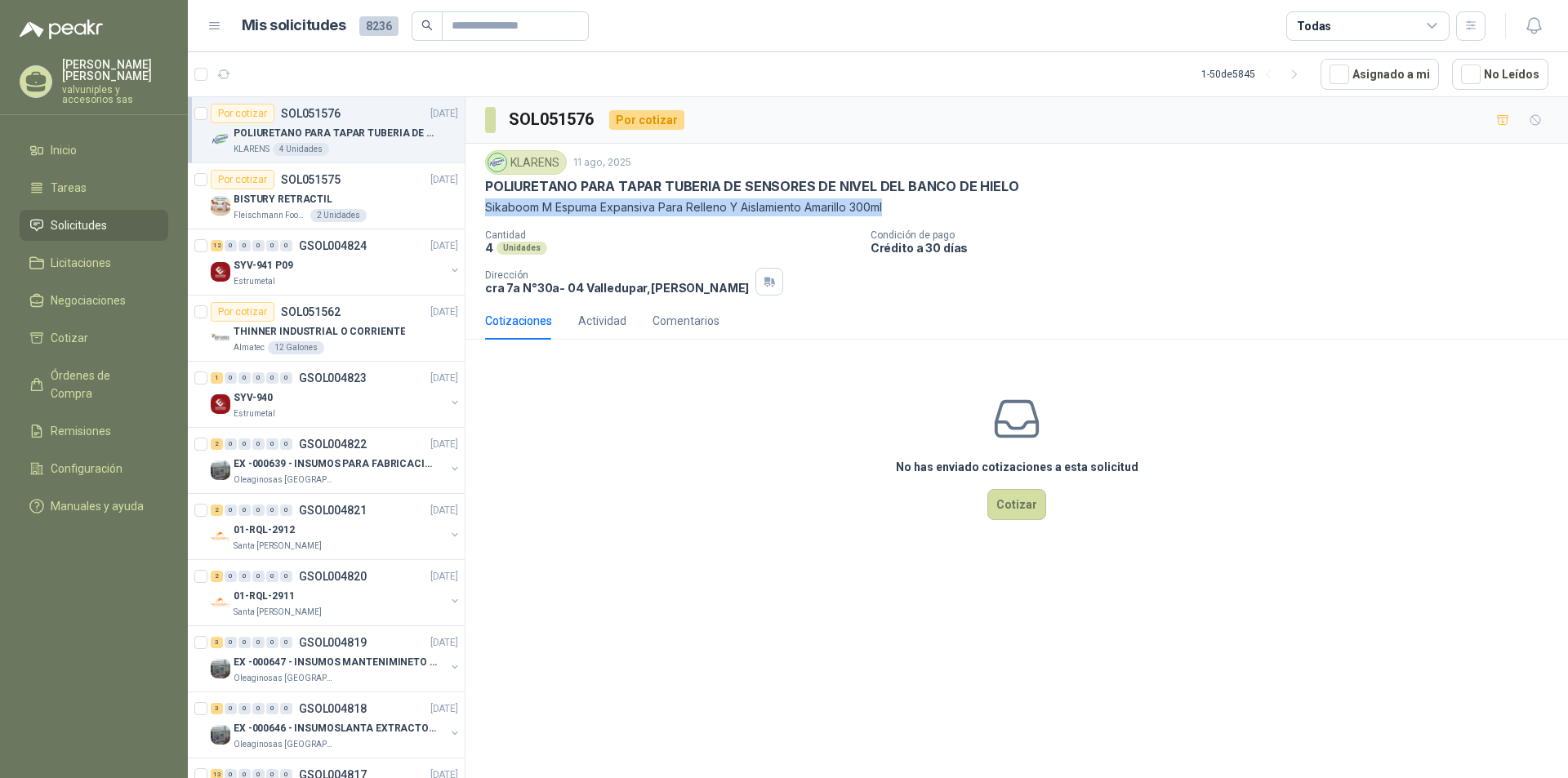
drag, startPoint x: 485, startPoint y: 206, endPoint x: 891, endPoint y: 212, distance: 406.0
click at [891, 212] on p "Sikaboom M Espuma Expansiva Para Relleno Y Aislamiento Amarillo 300ml" at bounding box center [1016, 208] width 1063 height 18
copy p "Sikaboom M Espuma Expansiva Para Relleno Y Aislamiento Amarillo 300ml"
click at [1016, 508] on button "Cotizar" at bounding box center [1016, 504] width 58 height 31
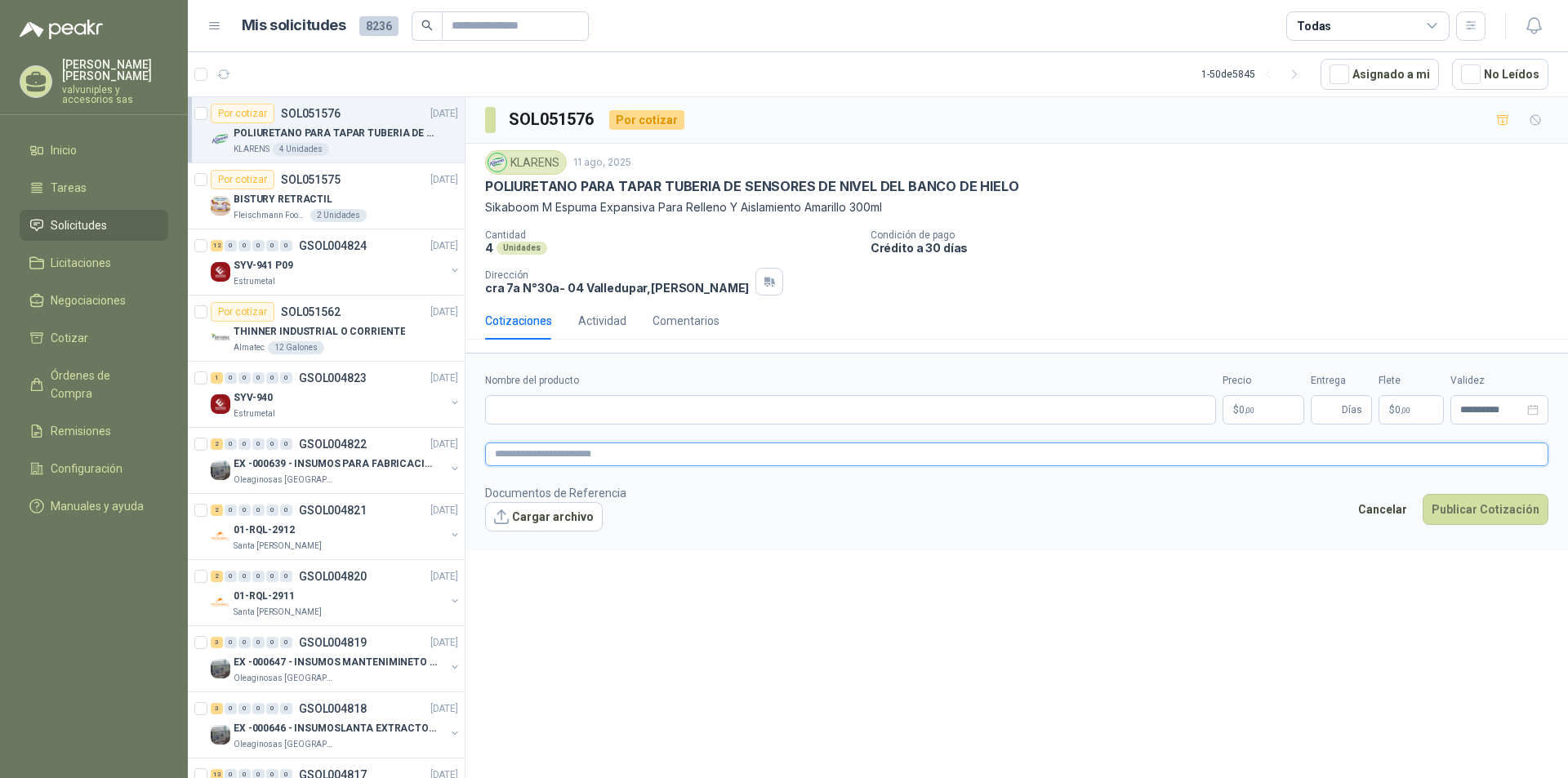
click at [632, 460] on textarea at bounding box center [1016, 454] width 1063 height 23
paste textarea "**********"
type textarea "**********"
click at [1245, 413] on body "TARQUINO GARCIA valvuniples y accesorios sas Inicio Tareas Solicitudes Licitaci…" at bounding box center [784, 389] width 1568 height 778
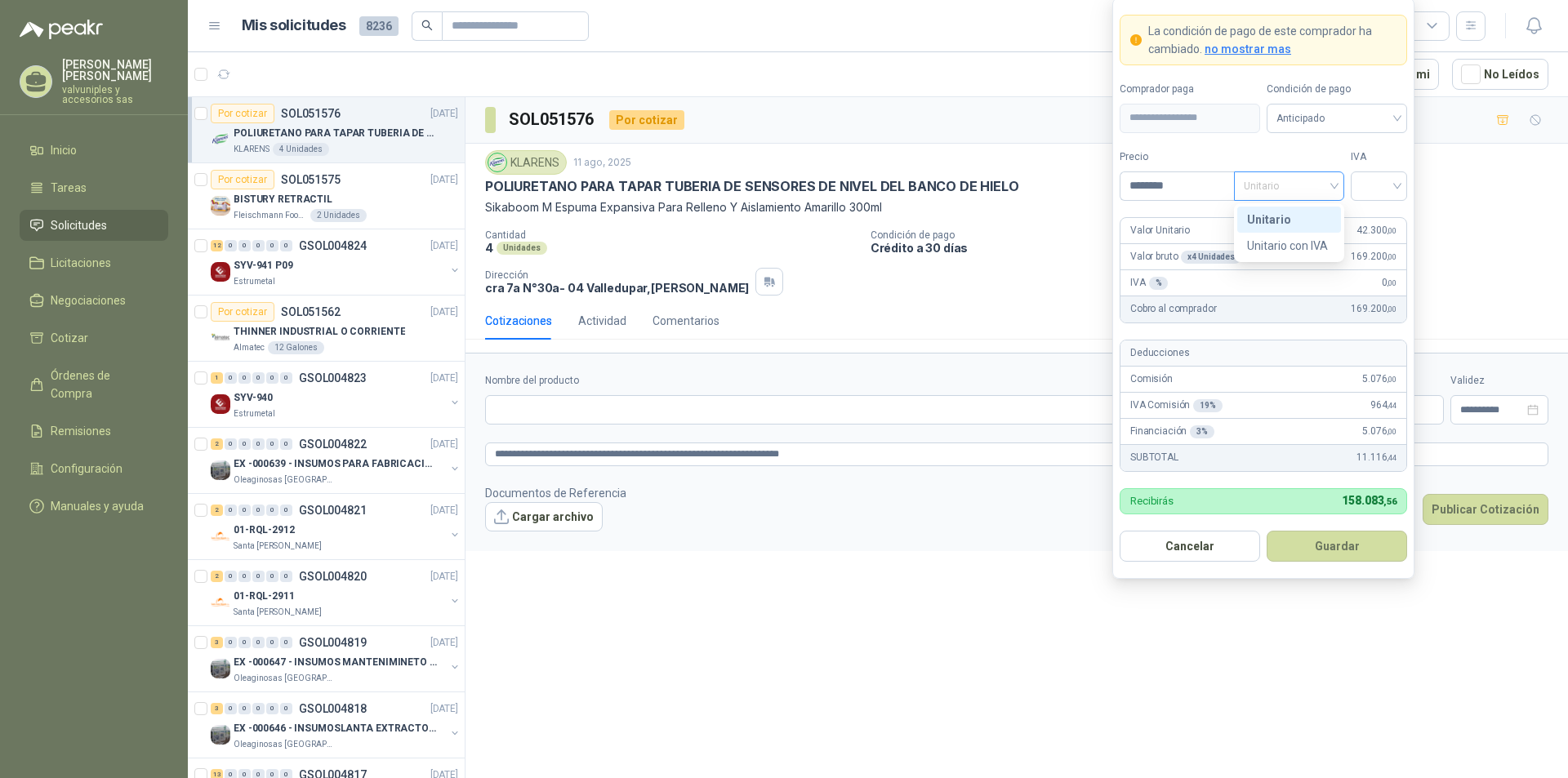
click at [1331, 185] on span "Unitario" at bounding box center [1289, 185] width 91 height 24
type input "********"
click at [1279, 218] on div "Unitario" at bounding box center [1288, 220] width 84 height 18
click at [1399, 117] on div "Anticipado" at bounding box center [1337, 118] width 140 height 29
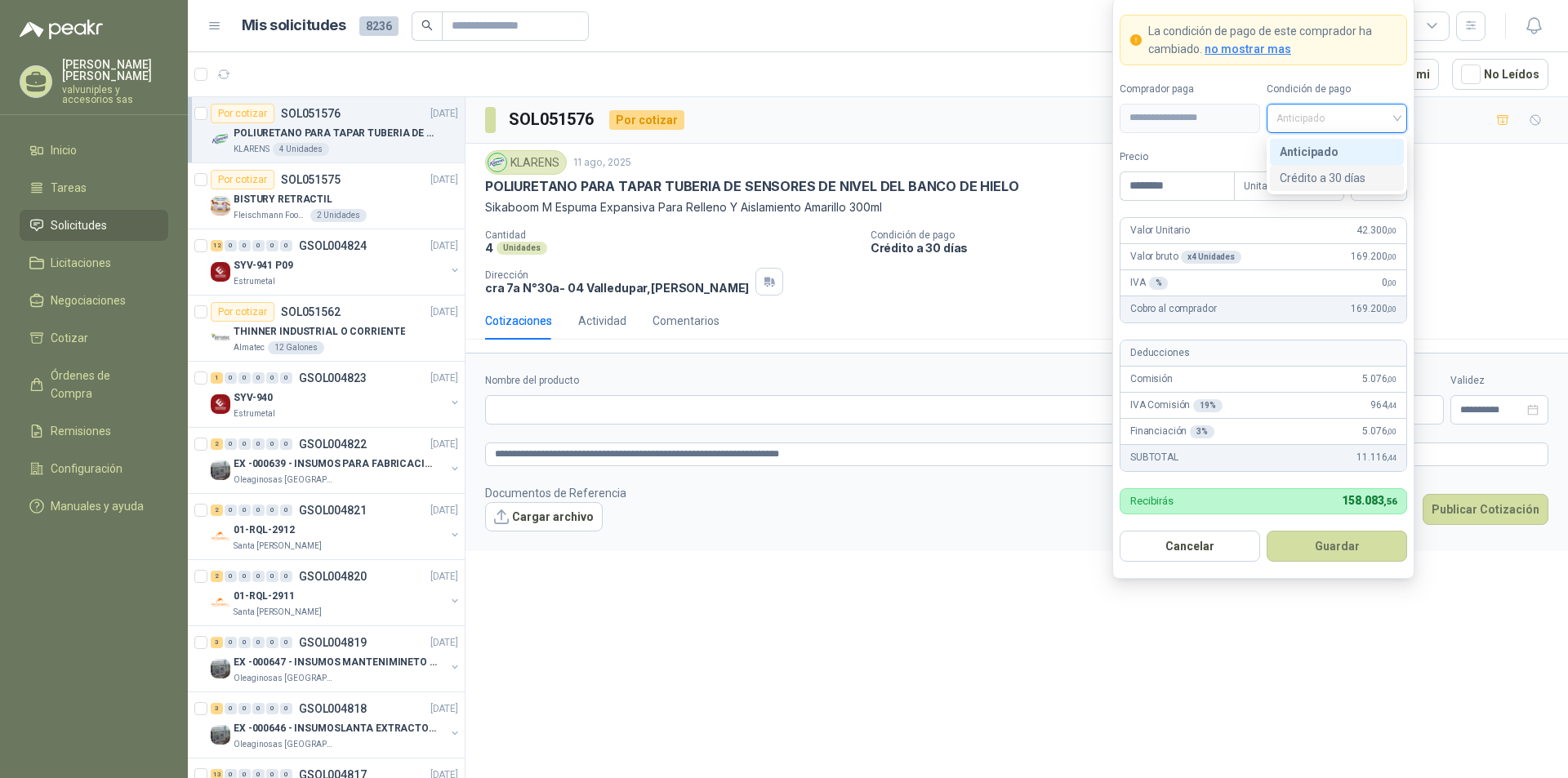
click at [1318, 179] on div "Crédito a 30 días" at bounding box center [1337, 178] width 114 height 18
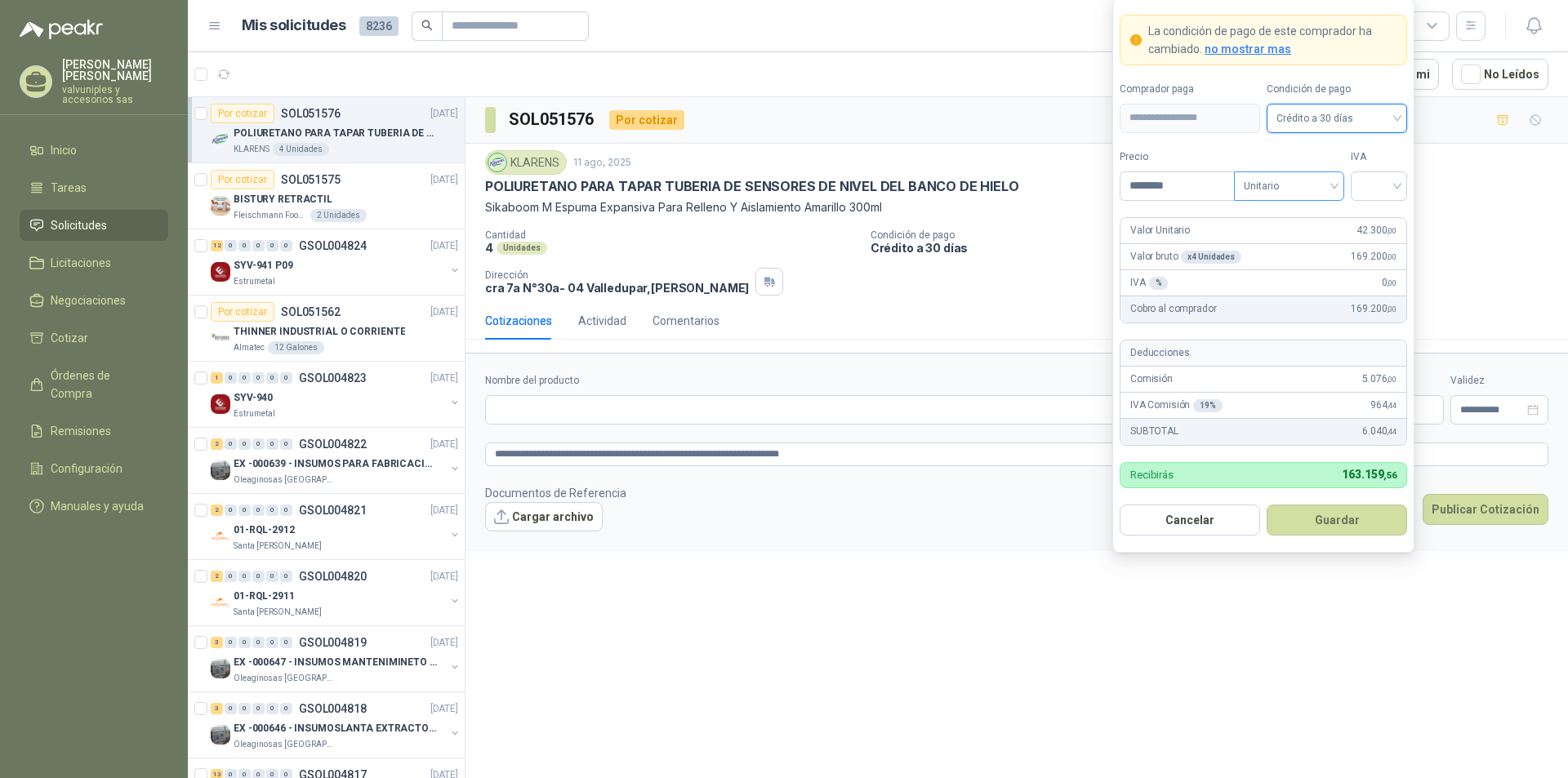
click at [1333, 187] on span "Unitario" at bounding box center [1289, 185] width 91 height 24
click at [1298, 215] on div "Unitario" at bounding box center [1288, 220] width 84 height 18
click at [1396, 184] on input "search" at bounding box center [1378, 184] width 37 height 24
click at [1370, 215] on div "19%" at bounding box center [1378, 220] width 30 height 18
click at [1306, 517] on button "Guardar" at bounding box center [1337, 519] width 140 height 31
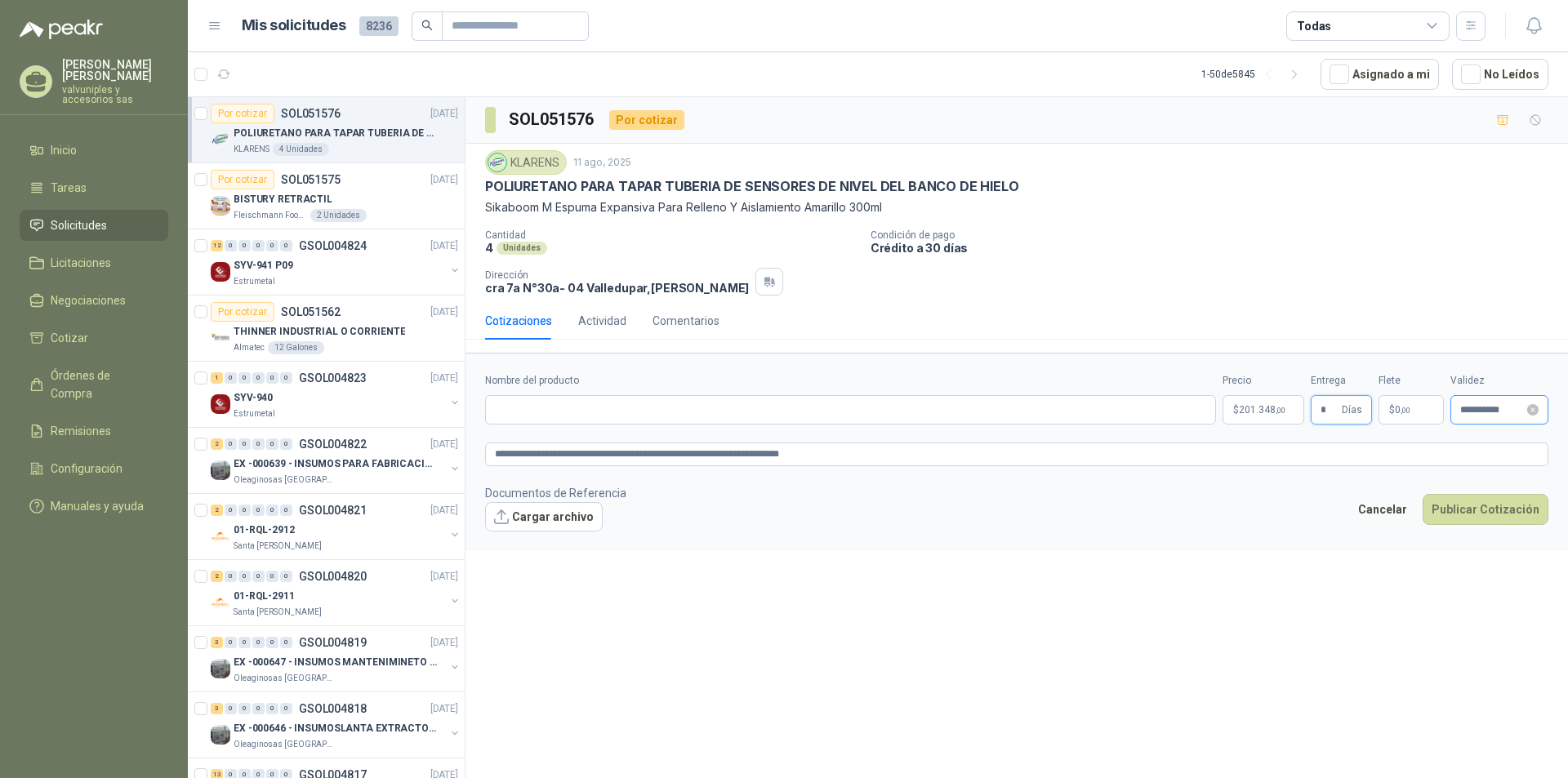
type input "*"
click at [1499, 411] on input "**********" at bounding box center [1492, 410] width 63 height 11
type input "**********"
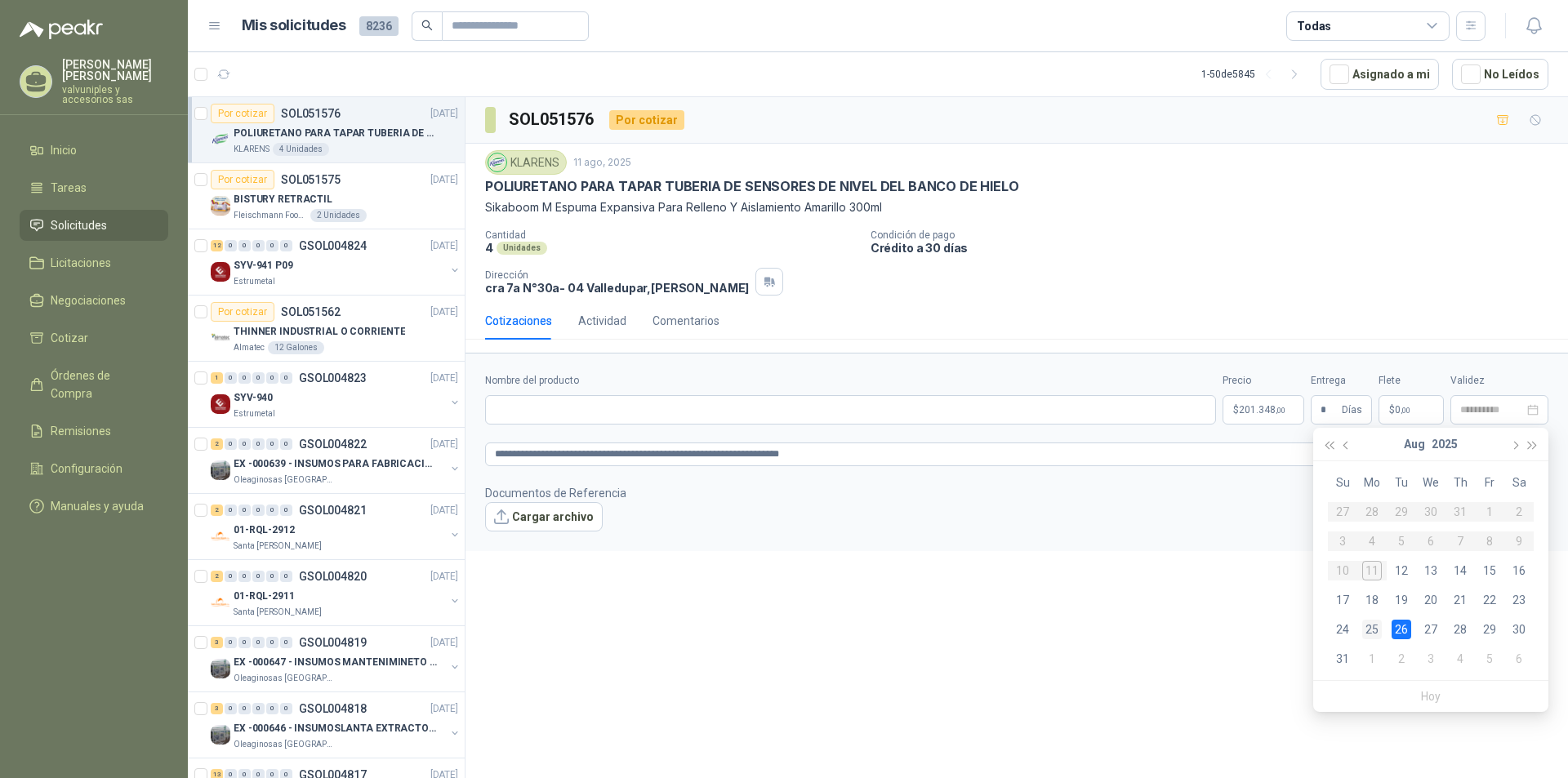
click at [1375, 633] on div "25" at bounding box center [1371, 629] width 19 height 19
click at [1483, 503] on button "Publicar Cotización" at bounding box center [1485, 509] width 126 height 31
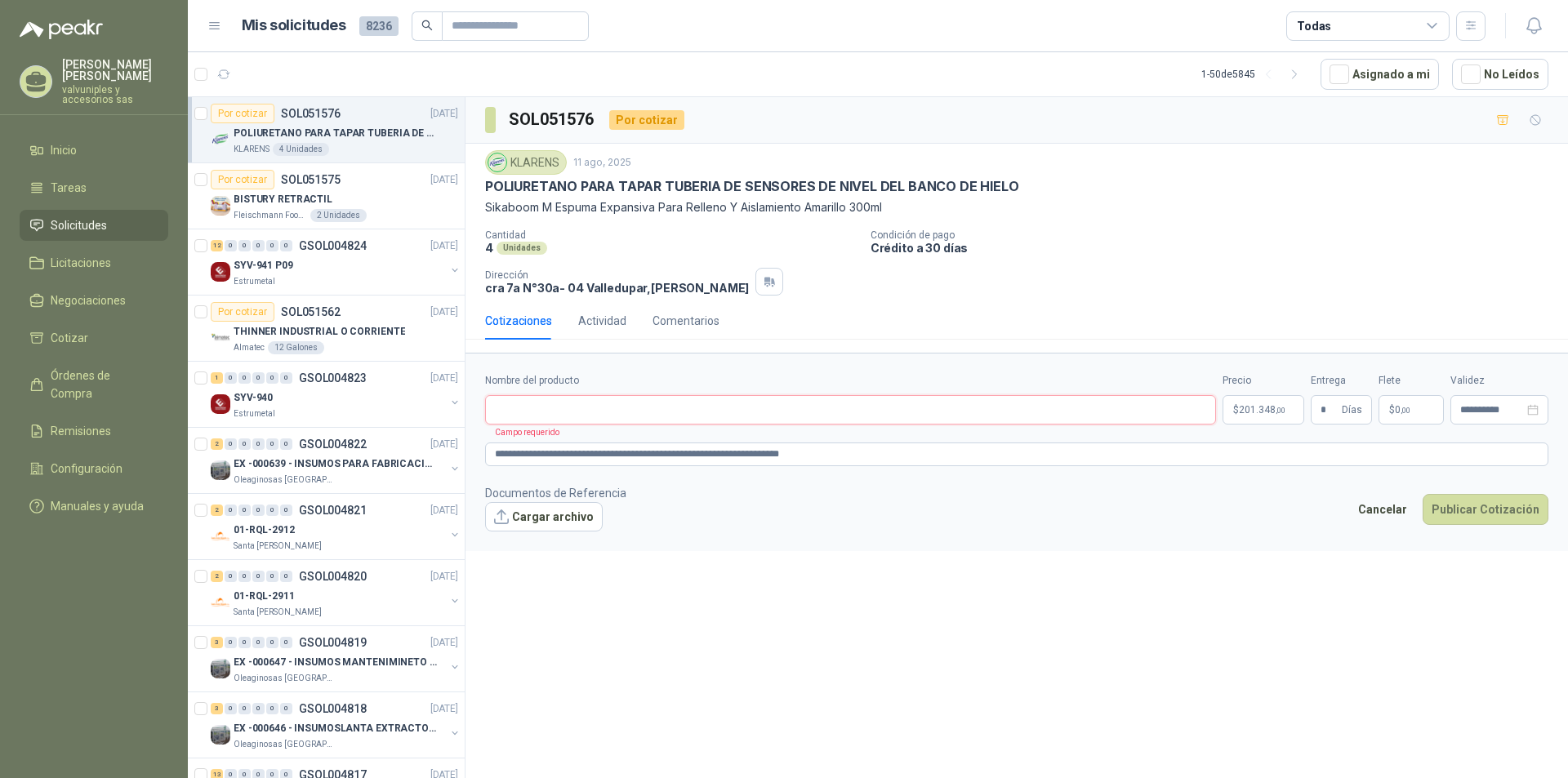
click at [594, 412] on input "Nombre del producto" at bounding box center [850, 409] width 731 height 29
click at [595, 412] on input "Nombre del producto" at bounding box center [850, 409] width 731 height 29
paste input "**********"
type input "**********"
drag, startPoint x: 834, startPoint y: 454, endPoint x: 461, endPoint y: 528, distance: 380.3
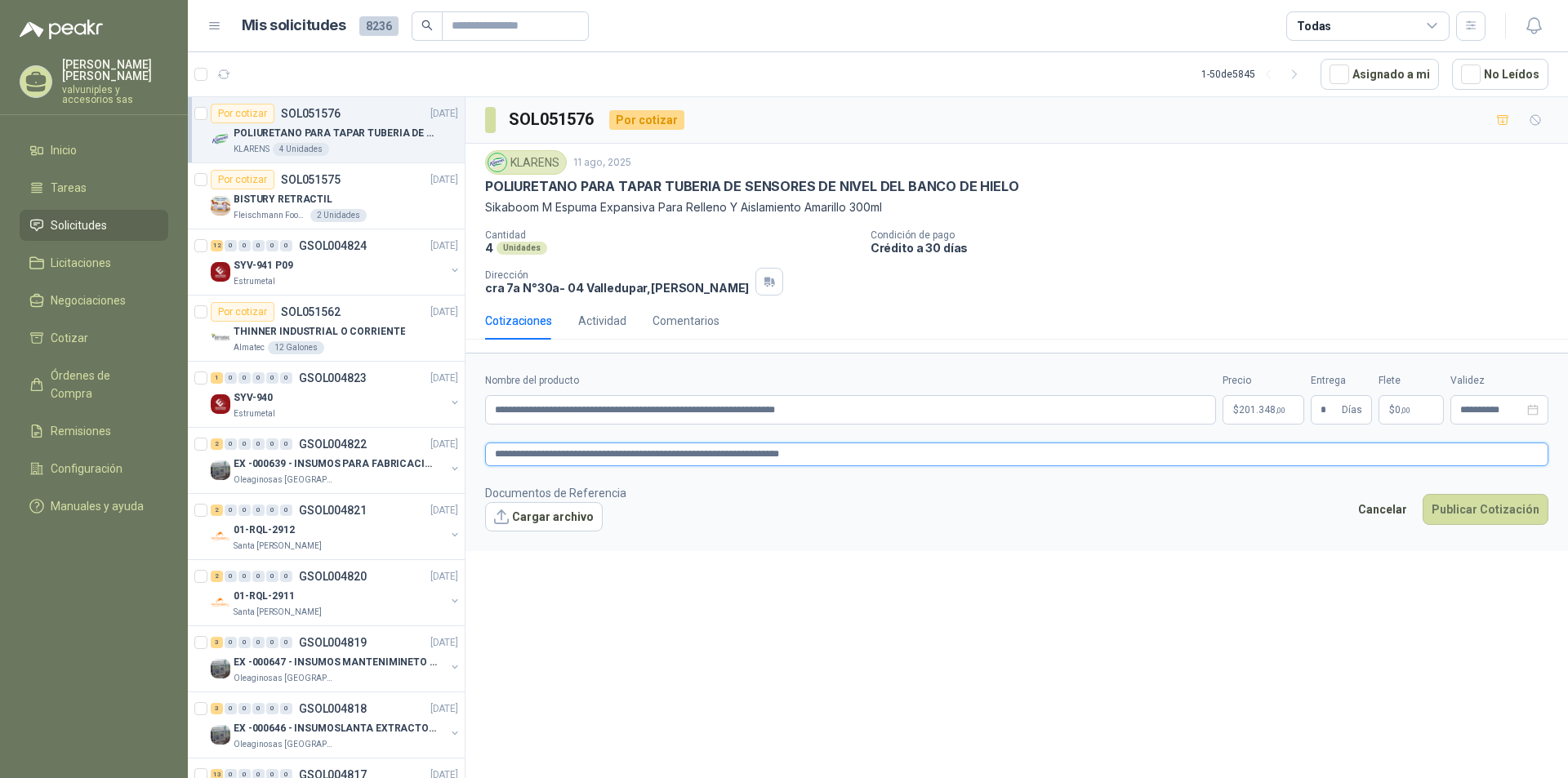
click at [462, 462] on div "Por cotizar SOL051576 11/08/25 POLIURETANO PARA TAPAR TUBERIA DE SENSORES DE NI…" at bounding box center [878, 439] width 1380 height 687
click at [1468, 509] on button "Publicar Cotización" at bounding box center [1485, 509] width 126 height 31
